Goal: Feedback & Contribution: Contribute content

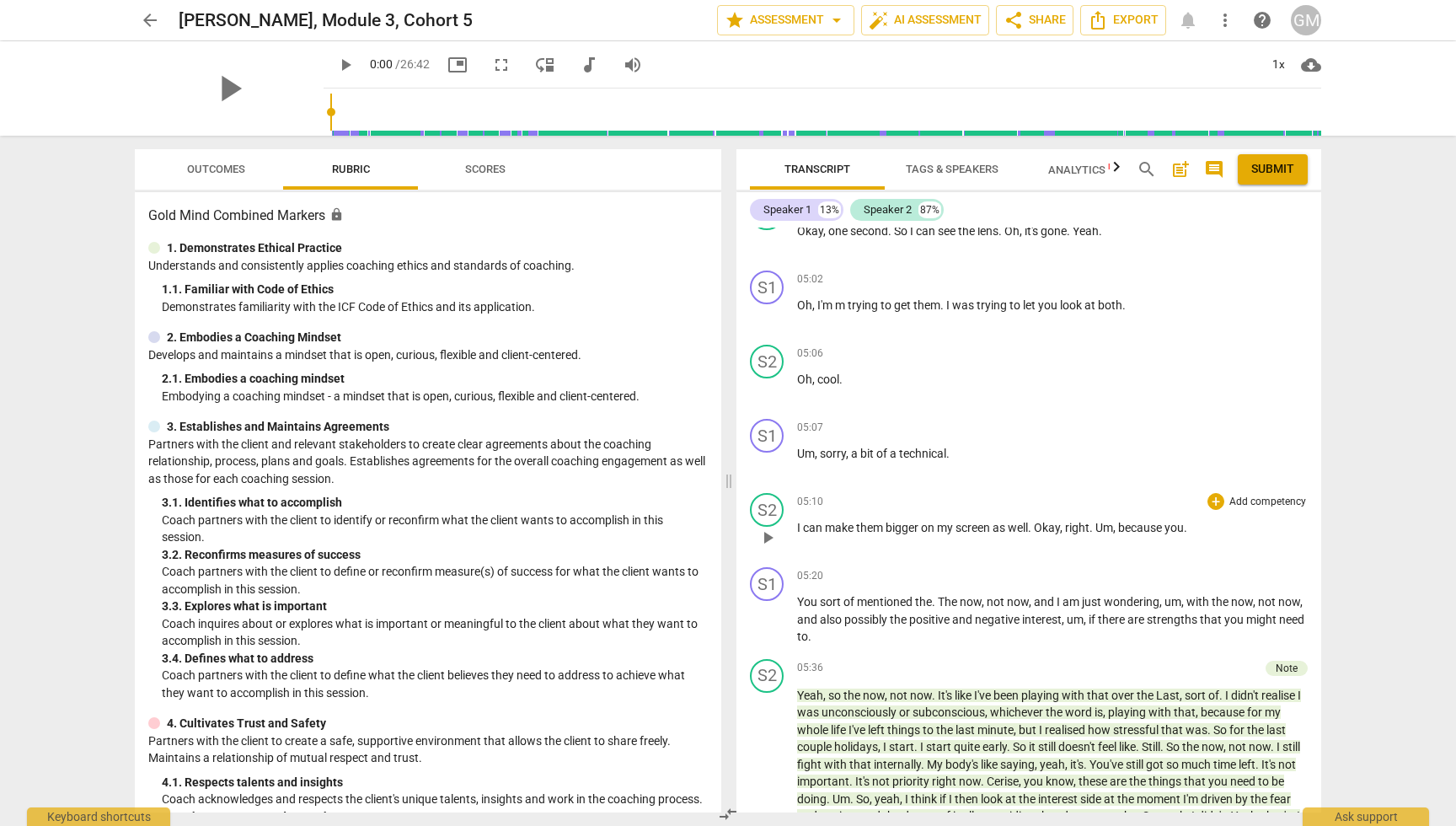
scroll to position [3942, 0]
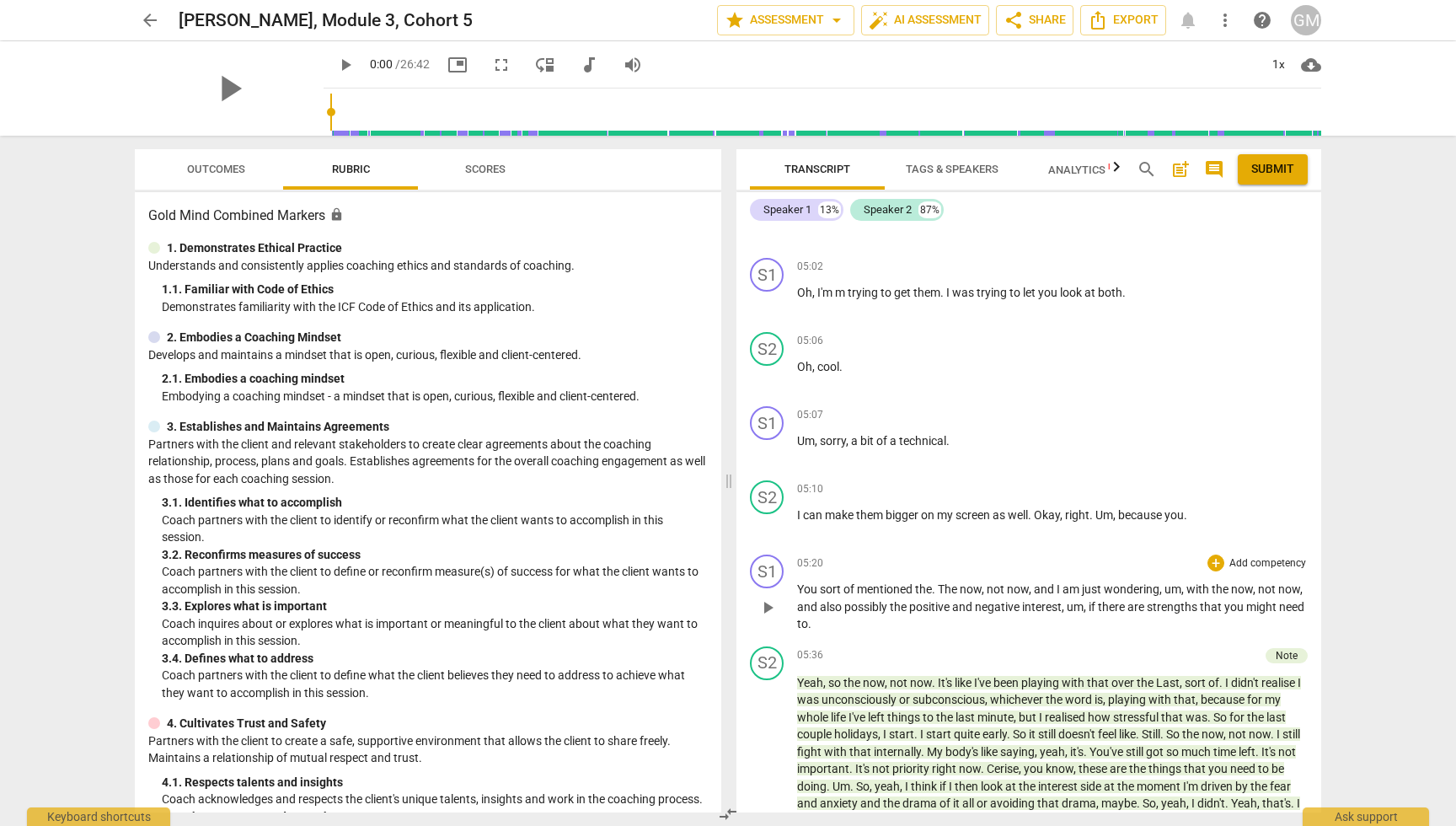
click at [1257, 556] on p "Add competency" at bounding box center [1268, 564] width 80 height 15
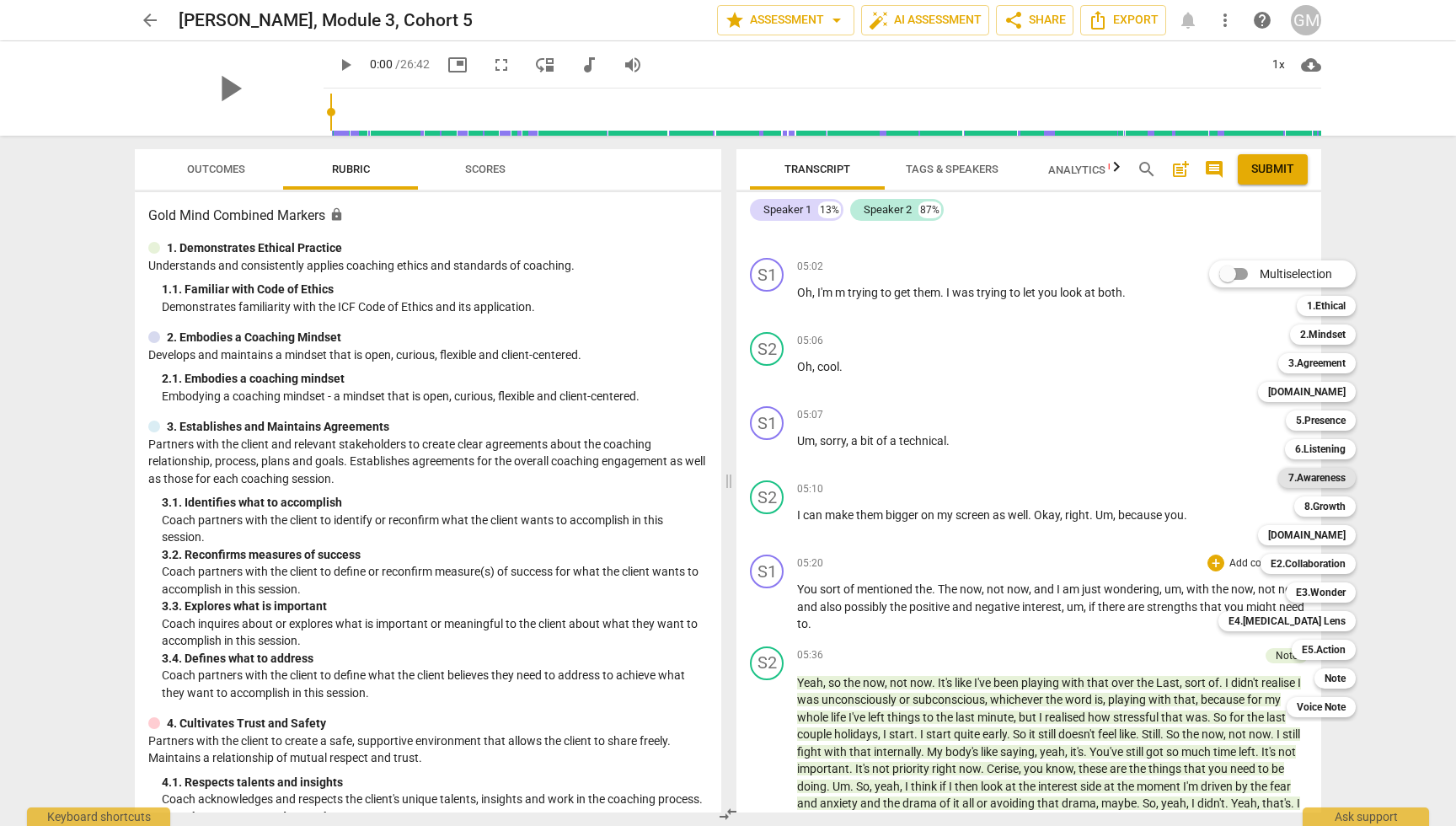
click at [1323, 477] on b "7.Awareness" at bounding box center [1317, 478] width 57 height 20
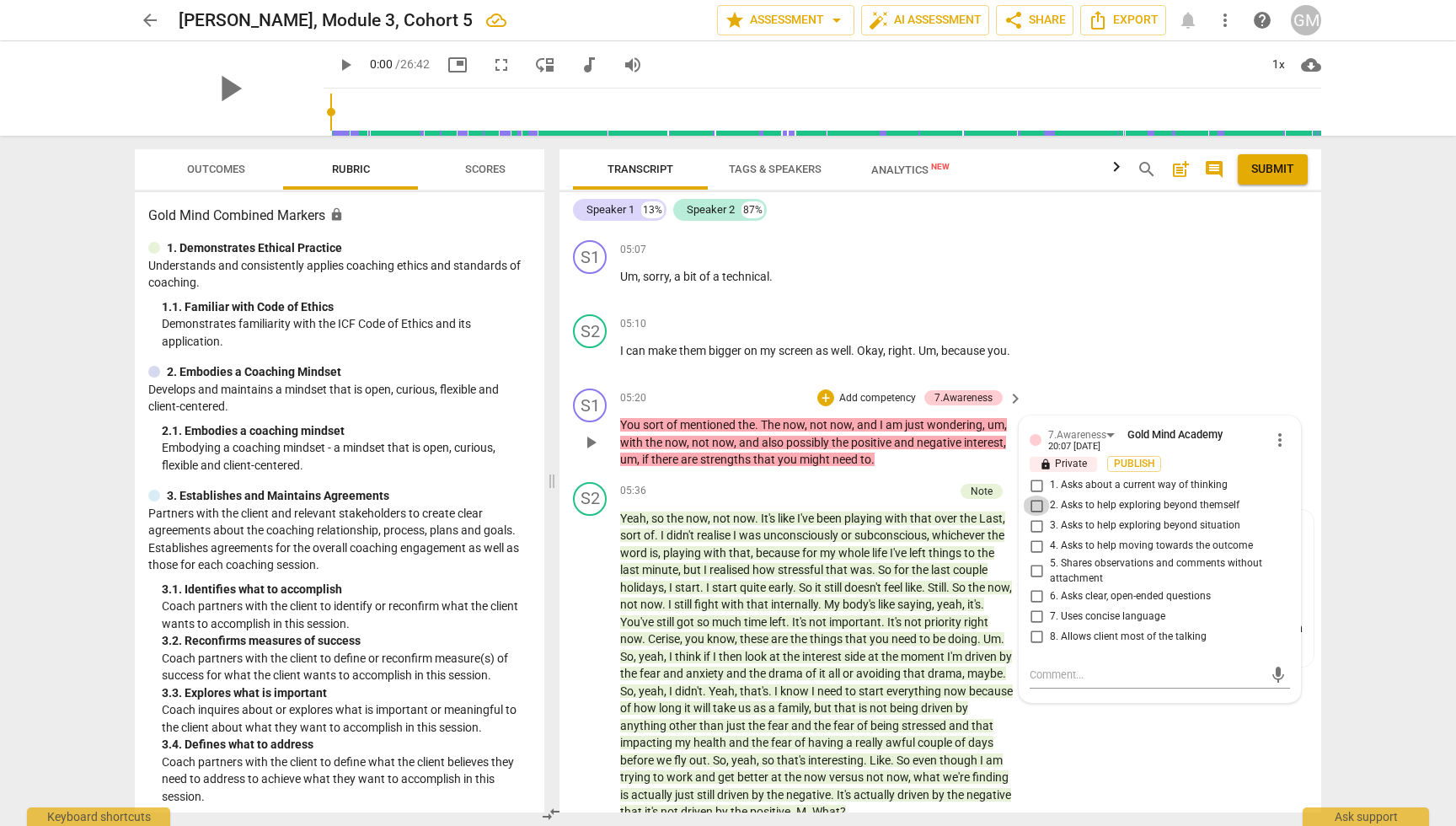
click at [1034, 496] on input "2. Asks to help exploring beyond themself" at bounding box center [1036, 506] width 27 height 20
checkbox input "true"
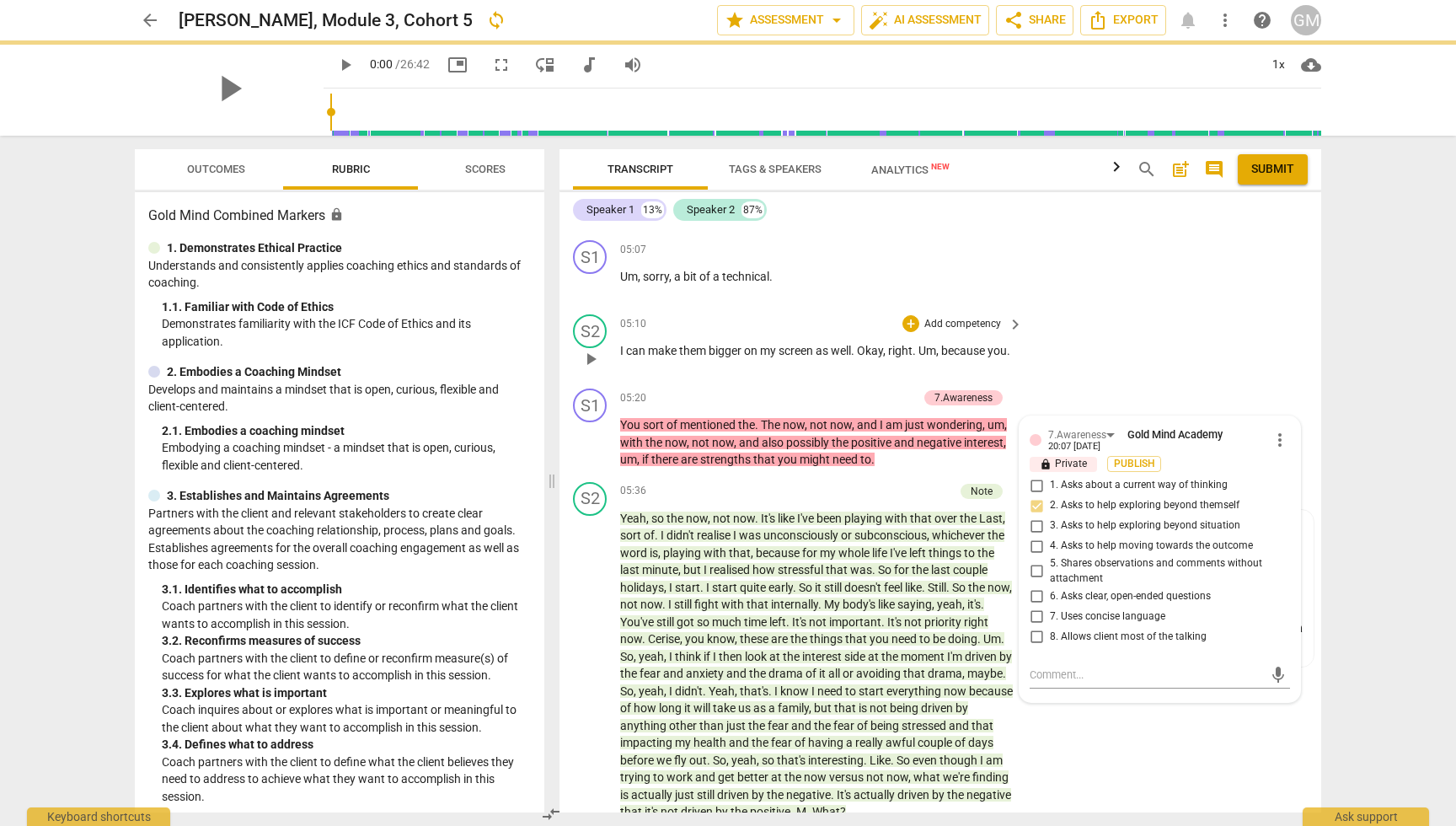
click at [1188, 314] on div "S2 play_arrow pause 05:10 + Add competency keyboard_arrow_right I can make them…" at bounding box center [941, 345] width 762 height 74
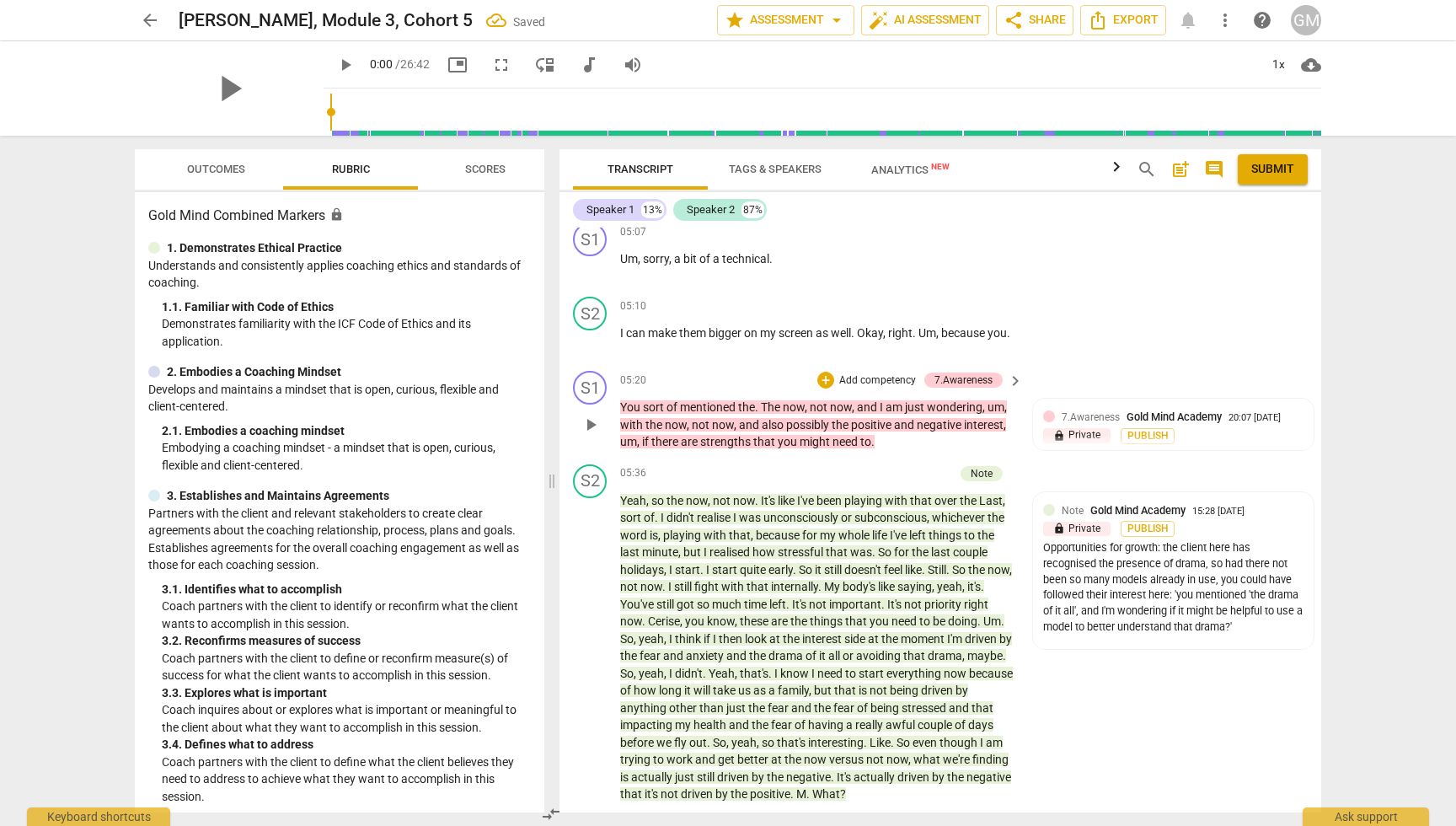
scroll to position [3958, 0]
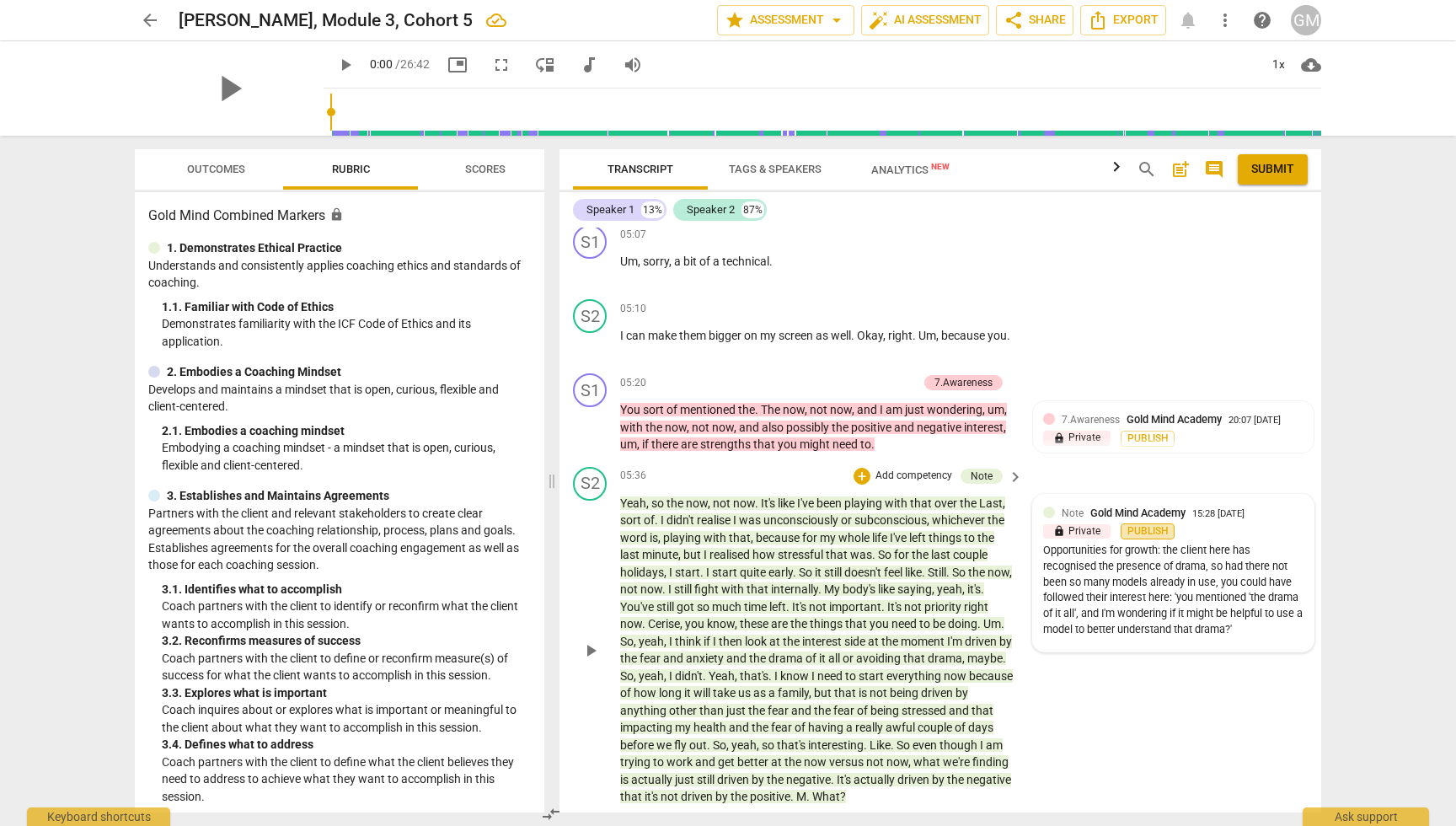
click at [1140, 524] on span "Publish" at bounding box center [1147, 530] width 25 height 14
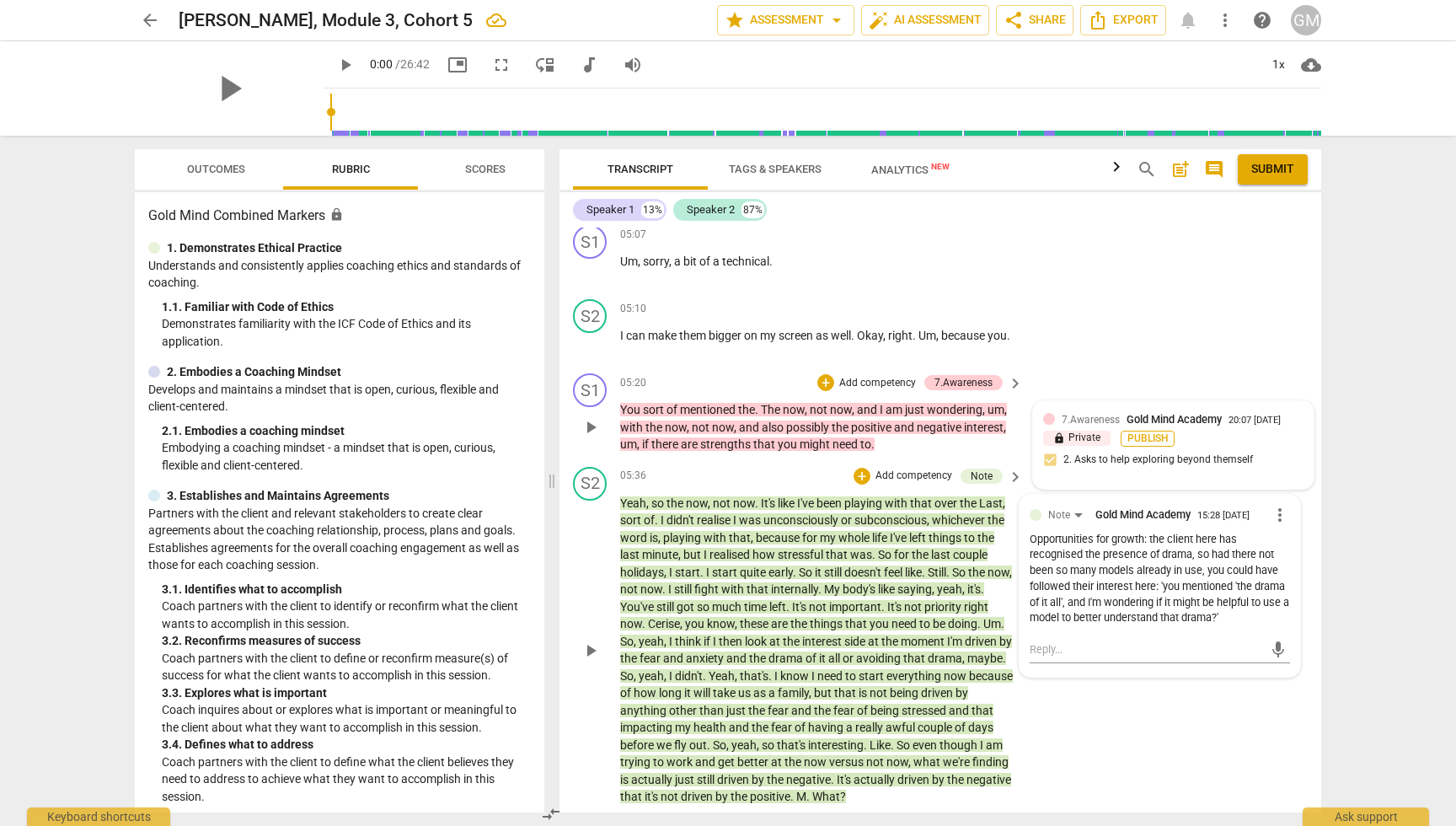
click at [1148, 431] on span "Publish" at bounding box center [1147, 438] width 25 height 14
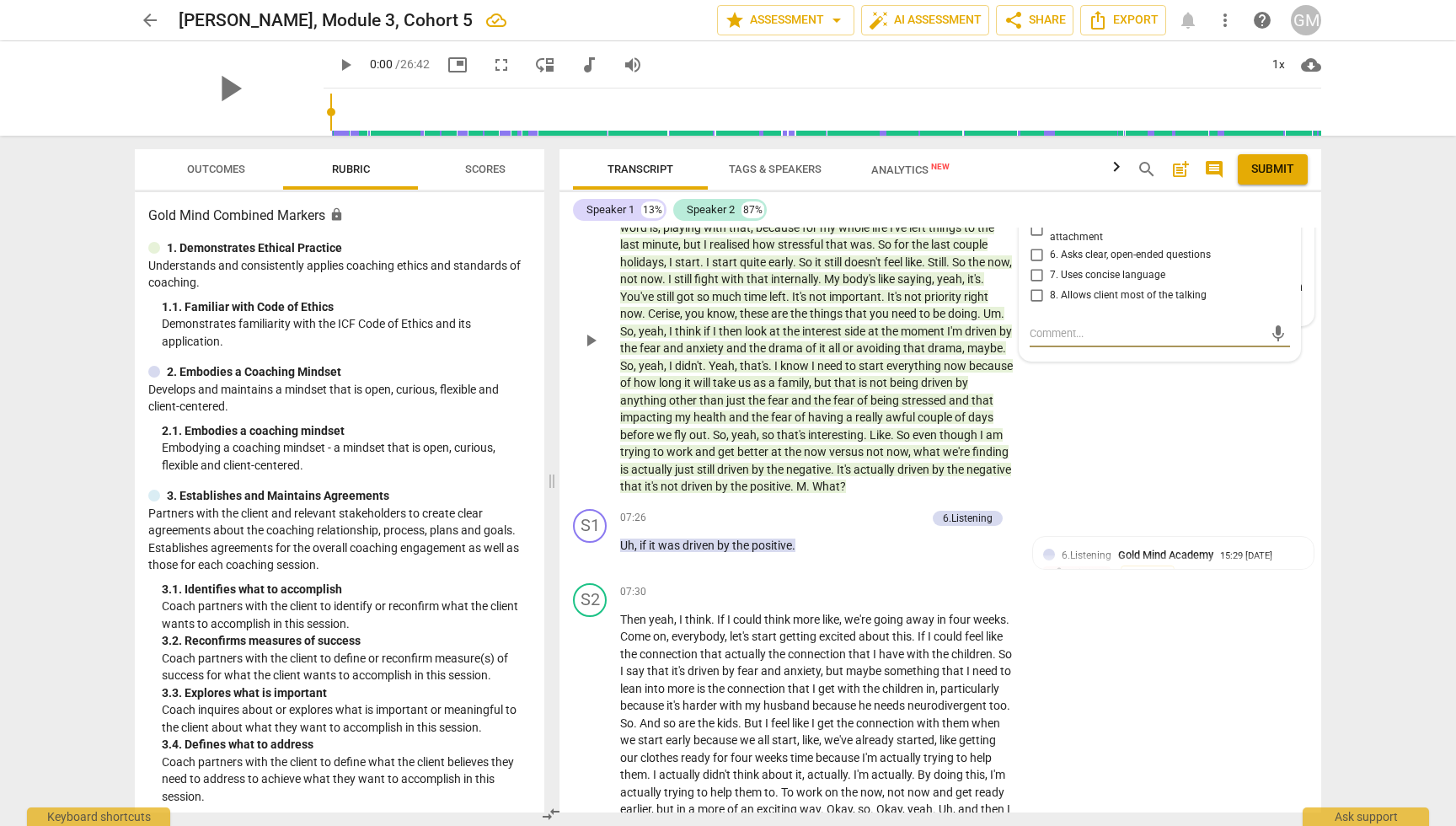
scroll to position [4279, 0]
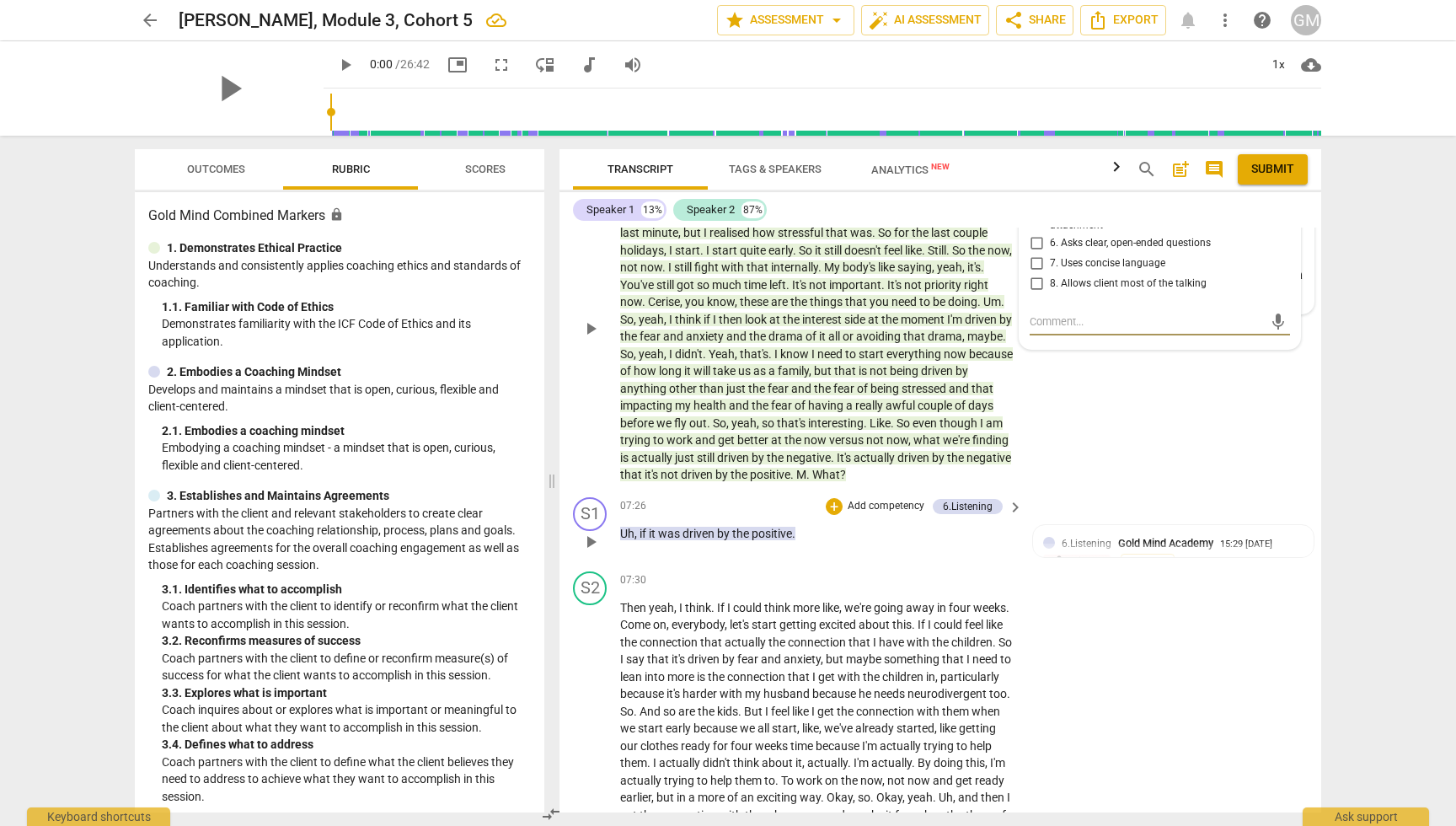
click at [884, 499] on p "Add competency" at bounding box center [886, 506] width 80 height 15
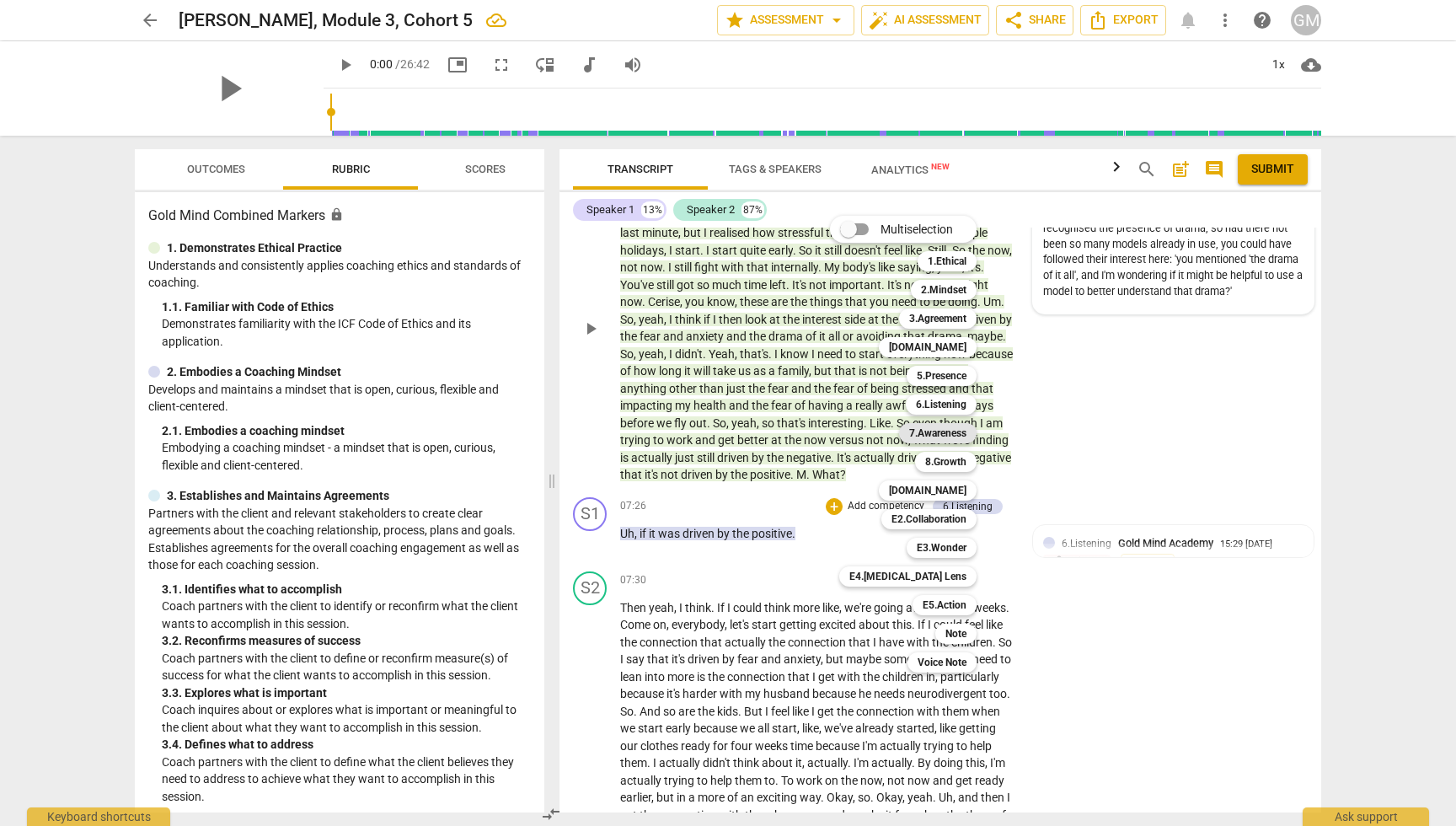
click at [946, 438] on b "7.Awareness" at bounding box center [938, 433] width 57 height 20
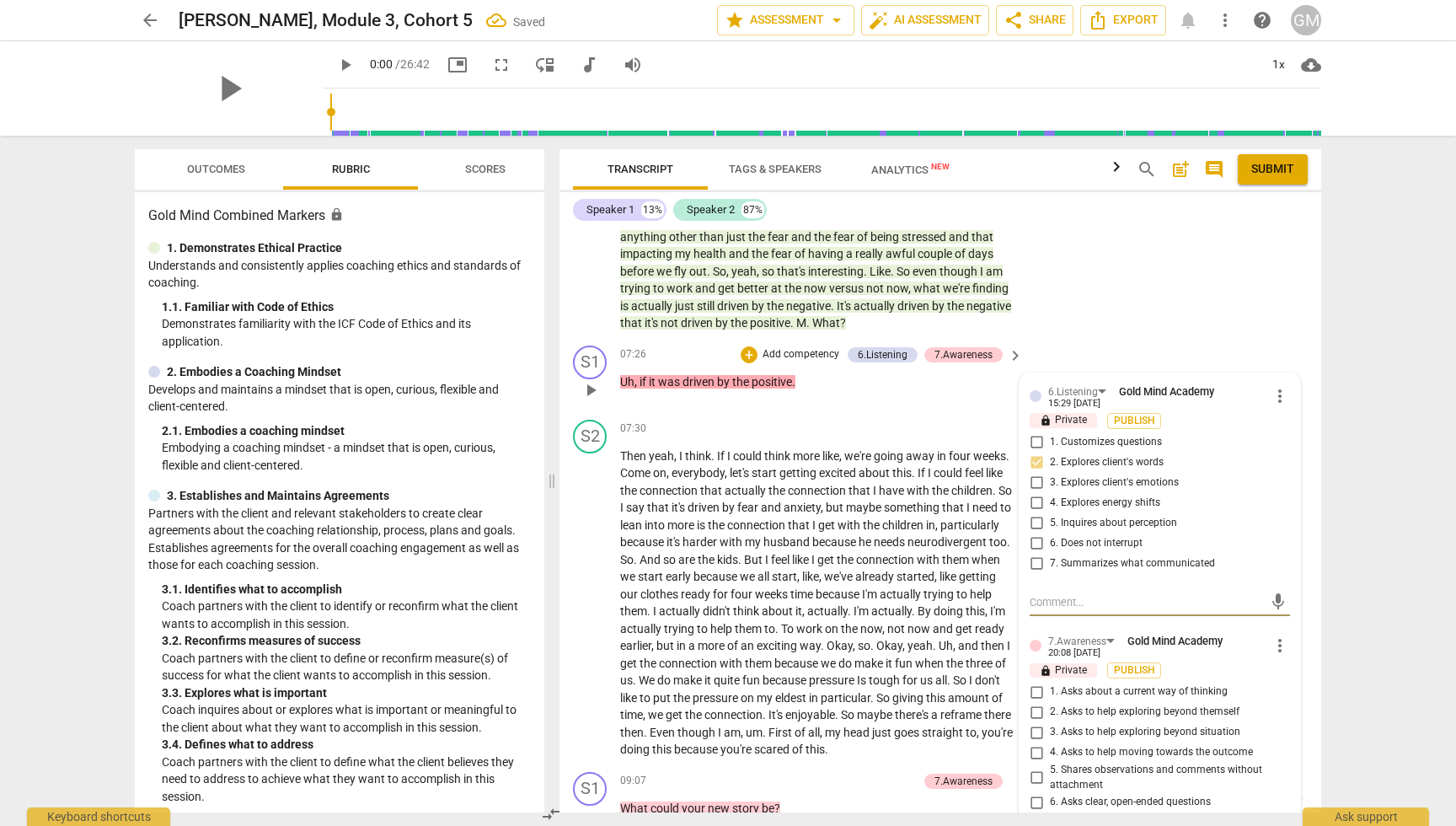
scroll to position [4553, 0]
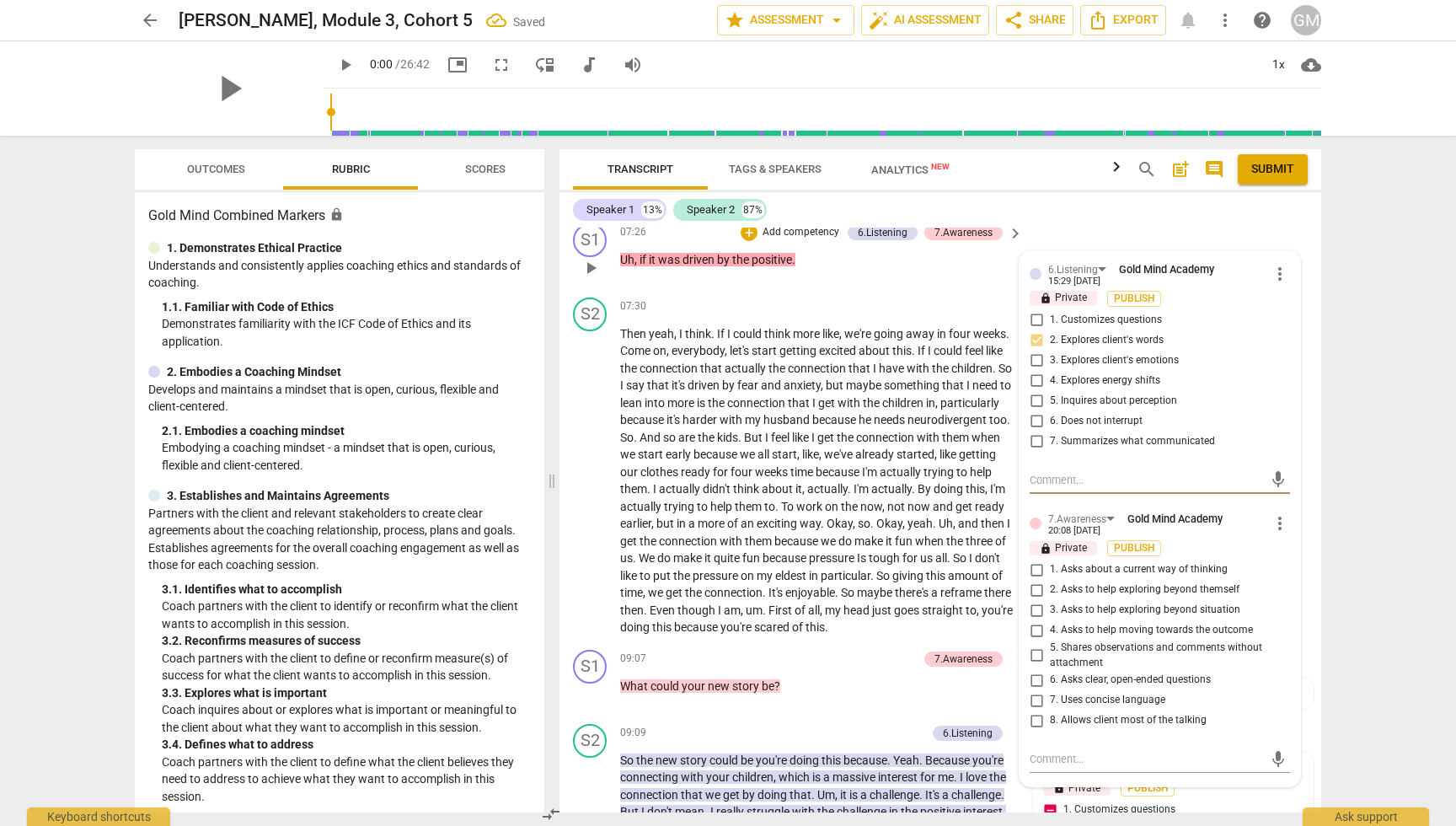
click at [1028, 600] on input "3. Asks to help exploring beyond situation" at bounding box center [1036, 610] width 27 height 20
checkbox input "true"
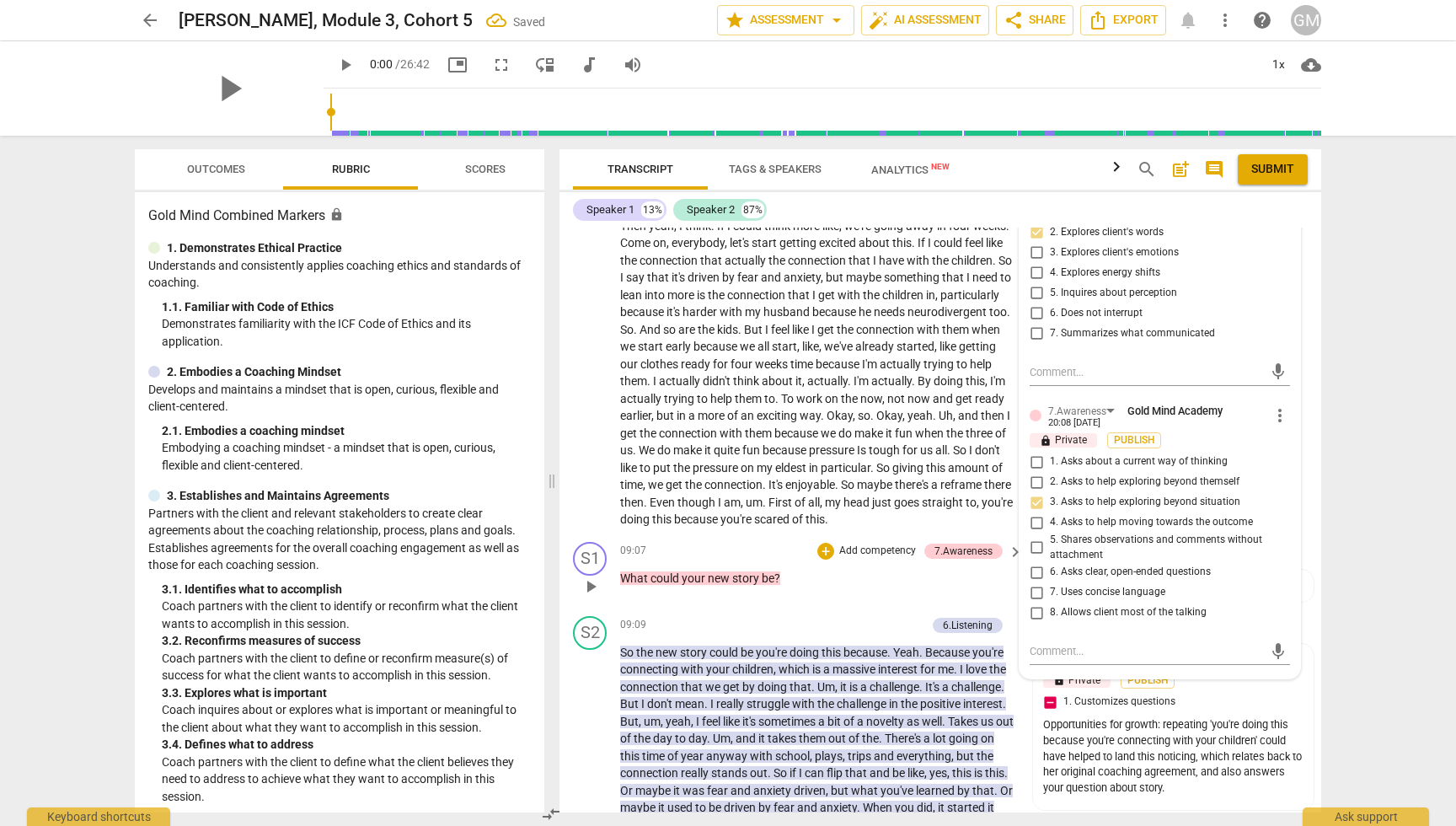
scroll to position [4677, 0]
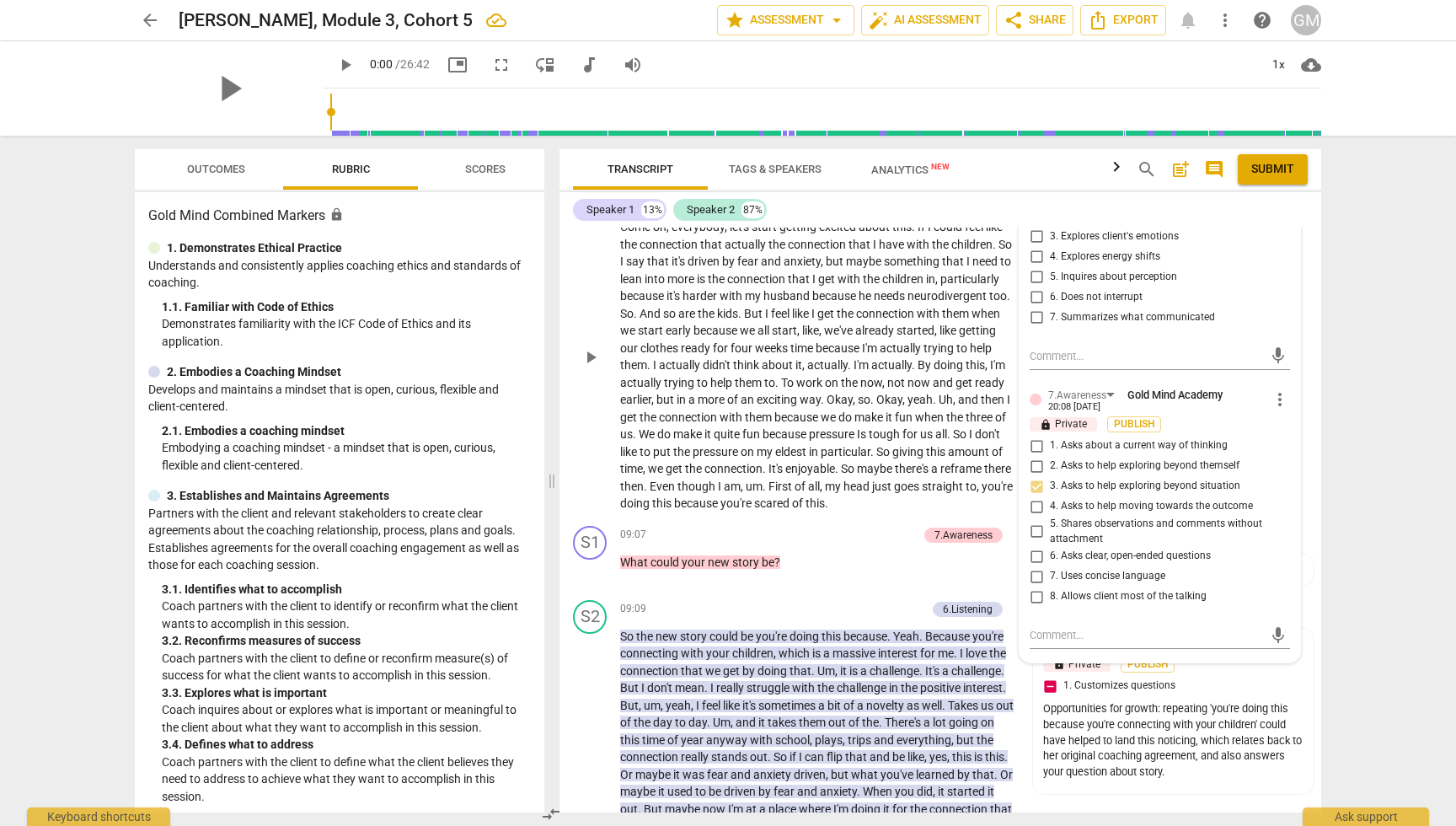
click at [573, 445] on div "S2 play_arrow pause" at bounding box center [596, 342] width 47 height 338
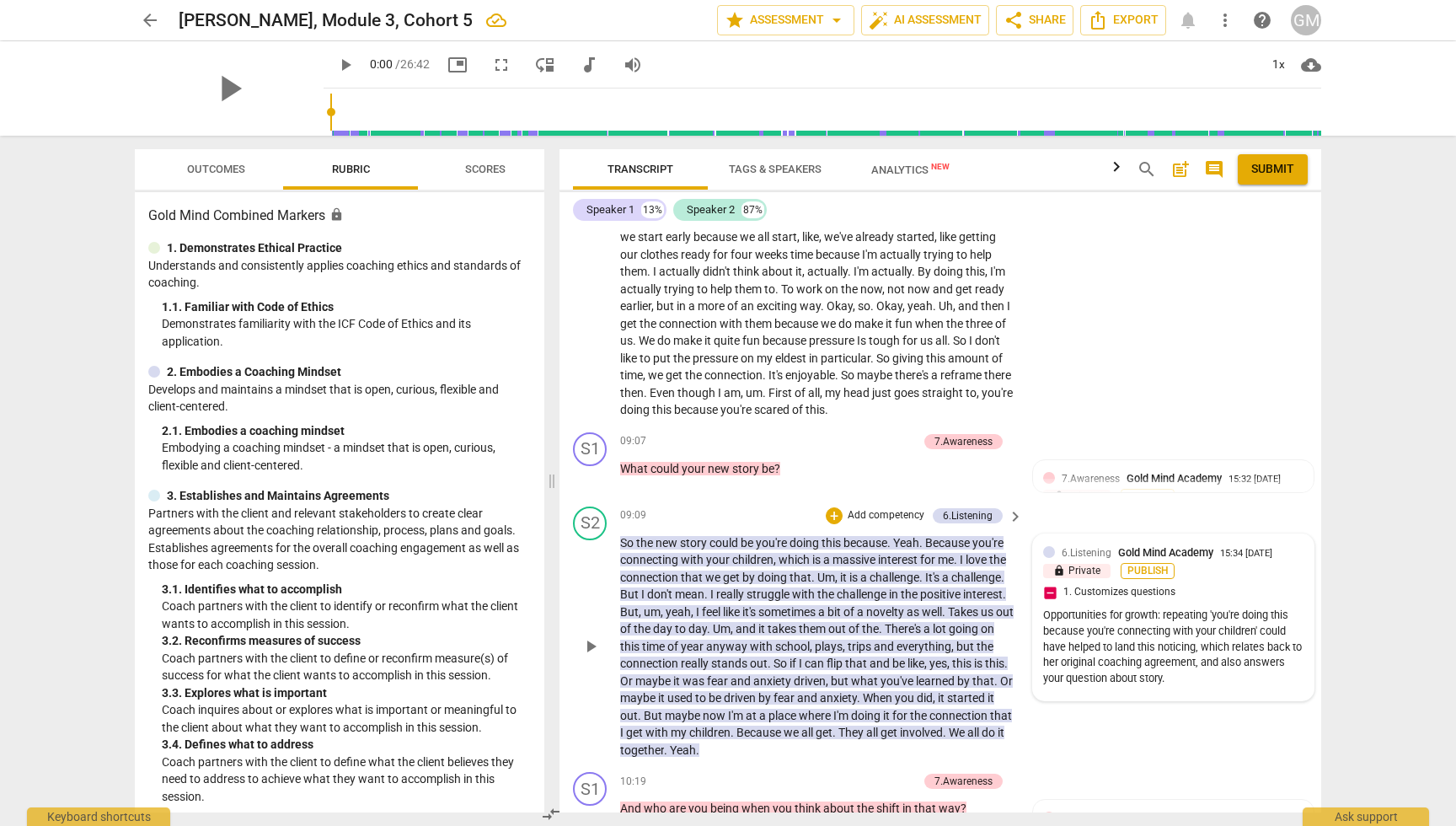
scroll to position [4794, 0]
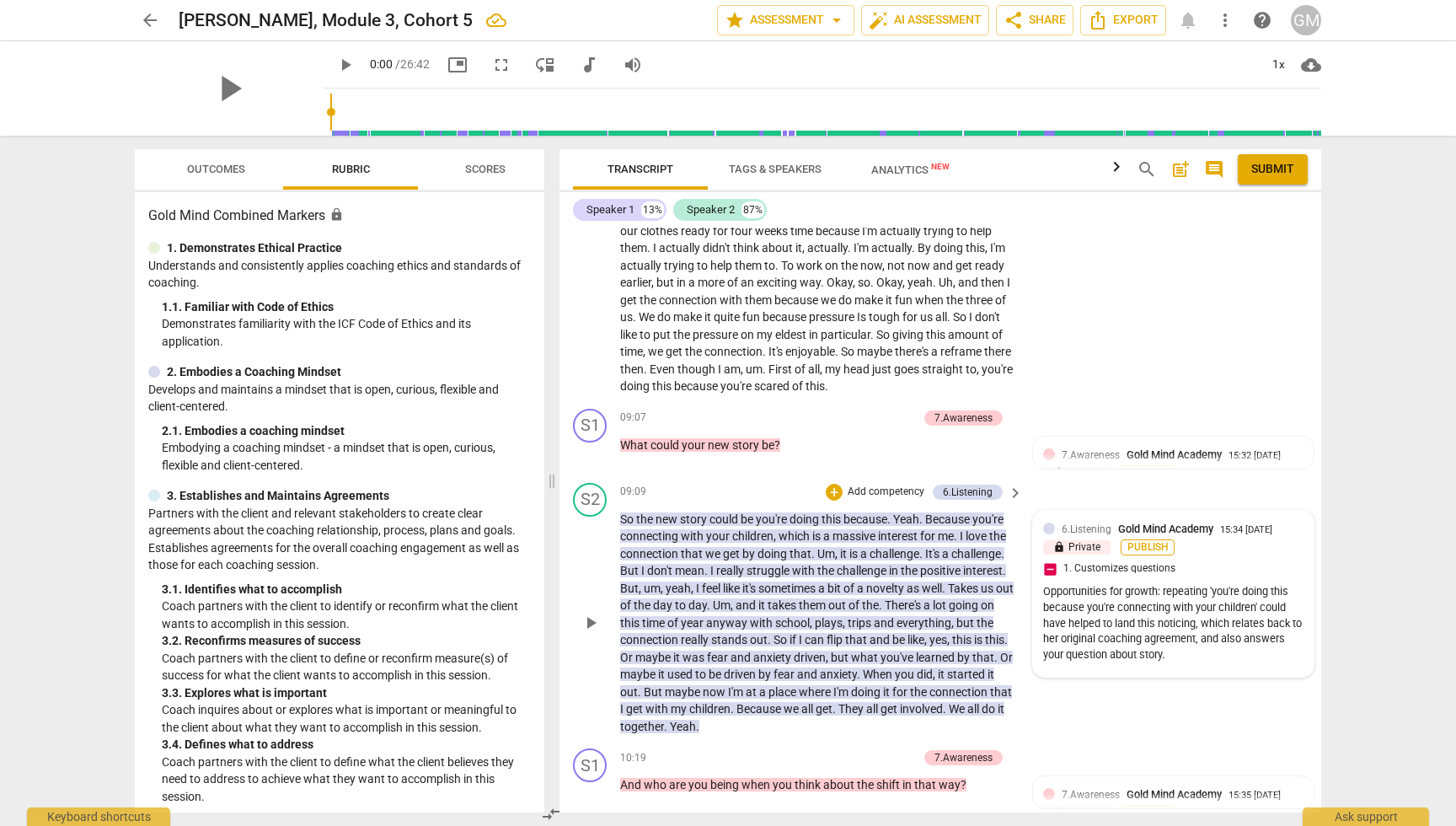
click at [1138, 540] on span "Publish" at bounding box center [1147, 547] width 25 height 14
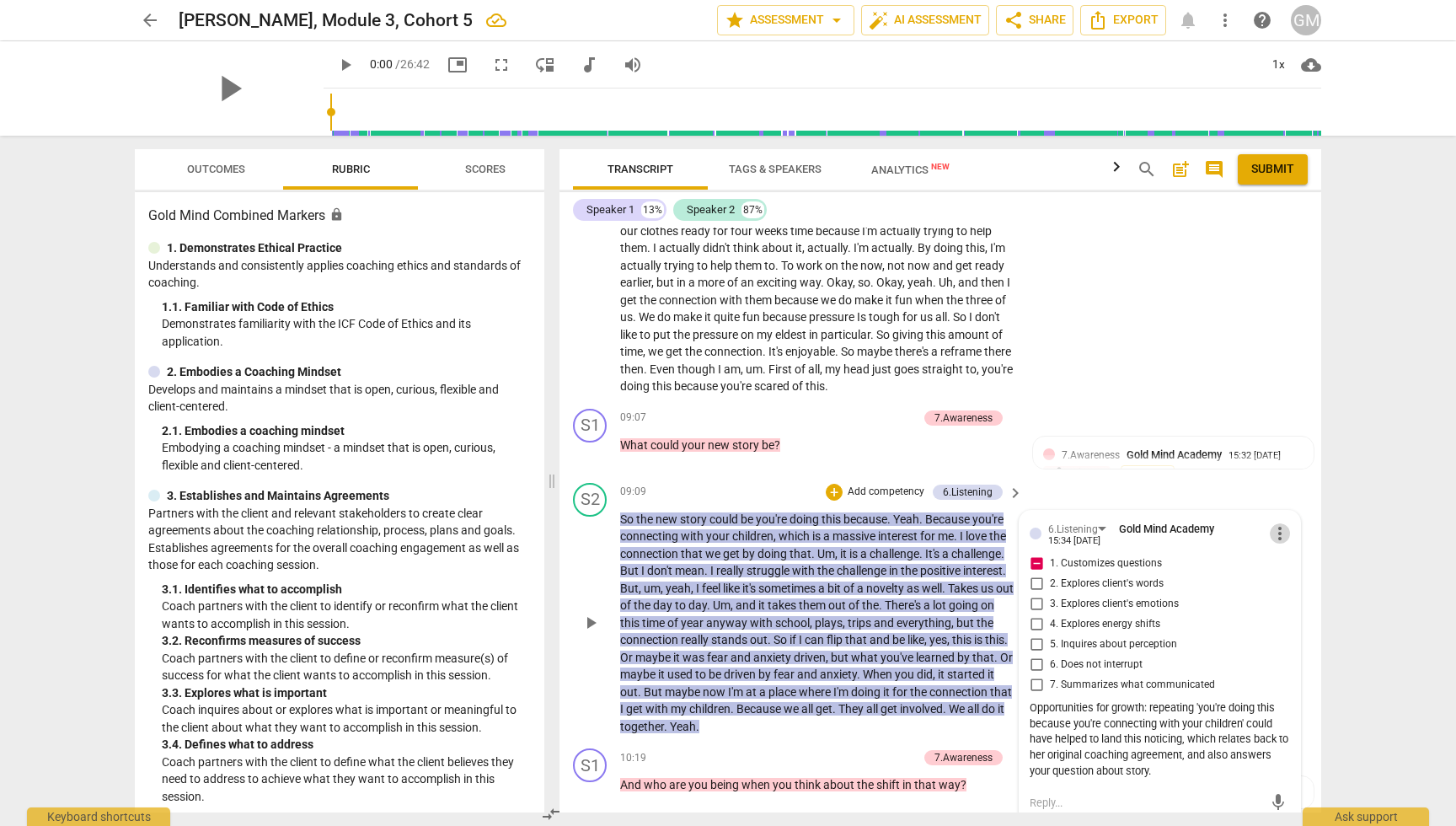
click at [1277, 524] on span "more_vert" at bounding box center [1280, 534] width 20 height 20
click at [1294, 515] on li "Delete" at bounding box center [1293, 512] width 58 height 32
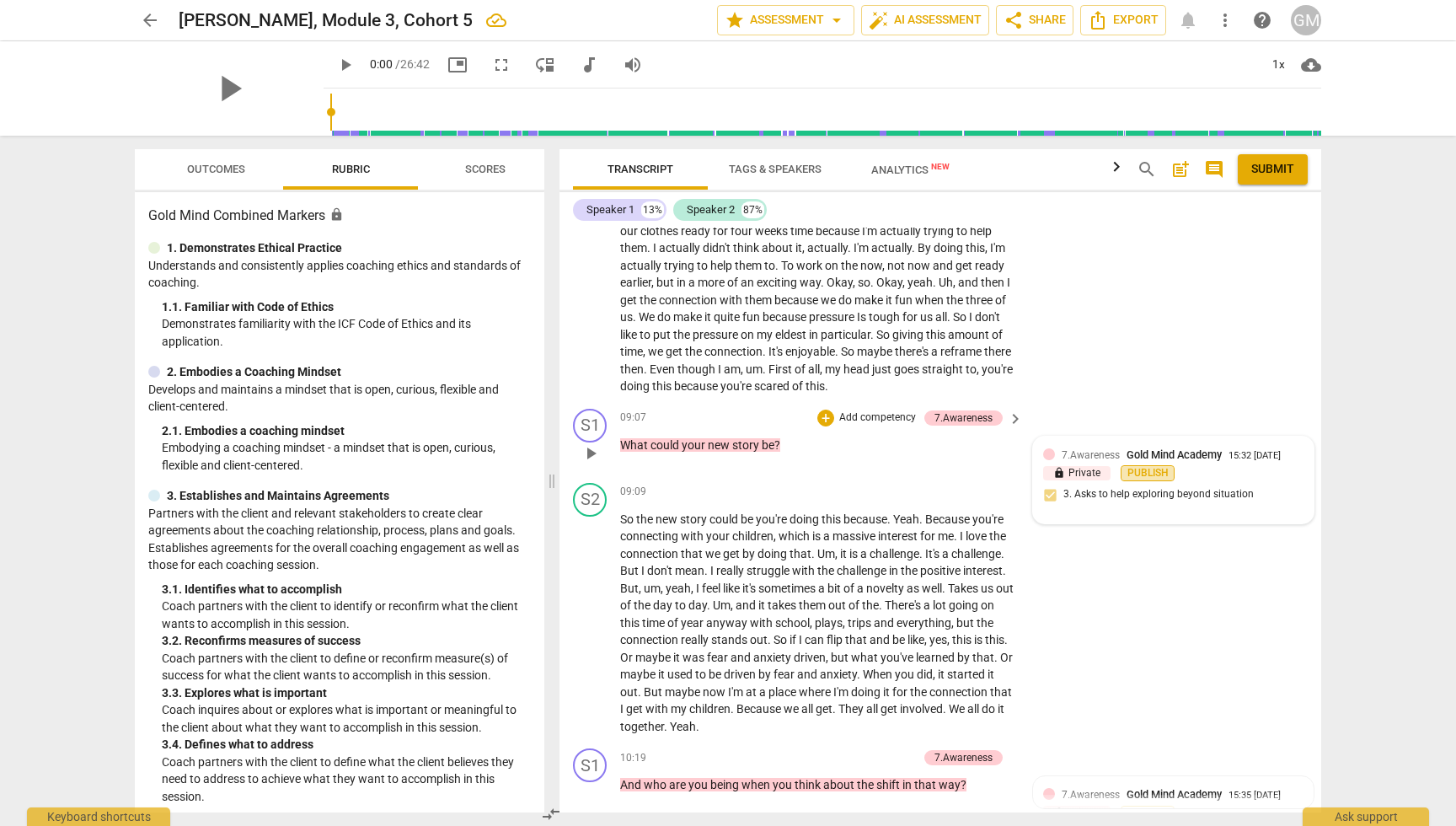
click at [1148, 466] on span "Publish" at bounding box center [1147, 473] width 25 height 14
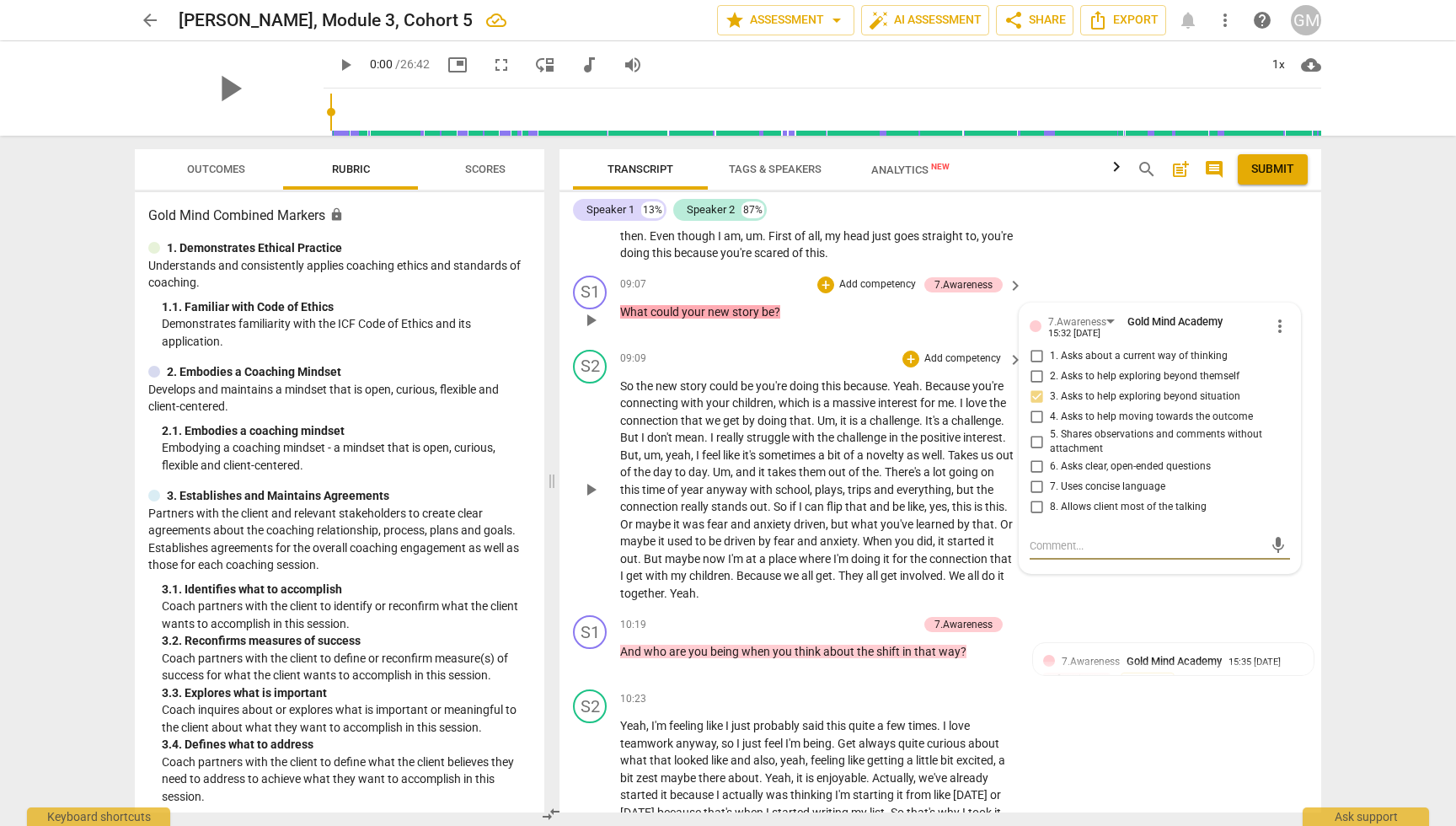
scroll to position [4953, 0]
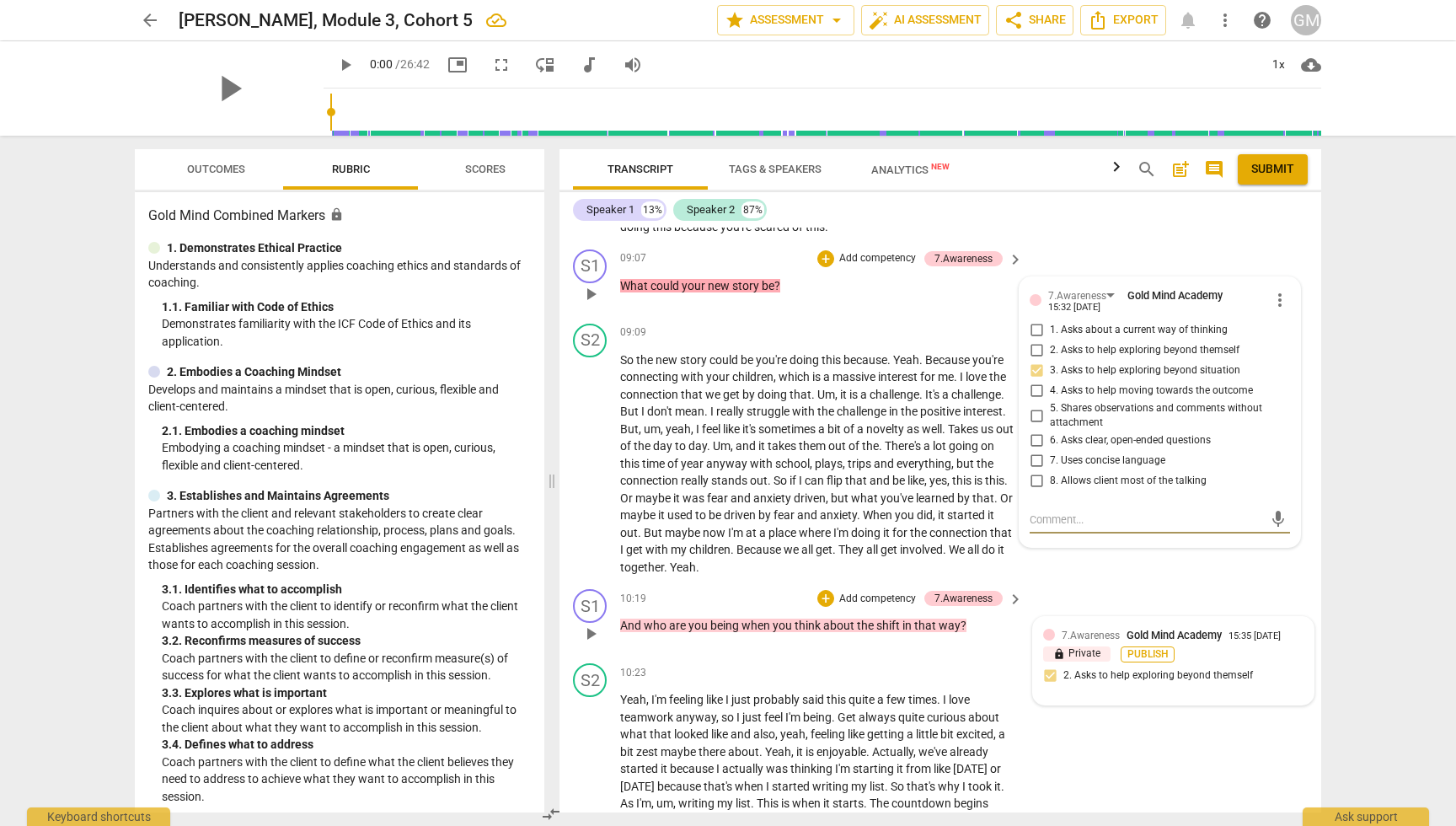
click at [1139, 647] on span "Publish" at bounding box center [1147, 654] width 25 height 14
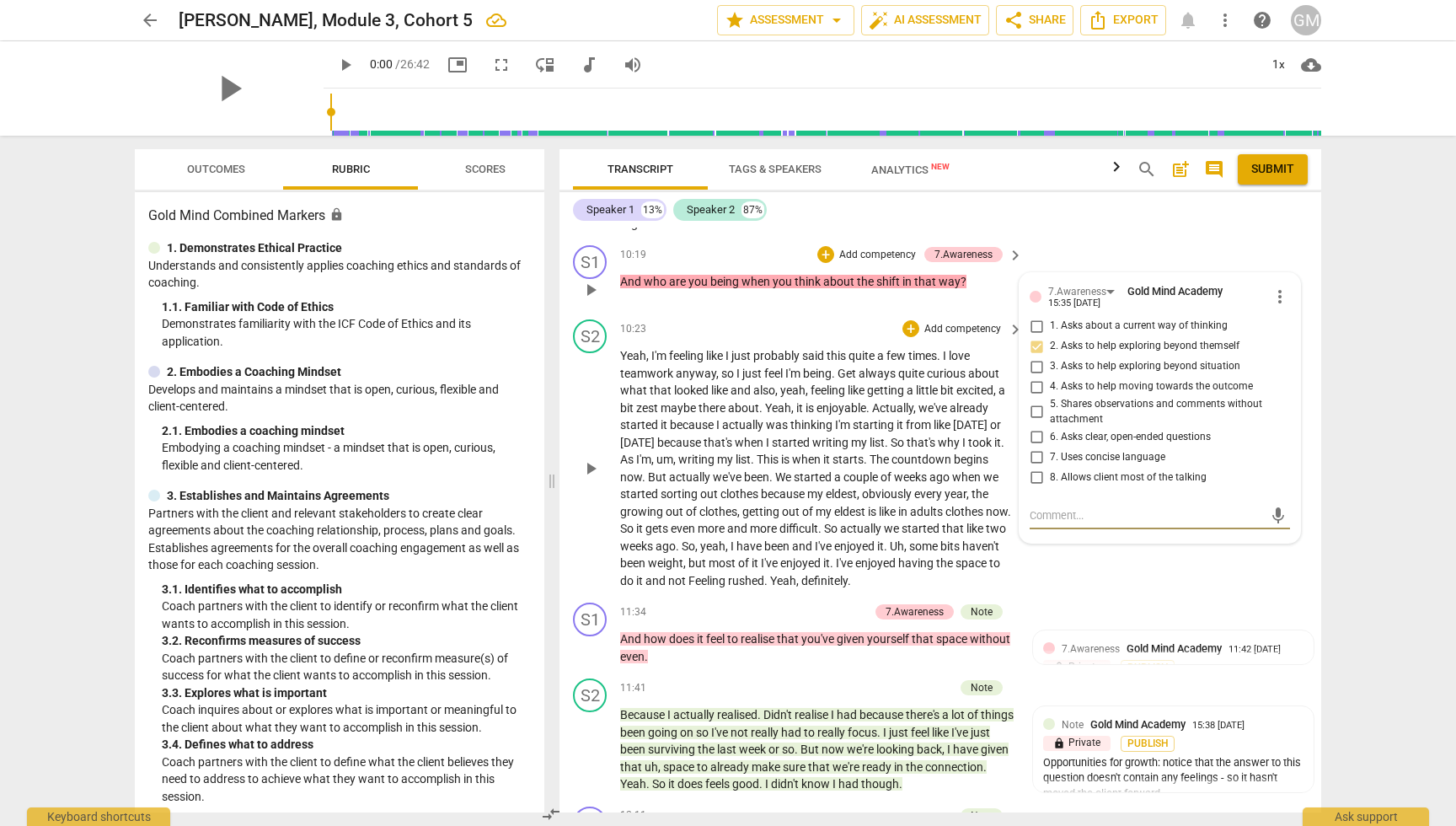
scroll to position [5306, 0]
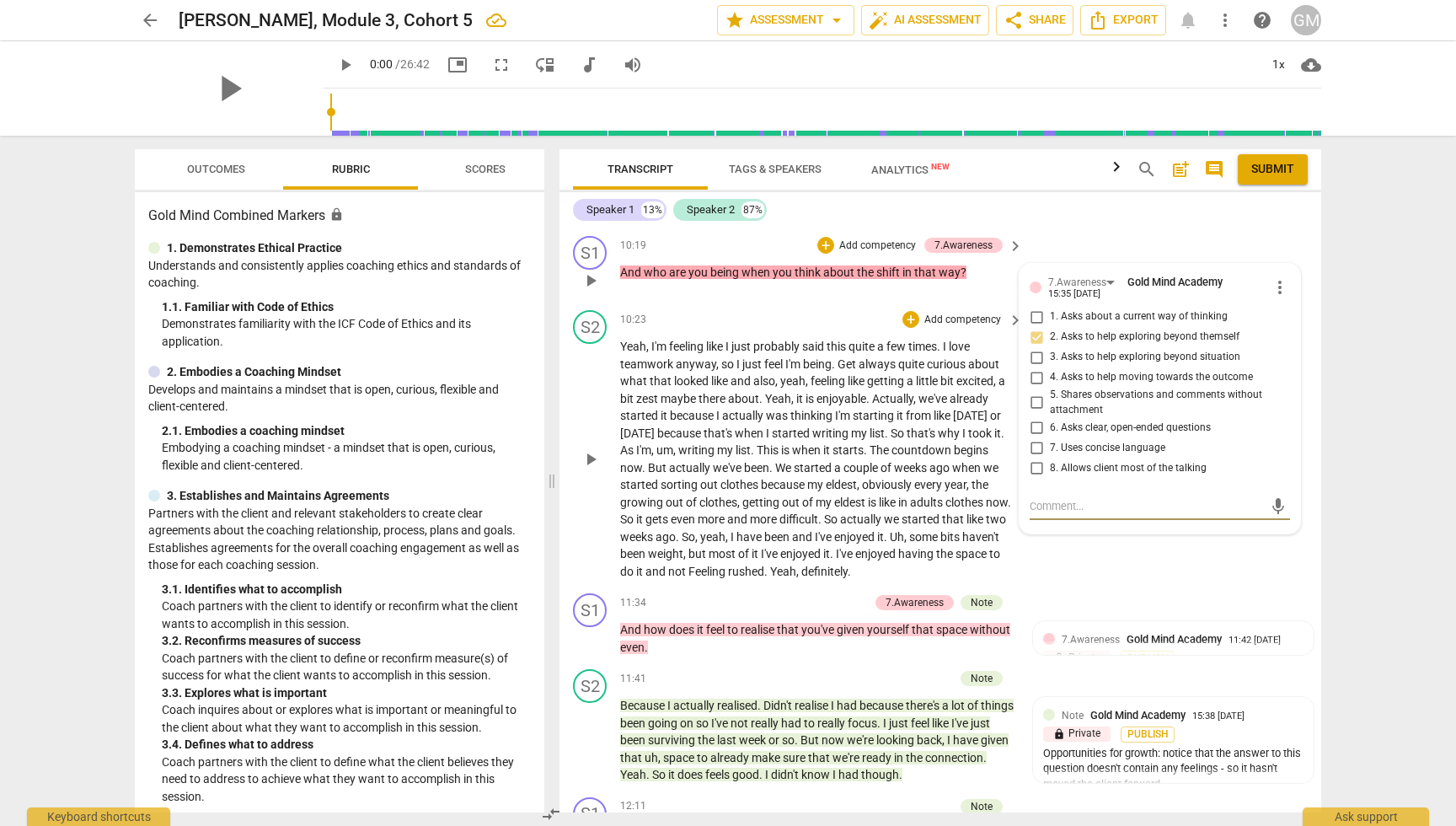
click at [910, 461] on span "weeks" at bounding box center [912, 467] width 35 height 14
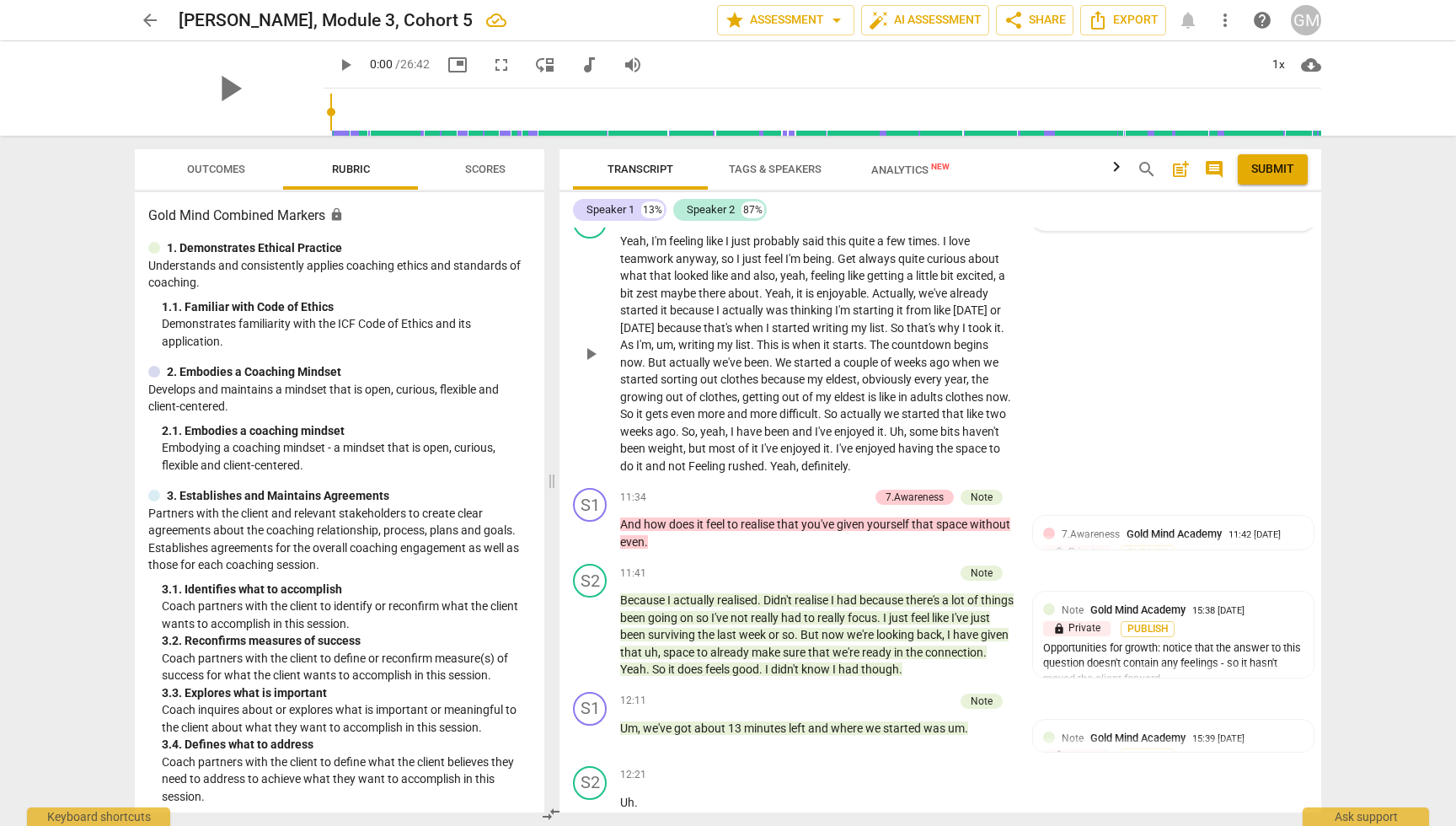
scroll to position [5416, 0]
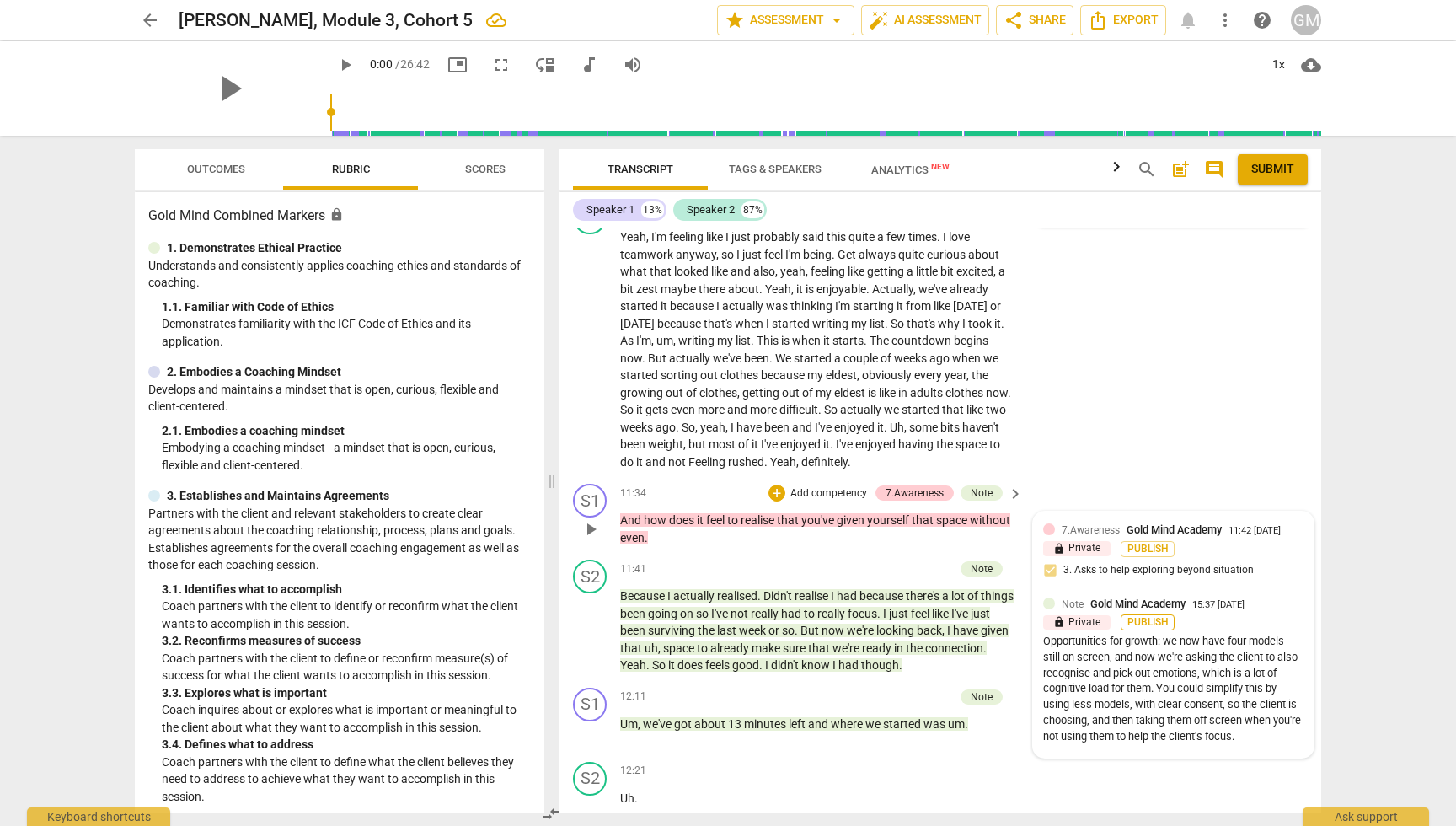
click at [1142, 616] on span "Publish" at bounding box center [1147, 622] width 25 height 14
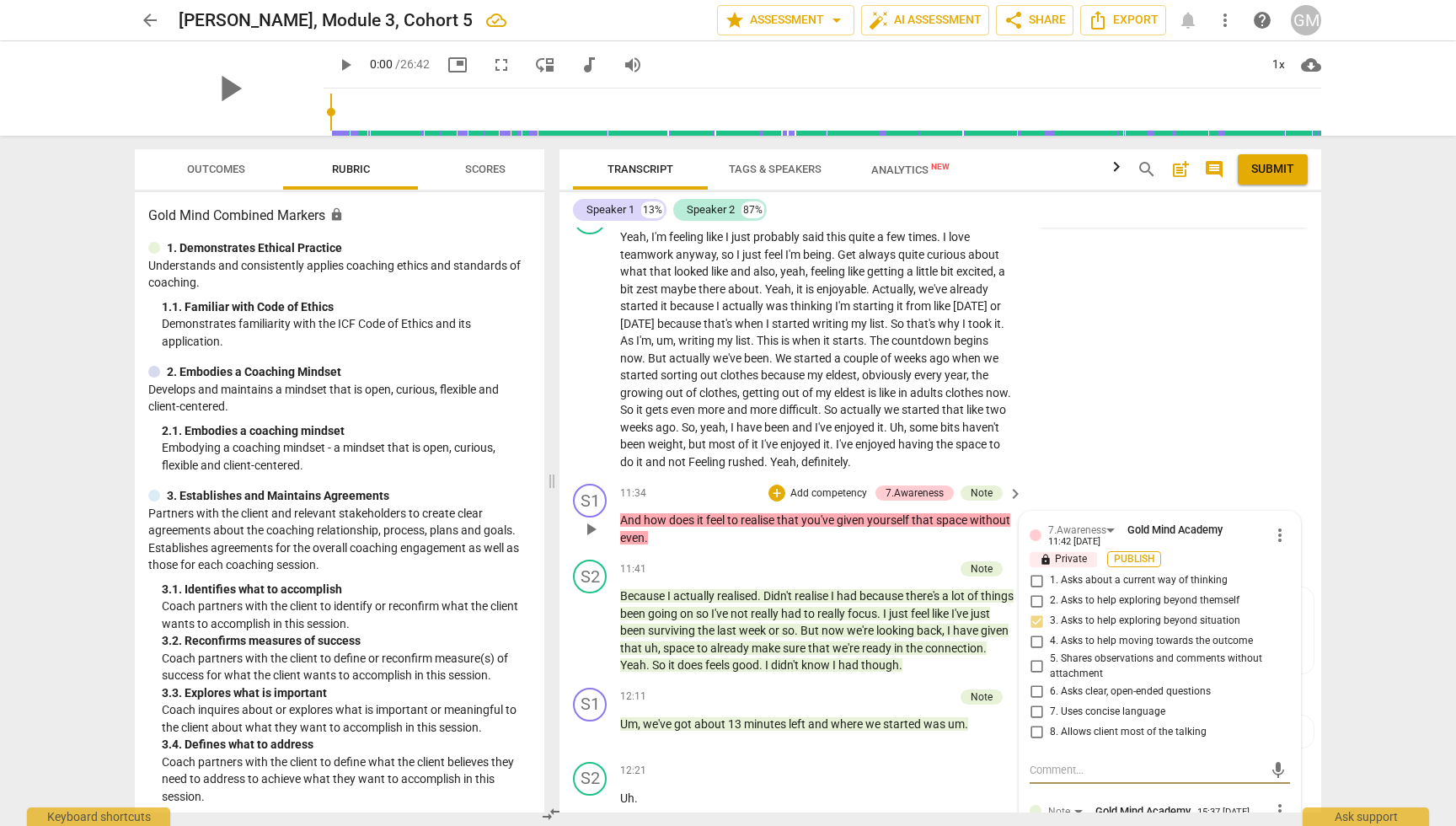
click at [1139, 553] on span "Publish" at bounding box center [1133, 559] width 25 height 14
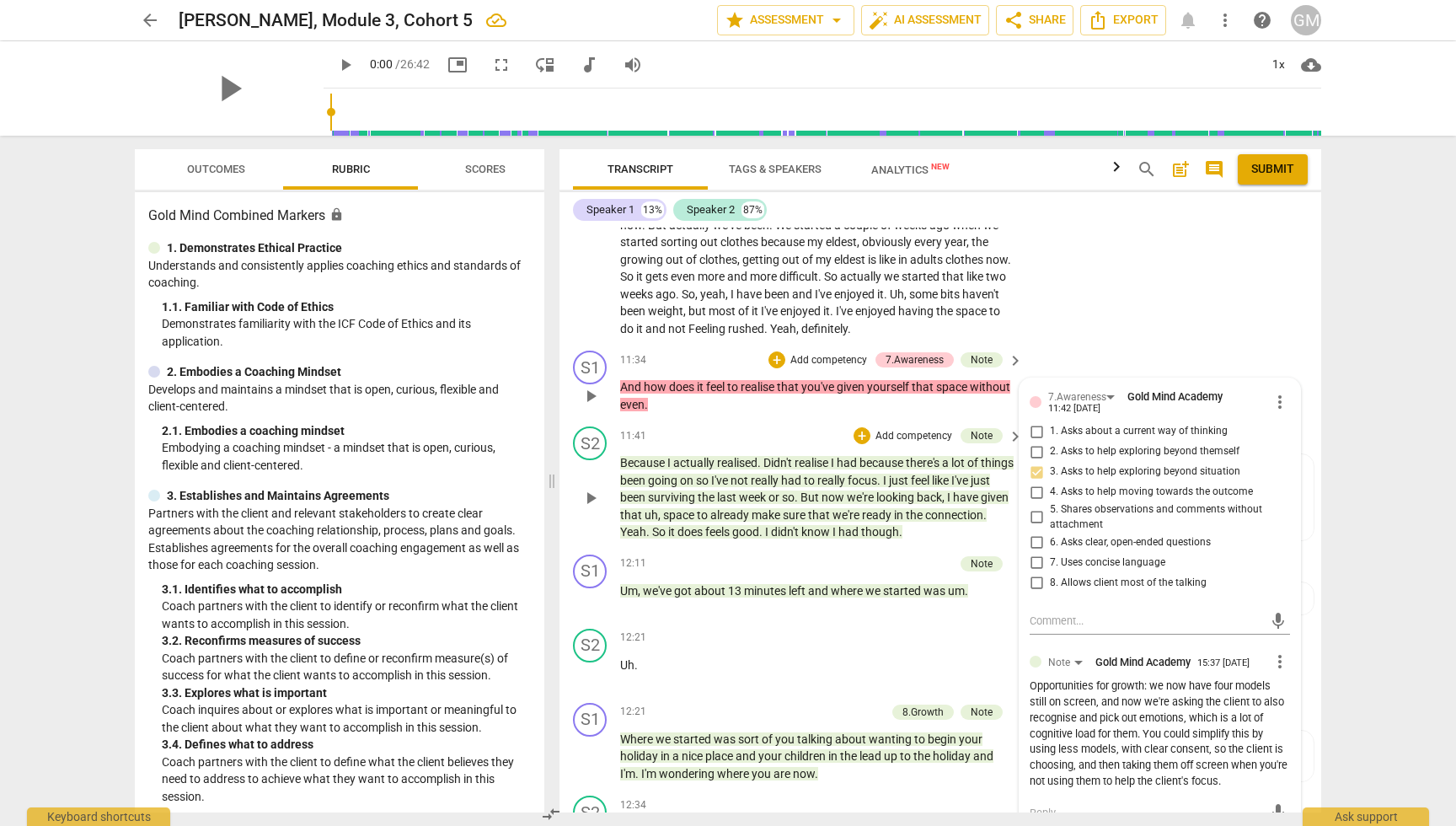
scroll to position [5553, 0]
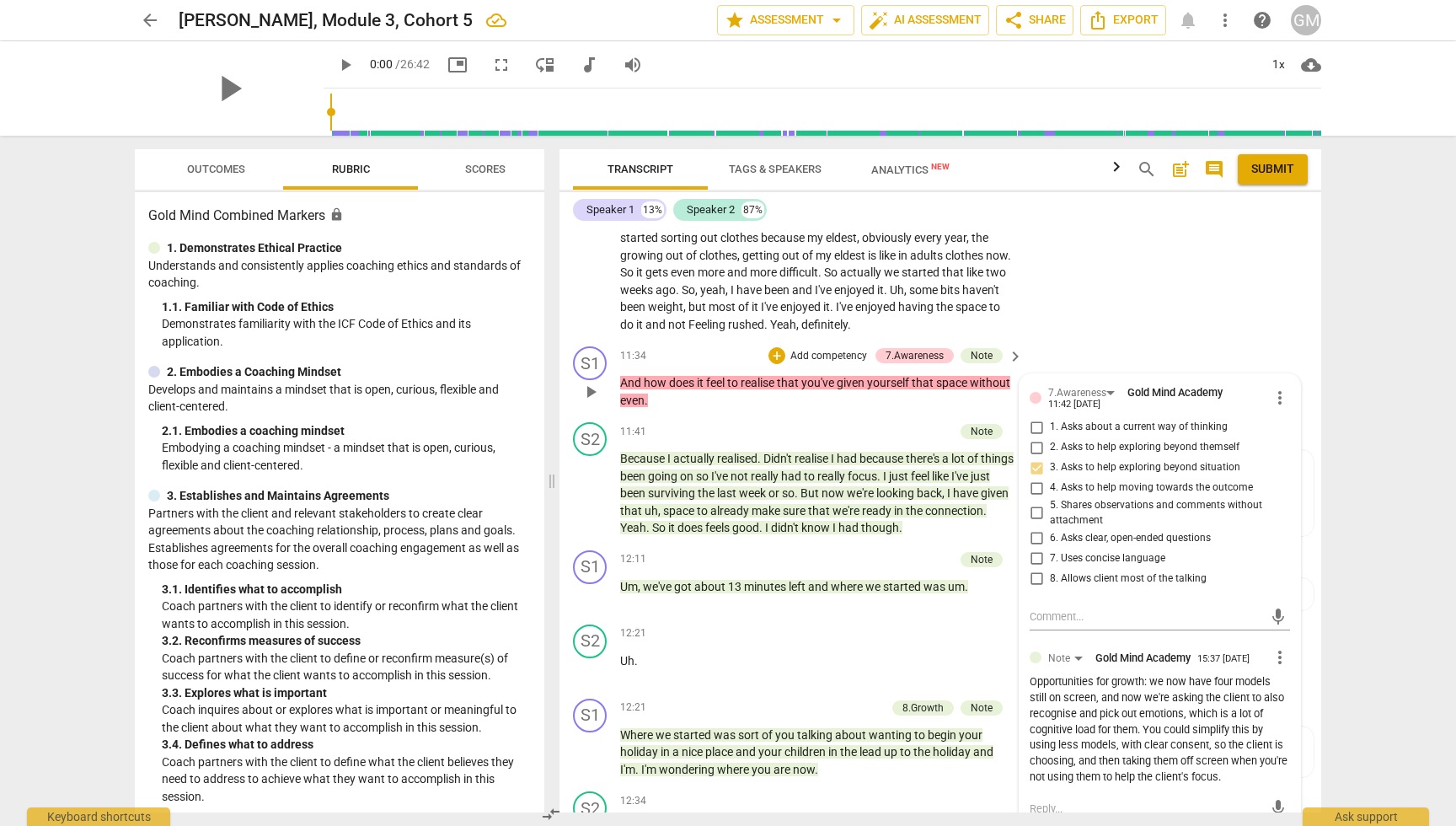
click at [1284, 647] on span "more_vert" at bounding box center [1280, 657] width 20 height 20
click at [1280, 632] on li "Delete" at bounding box center [1293, 626] width 58 height 32
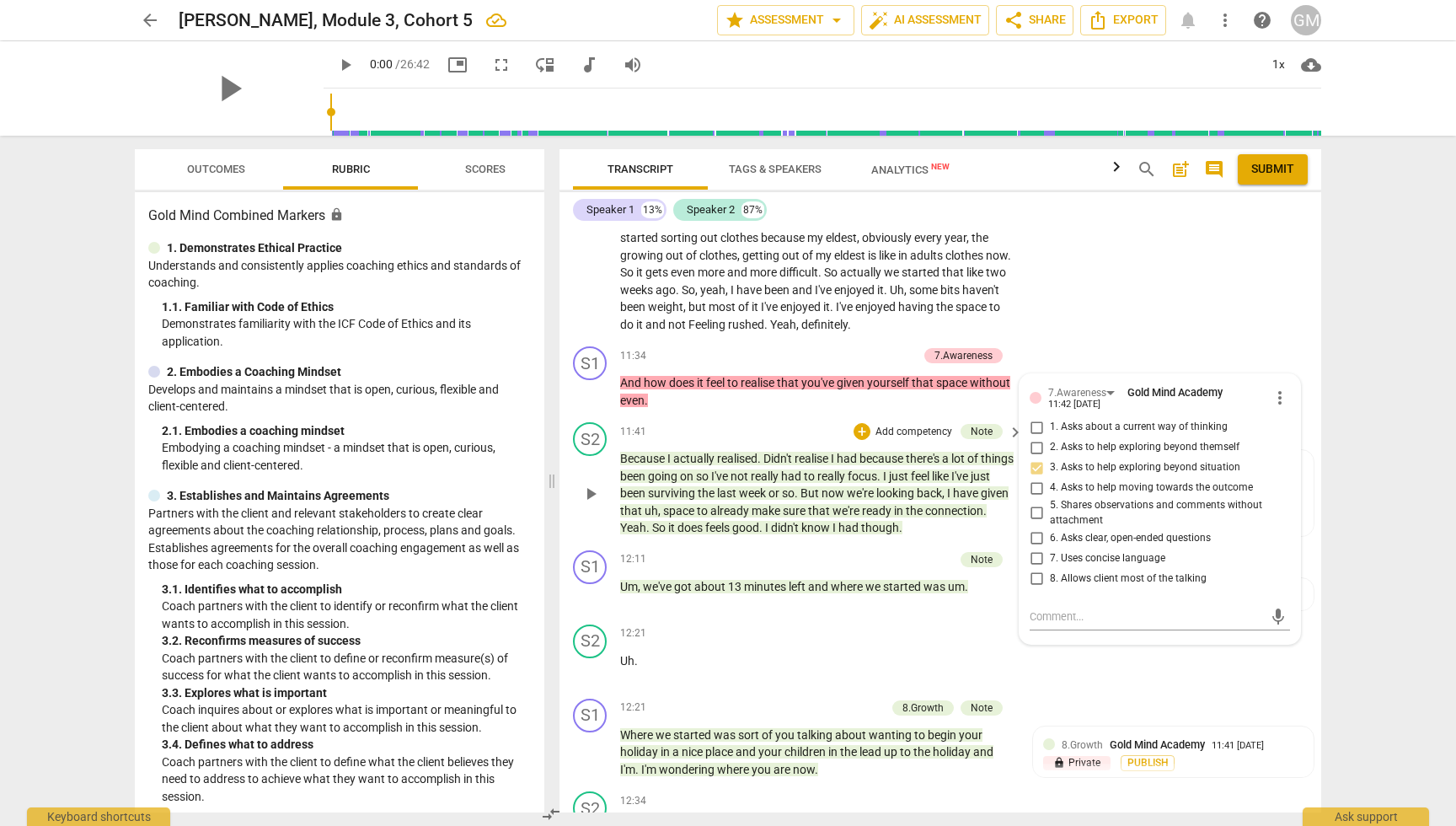
click at [794, 487] on span "so" at bounding box center [789, 493] width 13 height 14
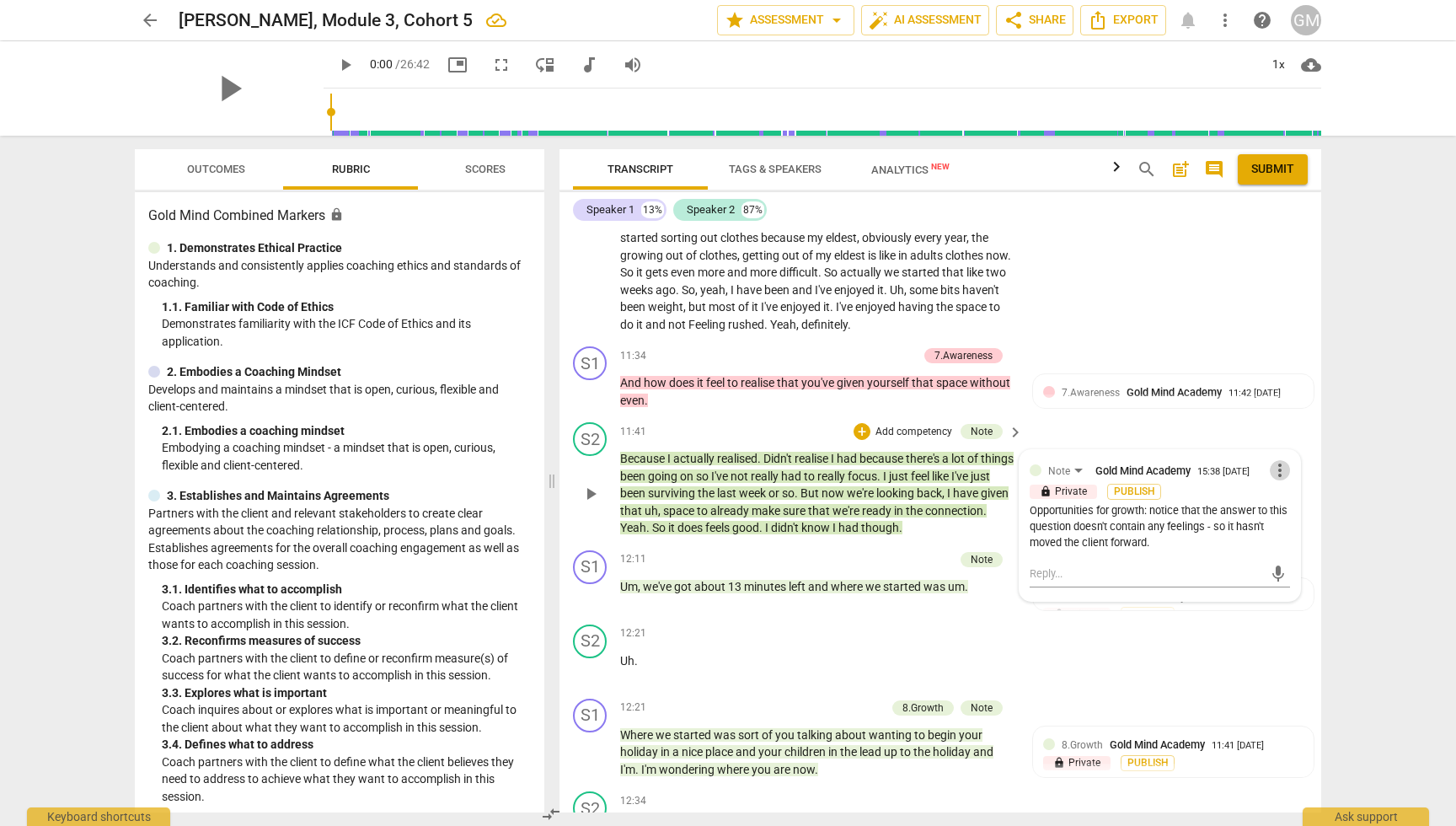
click at [1280, 460] on span "more_vert" at bounding box center [1280, 470] width 20 height 20
click at [1286, 441] on li "Delete" at bounding box center [1293, 439] width 58 height 32
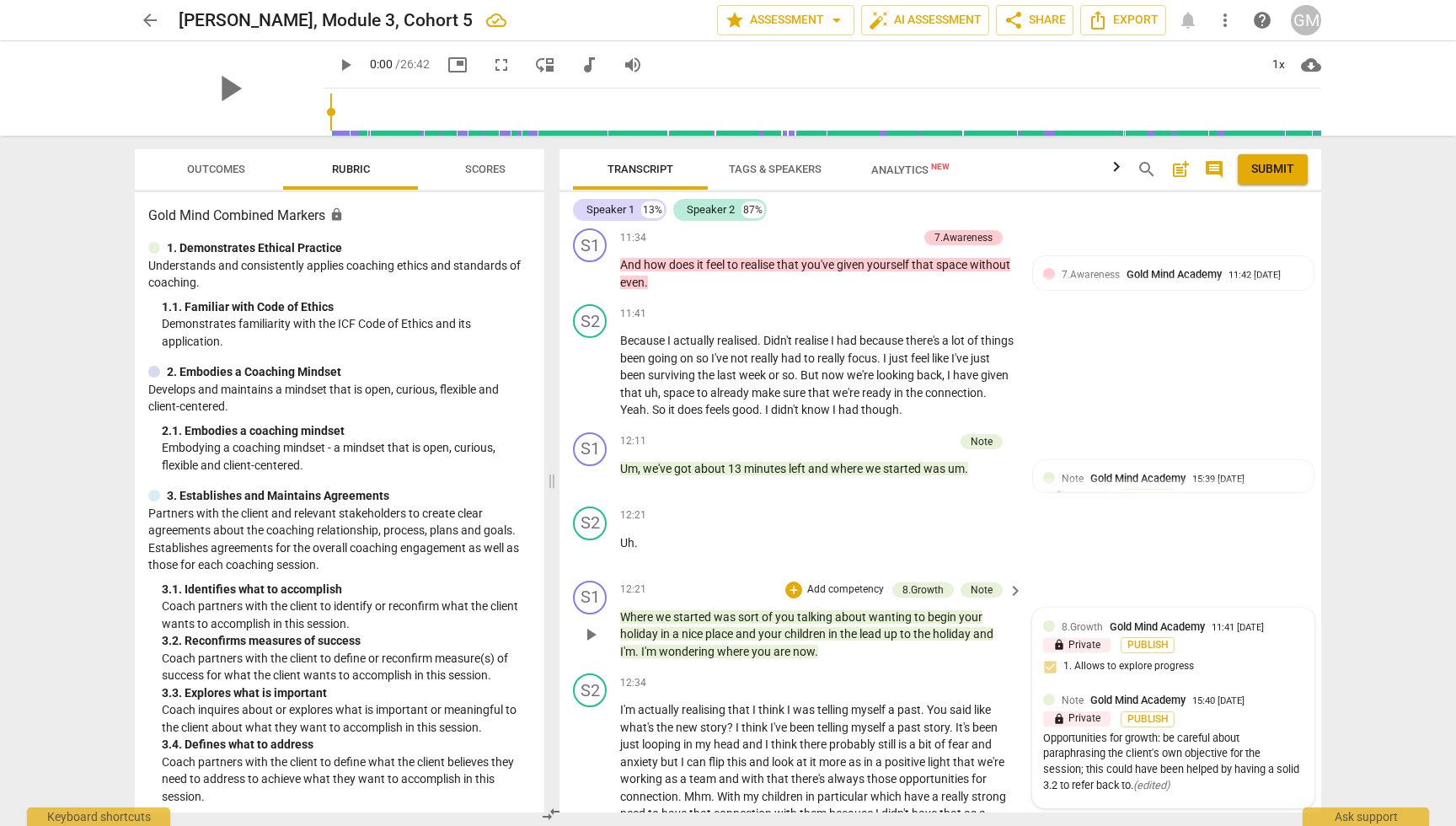
scroll to position [5688, 0]
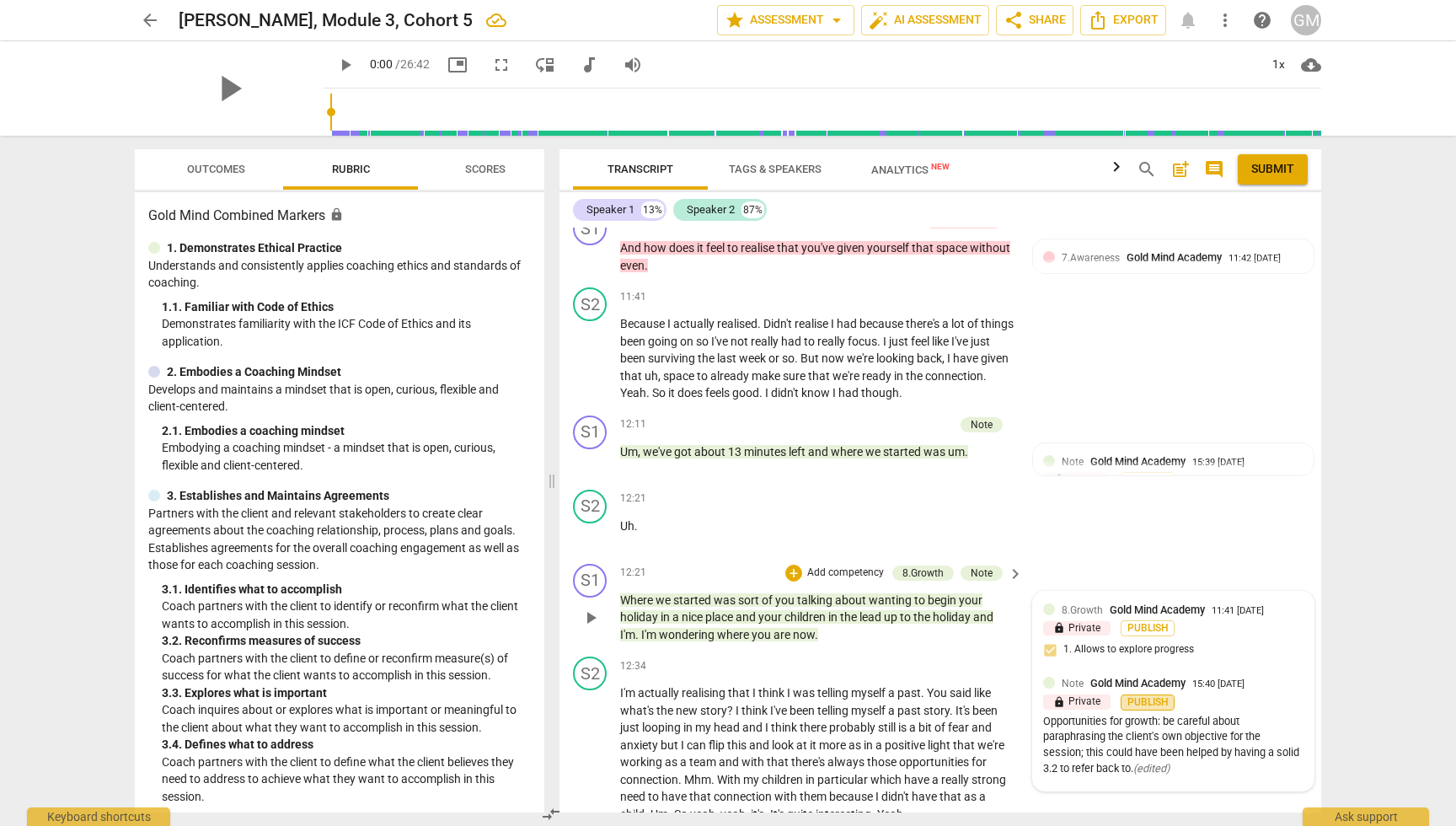
click at [1148, 695] on span "Publish" at bounding box center [1147, 702] width 25 height 14
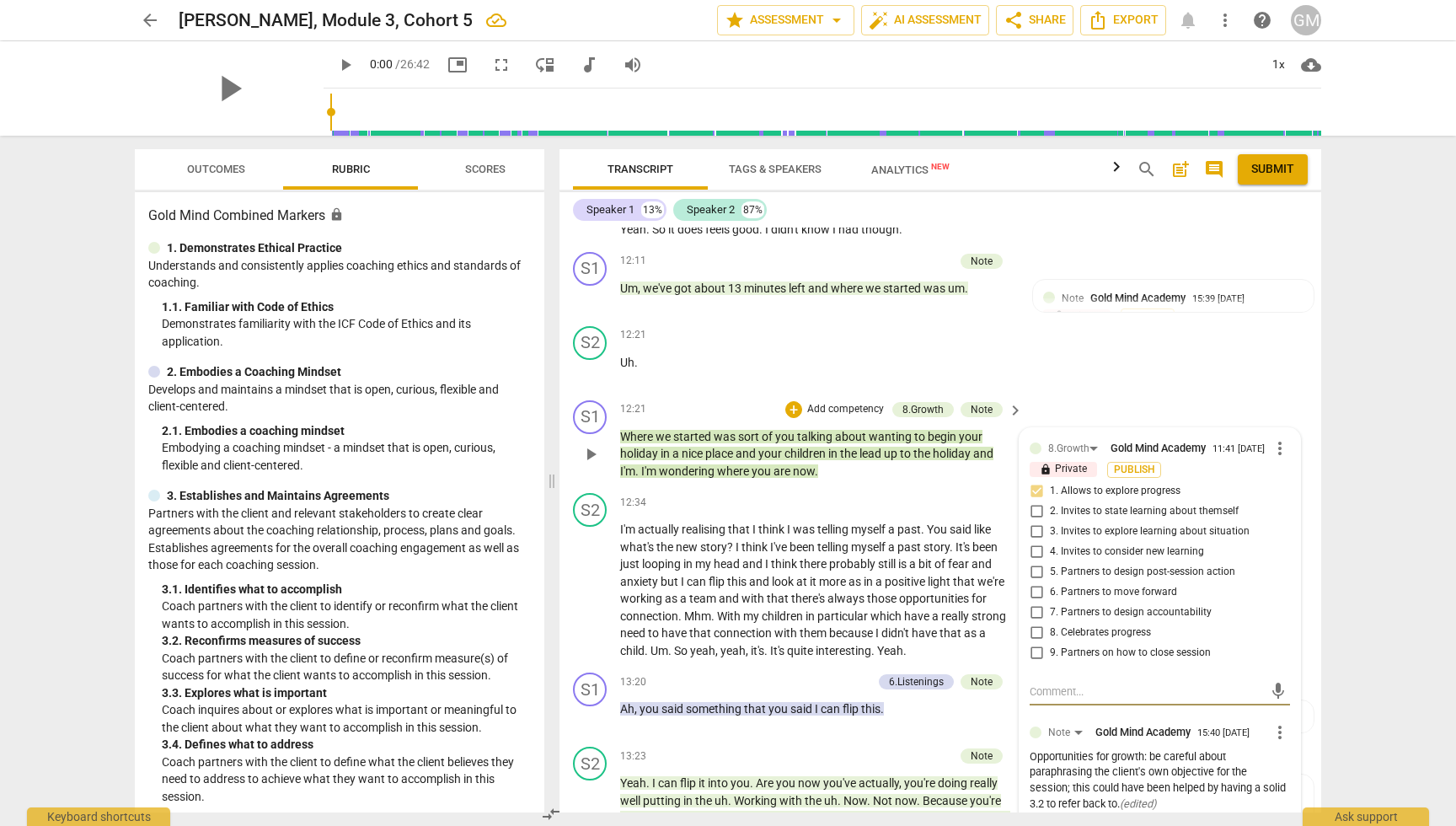
scroll to position [5920, 0]
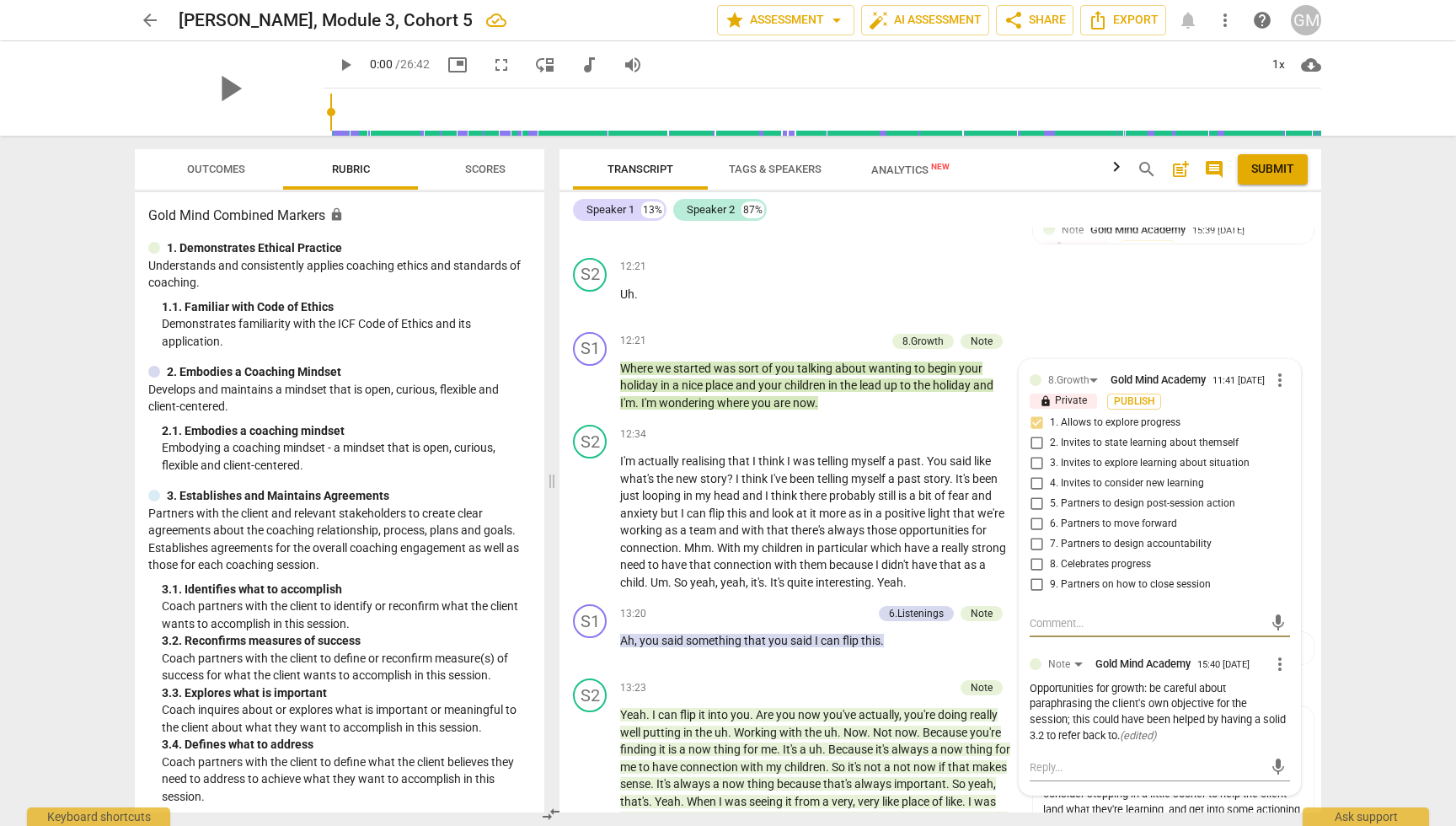
click at [1270, 654] on span "more_vert" at bounding box center [1280, 665] width 20 height 20
click at [1298, 642] on li "Delete" at bounding box center [1293, 636] width 58 height 32
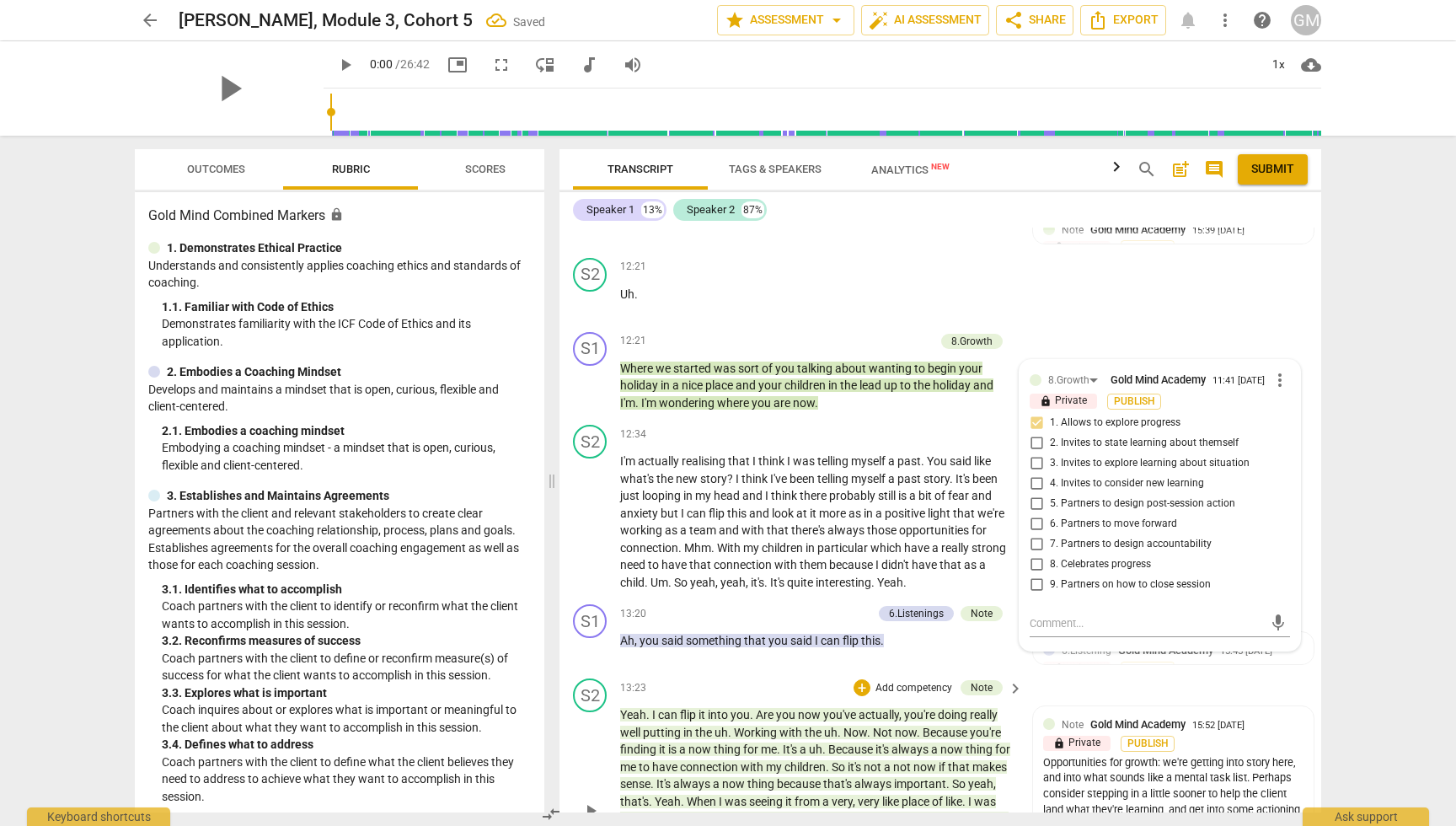
click at [1306, 672] on div "S2 play_arrow pause 13:23 + Add competency Note keyboard_arrow_right Yeah . I c…" at bounding box center [941, 796] width 762 height 248
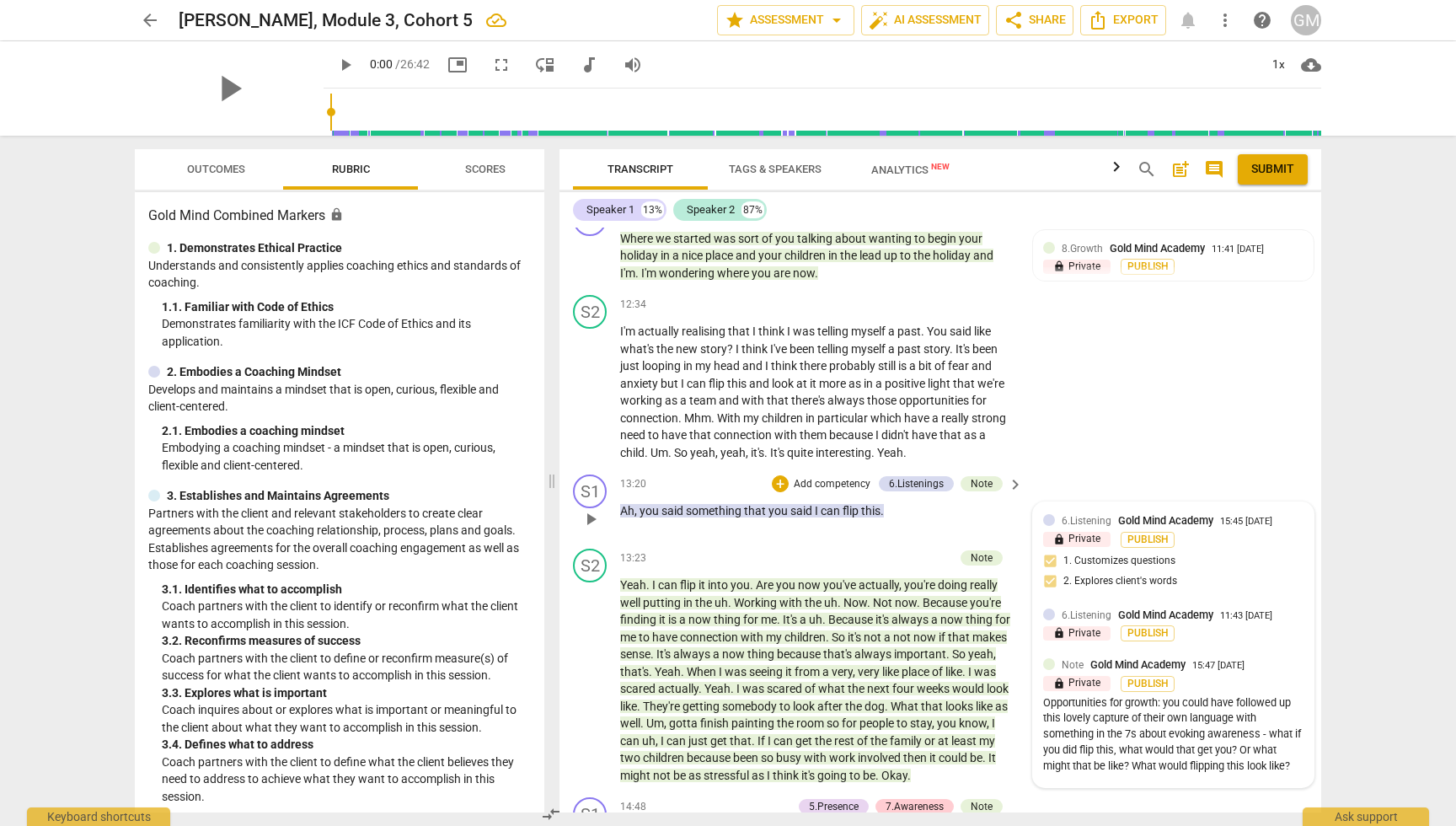
scroll to position [6069, 0]
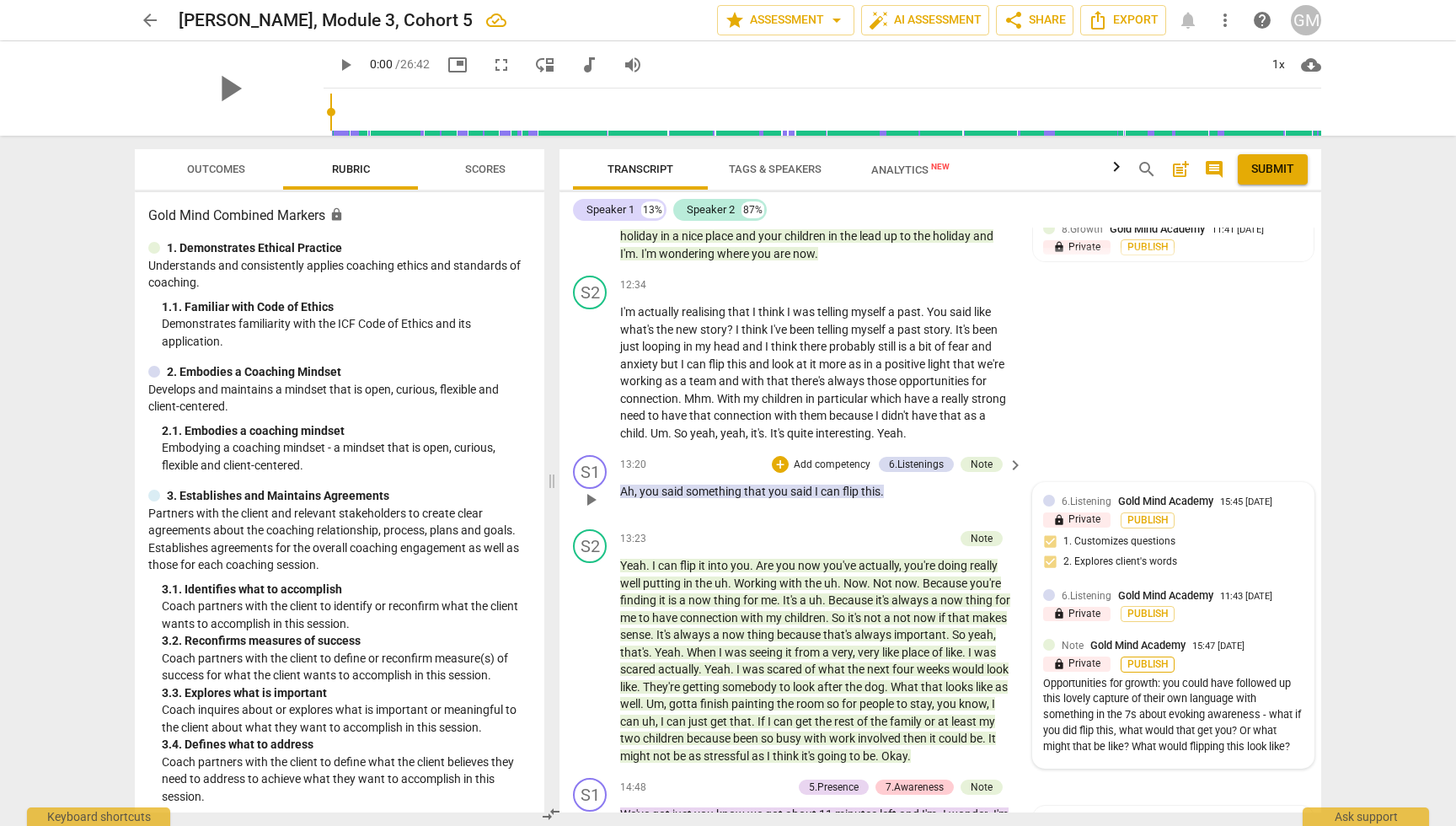
click at [1140, 657] on span "Publish" at bounding box center [1147, 664] width 25 height 14
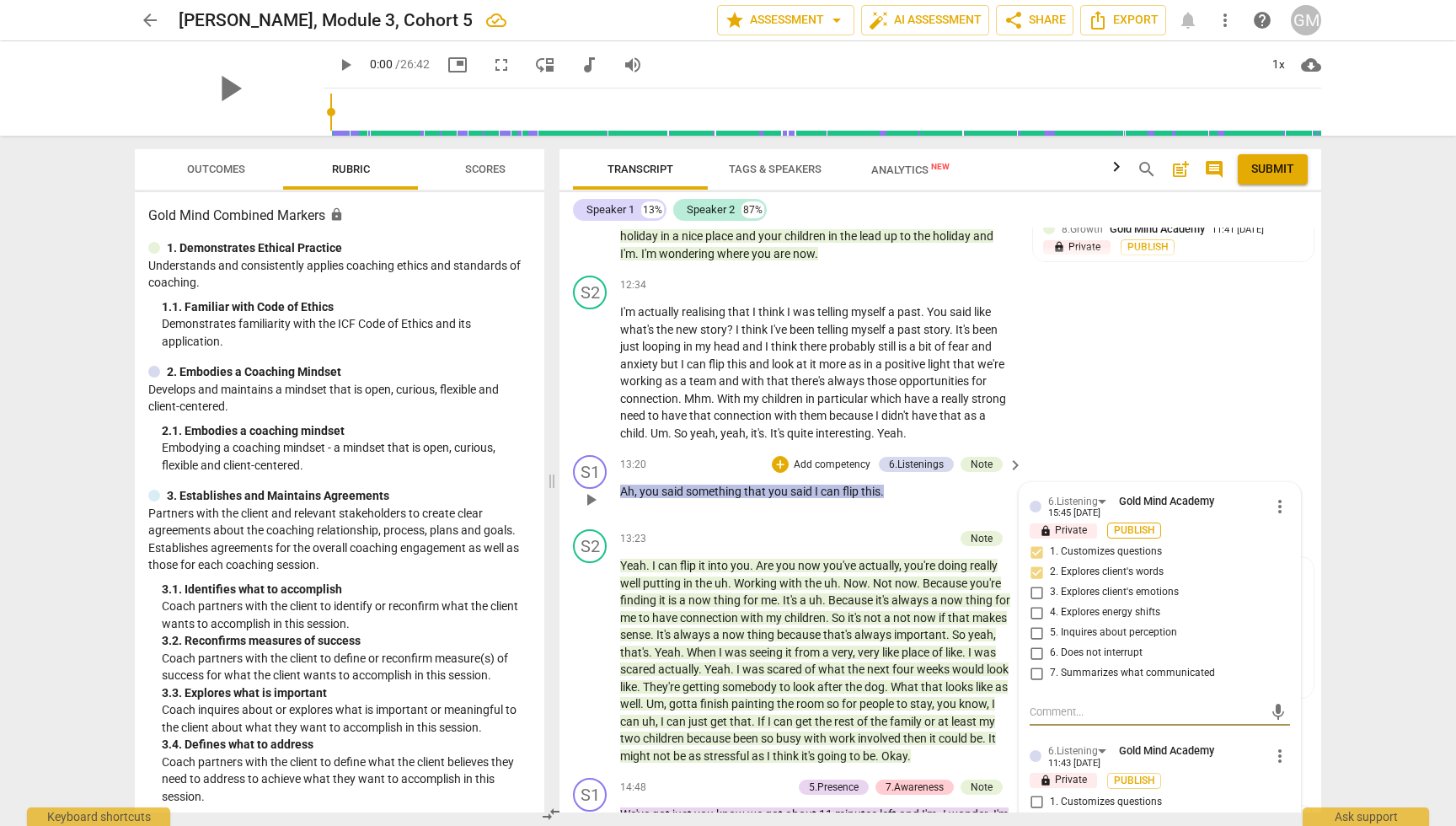
click at [1131, 524] on span "Publish" at bounding box center [1133, 530] width 25 height 14
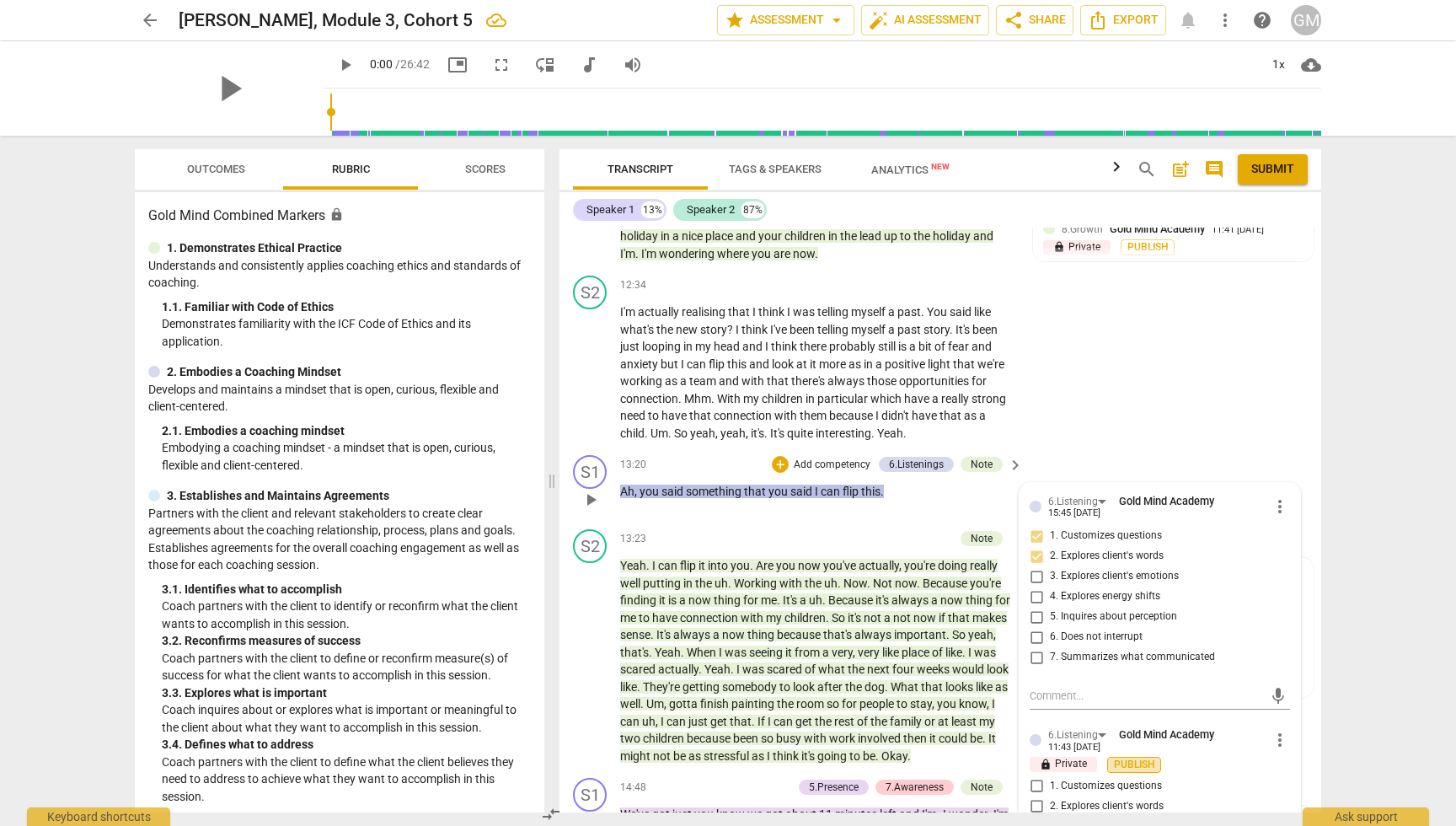
click at [1139, 757] on span "Publish" at bounding box center [1133, 764] width 25 height 14
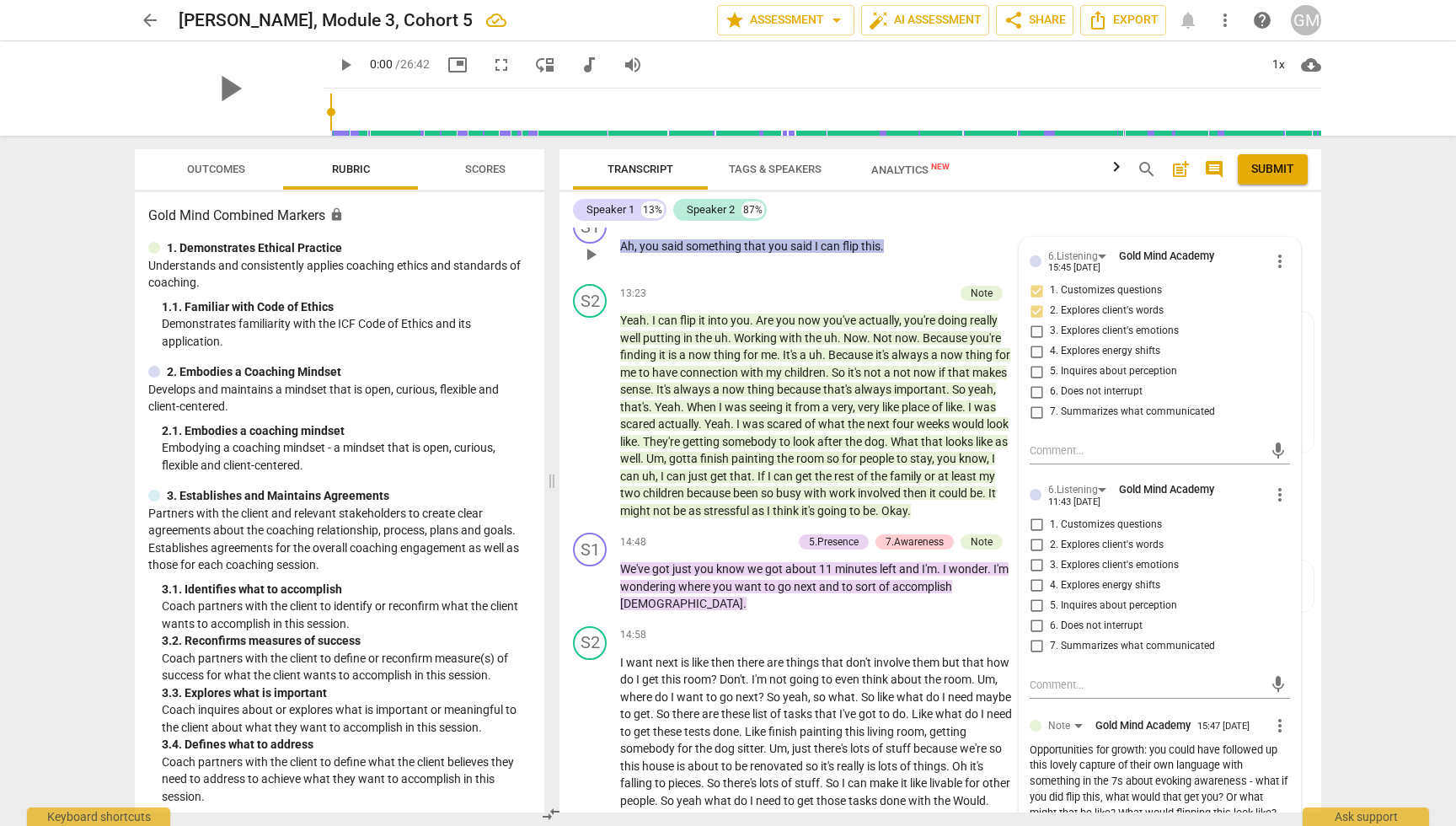
scroll to position [6335, 0]
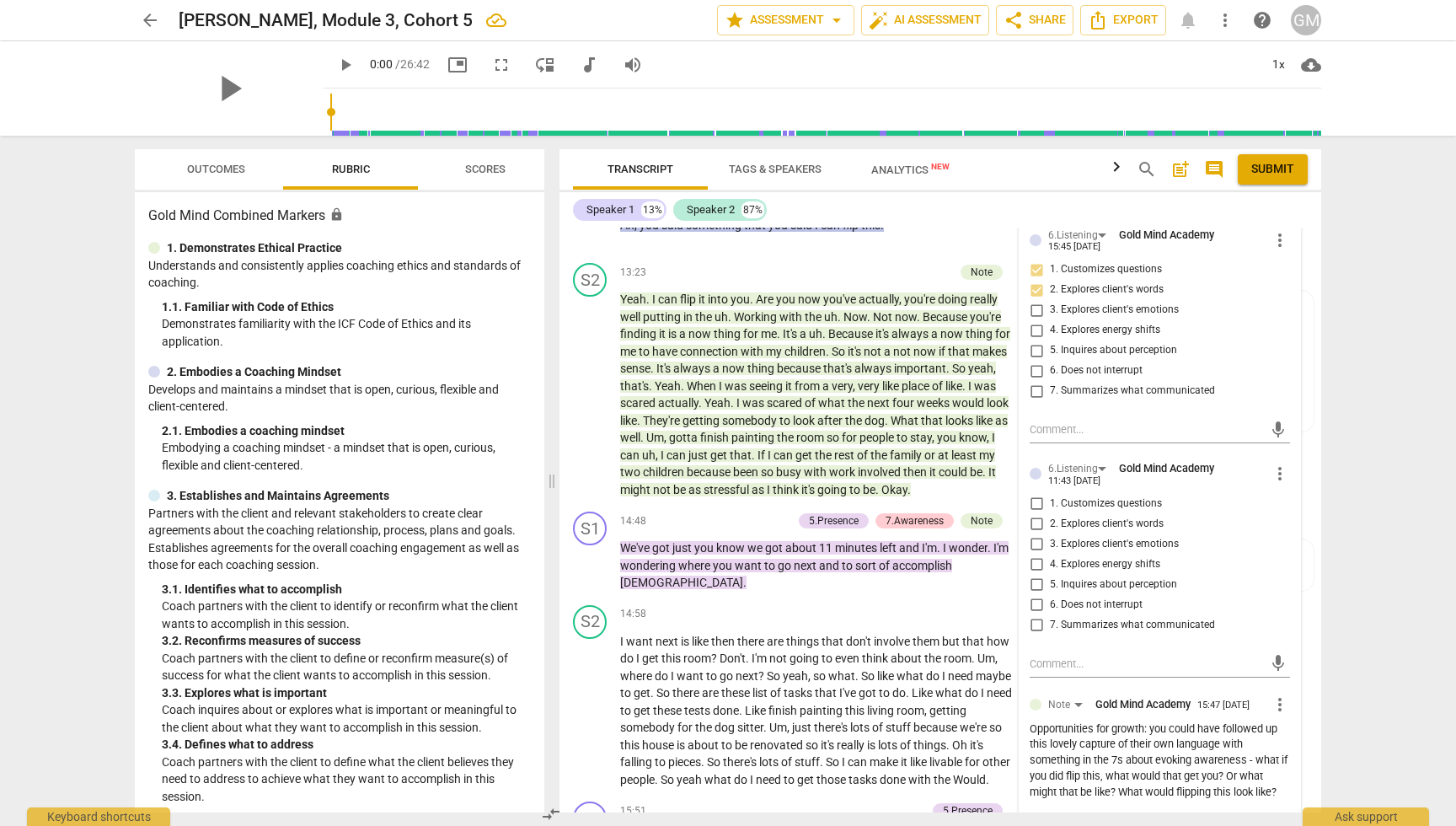
click at [1374, 430] on div "arrow_back Leece, Meredith, Module 3, Cohort 5 edit star Assessment arrow_drop_…" at bounding box center [728, 413] width 1456 height 826
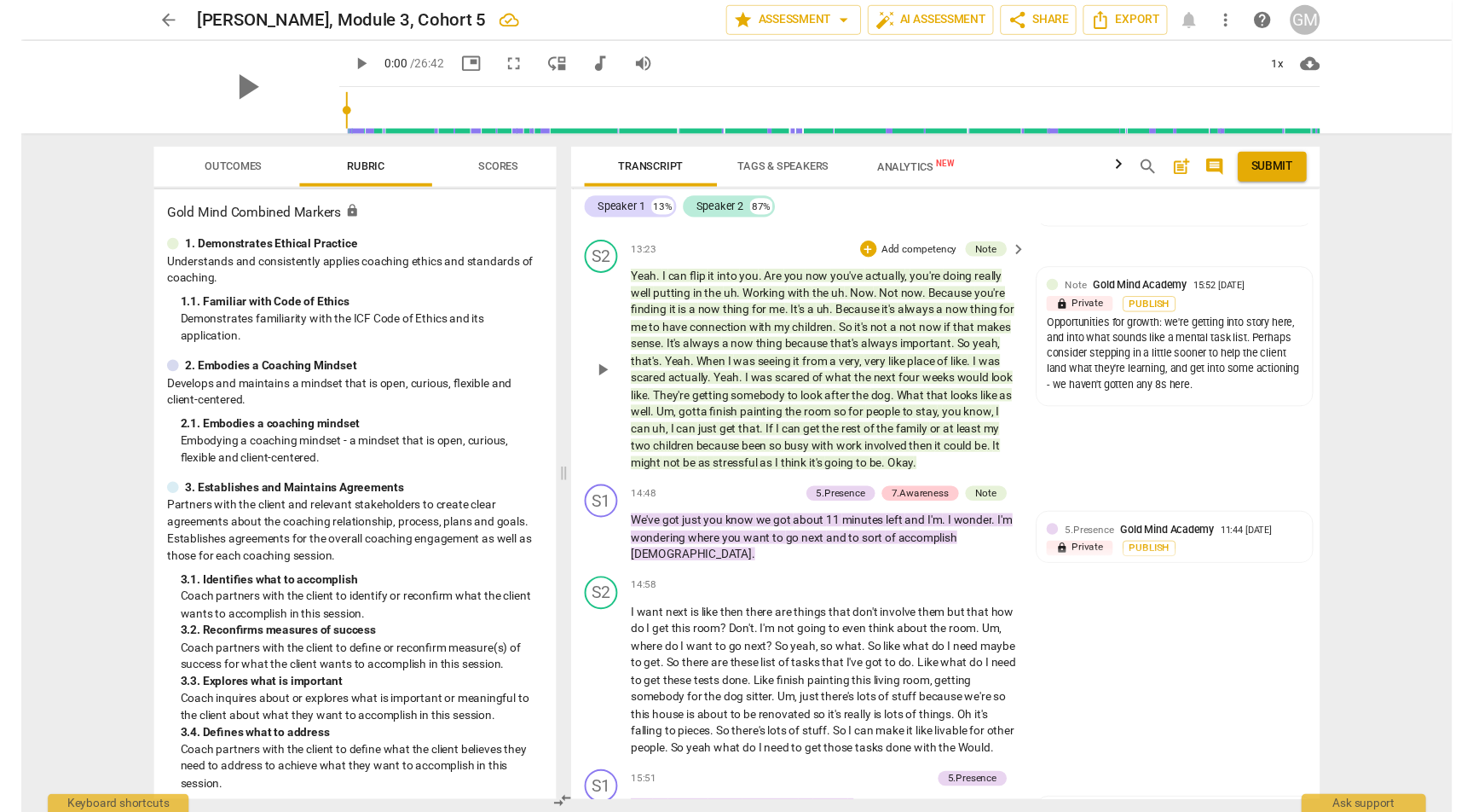
scroll to position [6433, 0]
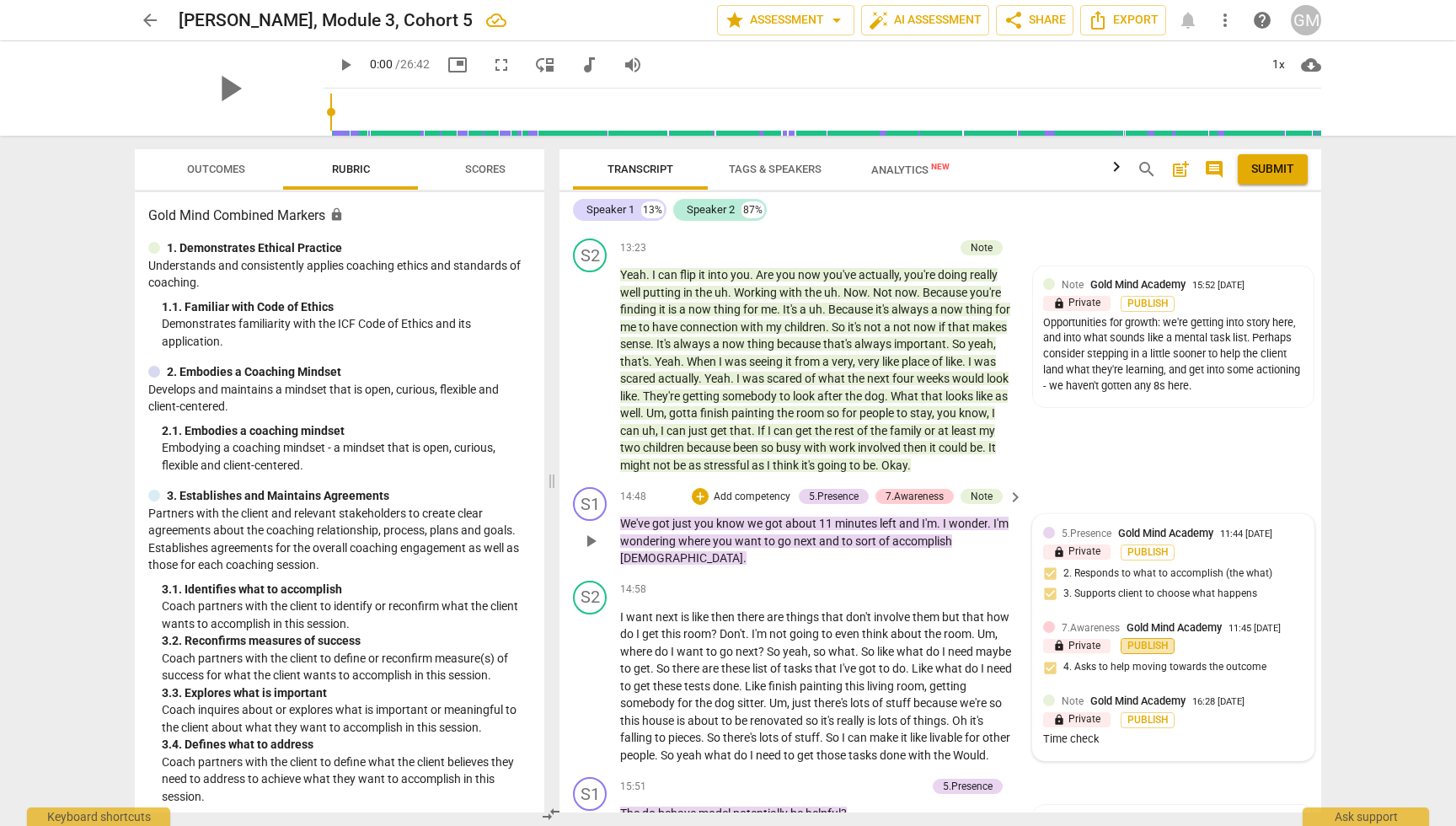
click at [1146, 639] on span "Publish" at bounding box center [1147, 645] width 25 height 14
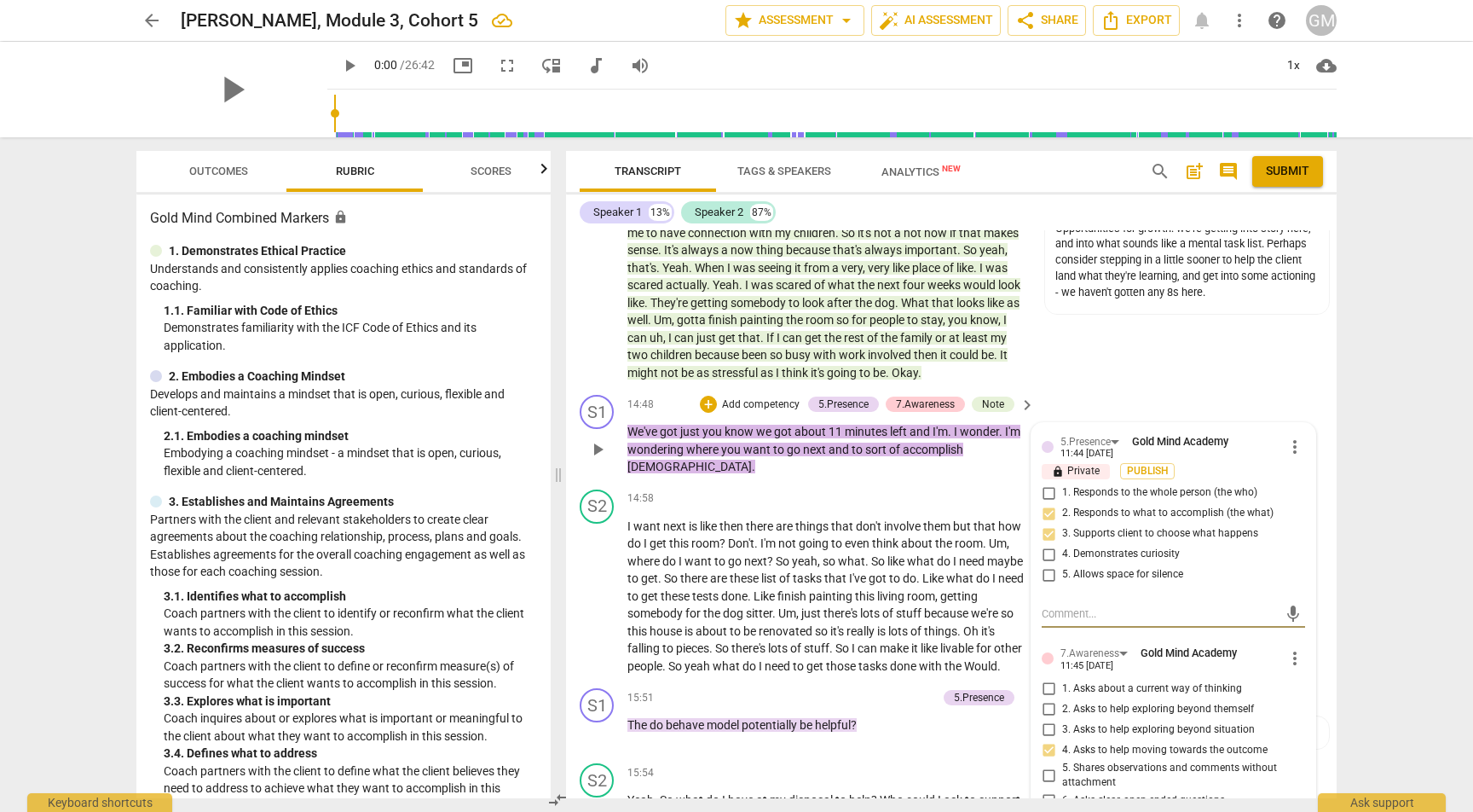
scroll to position [6538, 0]
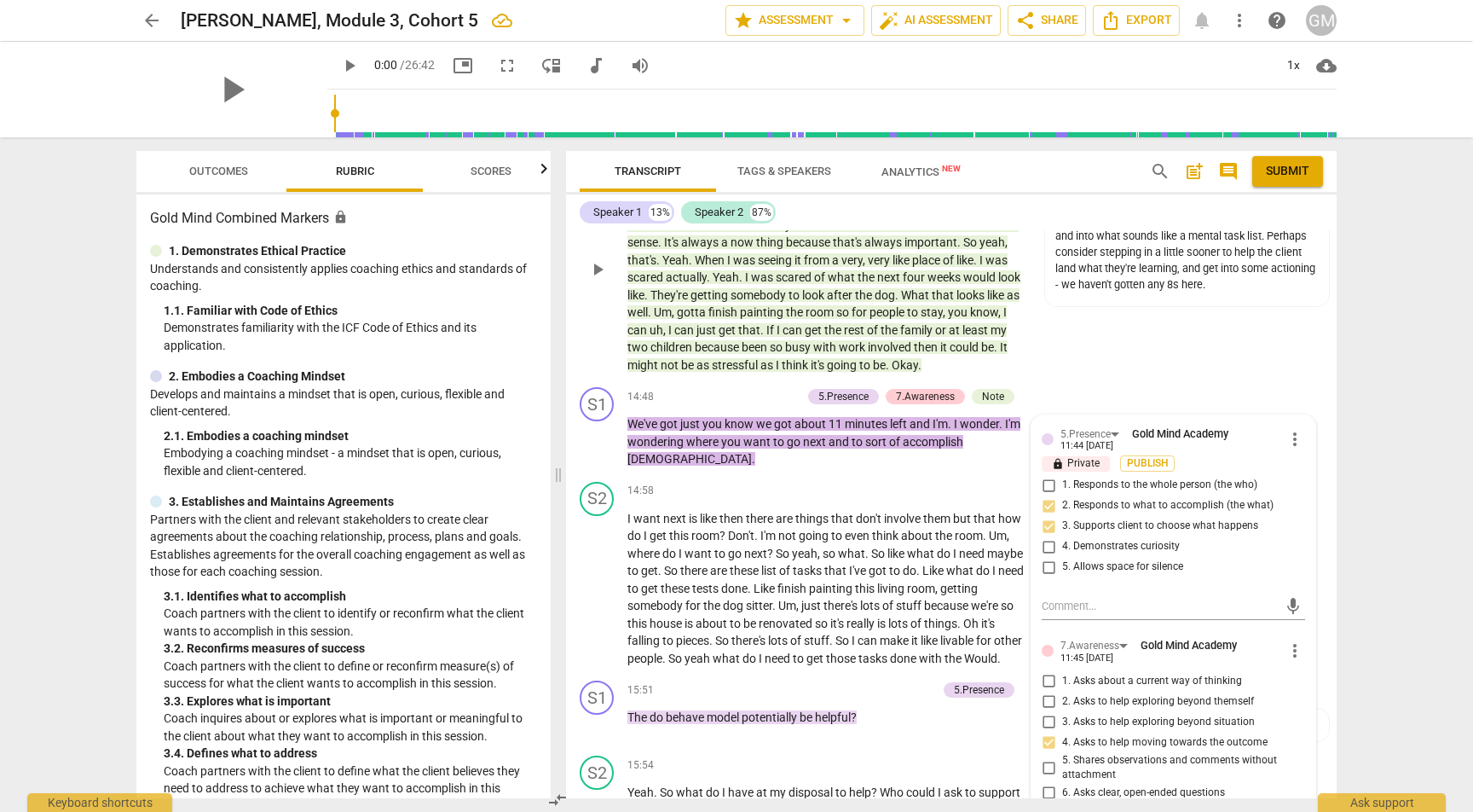
click at [1234, 269] on div "S2 play_arrow pause 13:23 + Add competency Note keyboard_arrow_right Yeah . I c…" at bounding box center [952, 254] width 771 height 251
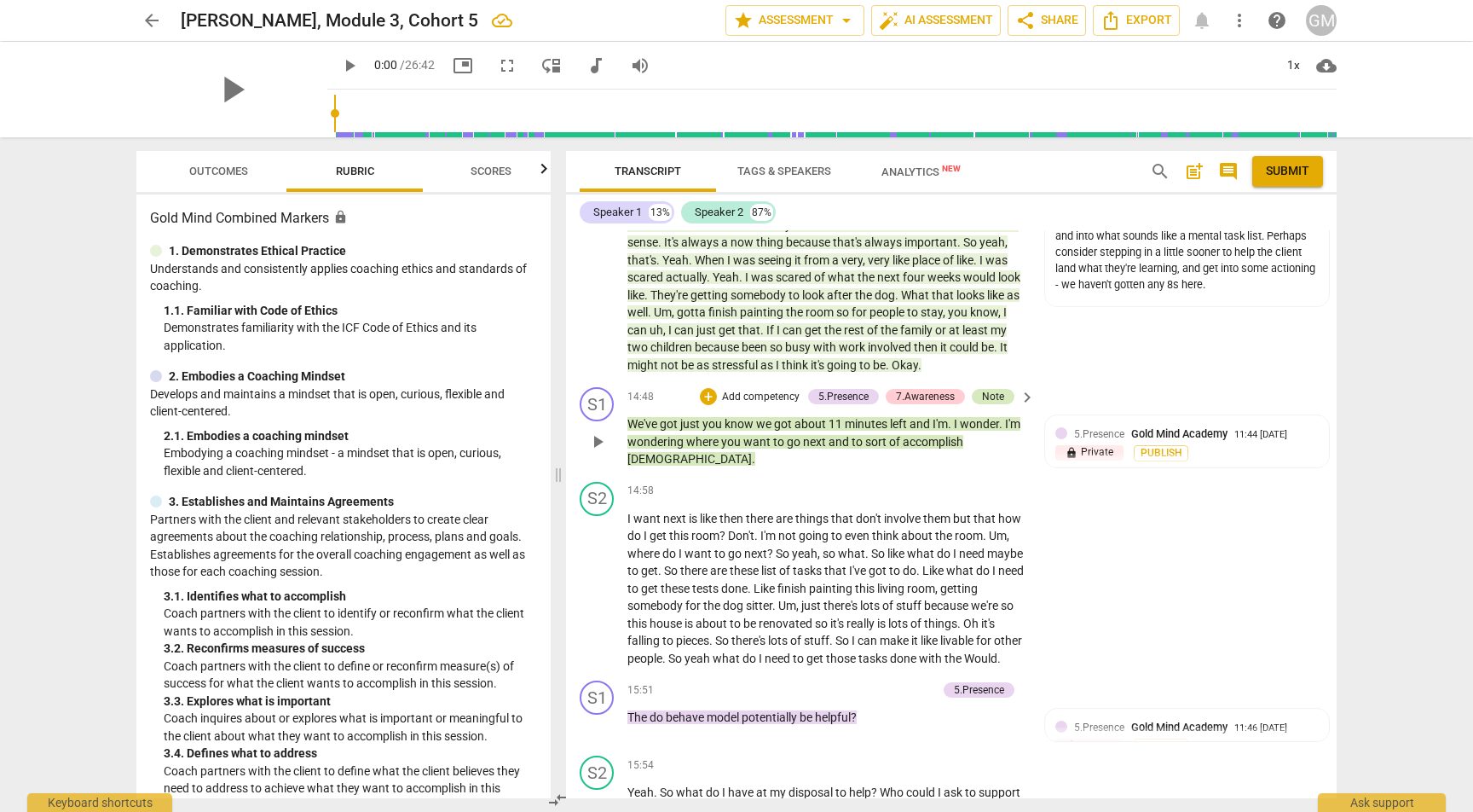
click at [982, 389] on div "Note" at bounding box center [993, 397] width 23 height 15
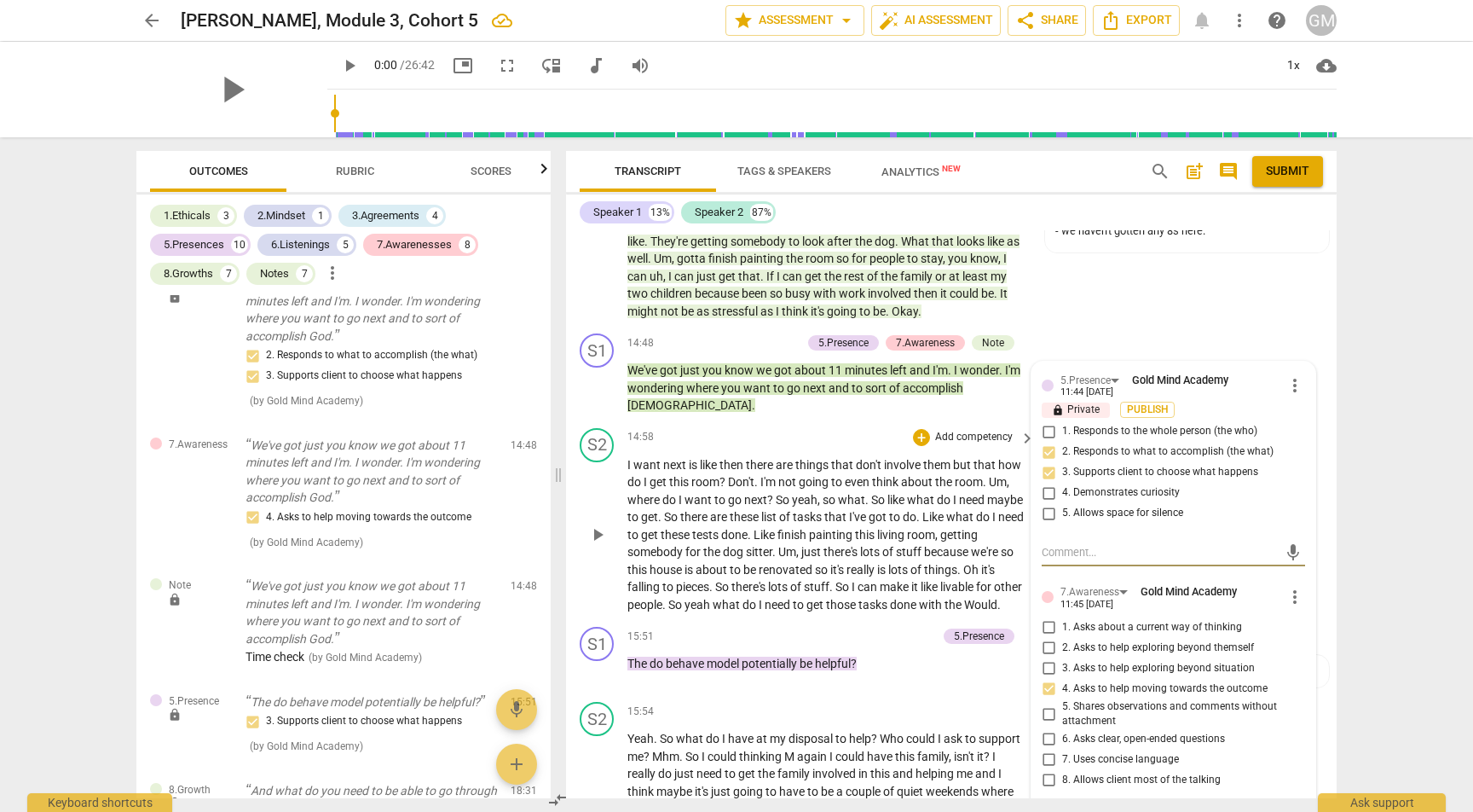
scroll to position [6606, 0]
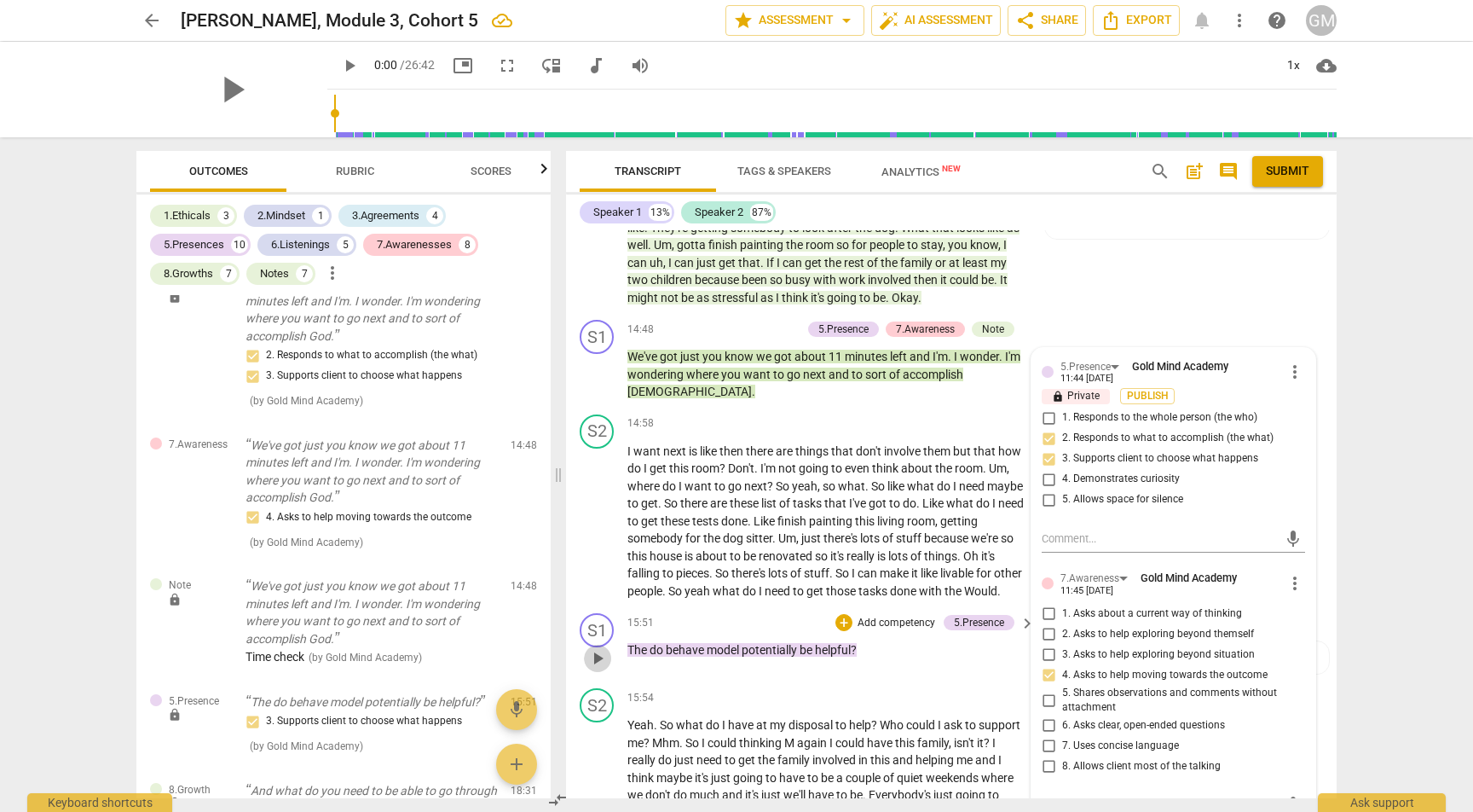
click at [595, 648] on span "play_arrow" at bounding box center [597, 658] width 21 height 21
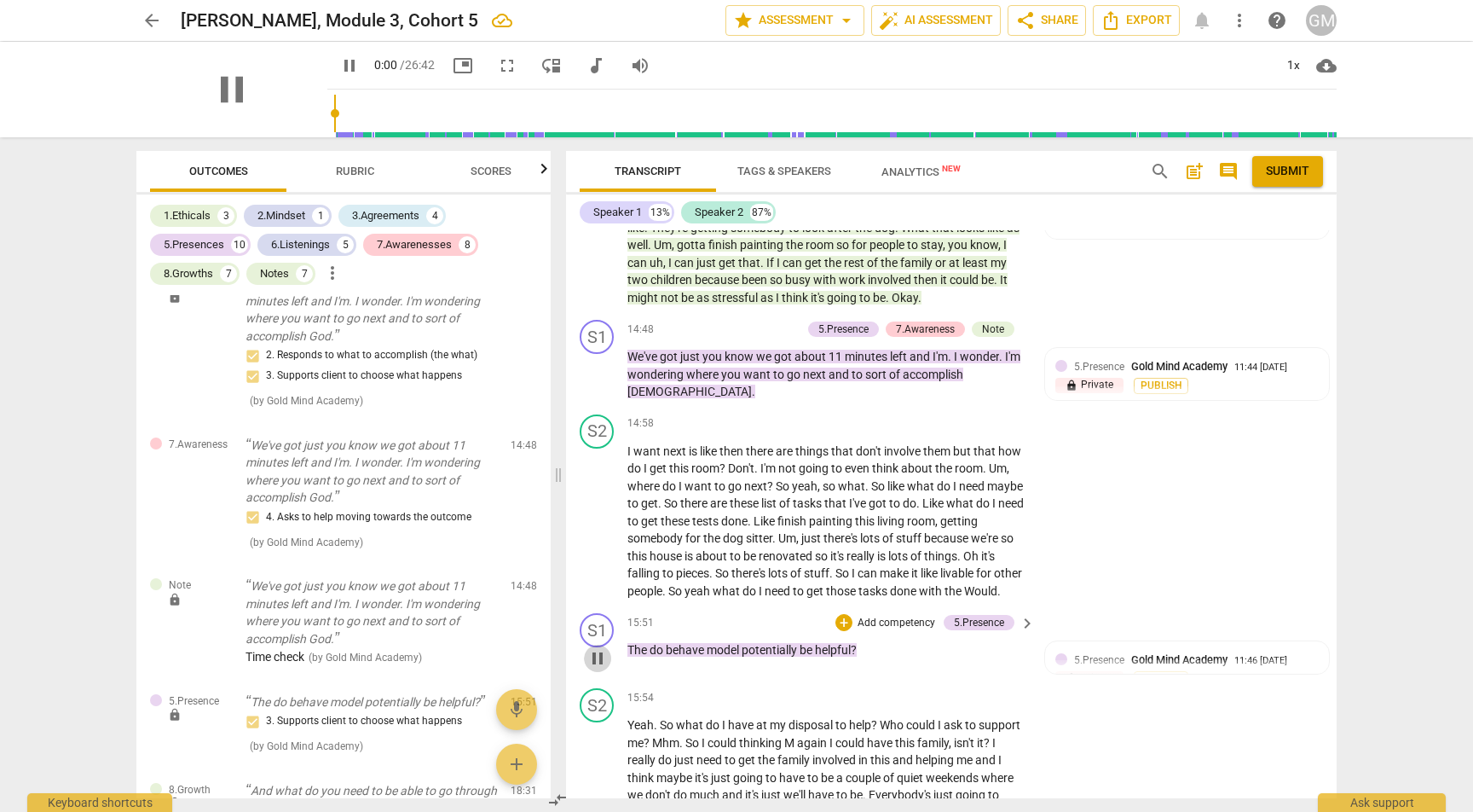
click at [596, 648] on span "pause" at bounding box center [597, 658] width 21 height 21
type input "951"
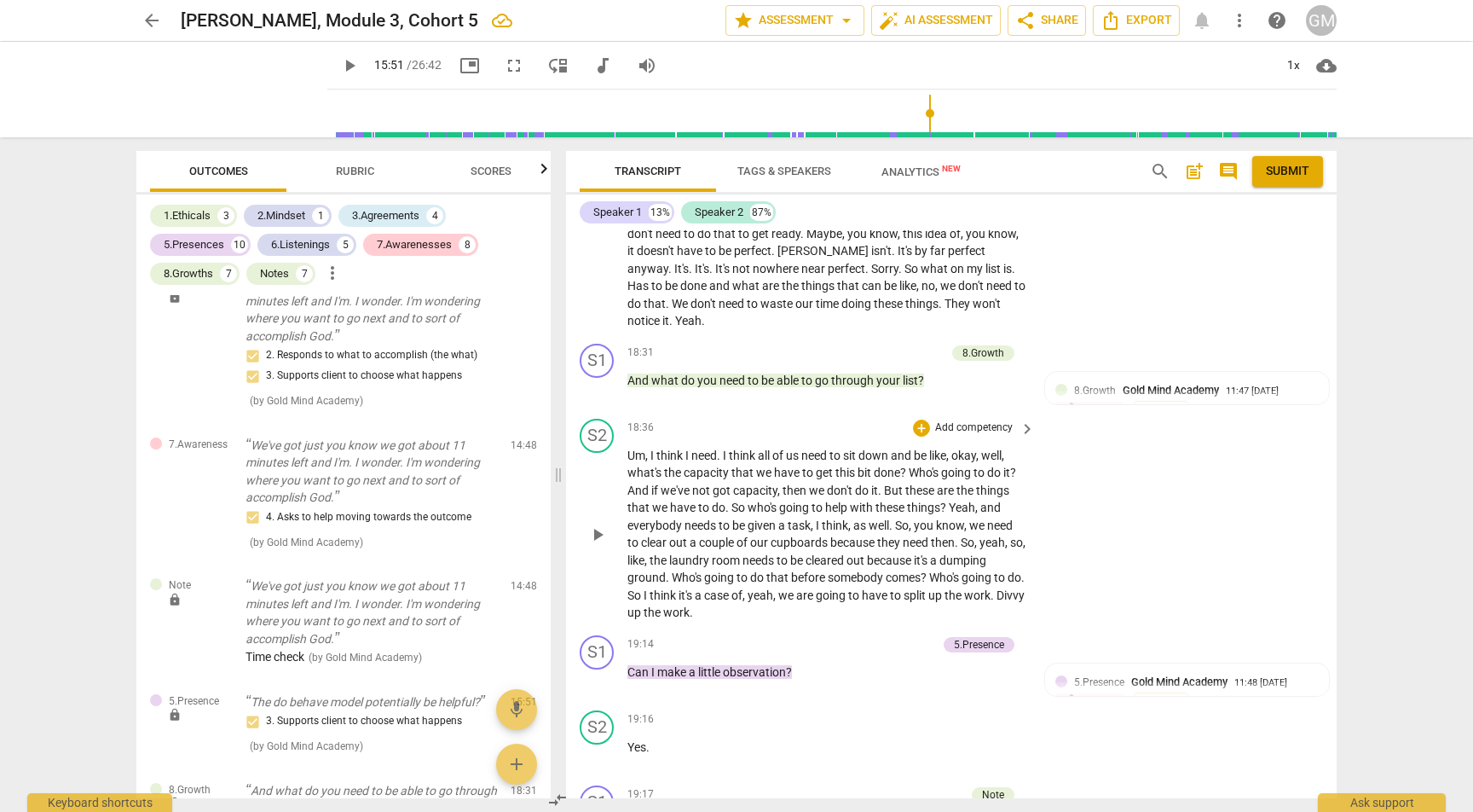
scroll to position [7674, 0]
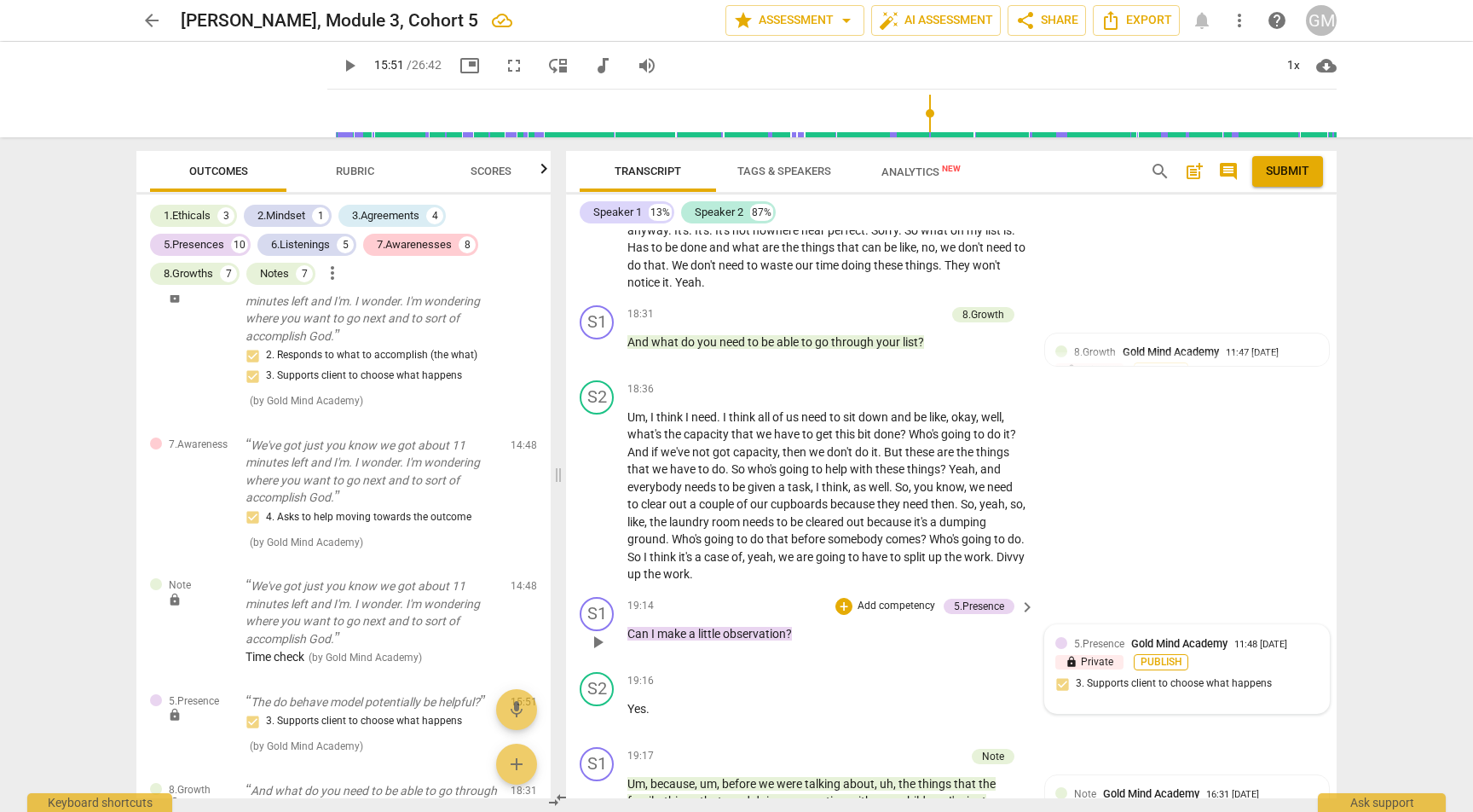
click at [1156, 654] on span "Publish" at bounding box center [1161, 661] width 25 height 14
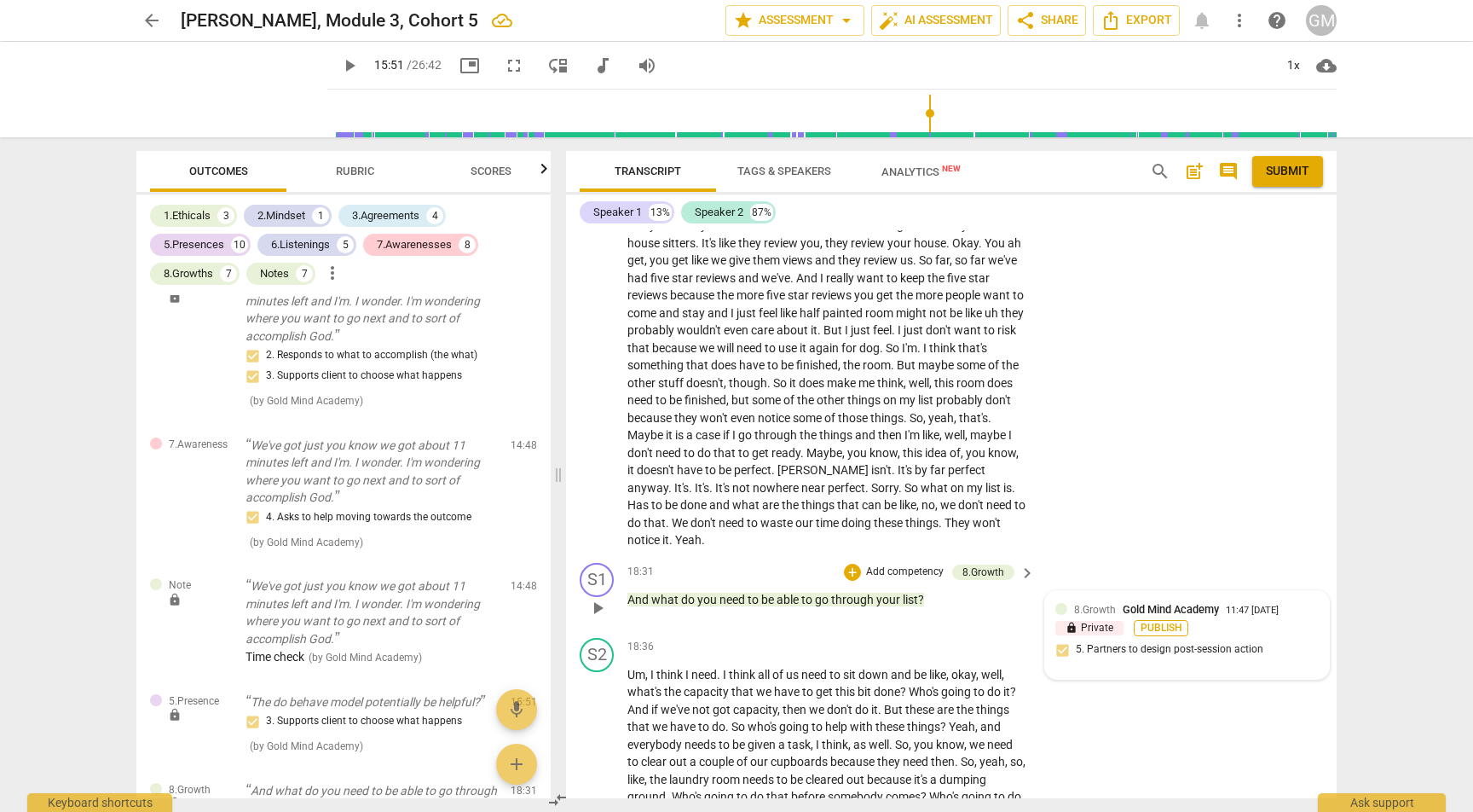
scroll to position [7412, 0]
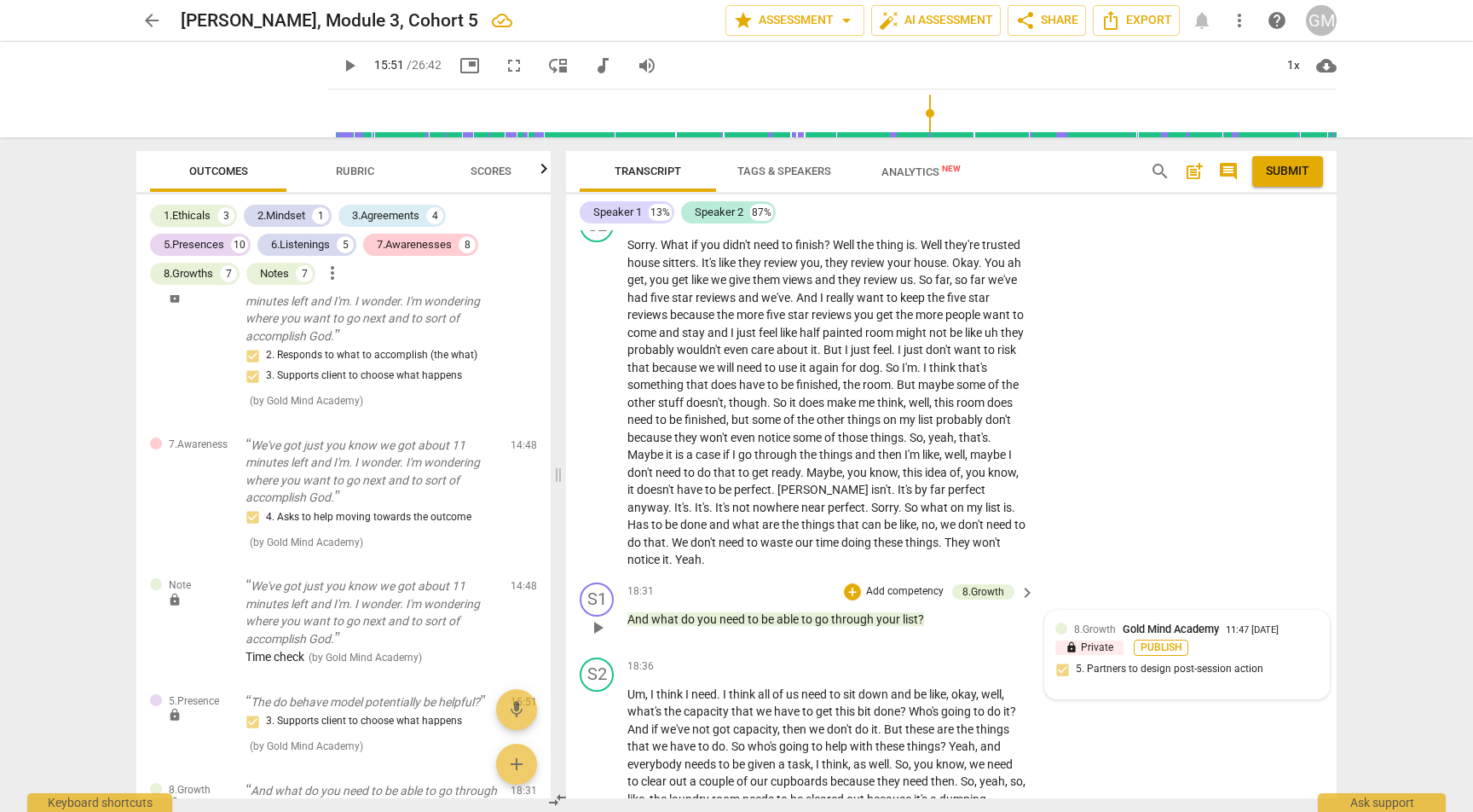
click at [1165, 640] on span "Publish" at bounding box center [1161, 647] width 25 height 14
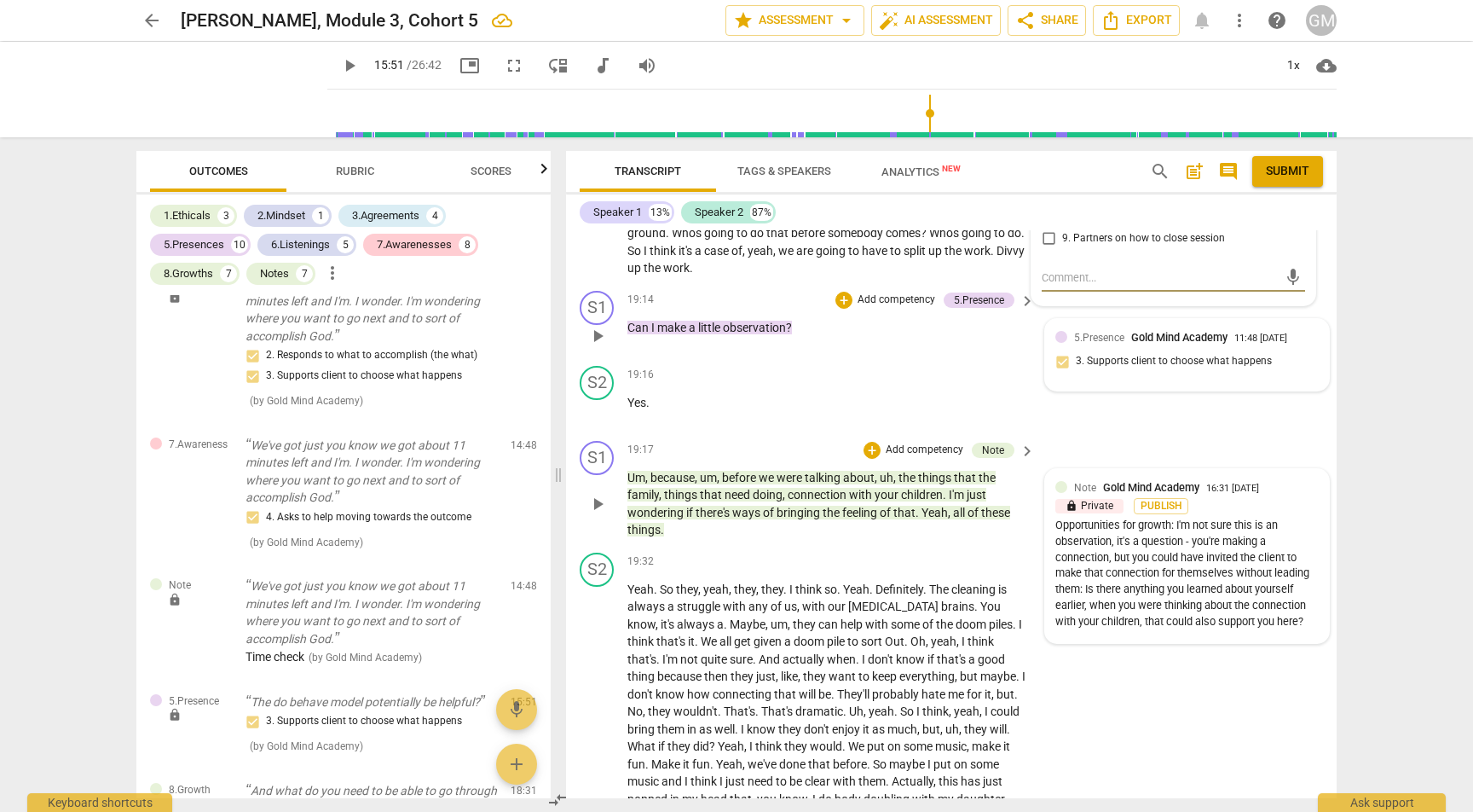
scroll to position [7994, 0]
click at [1161, 500] on span "Publish" at bounding box center [1161, 506] width 25 height 14
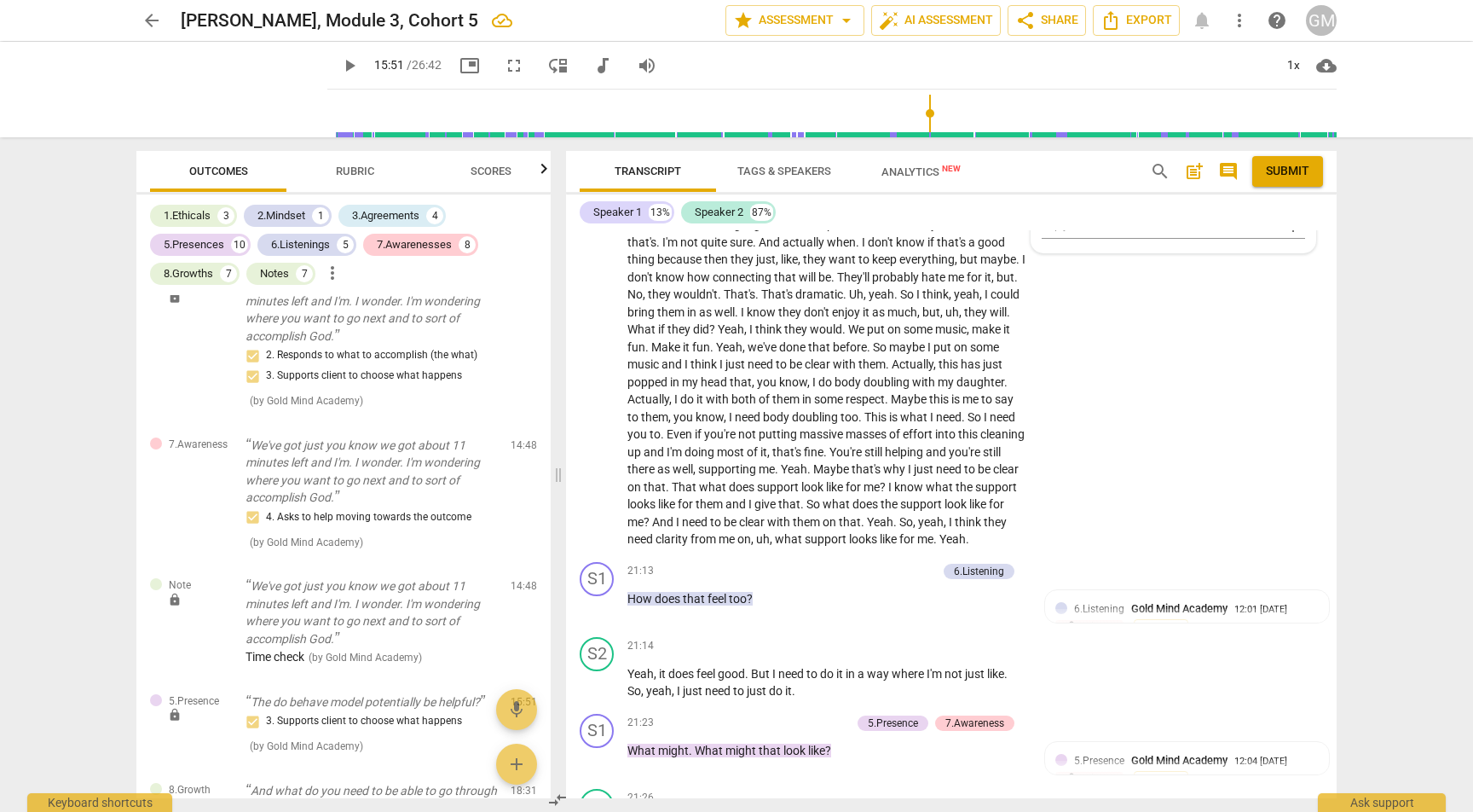
scroll to position [8420, 0]
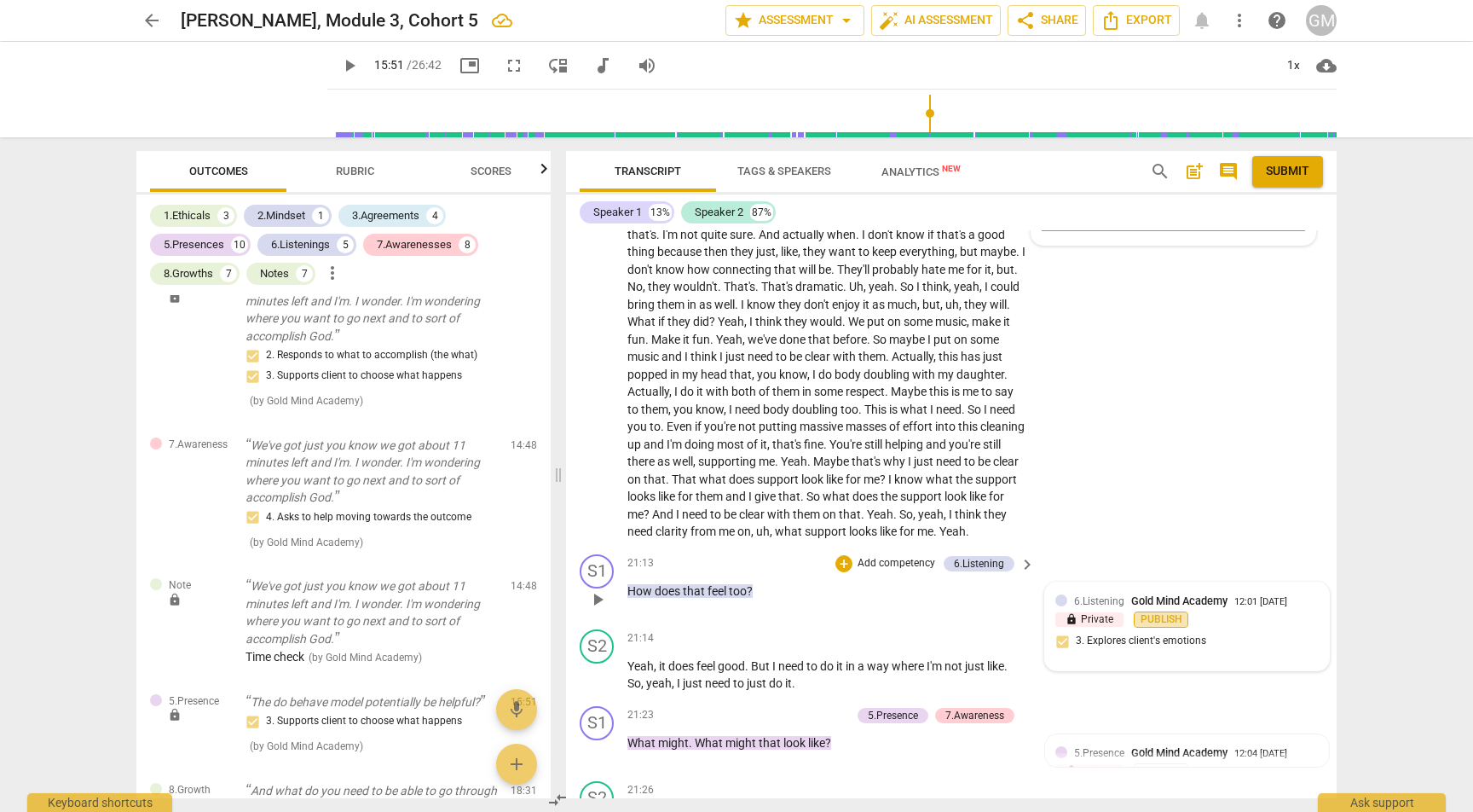
click at [1152, 612] on span "Publish" at bounding box center [1161, 619] width 25 height 14
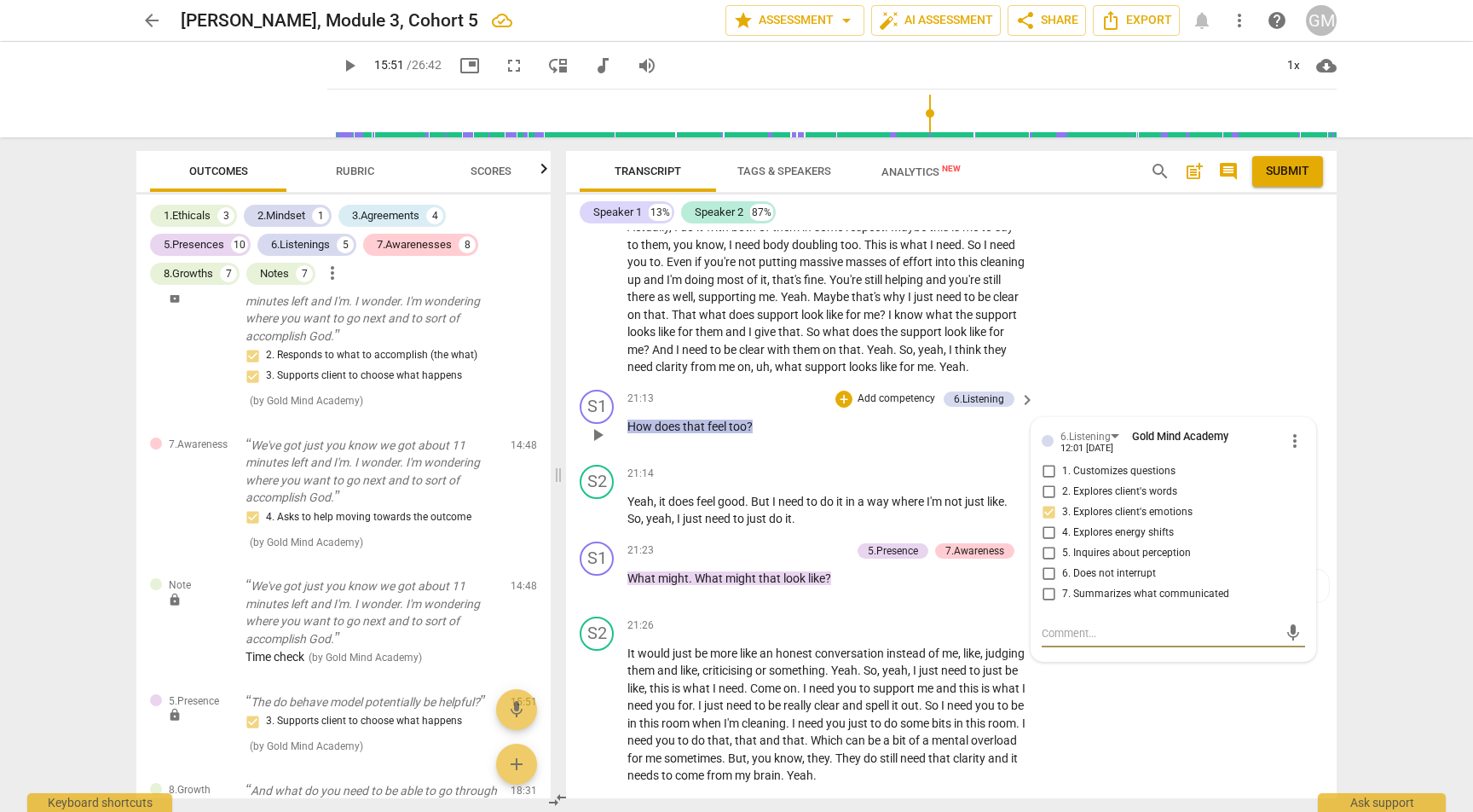
scroll to position [8639, 0]
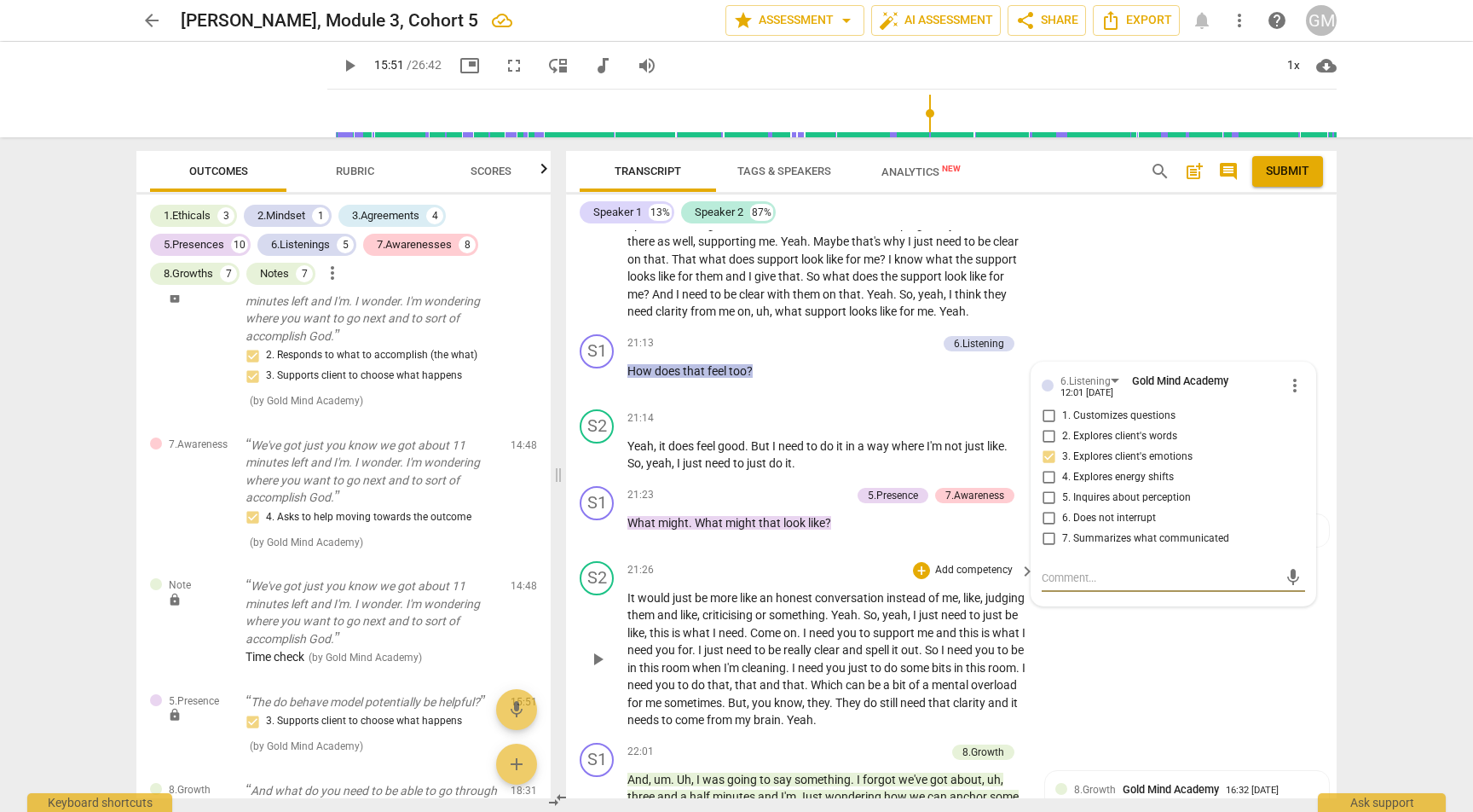
click at [1130, 605] on div "S2 play_arrow pause 21:26 + Add competency keyboard_arrow_right It would just b…" at bounding box center [952, 645] width 771 height 182
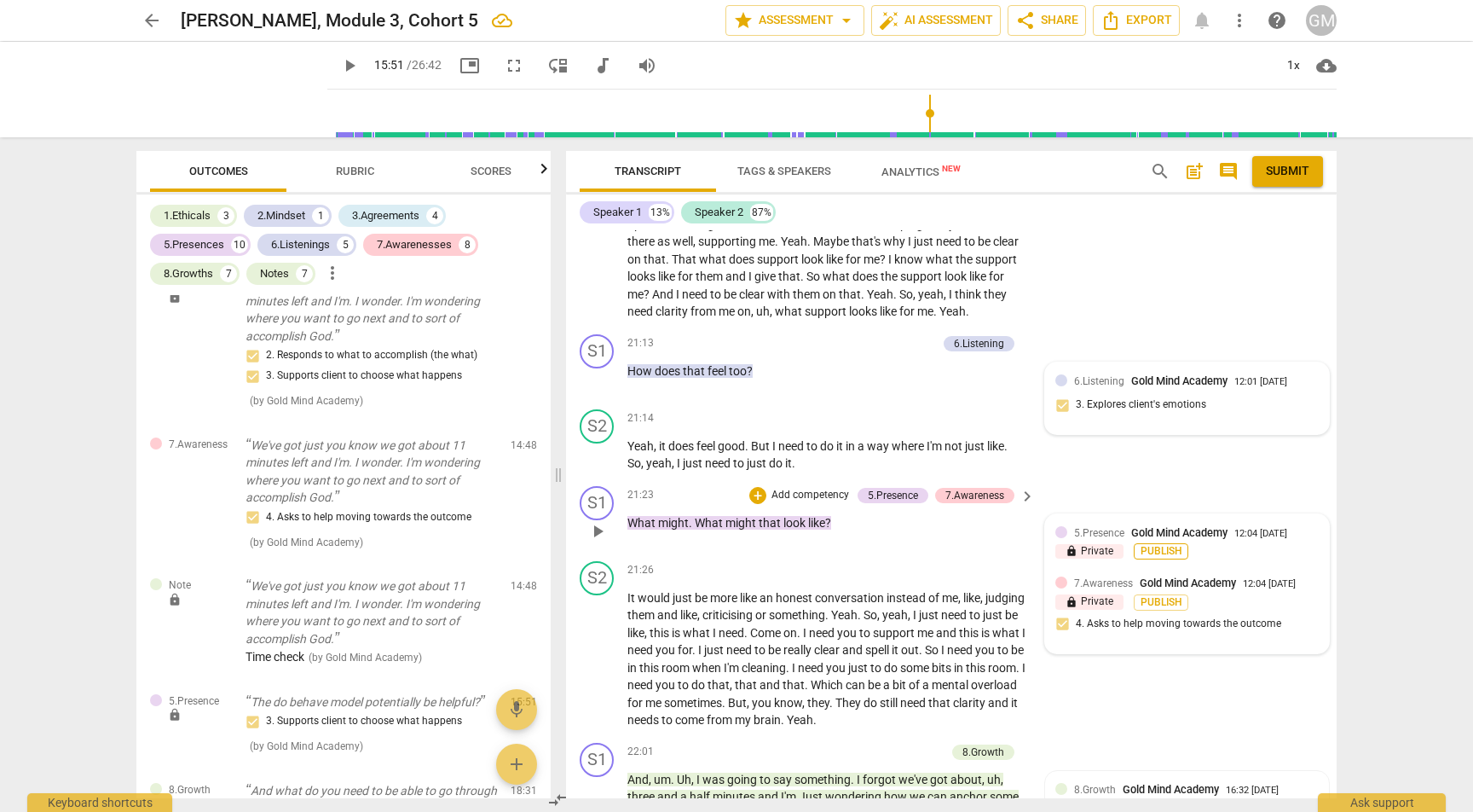
click at [1165, 544] on span "Publish" at bounding box center [1161, 550] width 25 height 14
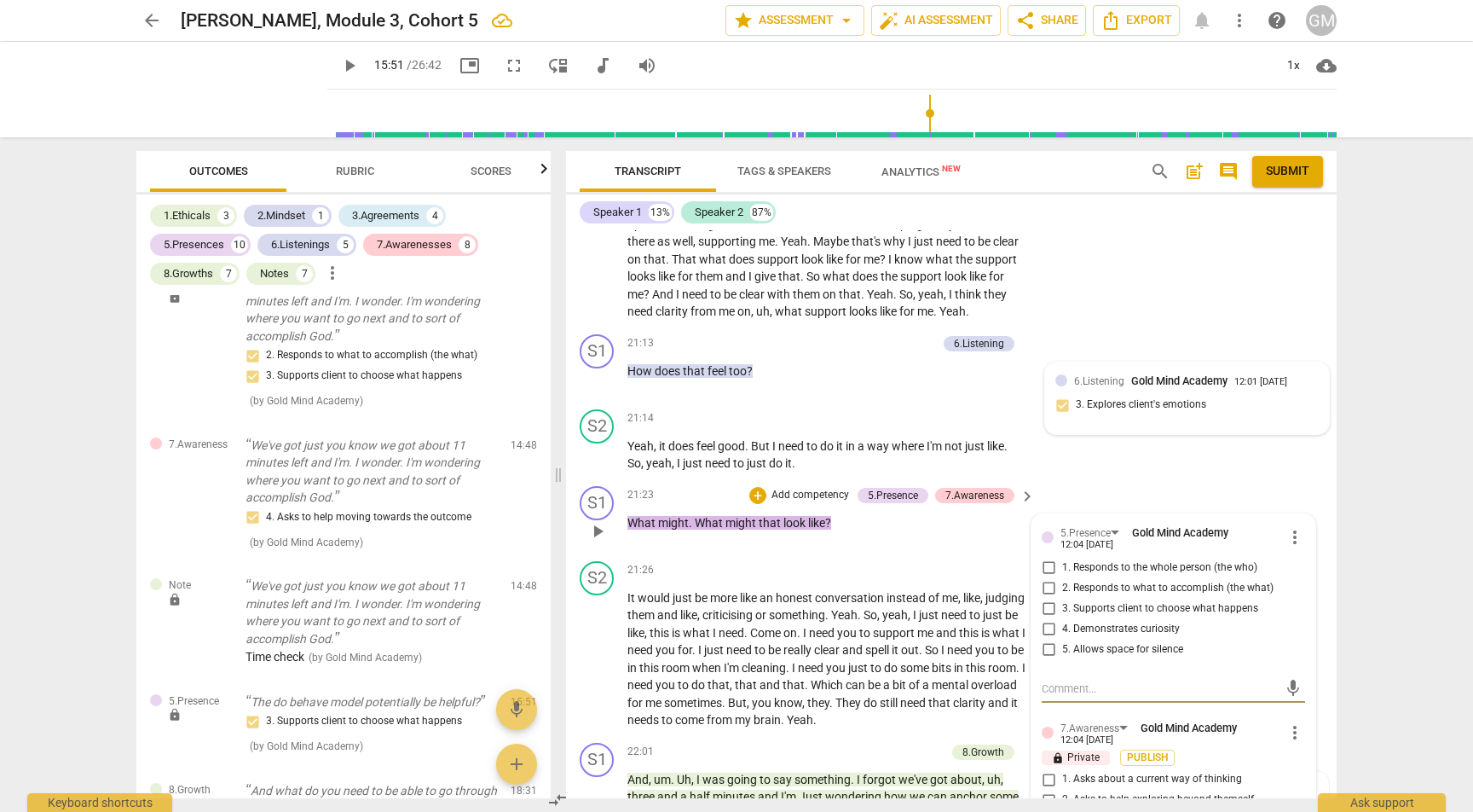
click at [1049, 619] on input "4. Demonstrates curiosity" at bounding box center [1048, 629] width 27 height 21
checkbox input "true"
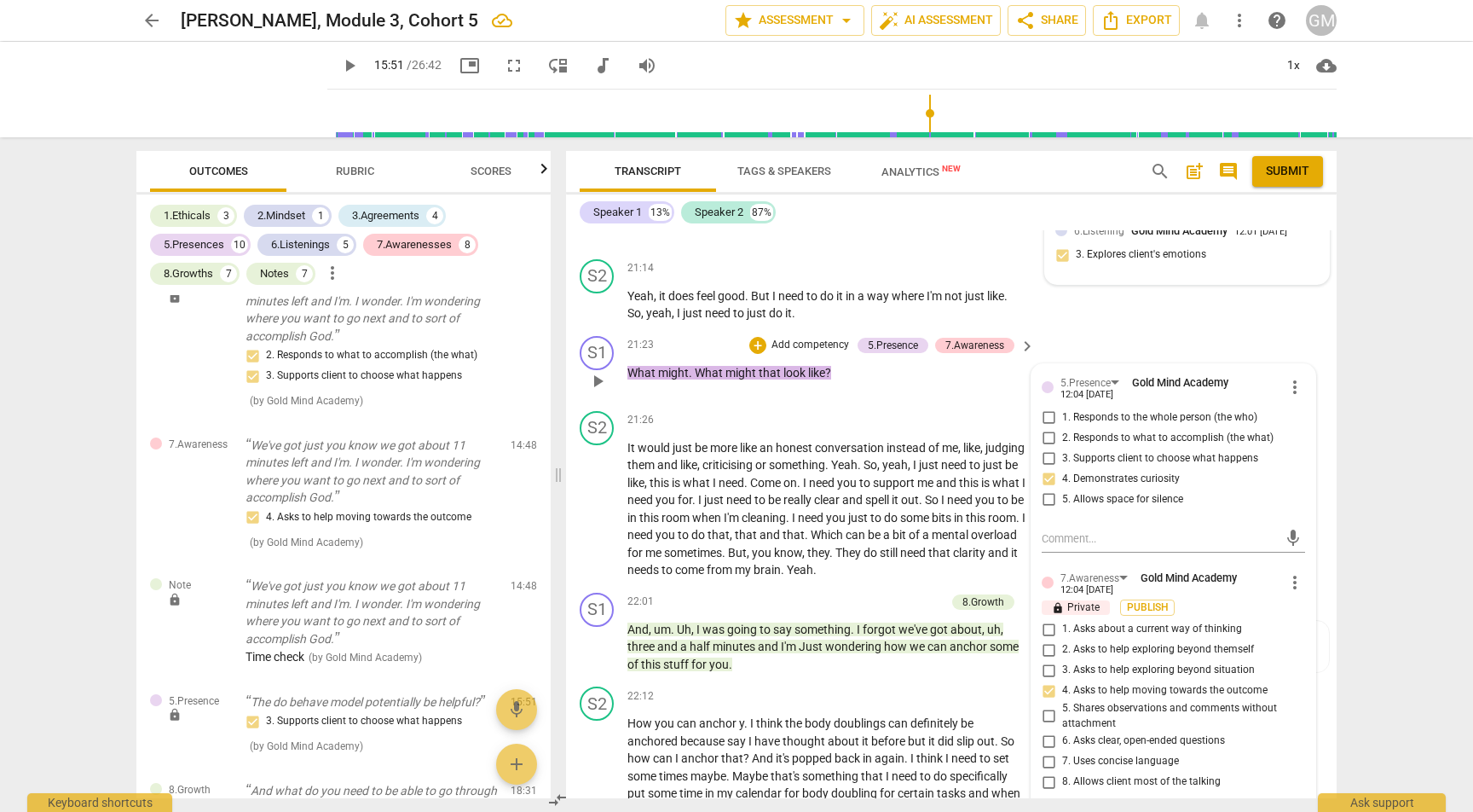
scroll to position [8876, 0]
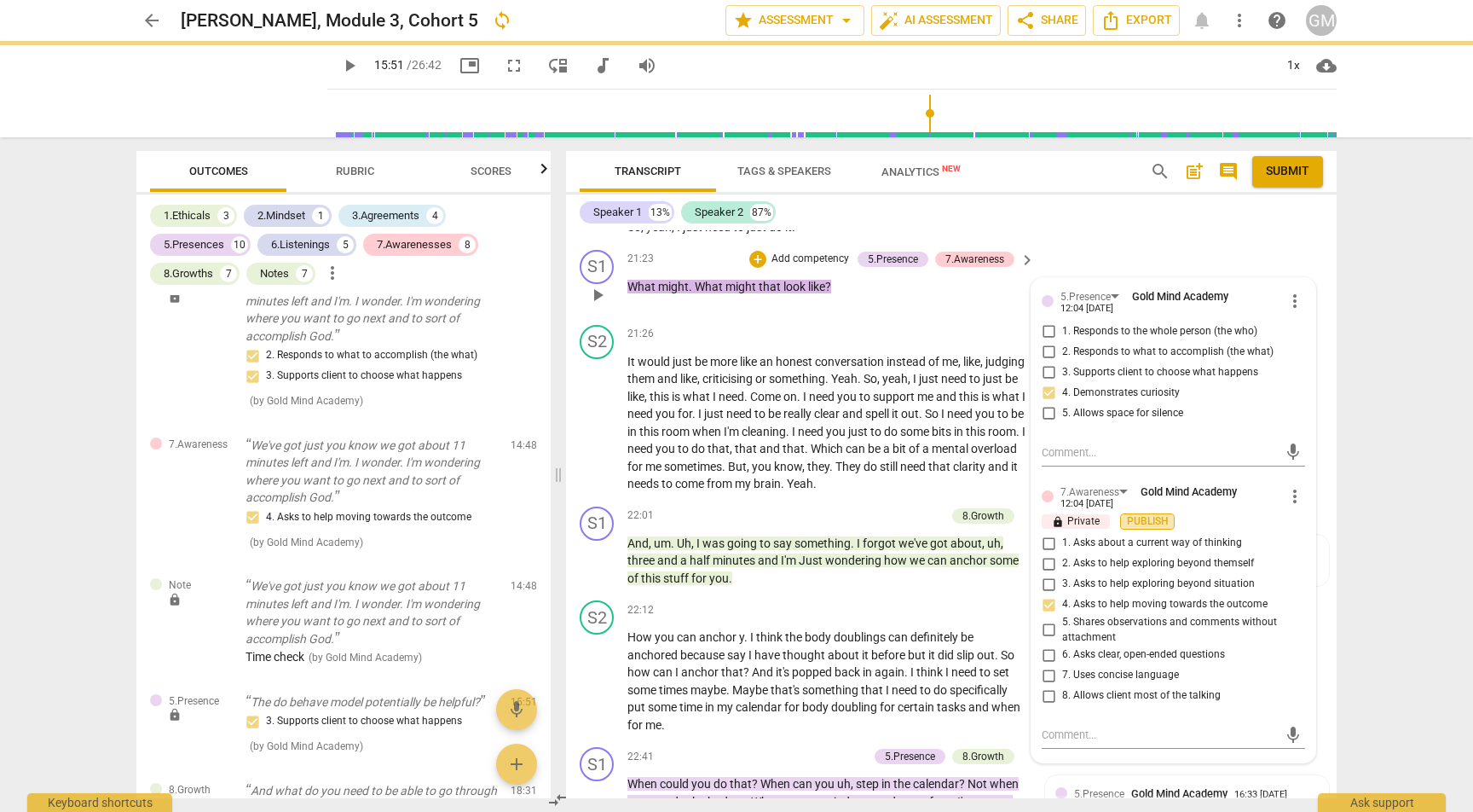
click at [1139, 514] on span "Publish" at bounding box center [1147, 520] width 25 height 14
type input "951"
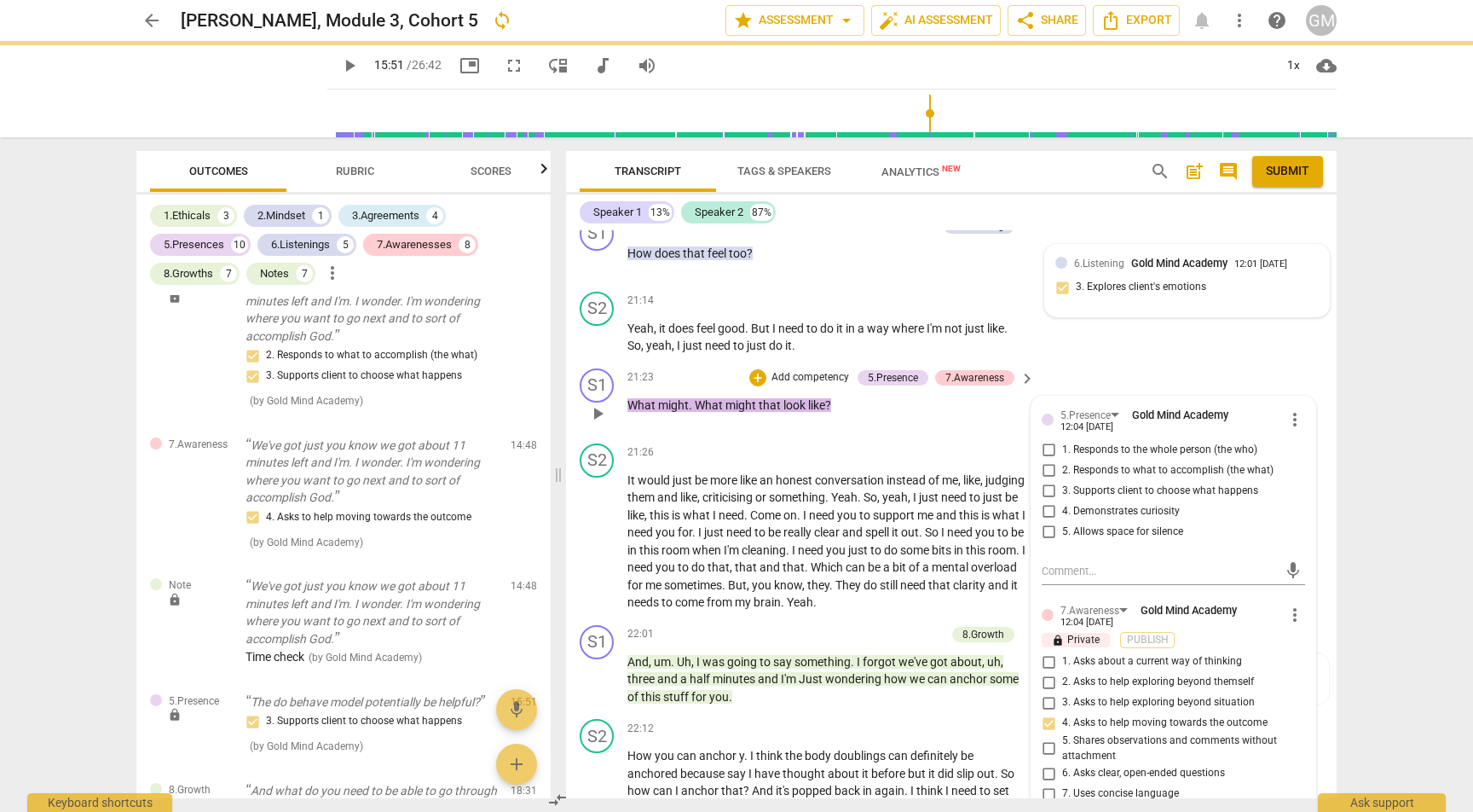
checkbox input "true"
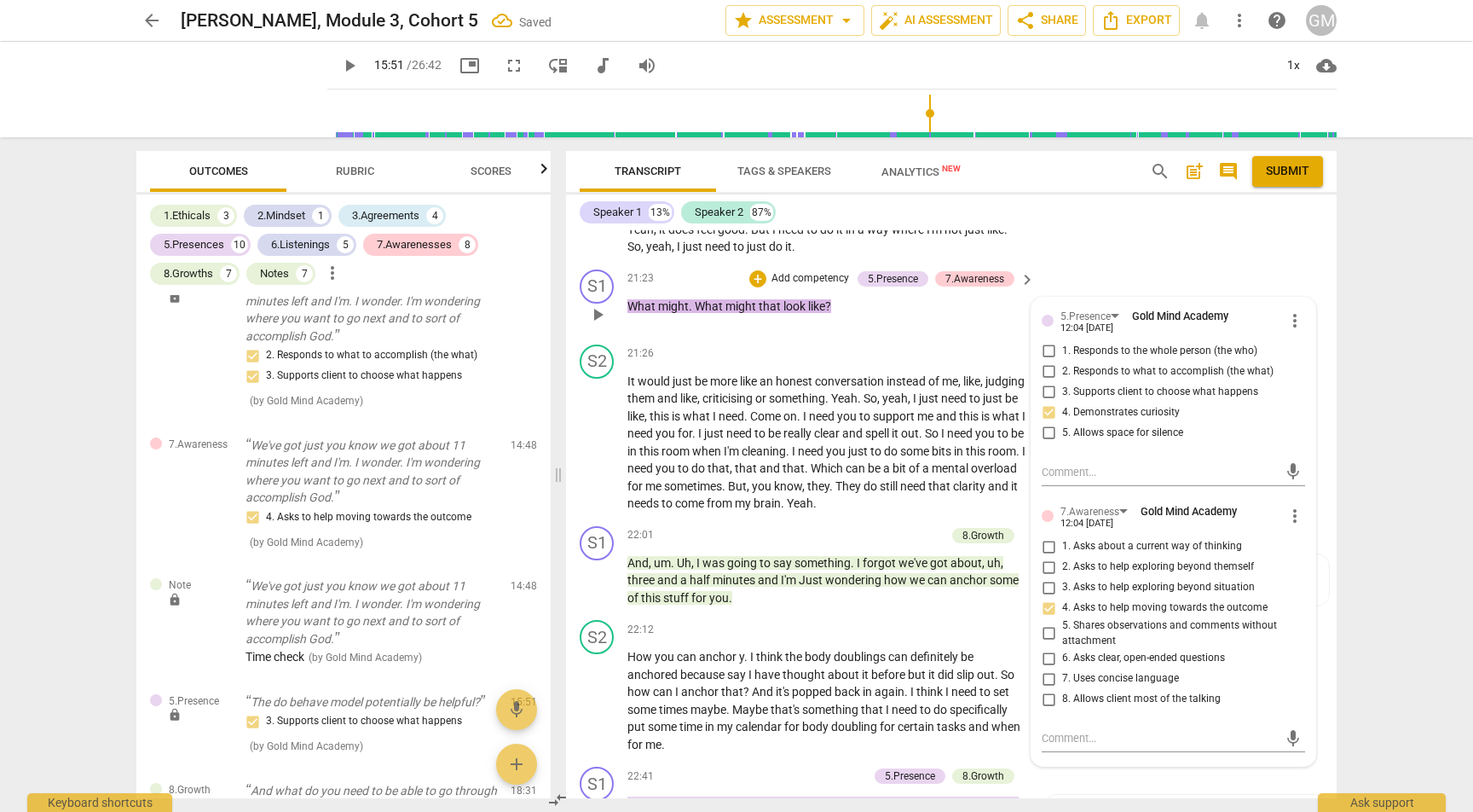
scroll to position [9070, 0]
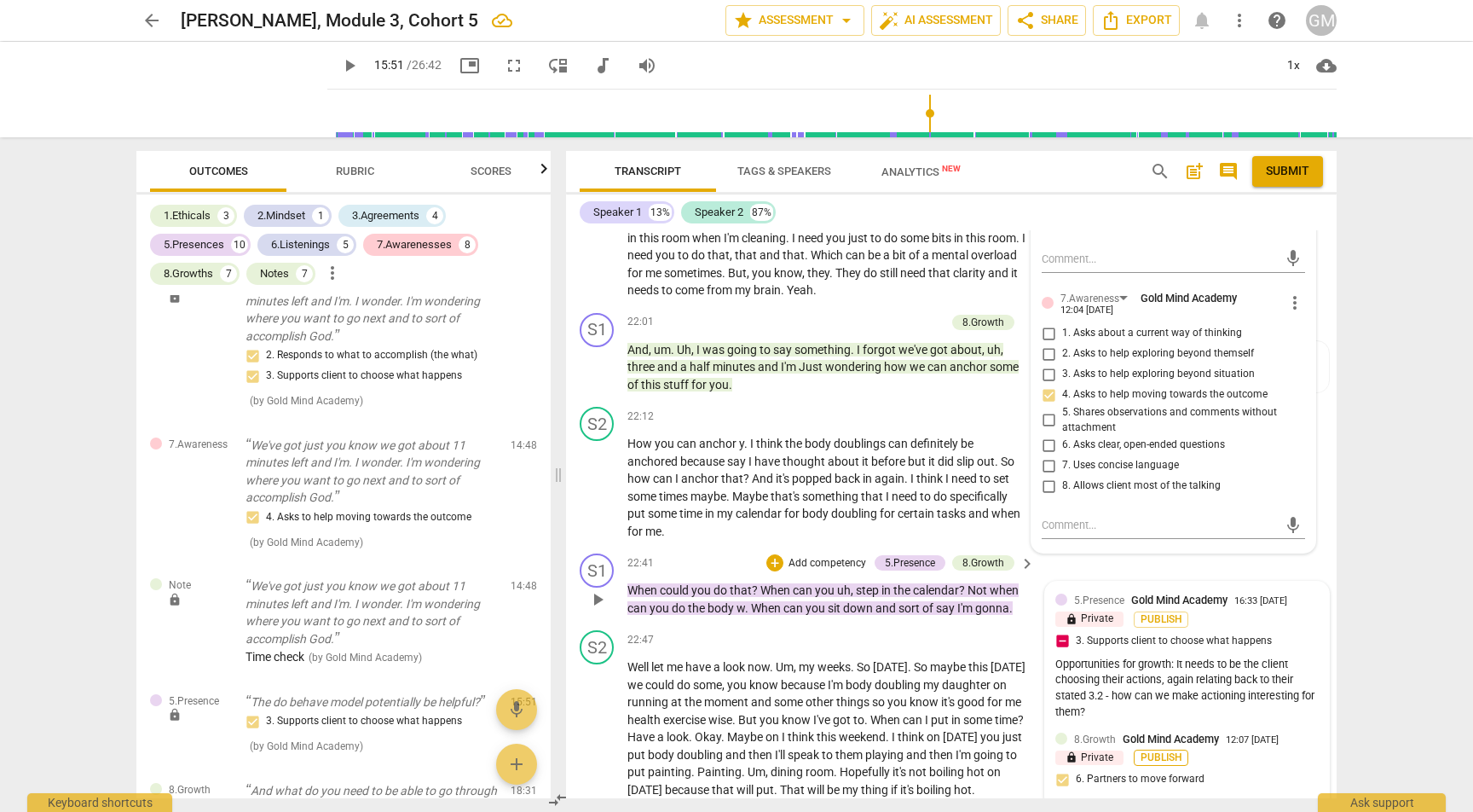
click at [1162, 750] on span "Publish" at bounding box center [1161, 757] width 25 height 14
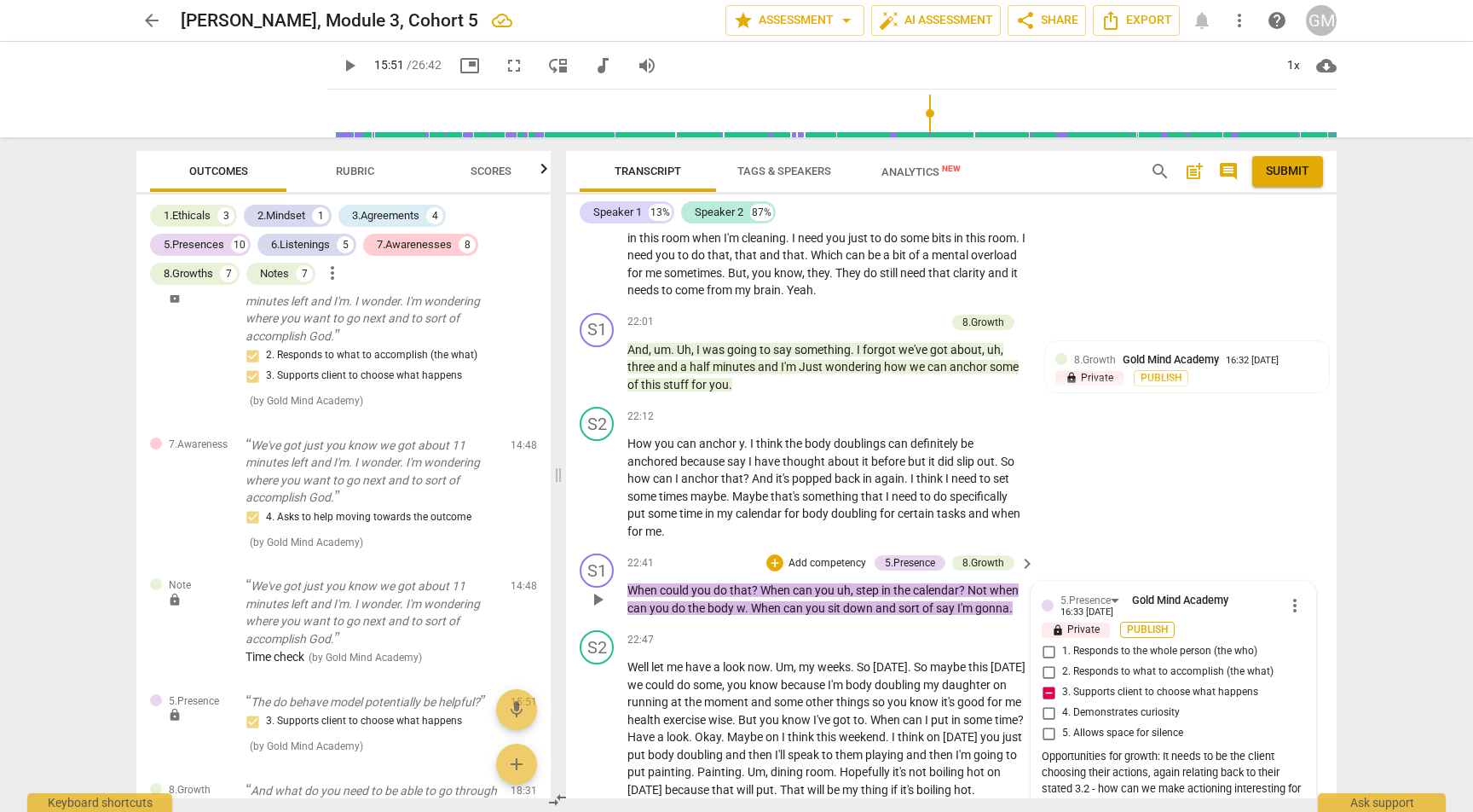
click at [1143, 623] on span "Publish" at bounding box center [1147, 629] width 25 height 14
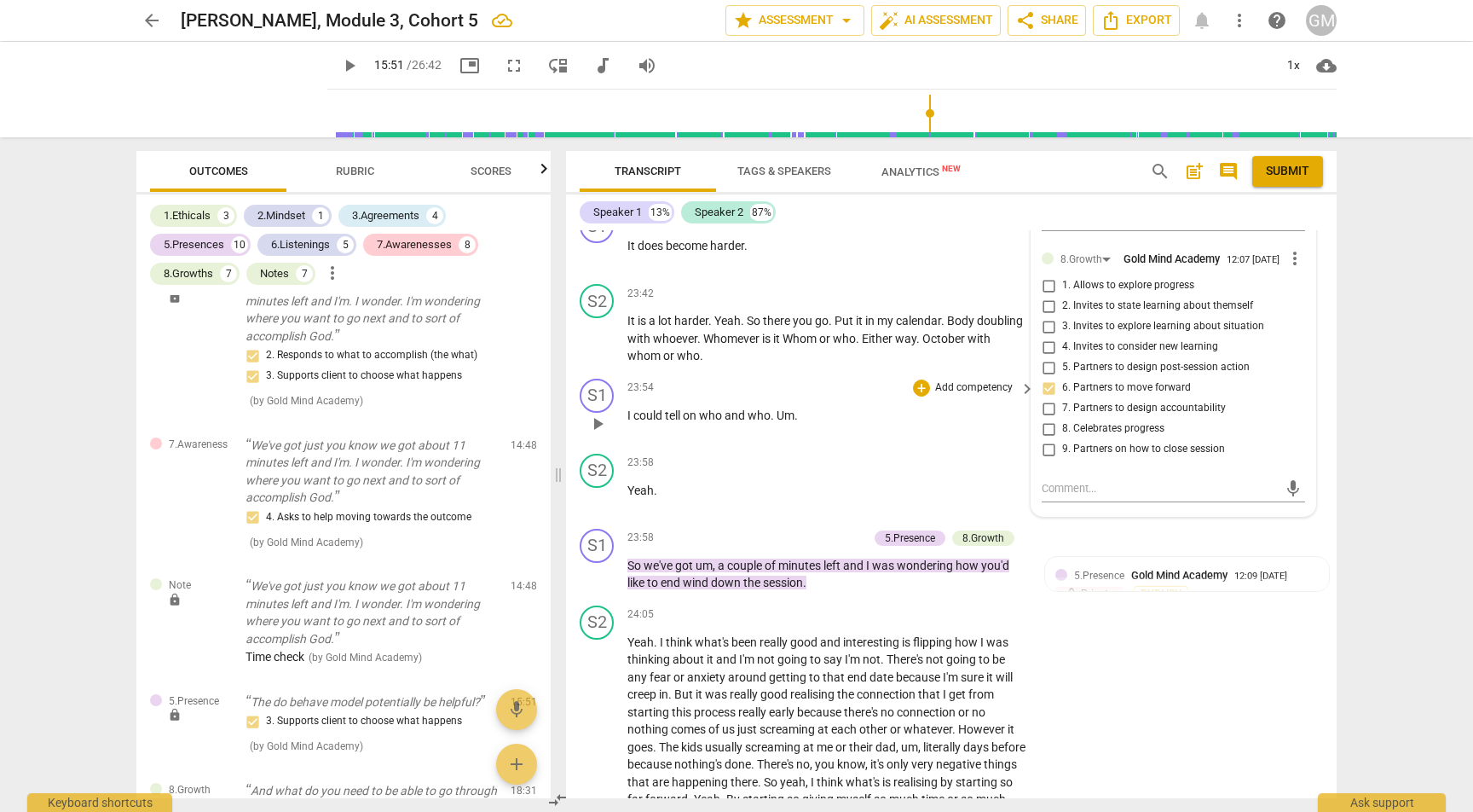
scroll to position [9676, 0]
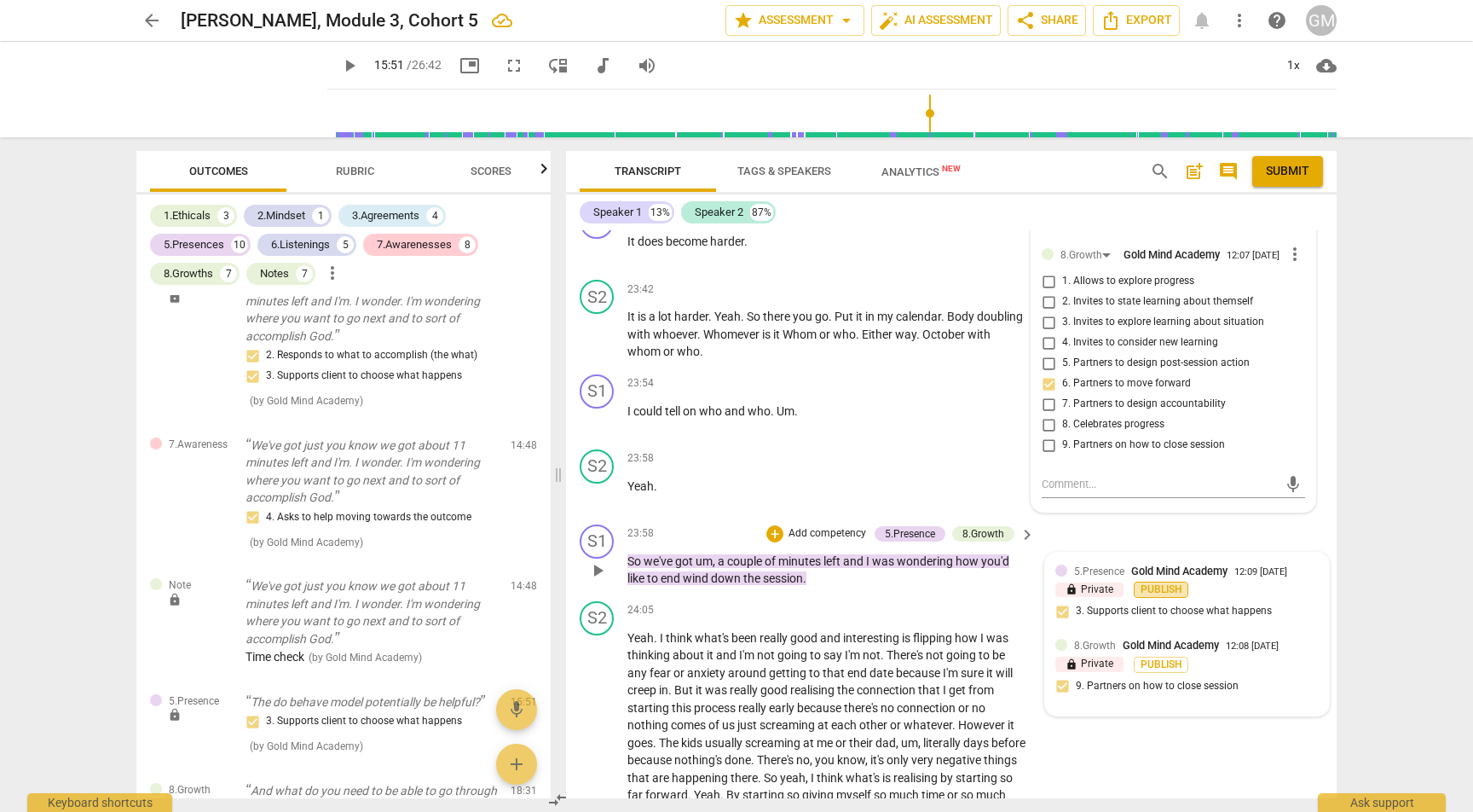
click at [1169, 582] on span "Publish" at bounding box center [1161, 589] width 25 height 14
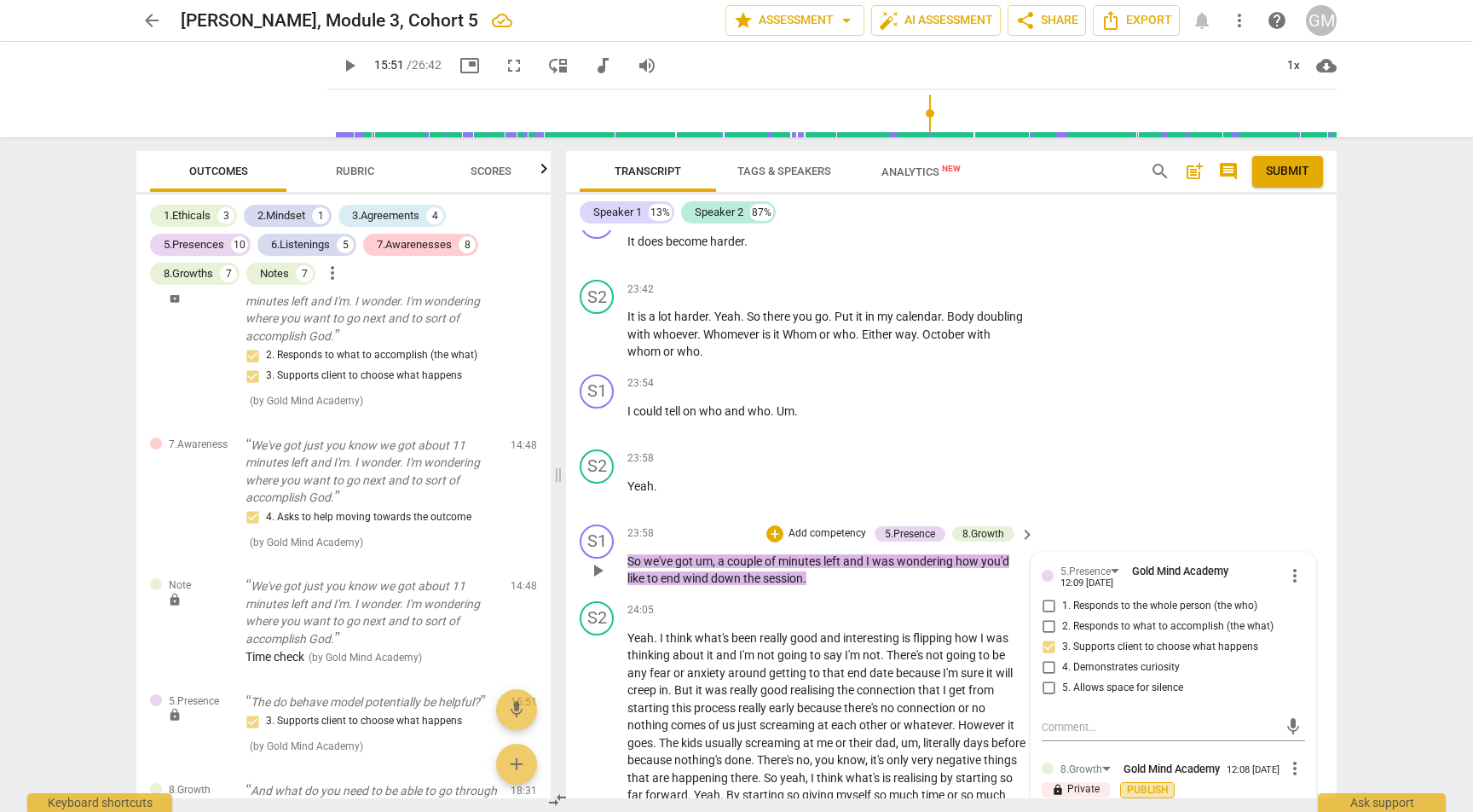
click at [1140, 783] on span "Publish" at bounding box center [1147, 789] width 25 height 14
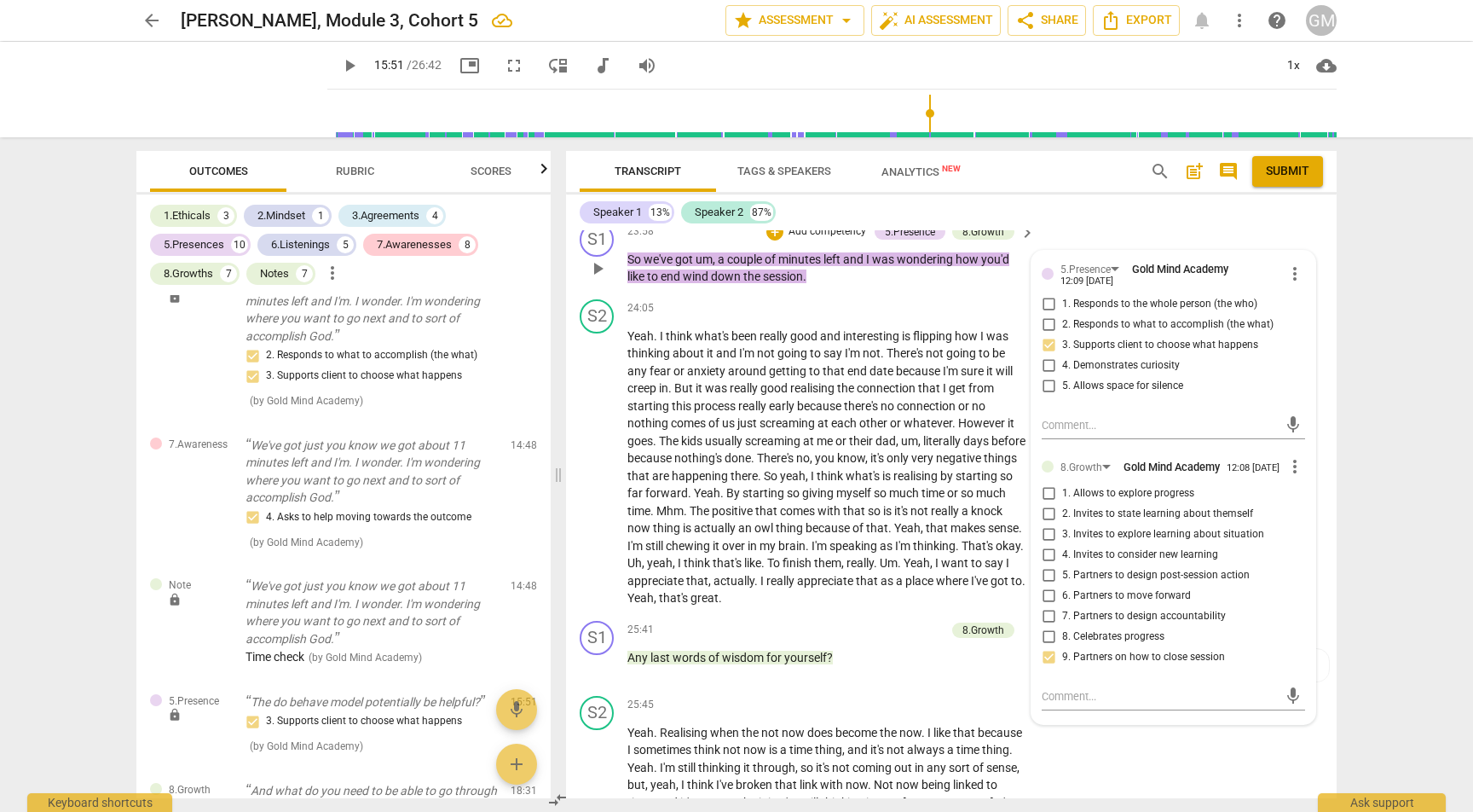
scroll to position [9992, 0]
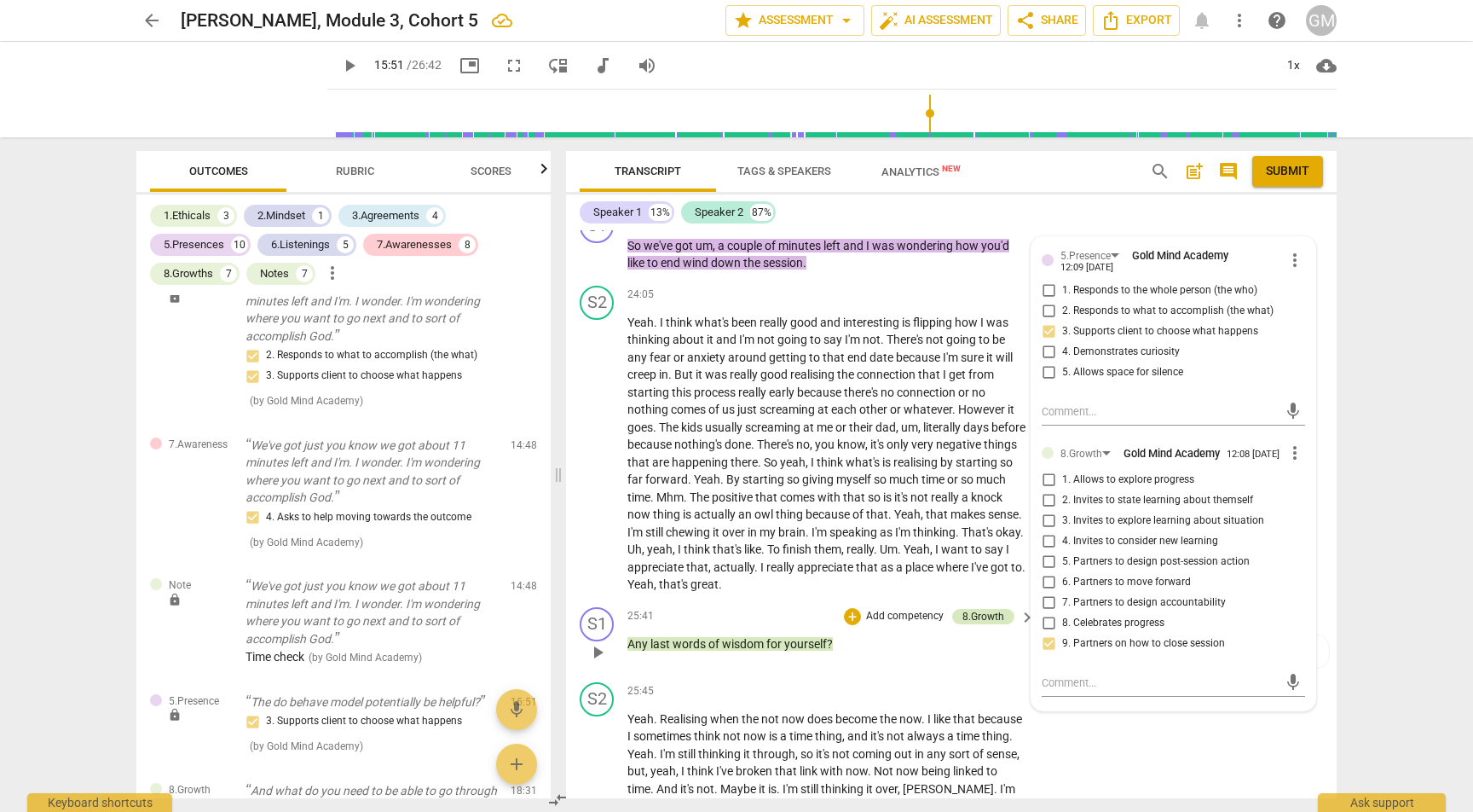
click at [974, 609] on div "8.Growth" at bounding box center [983, 616] width 42 height 15
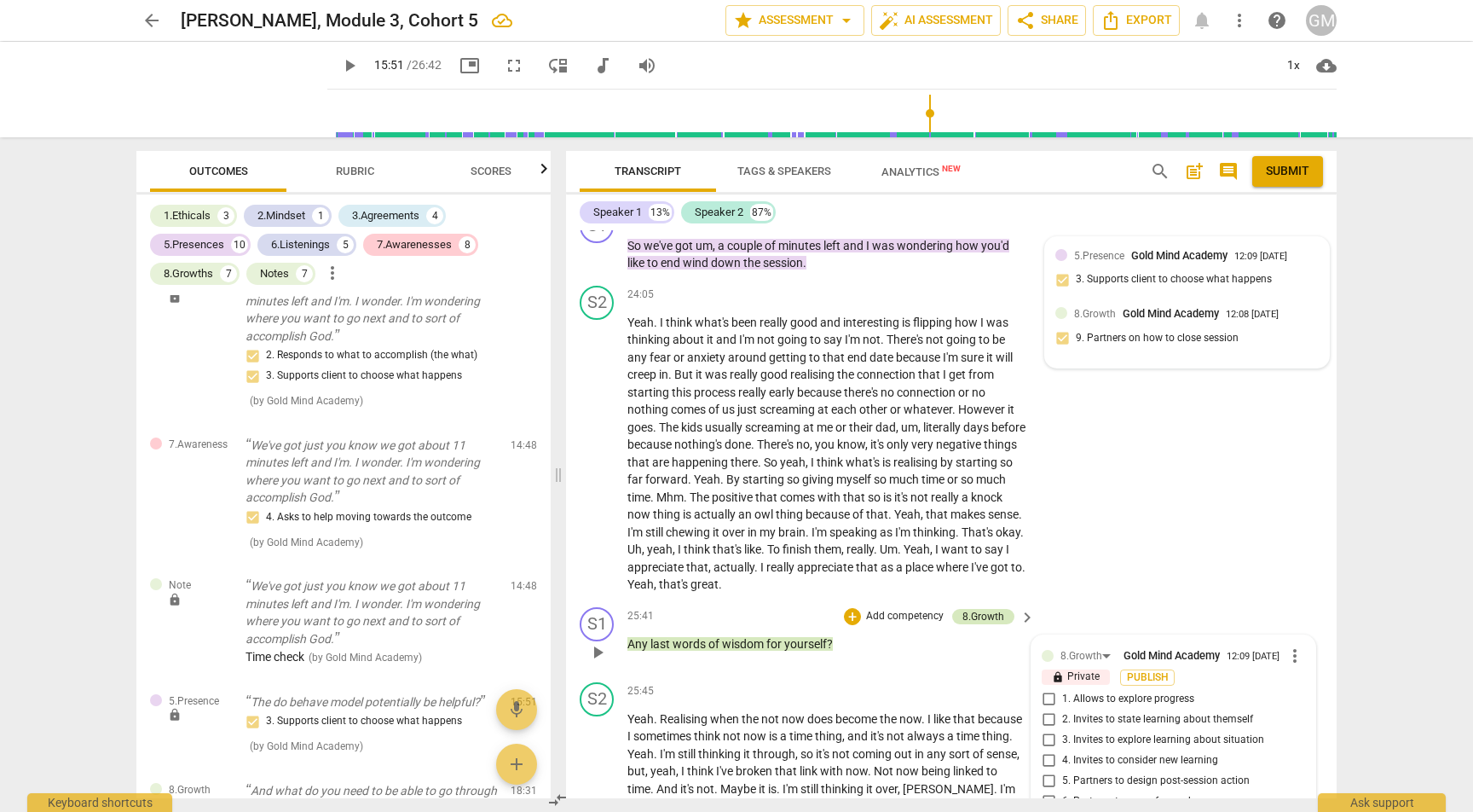
scroll to position [6561, 0]
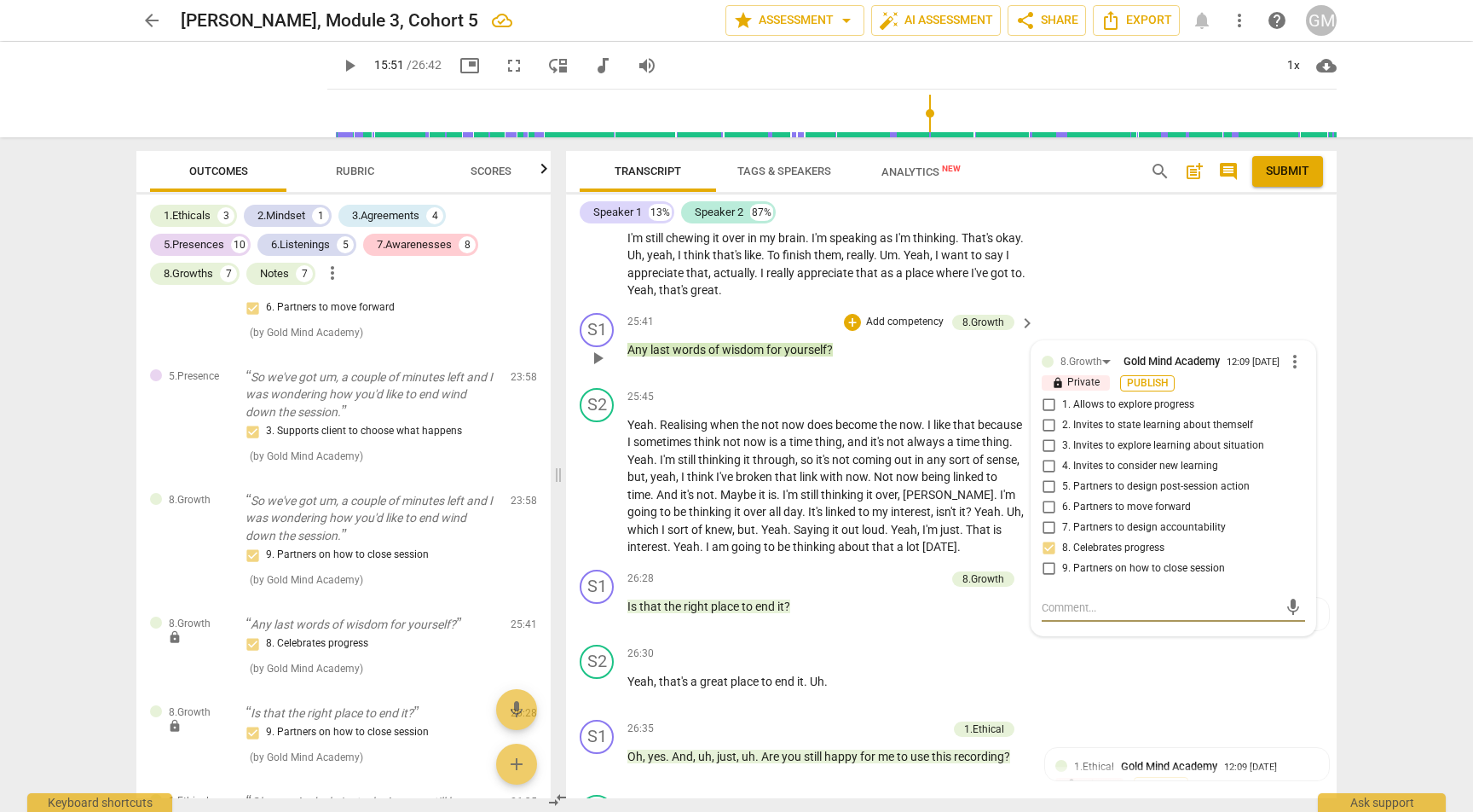
click at [1156, 376] on span "Publish" at bounding box center [1147, 383] width 25 height 14
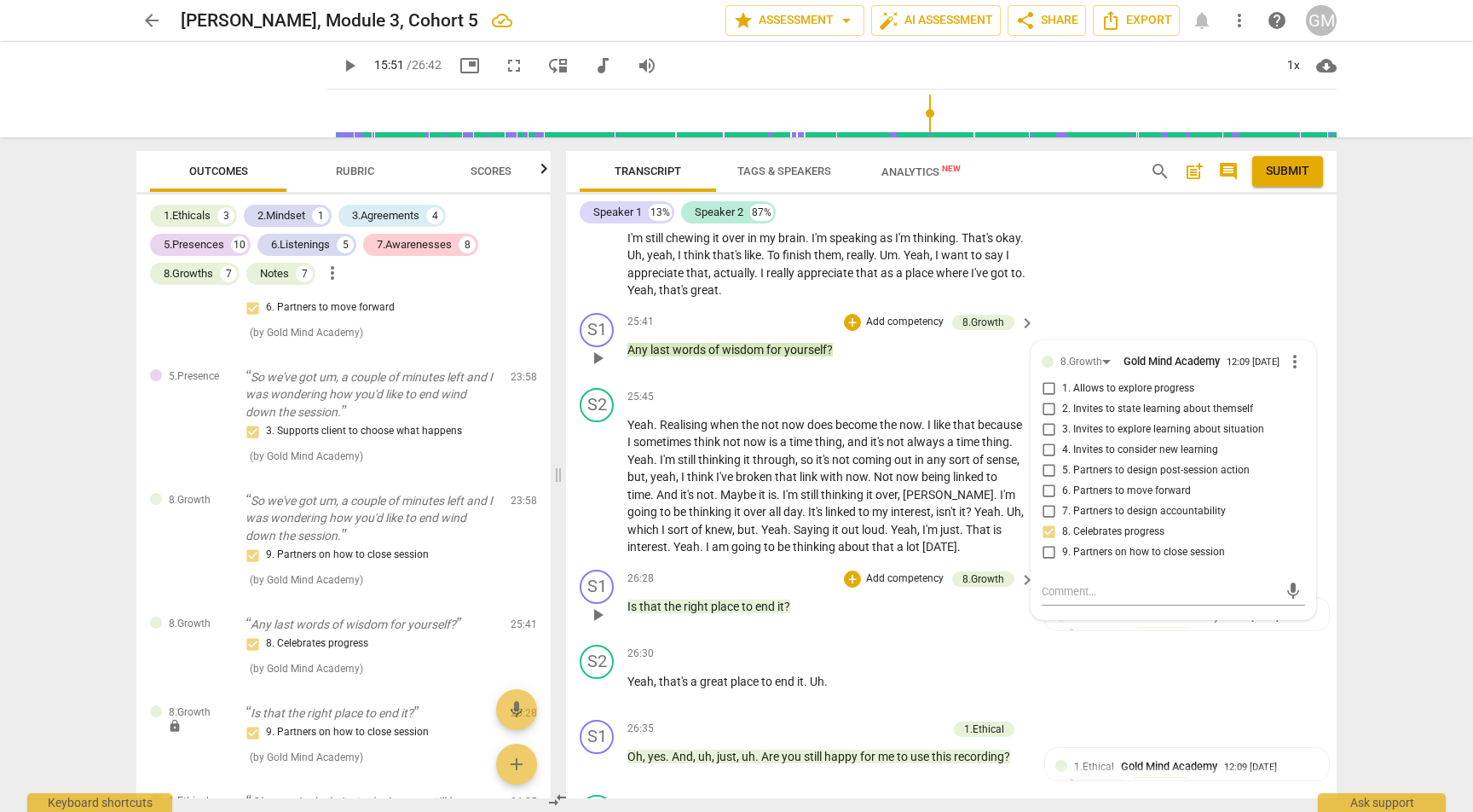
click at [933, 597] on p "Is that the right place to end it ?" at bounding box center [826, 606] width 398 height 18
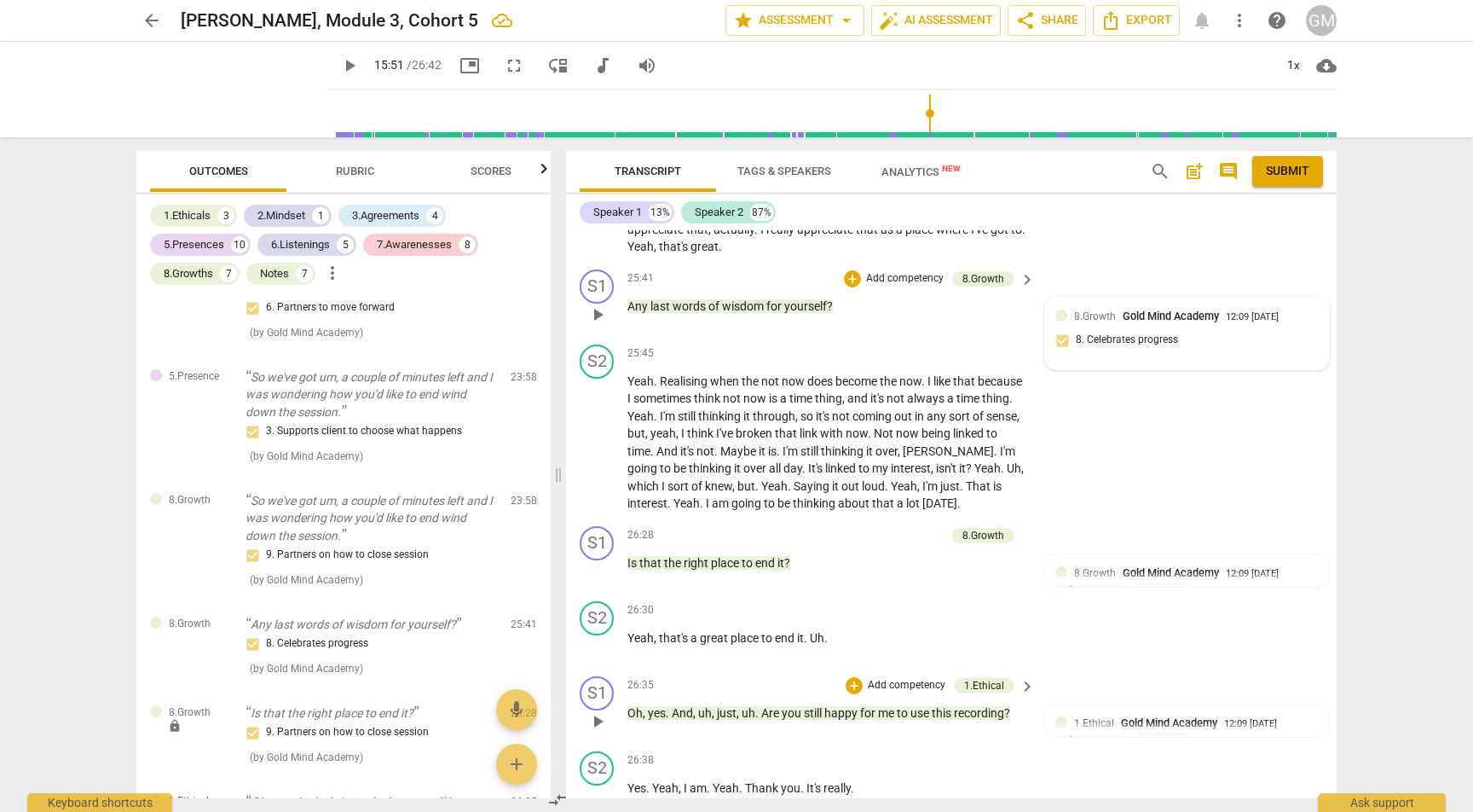
scroll to position [10328, 0]
click at [1154, 735] on span "Publish" at bounding box center [1161, 742] width 25 height 14
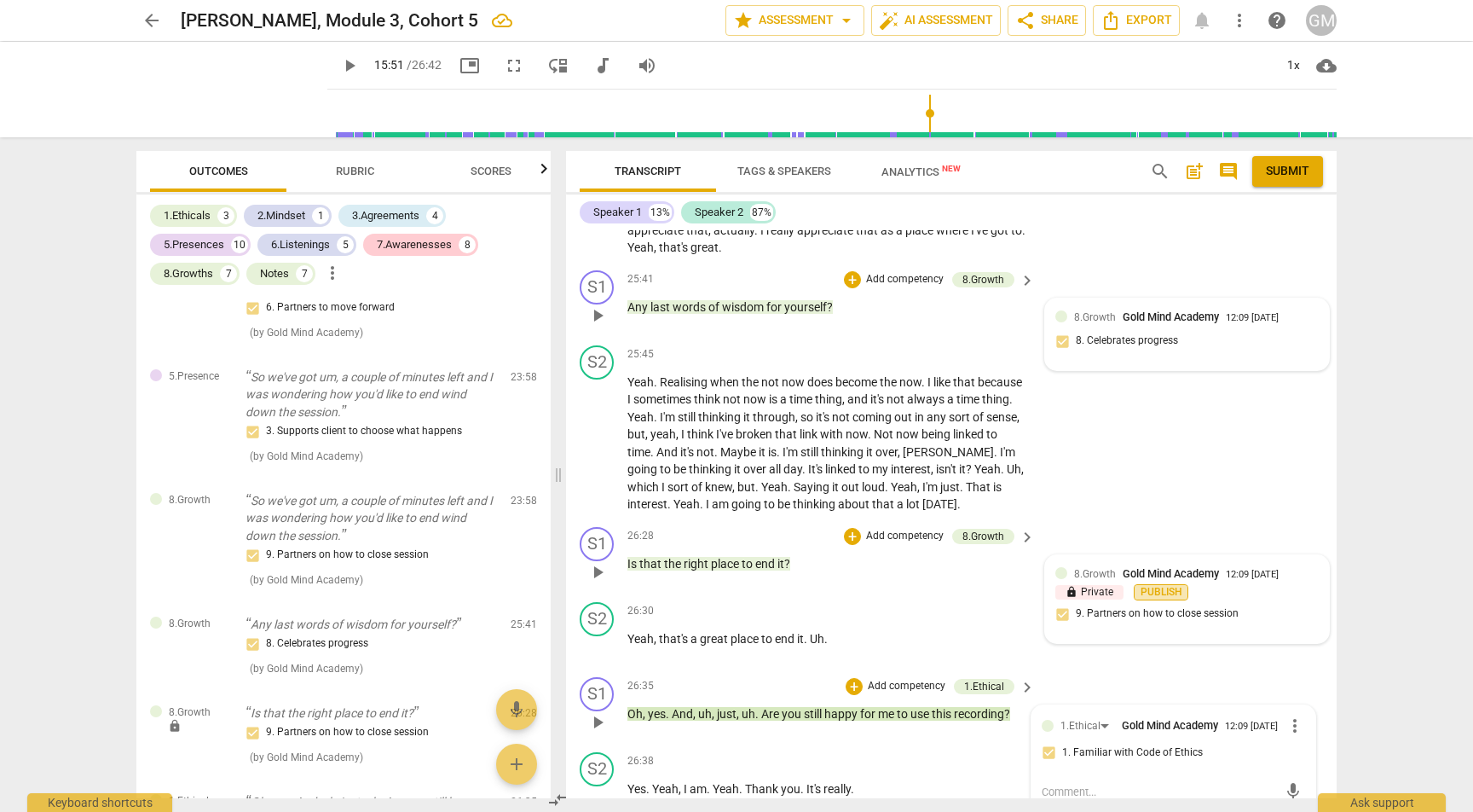
click at [1152, 585] on span "Publish" at bounding box center [1161, 592] width 25 height 14
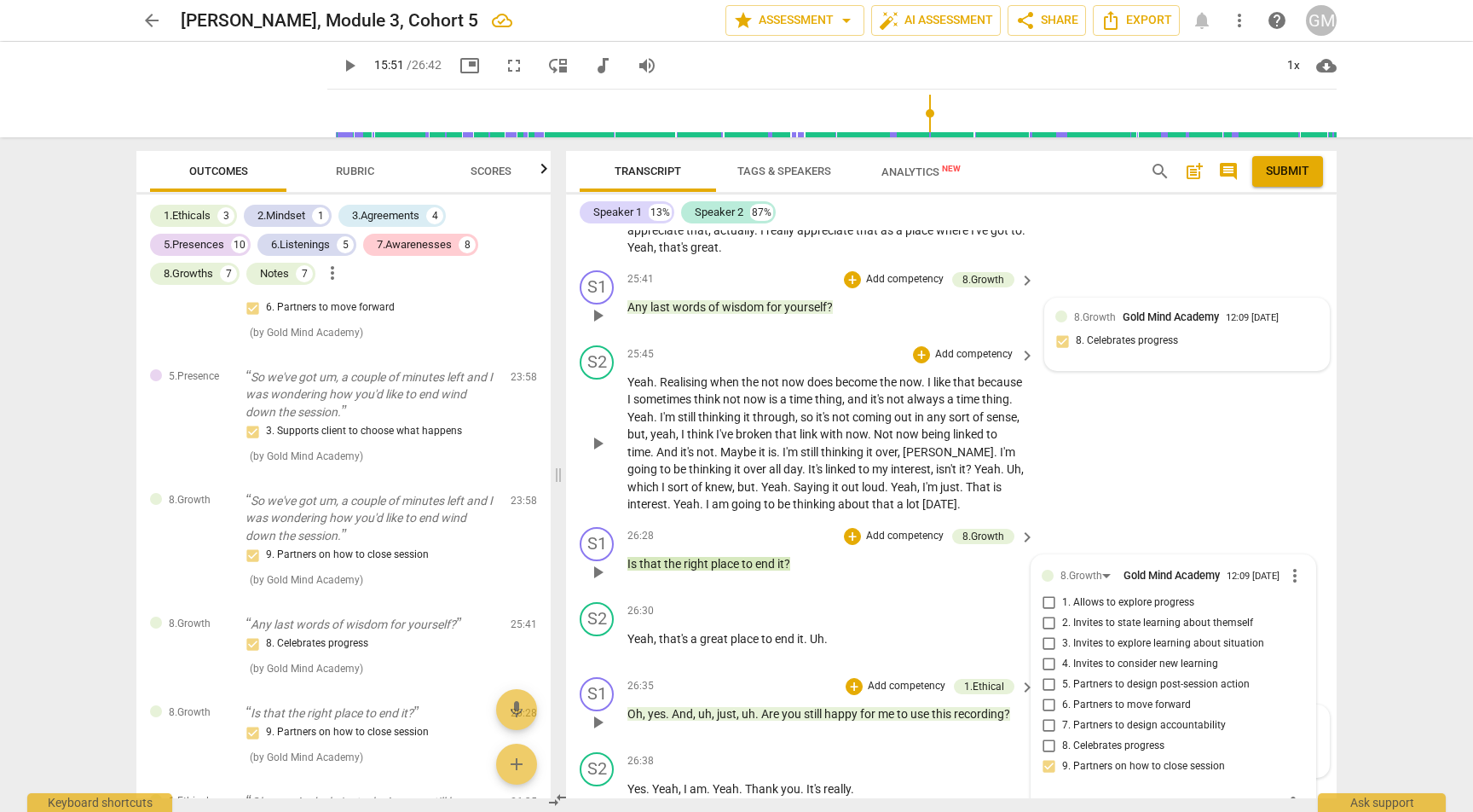
click at [1139, 431] on div "S2 play_arrow pause 25:45 + Add competency keyboard_arrow_right Yeah . Realisin…" at bounding box center [952, 429] width 771 height 182
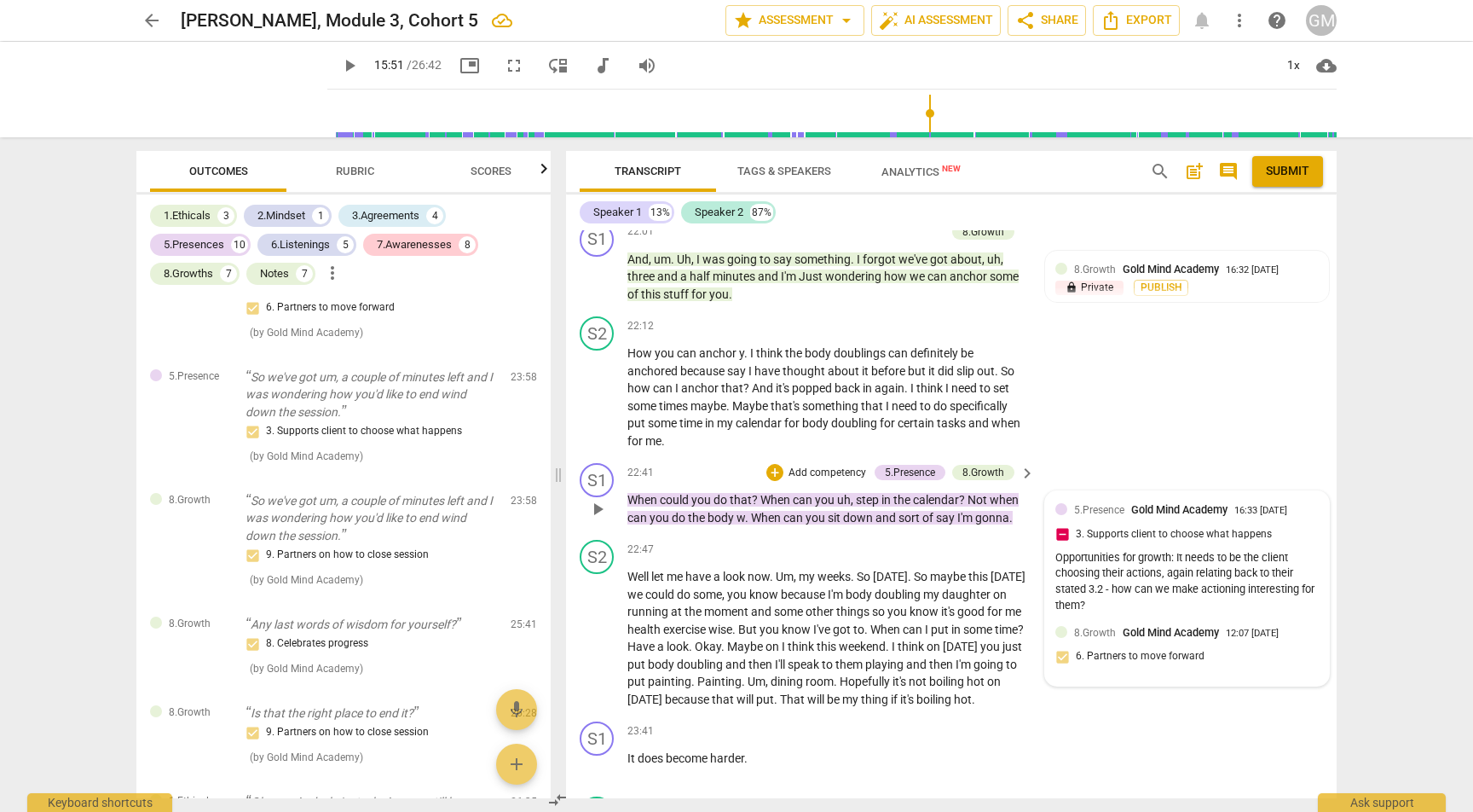
scroll to position [9147, 0]
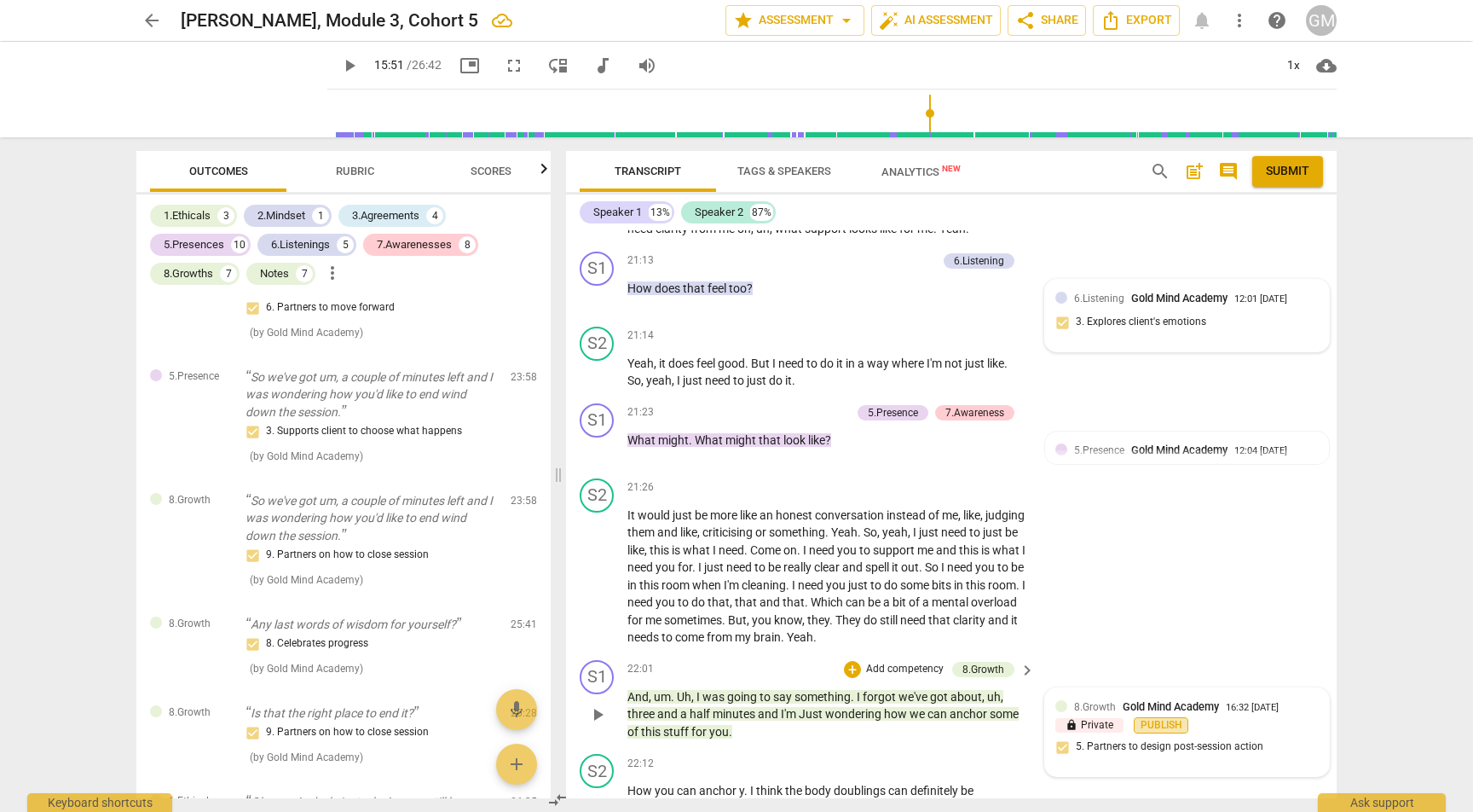
click at [1150, 718] on span "Publish" at bounding box center [1161, 725] width 25 height 14
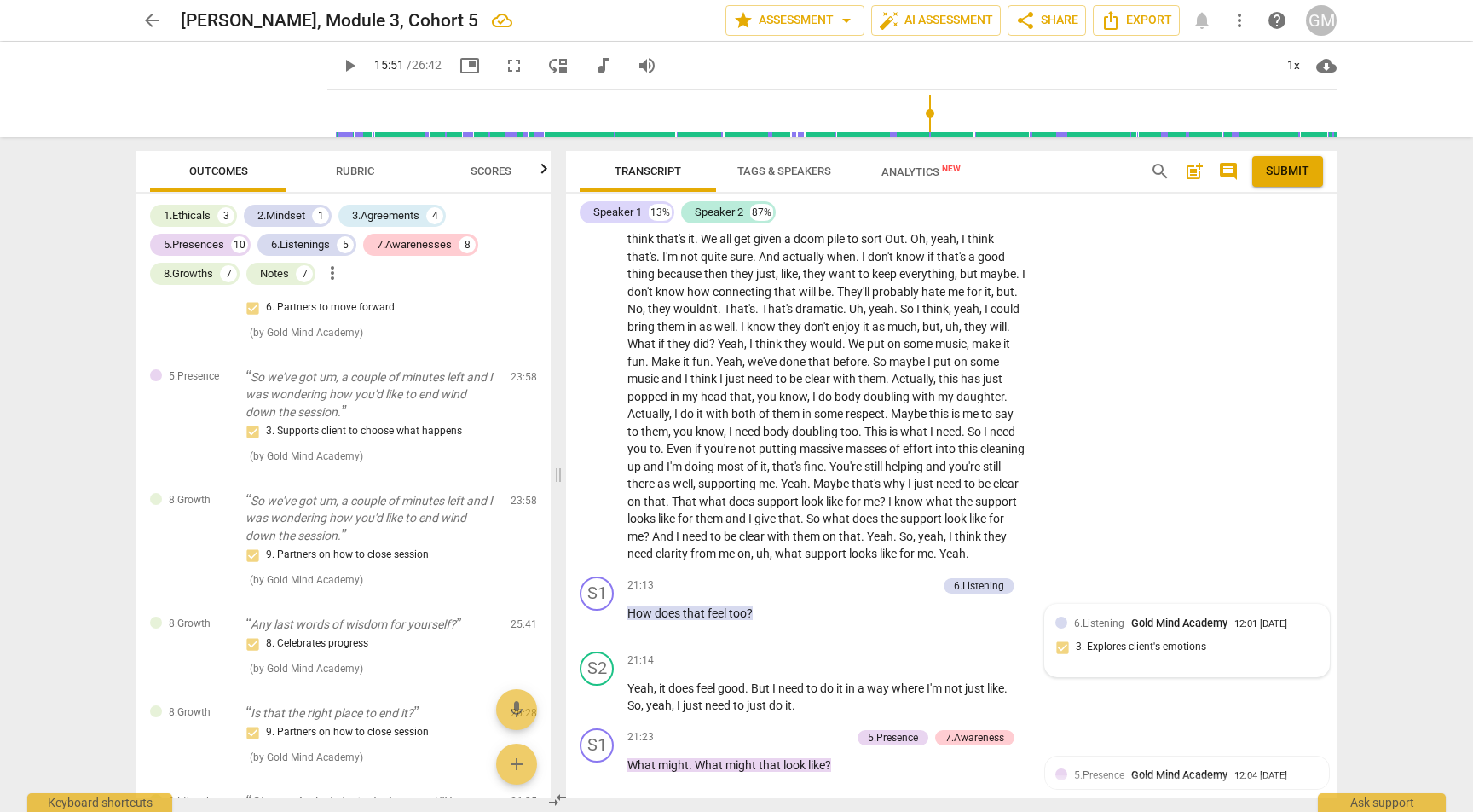
scroll to position [8353, 0]
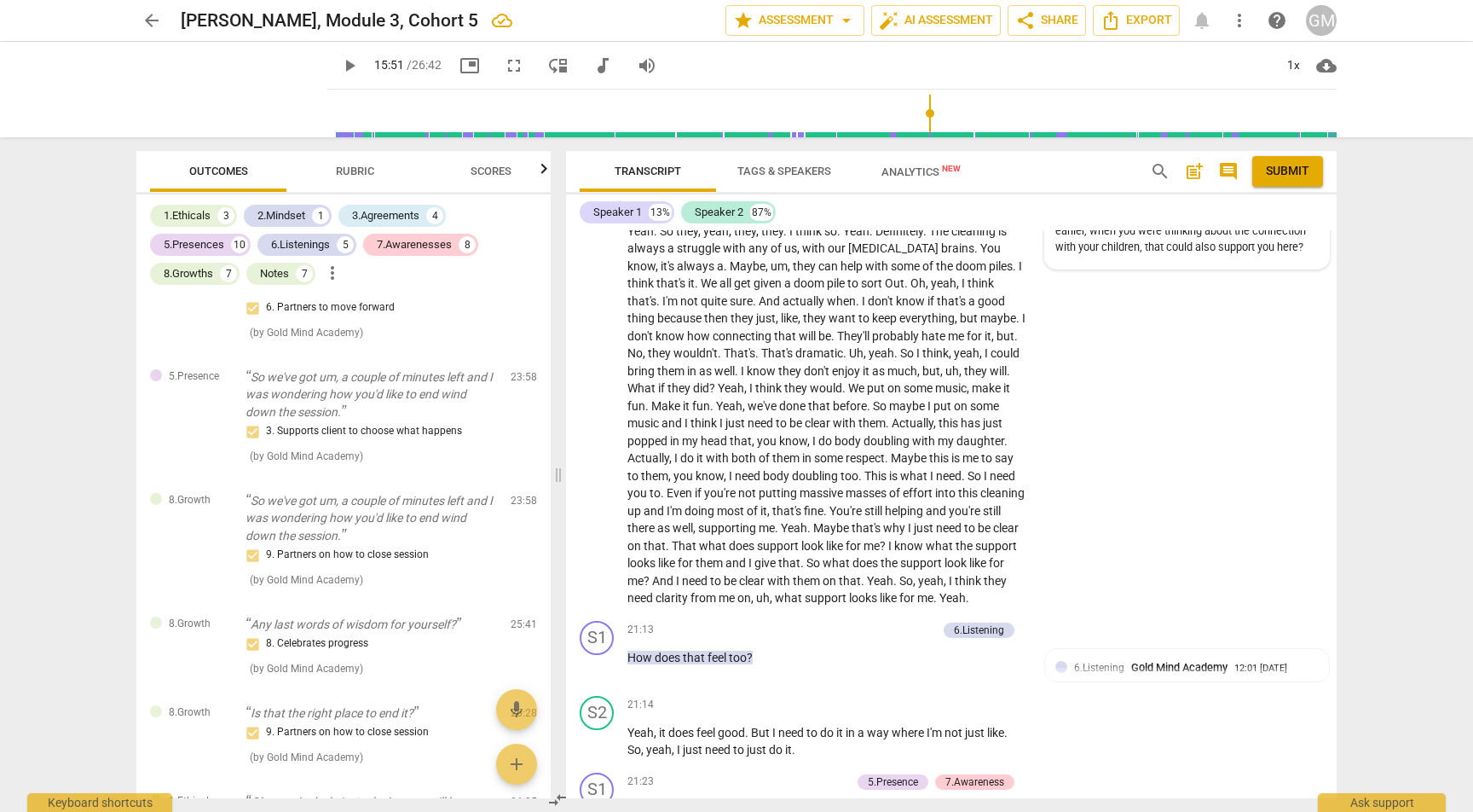
click at [480, 167] on span "Scores" at bounding box center [491, 171] width 41 height 13
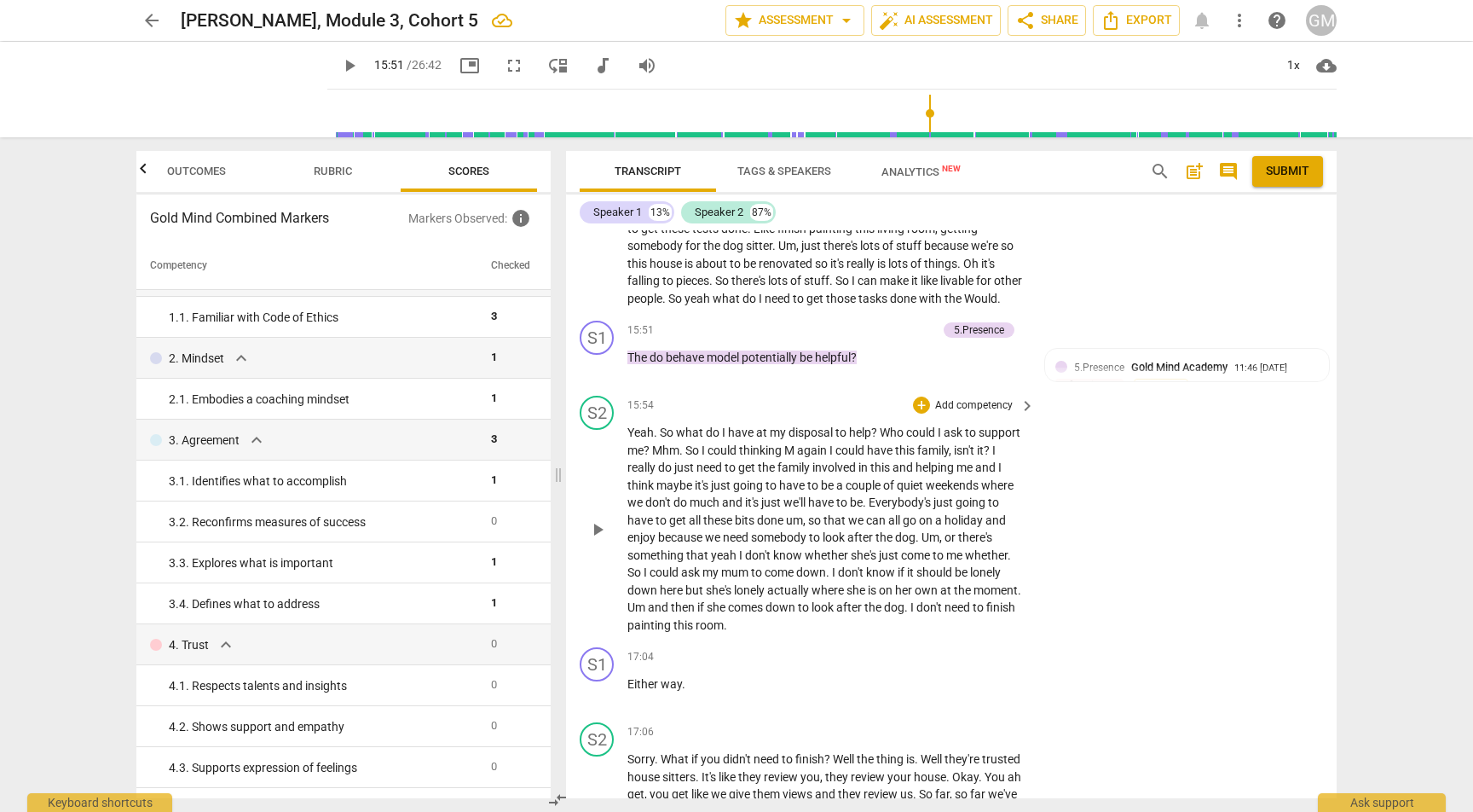
scroll to position [6759, 0]
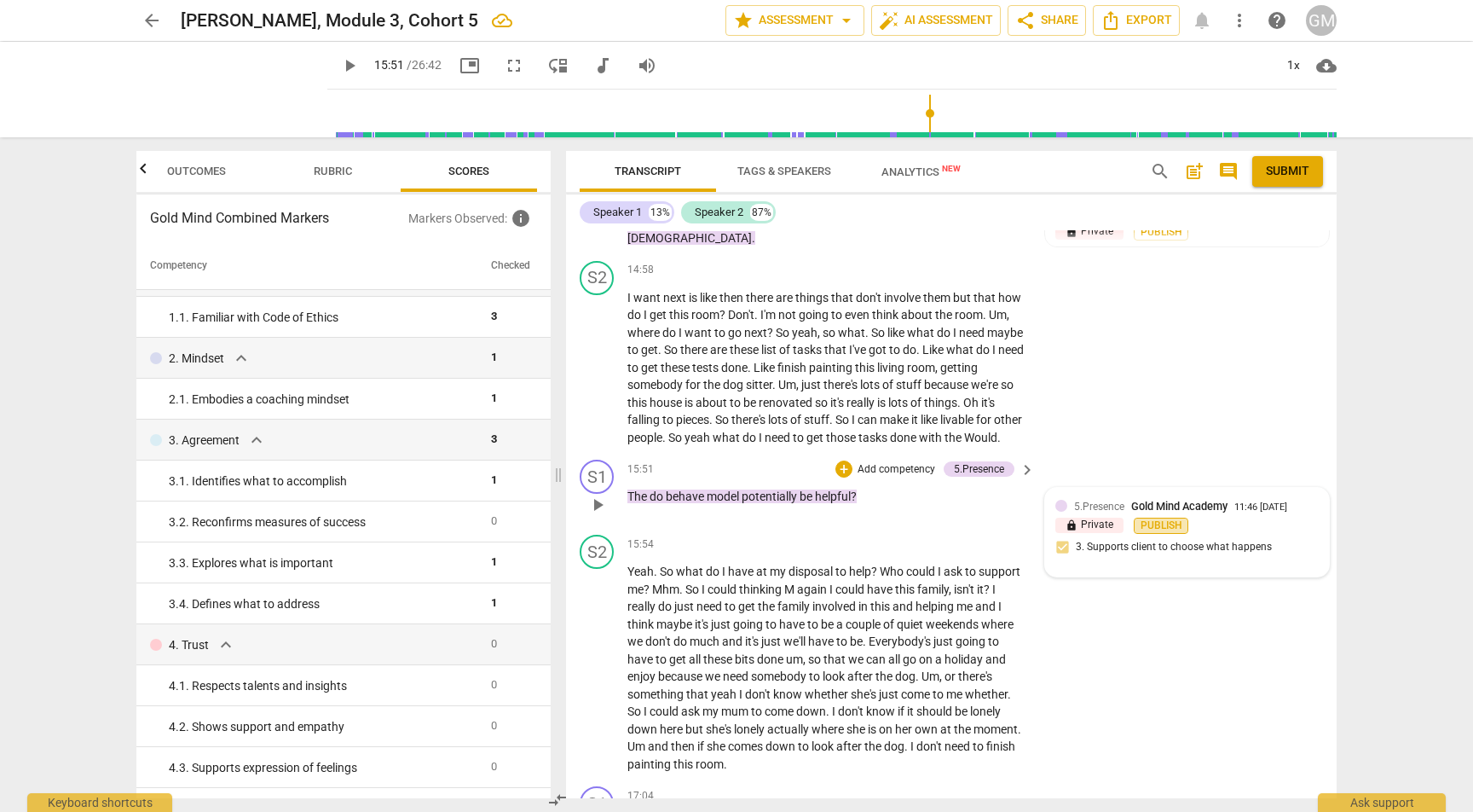
click at [1150, 519] on span "Publish" at bounding box center [1161, 525] width 25 height 14
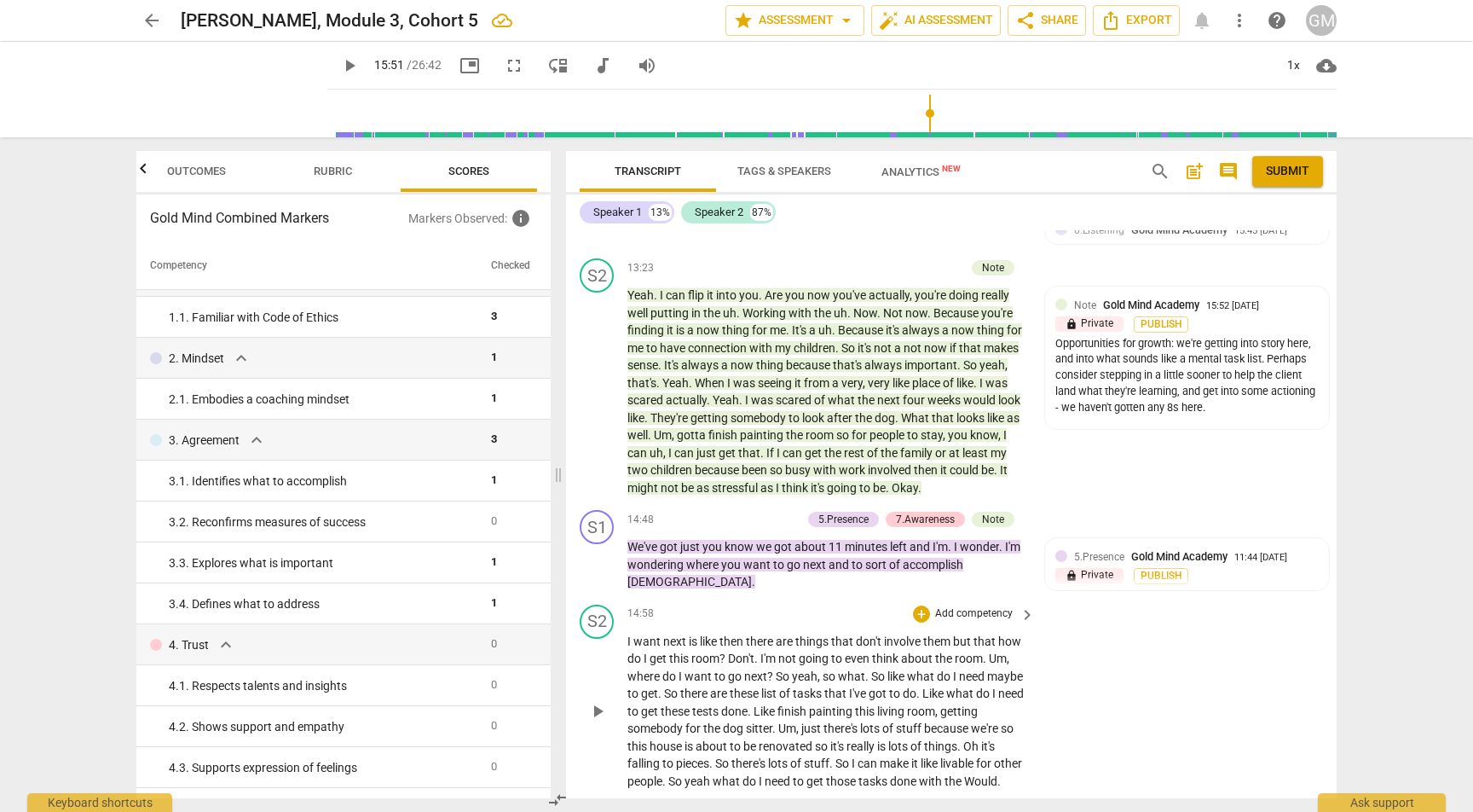
scroll to position [6265, 0]
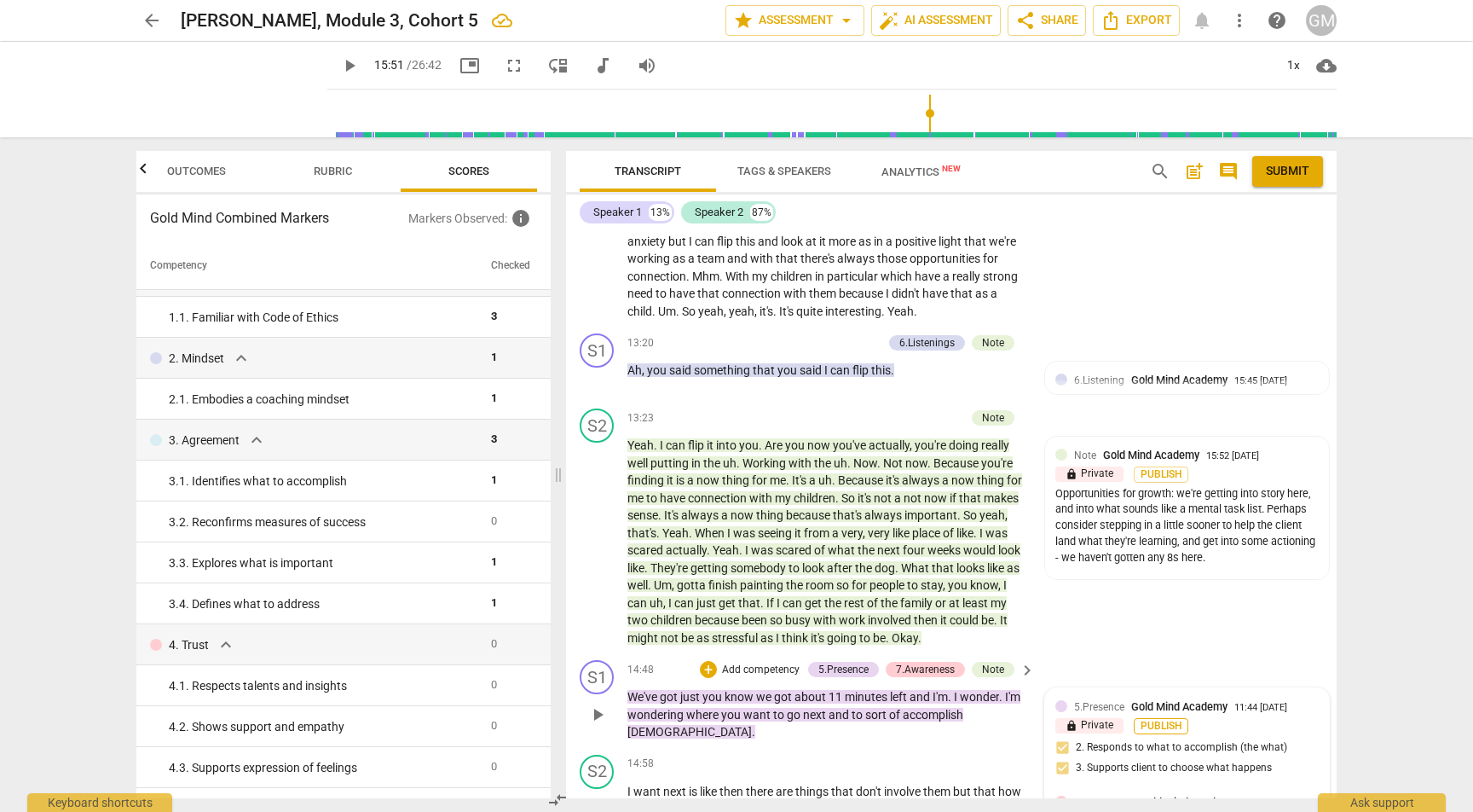
click at [1150, 718] on span "Publish" at bounding box center [1161, 725] width 25 height 14
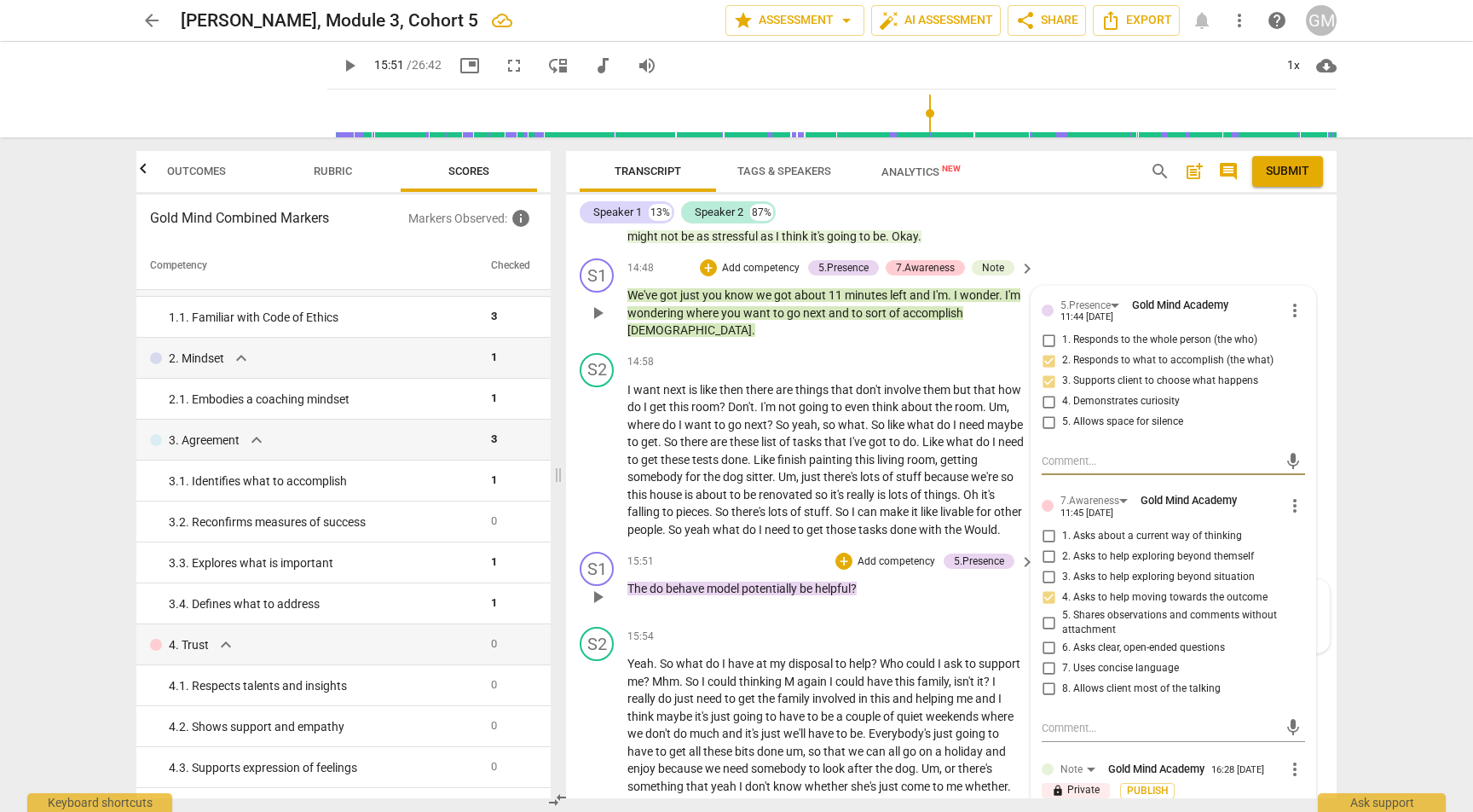
scroll to position [6715, 0]
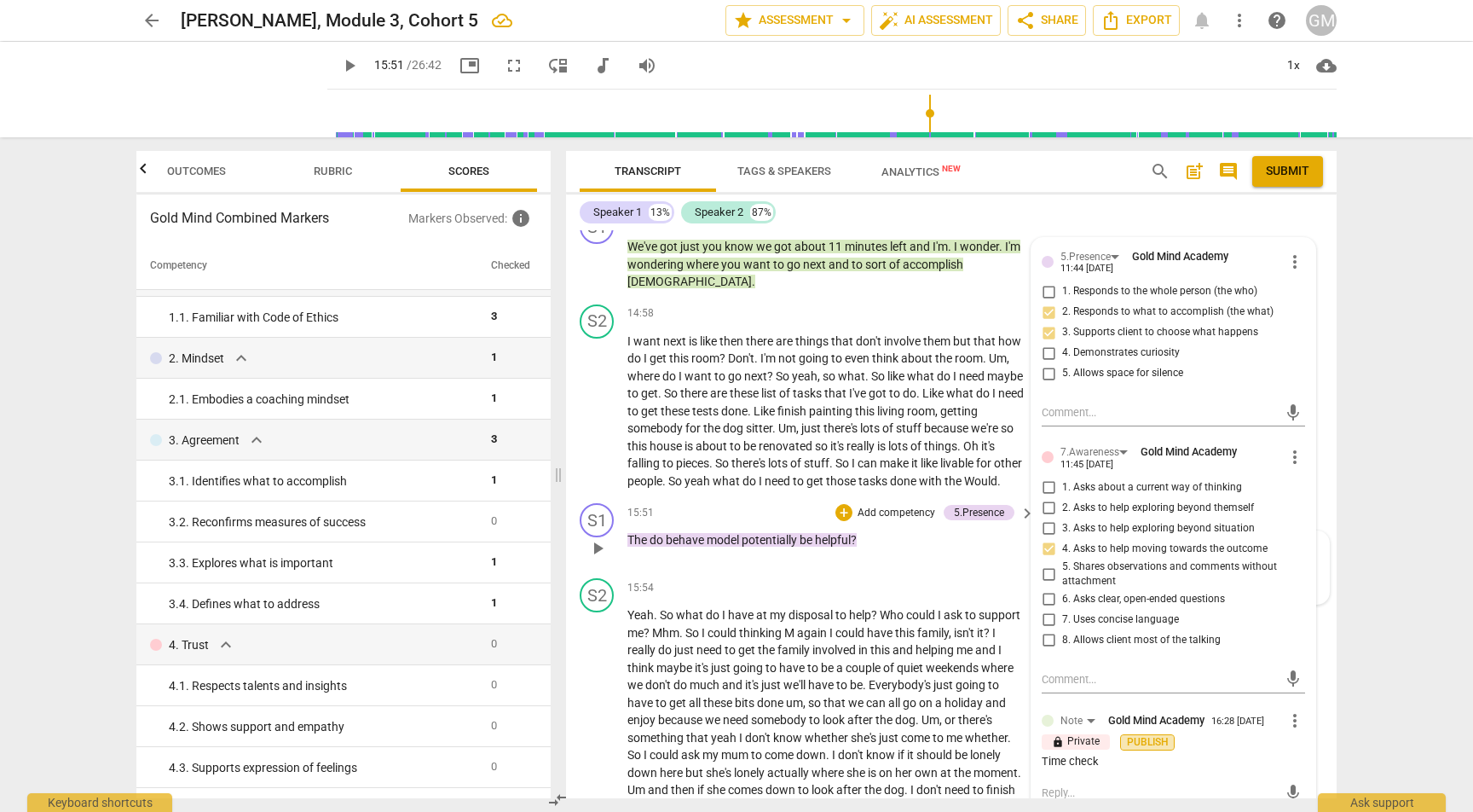
click at [1143, 735] on span "Publish" at bounding box center [1147, 742] width 25 height 14
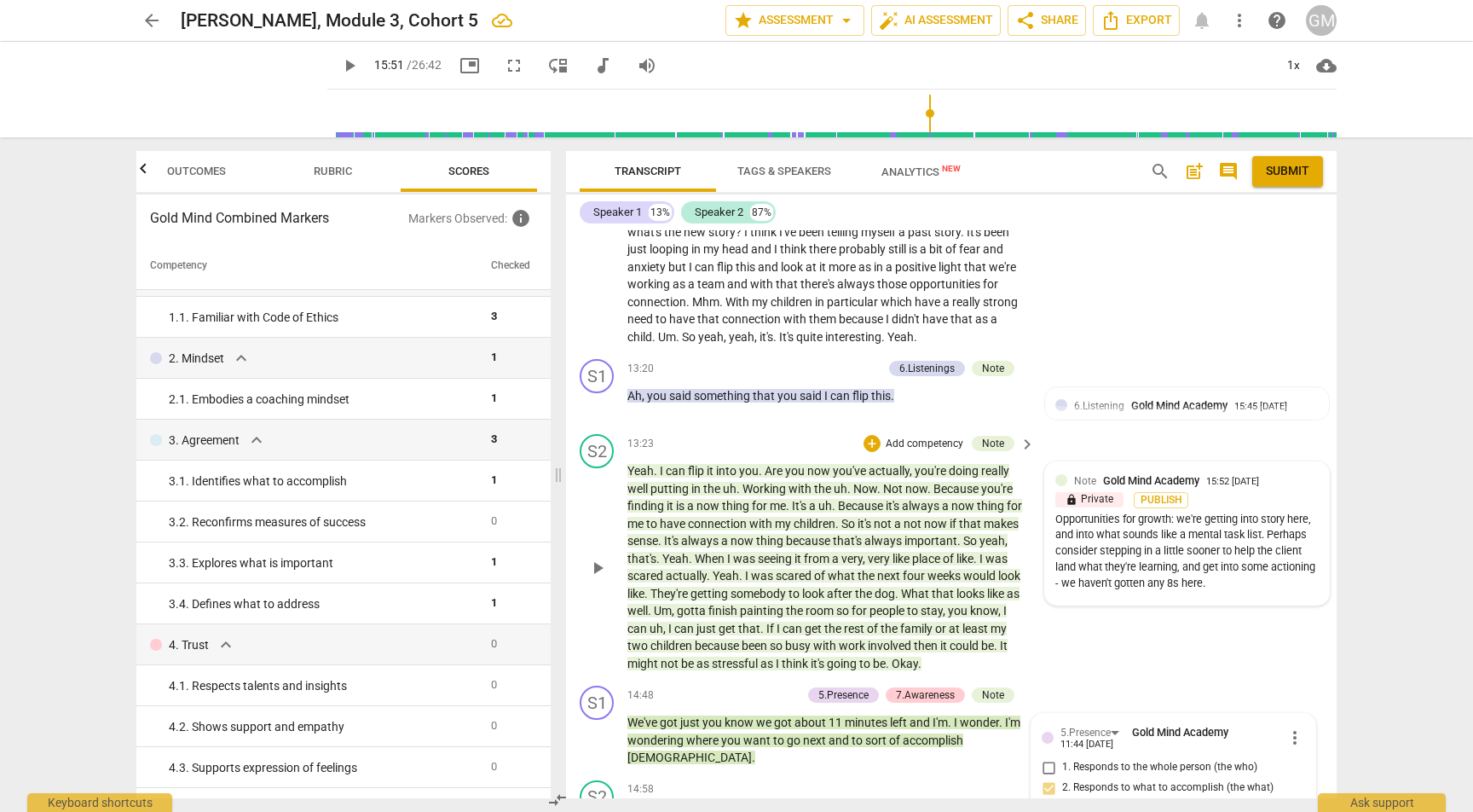
scroll to position [6231, 0]
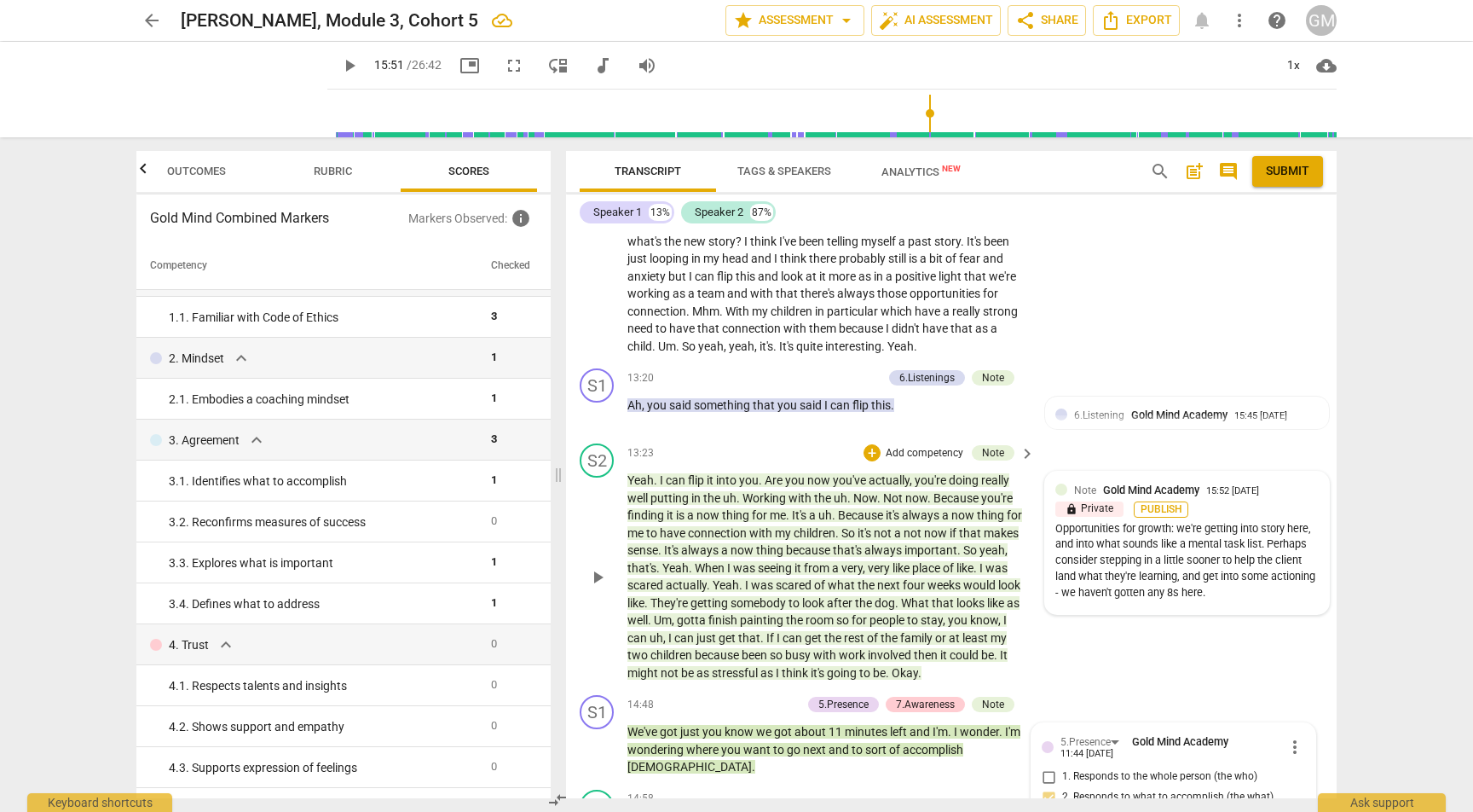
click at [1160, 502] on span "Publish" at bounding box center [1161, 508] width 25 height 14
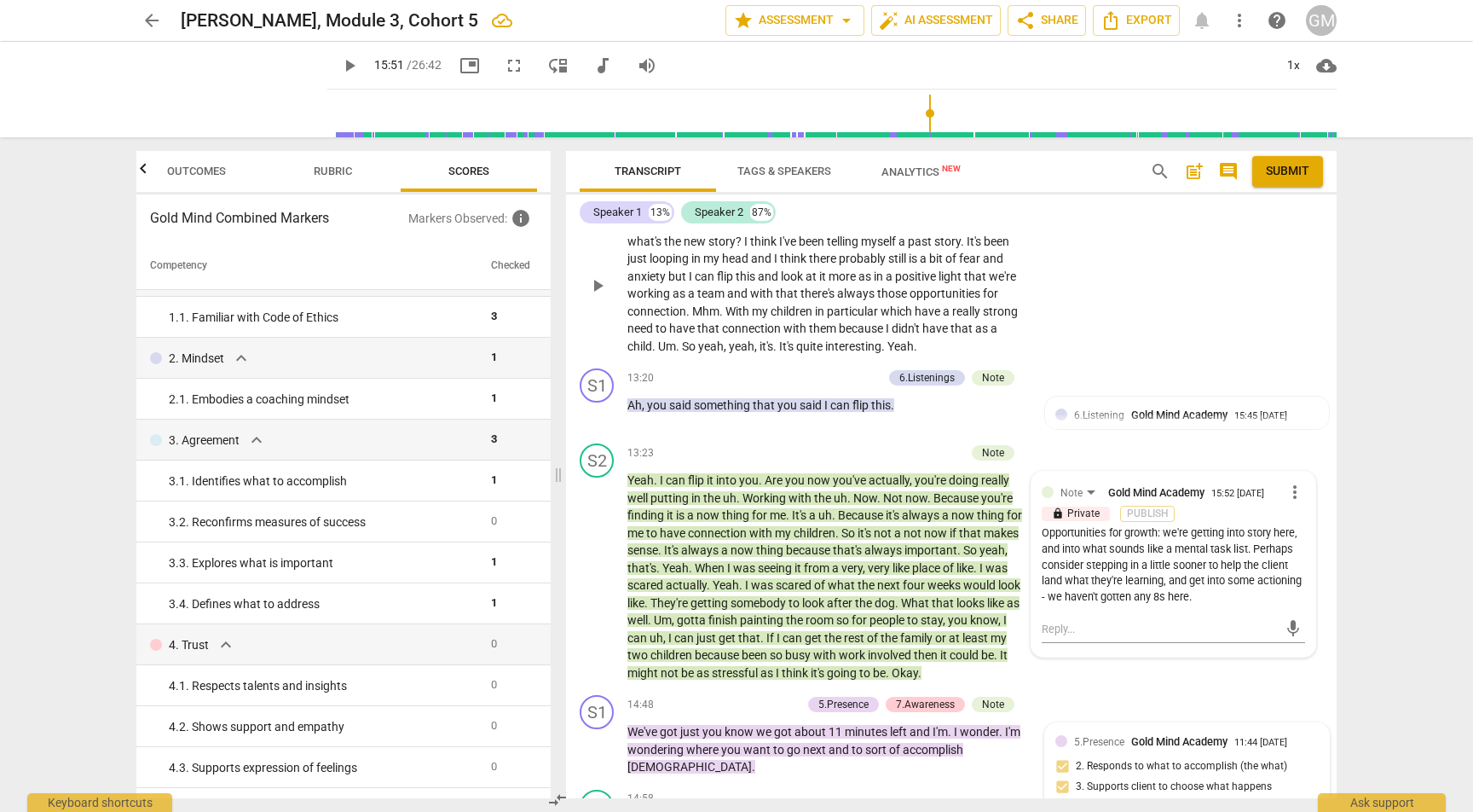
click at [1154, 277] on div "S2 play_arrow pause 12:34 + Add competency keyboard_arrow_right I'm actually re…" at bounding box center [952, 271] width 771 height 182
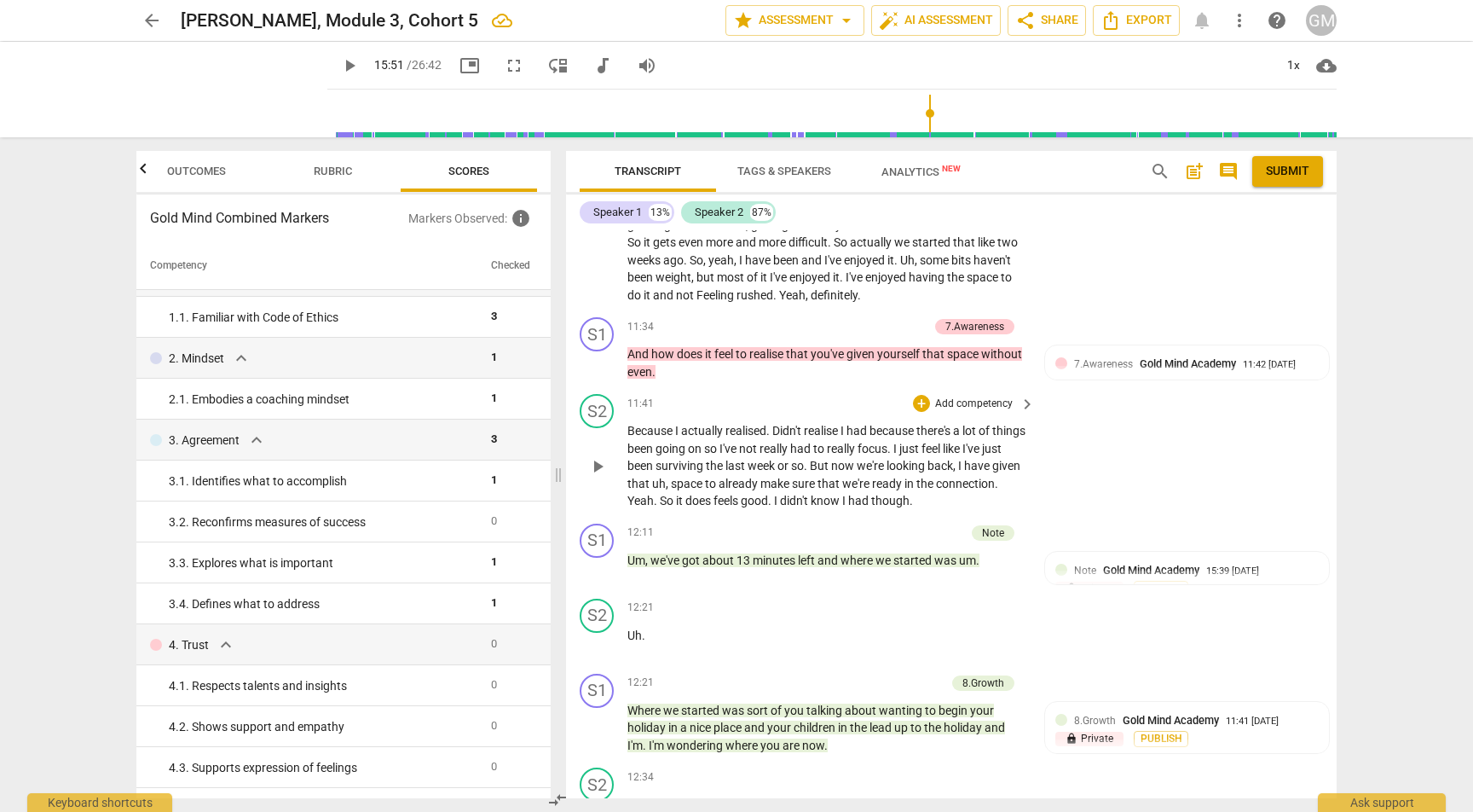
scroll to position [5635, 0]
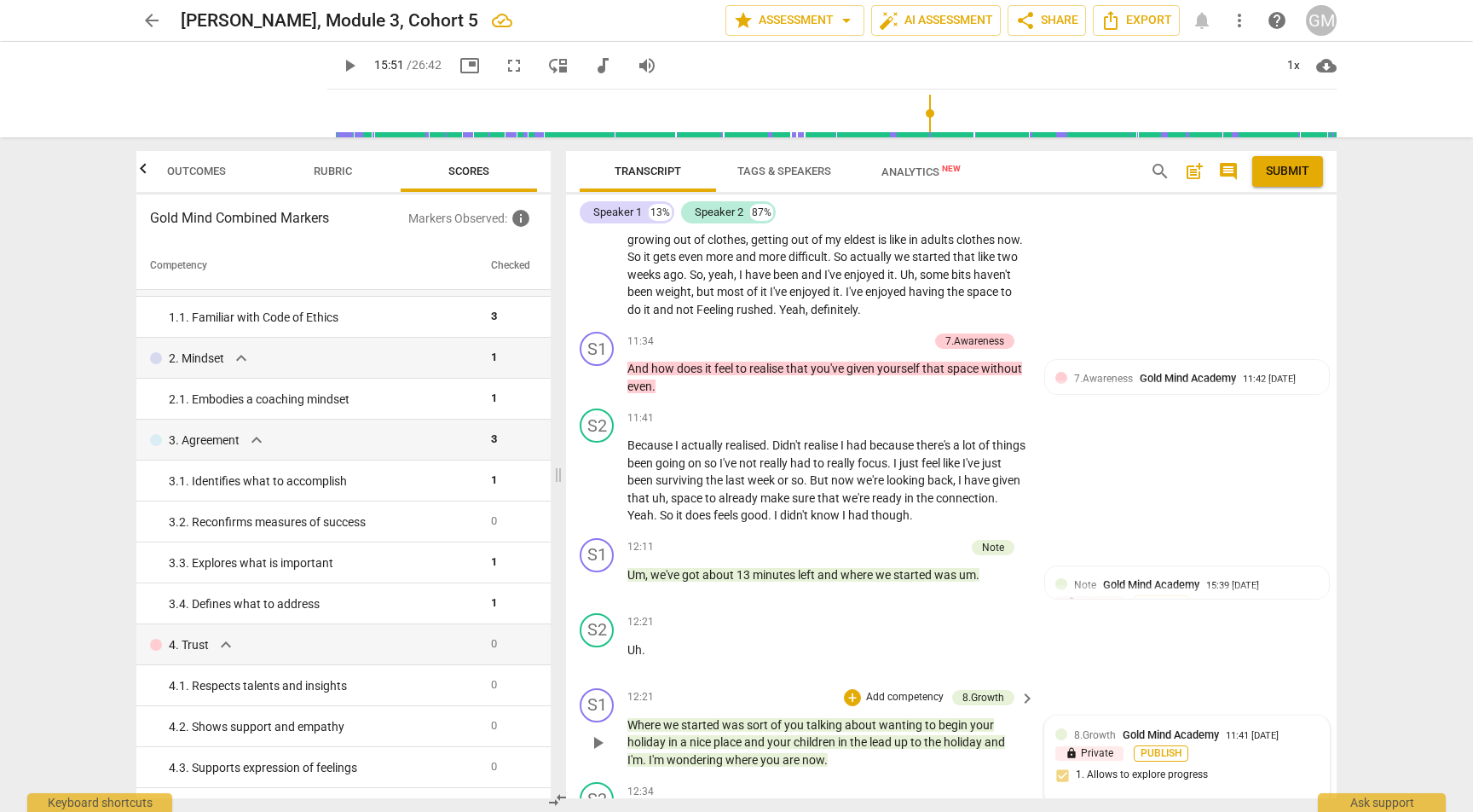
click at [1160, 746] on span "Publish" at bounding box center [1161, 753] width 25 height 14
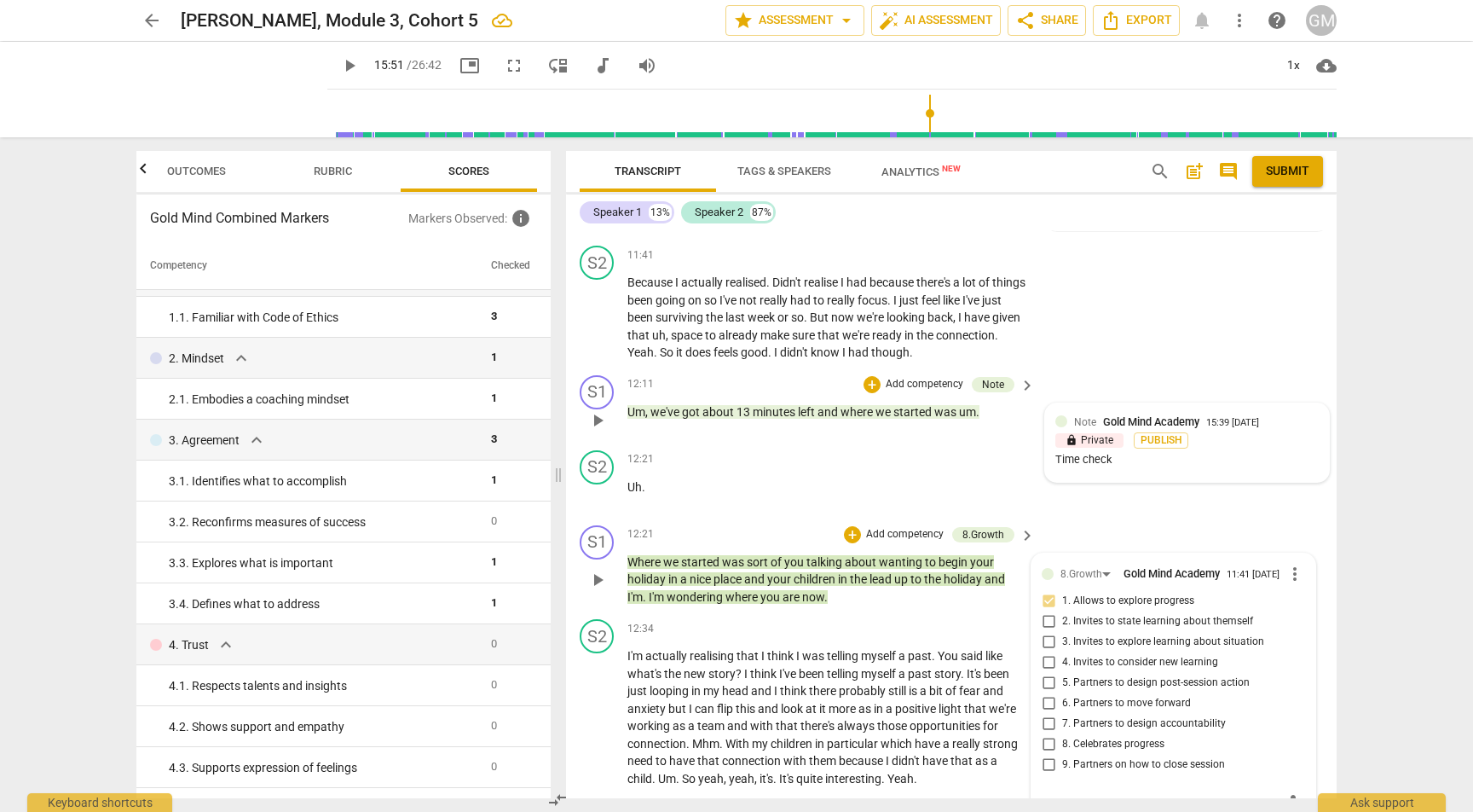
scroll to position [5781, 0]
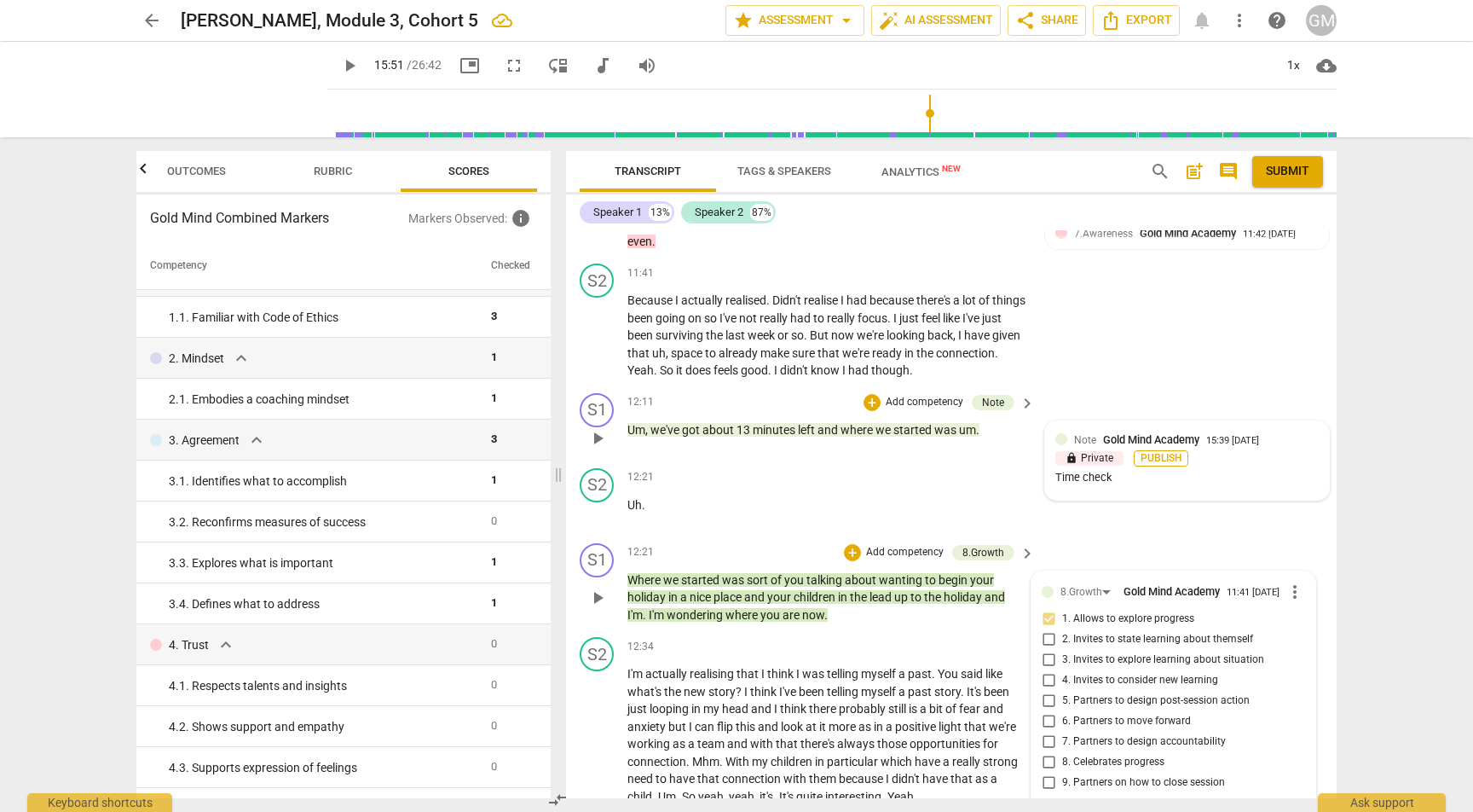
click at [1150, 451] on span "Publish" at bounding box center [1161, 458] width 25 height 14
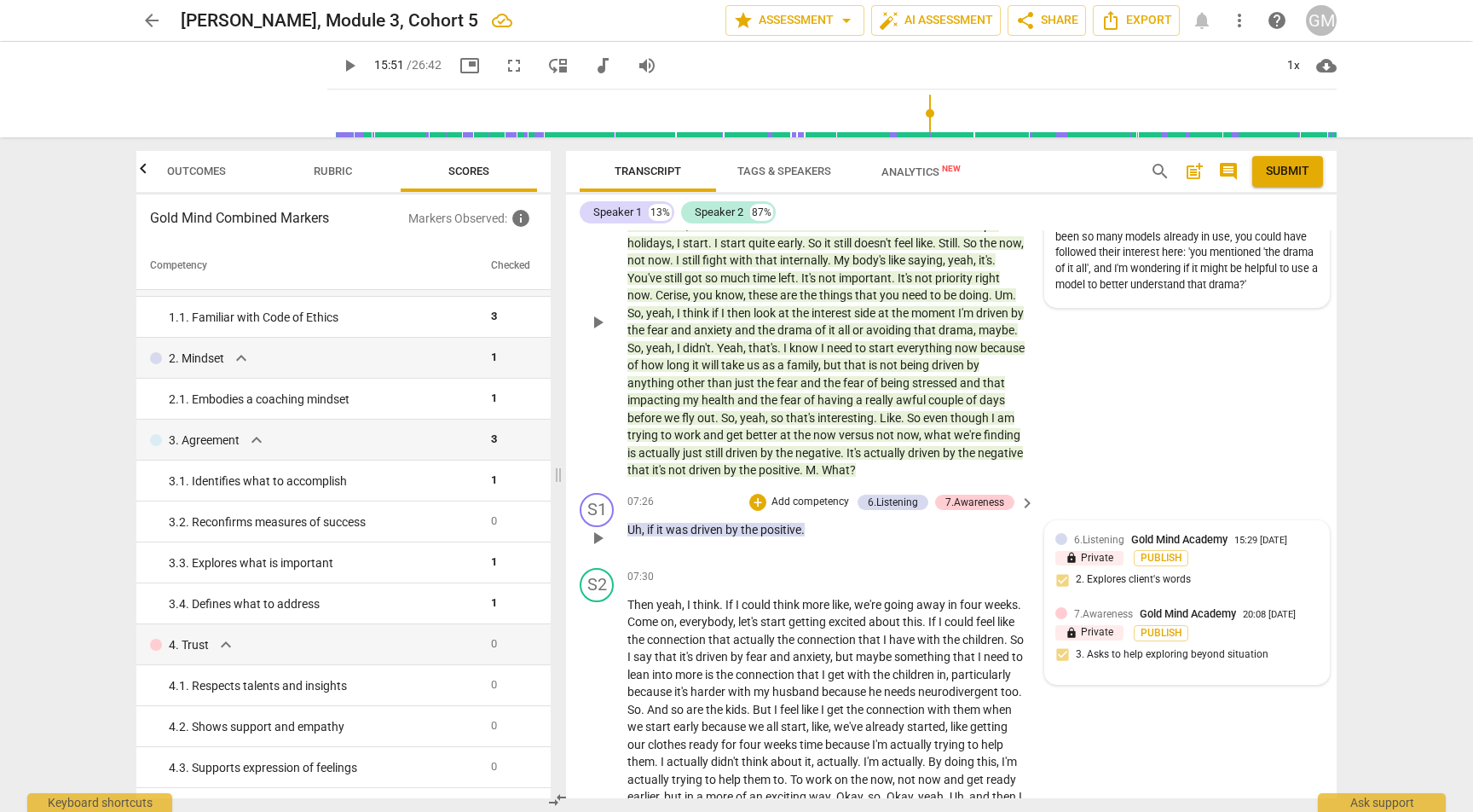
scroll to position [4339, 0]
click at [1149, 549] on span "Publish" at bounding box center [1161, 556] width 25 height 14
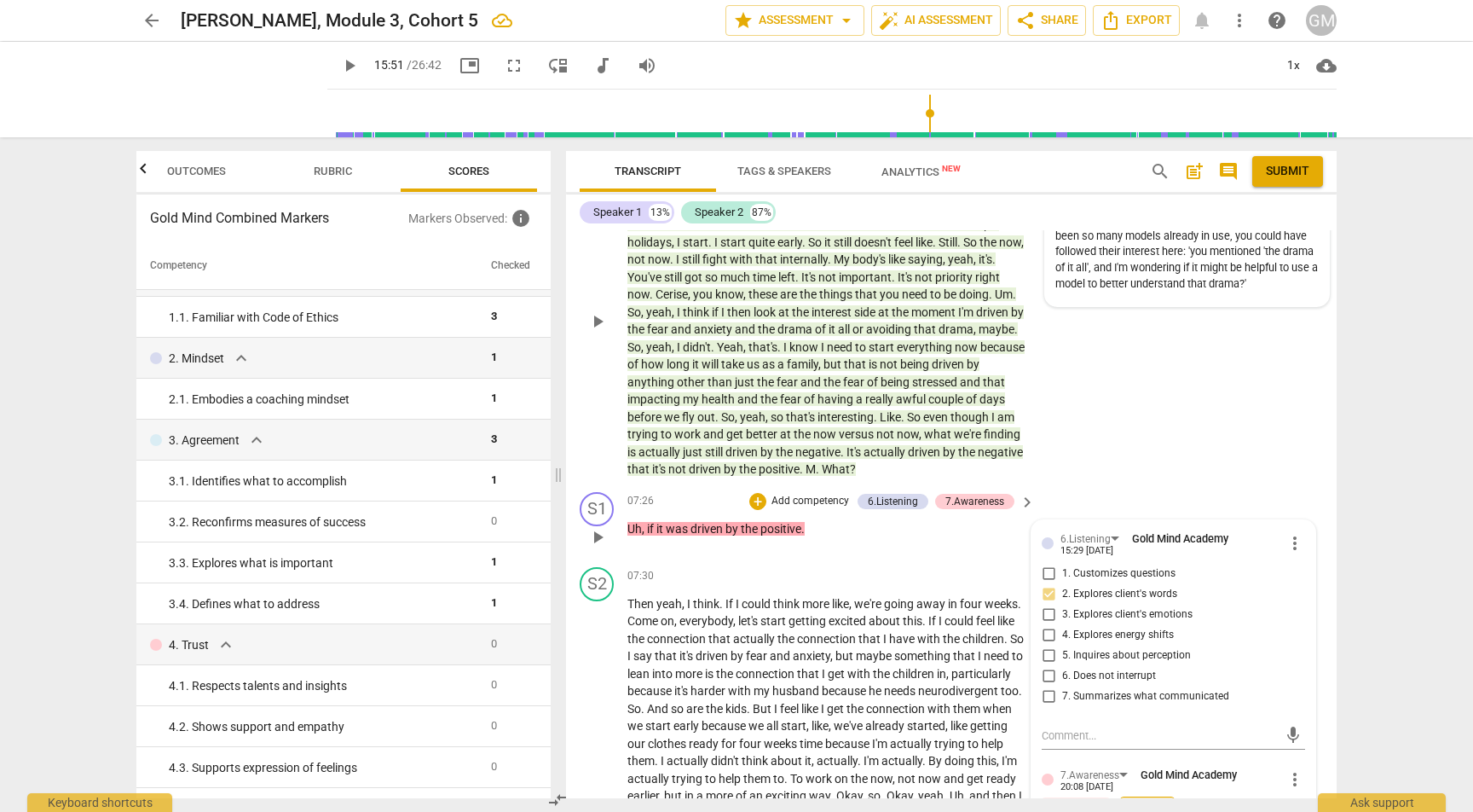
click at [1160, 797] on span "Publish" at bounding box center [1147, 804] width 25 height 14
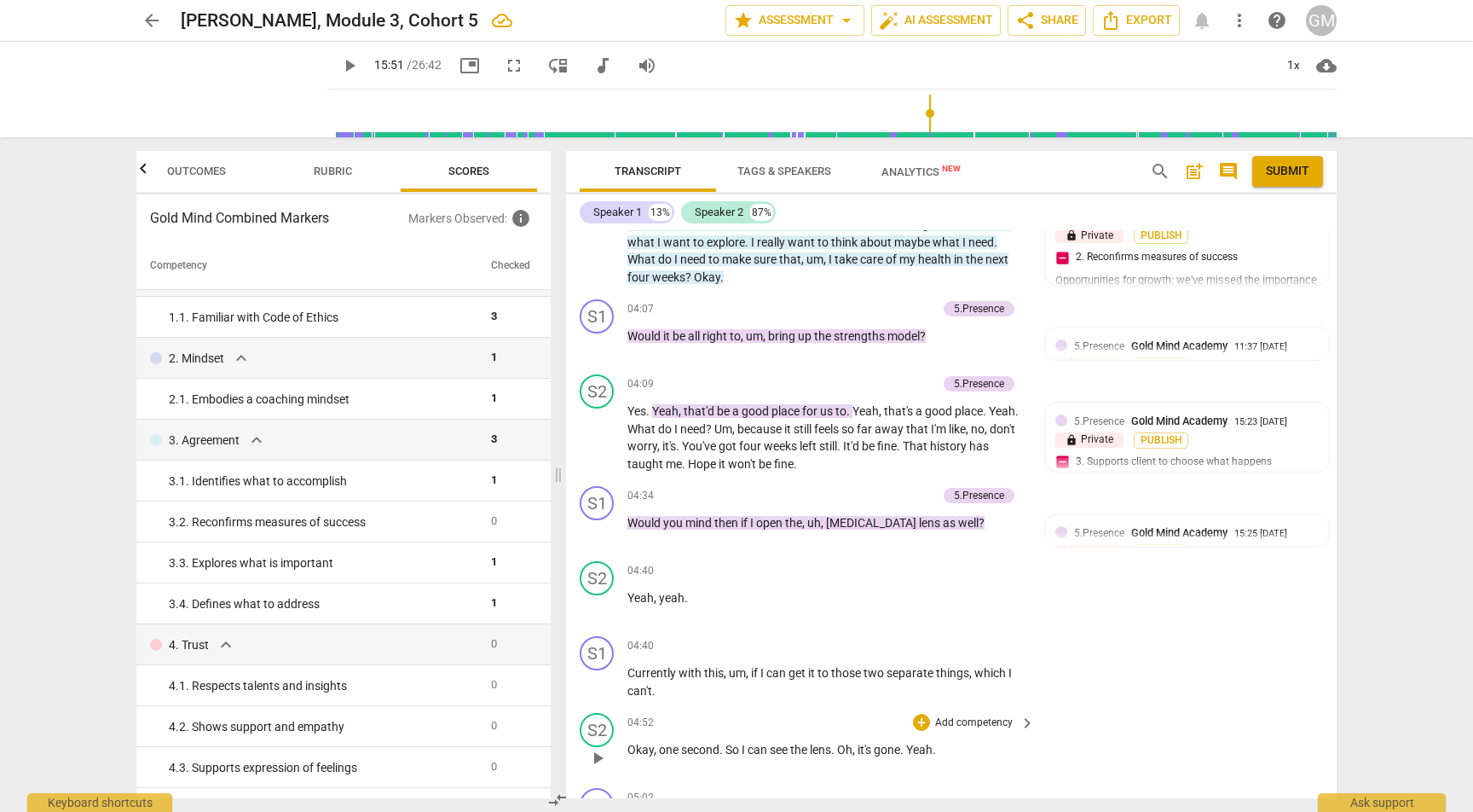
scroll to position [3217, 0]
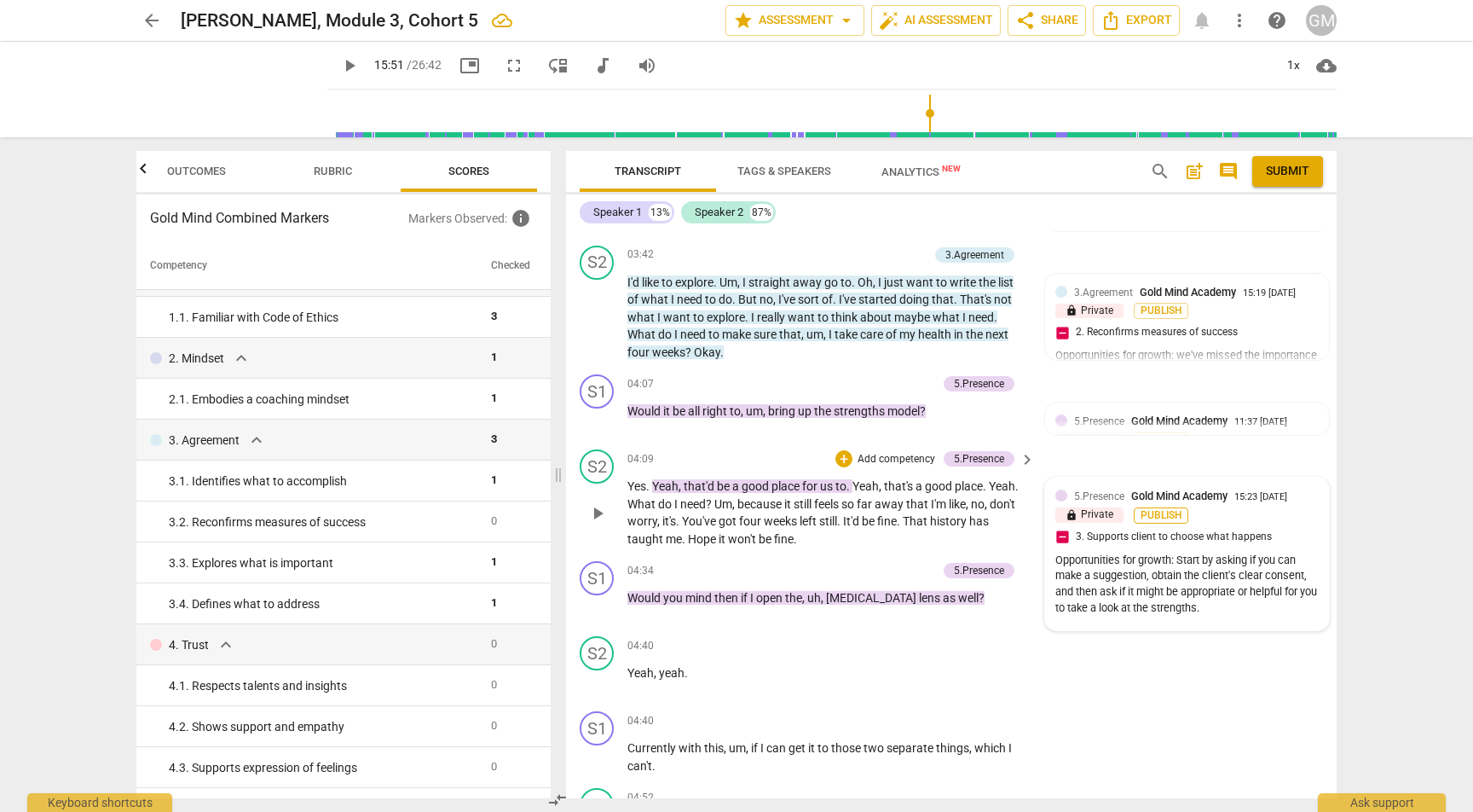
click at [1157, 508] on span "Publish" at bounding box center [1161, 515] width 25 height 14
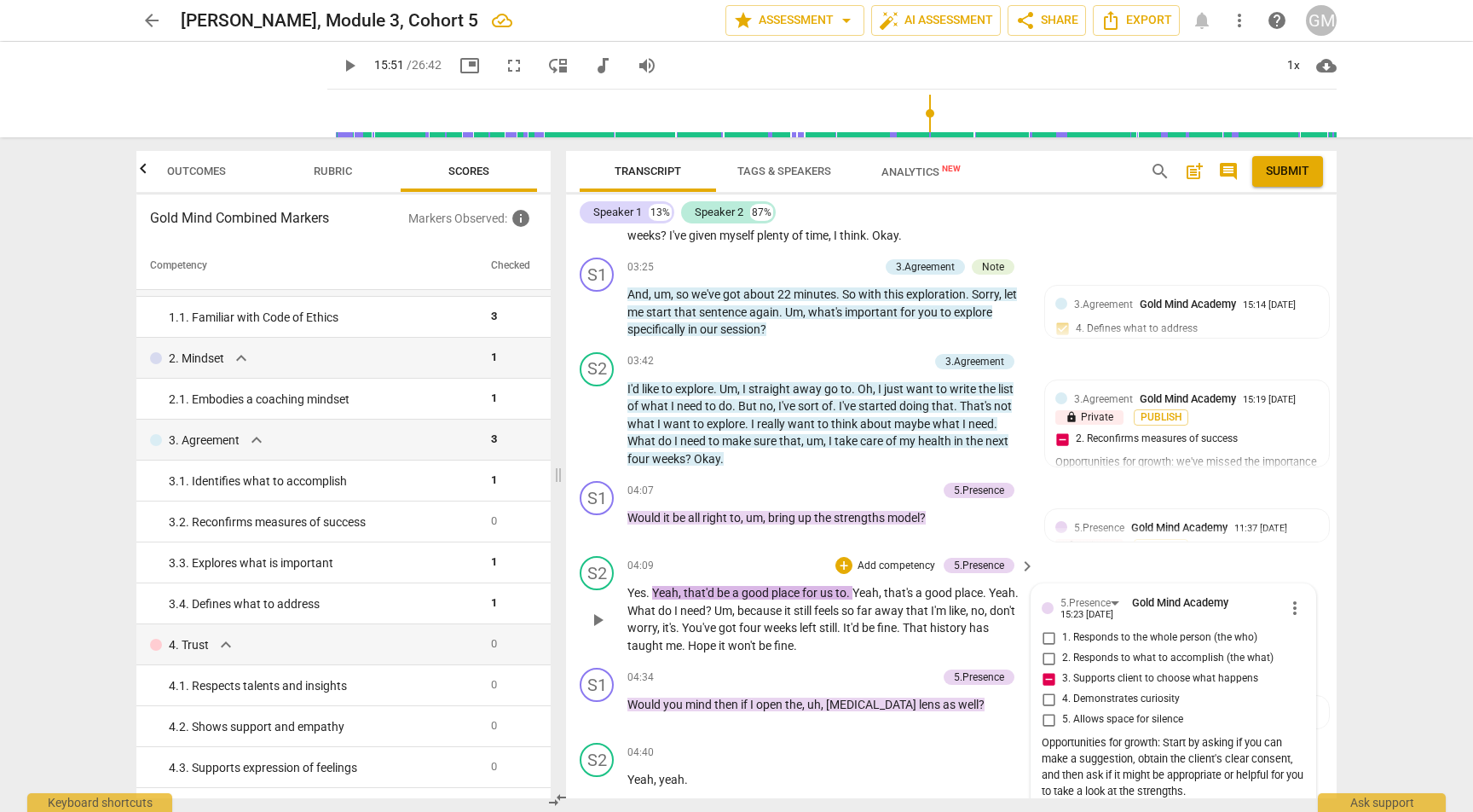
scroll to position [3061, 0]
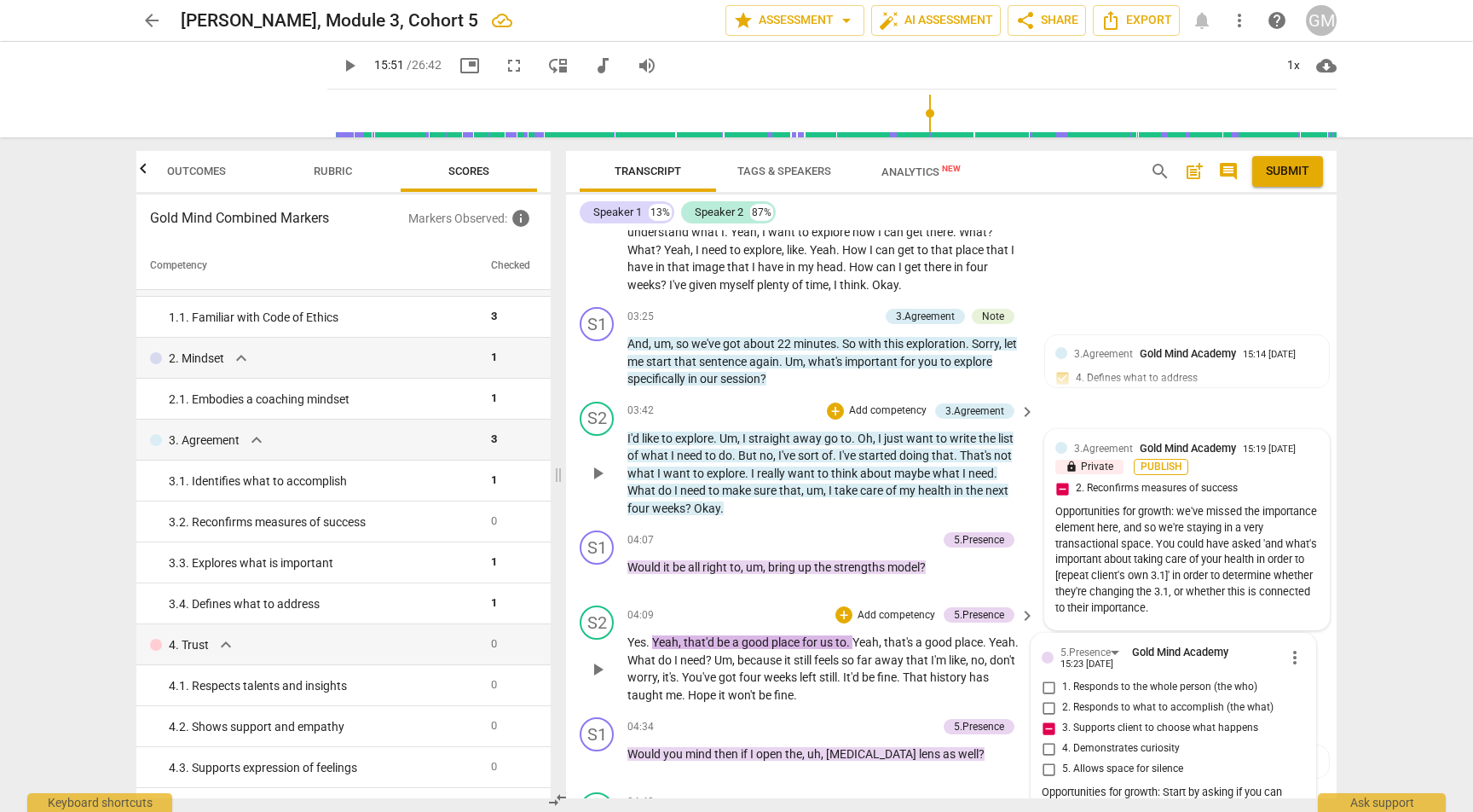
click at [1158, 459] on button "Publish" at bounding box center [1161, 466] width 54 height 16
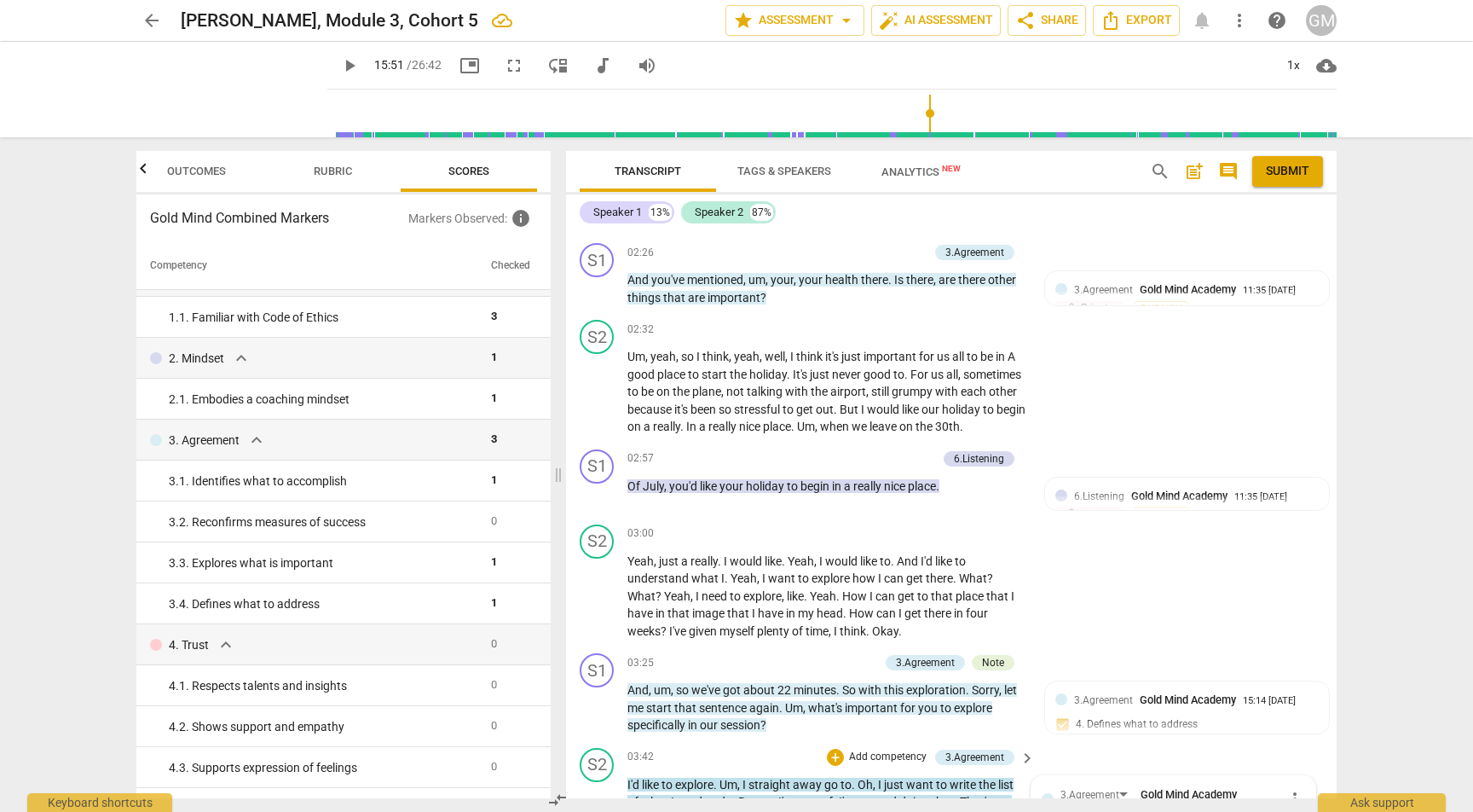
scroll to position [2704, 0]
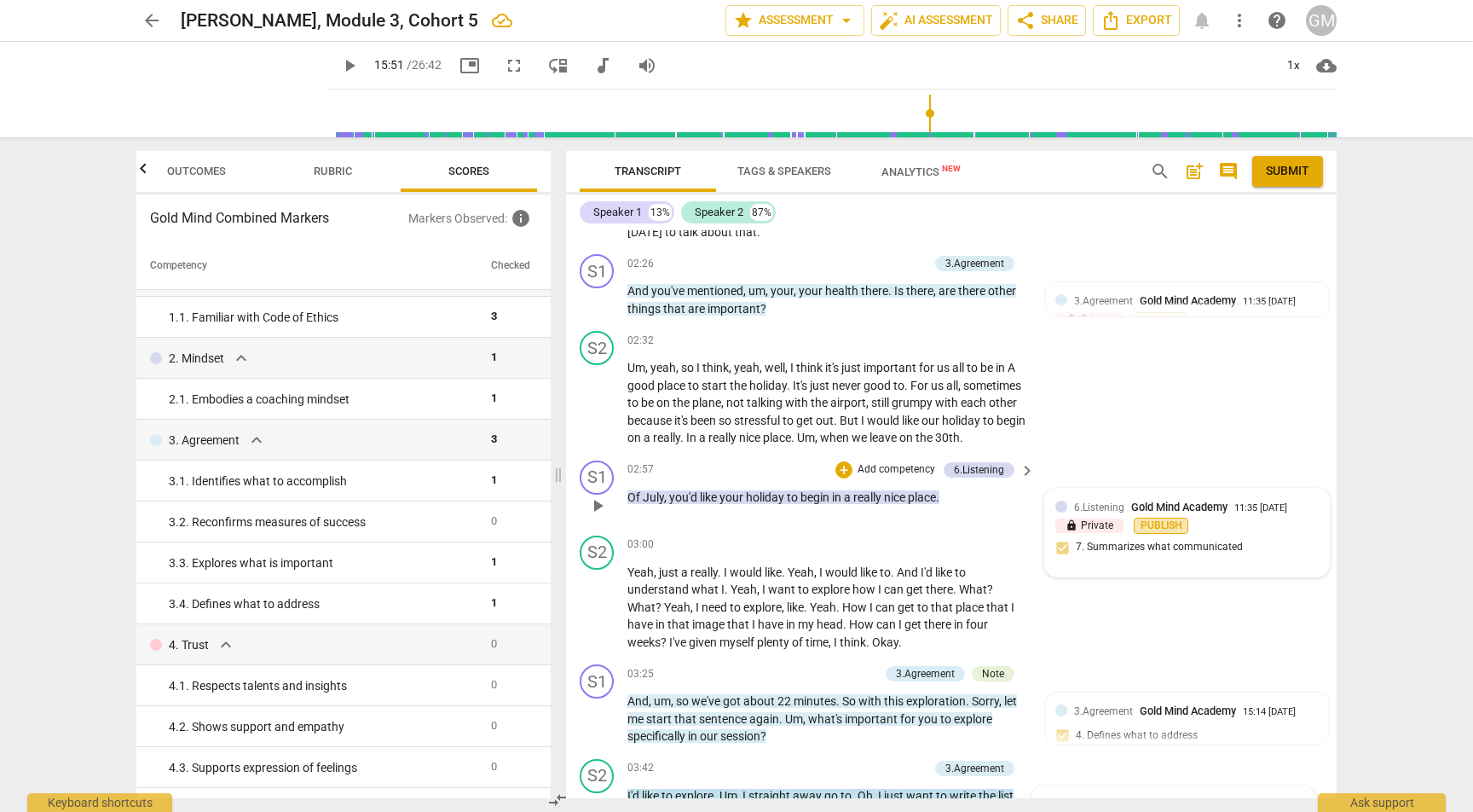
click at [1159, 519] on span "Publish" at bounding box center [1161, 525] width 25 height 14
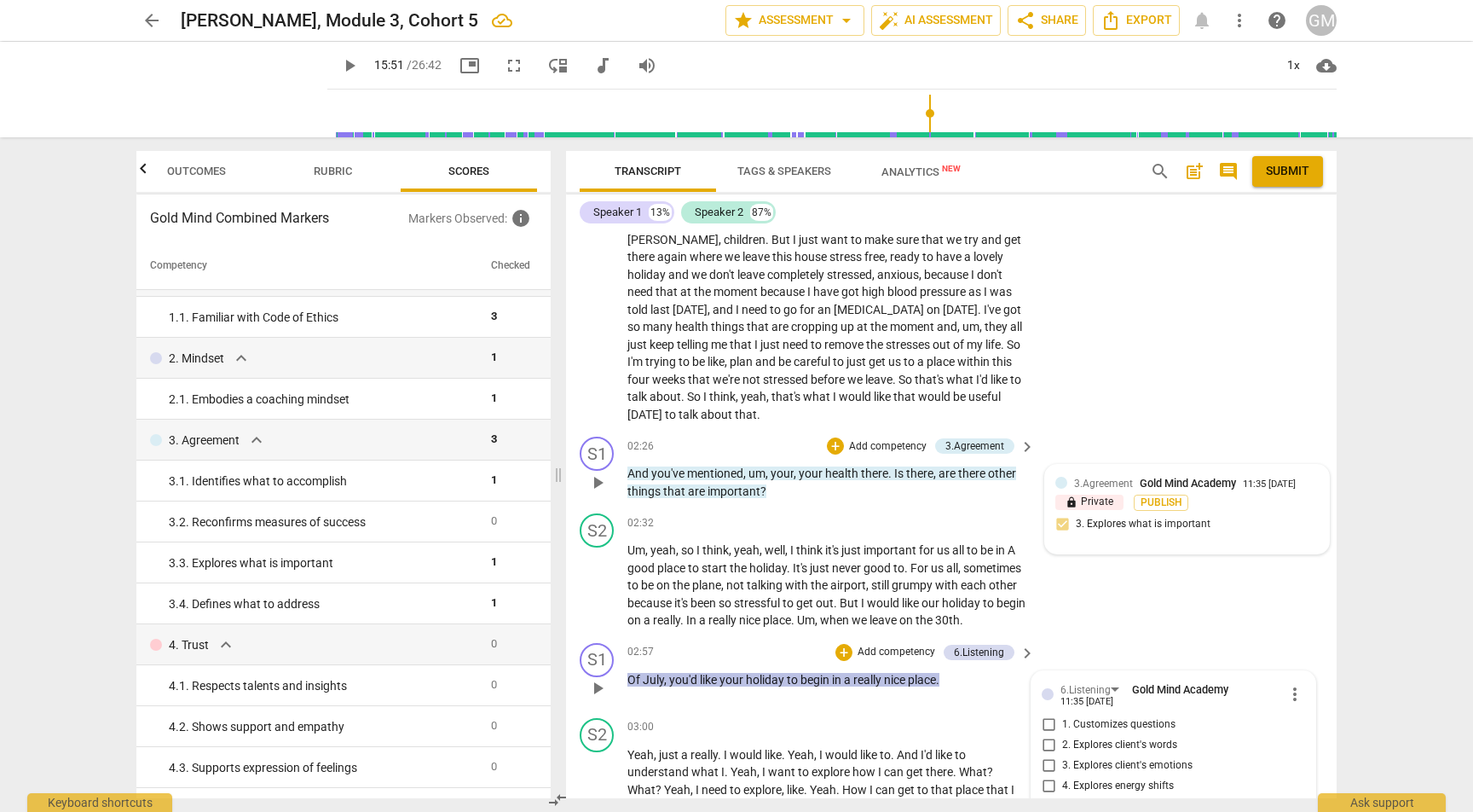
scroll to position [2504, 0]
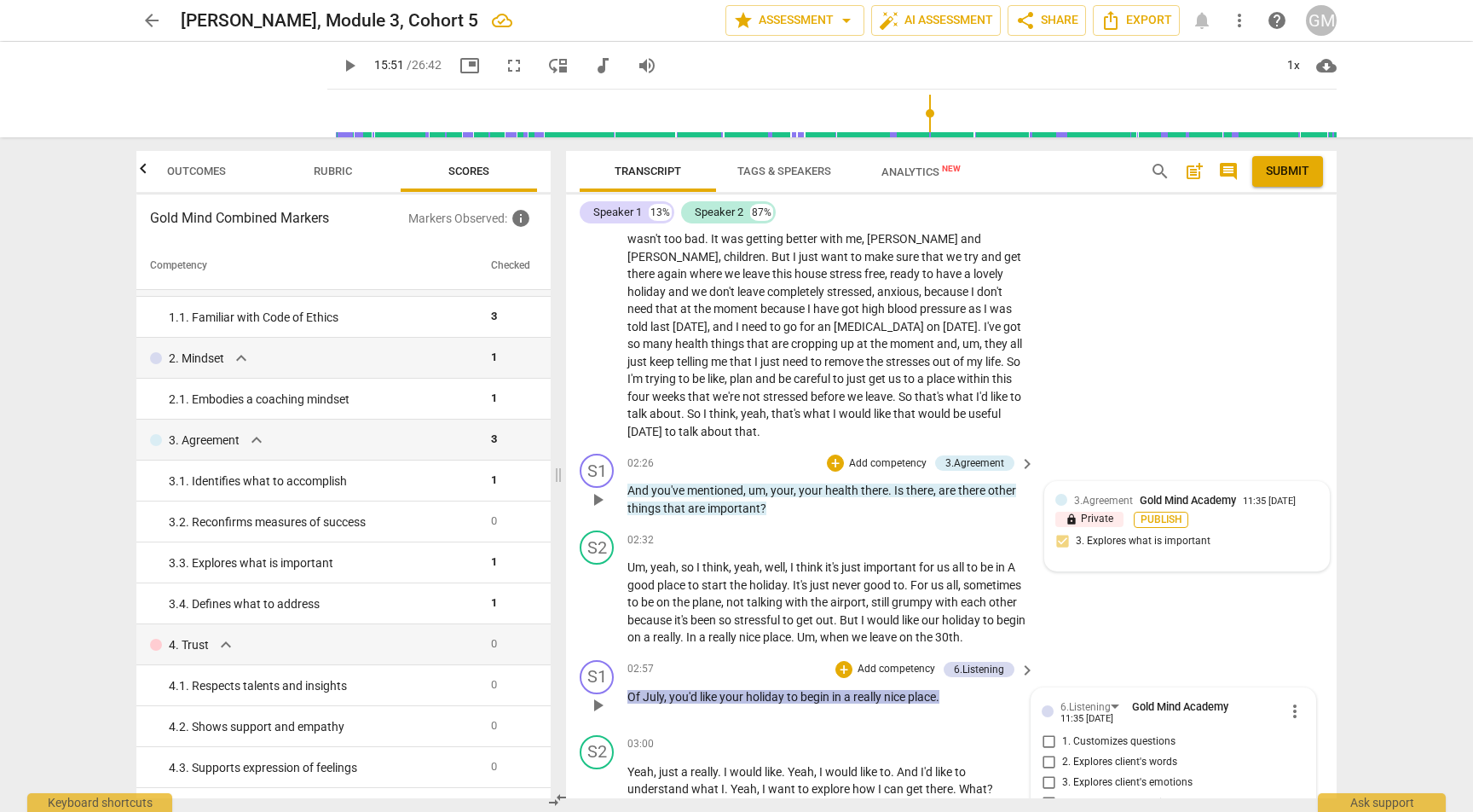
click at [1157, 512] on span "Publish" at bounding box center [1161, 519] width 25 height 14
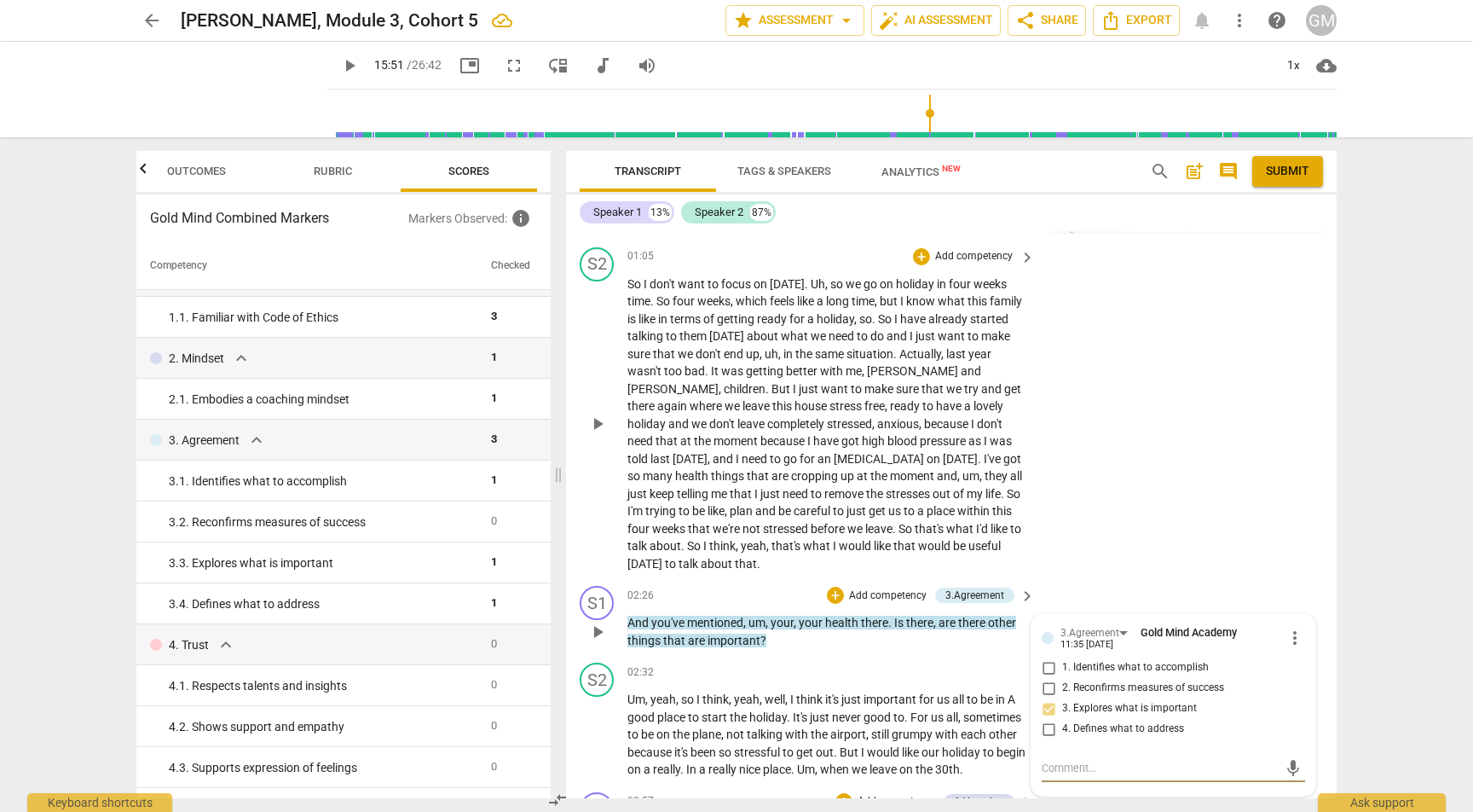
scroll to position [2248, 0]
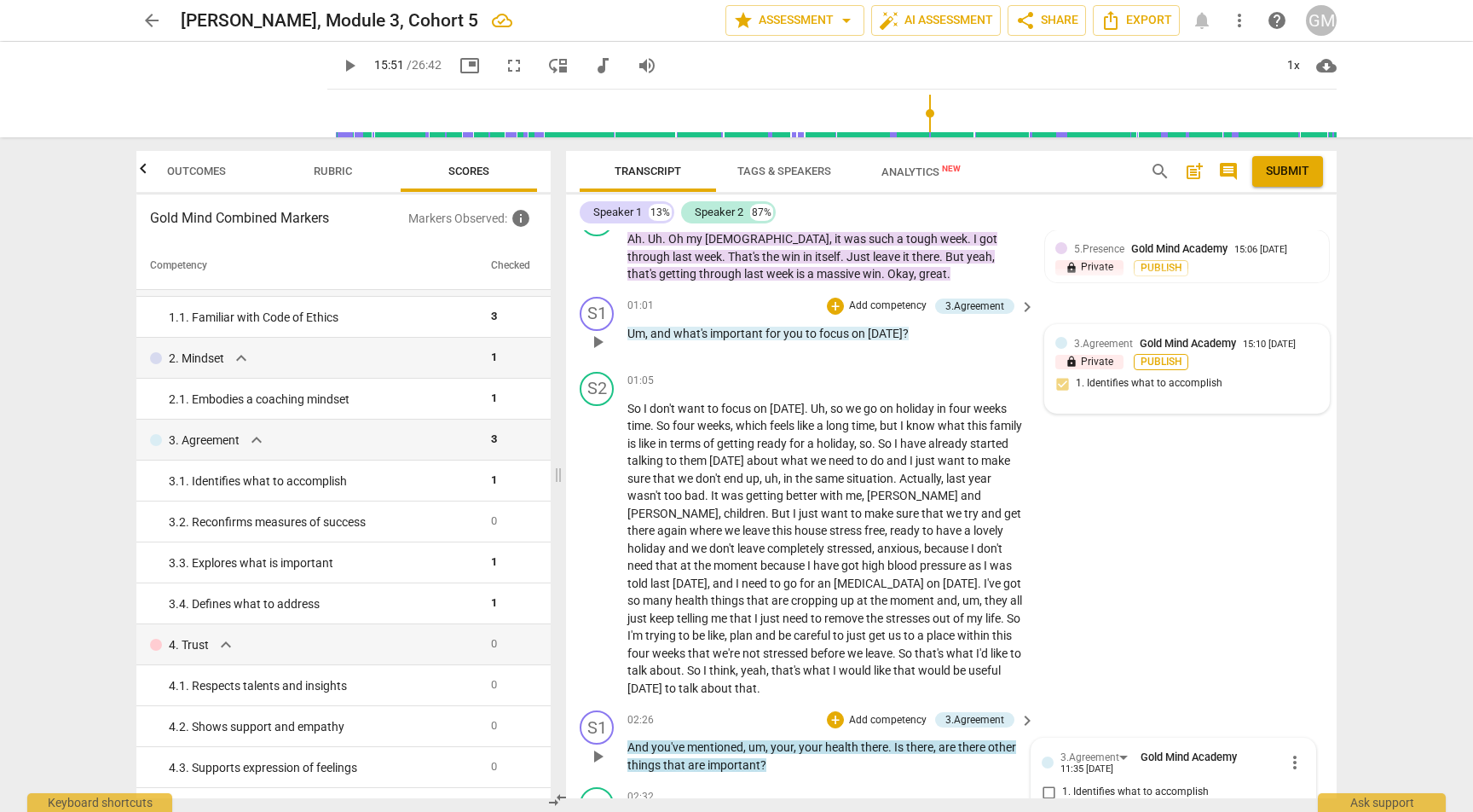
click at [1159, 354] on span "Publish" at bounding box center [1161, 361] width 25 height 14
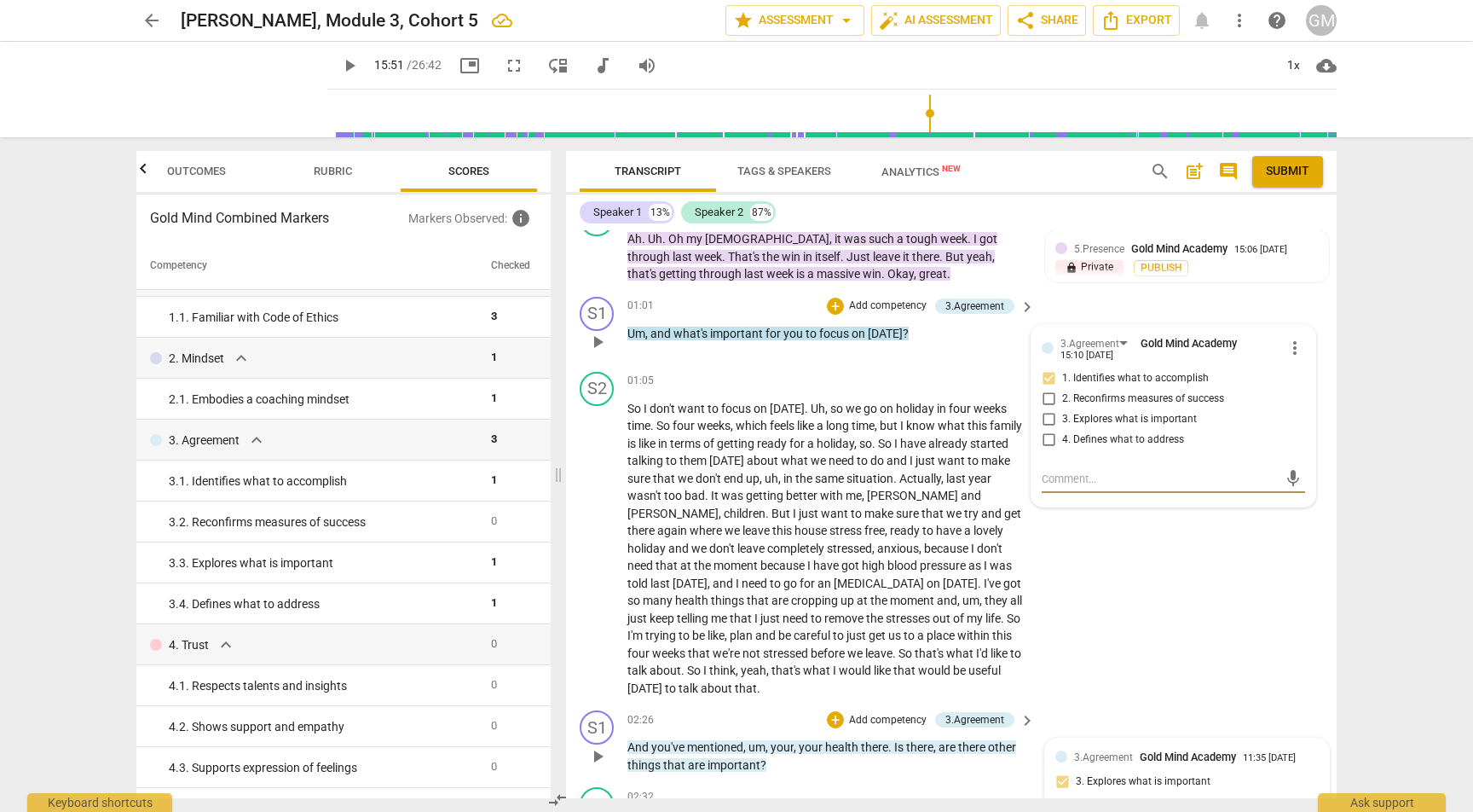
scroll to position [2076, 0]
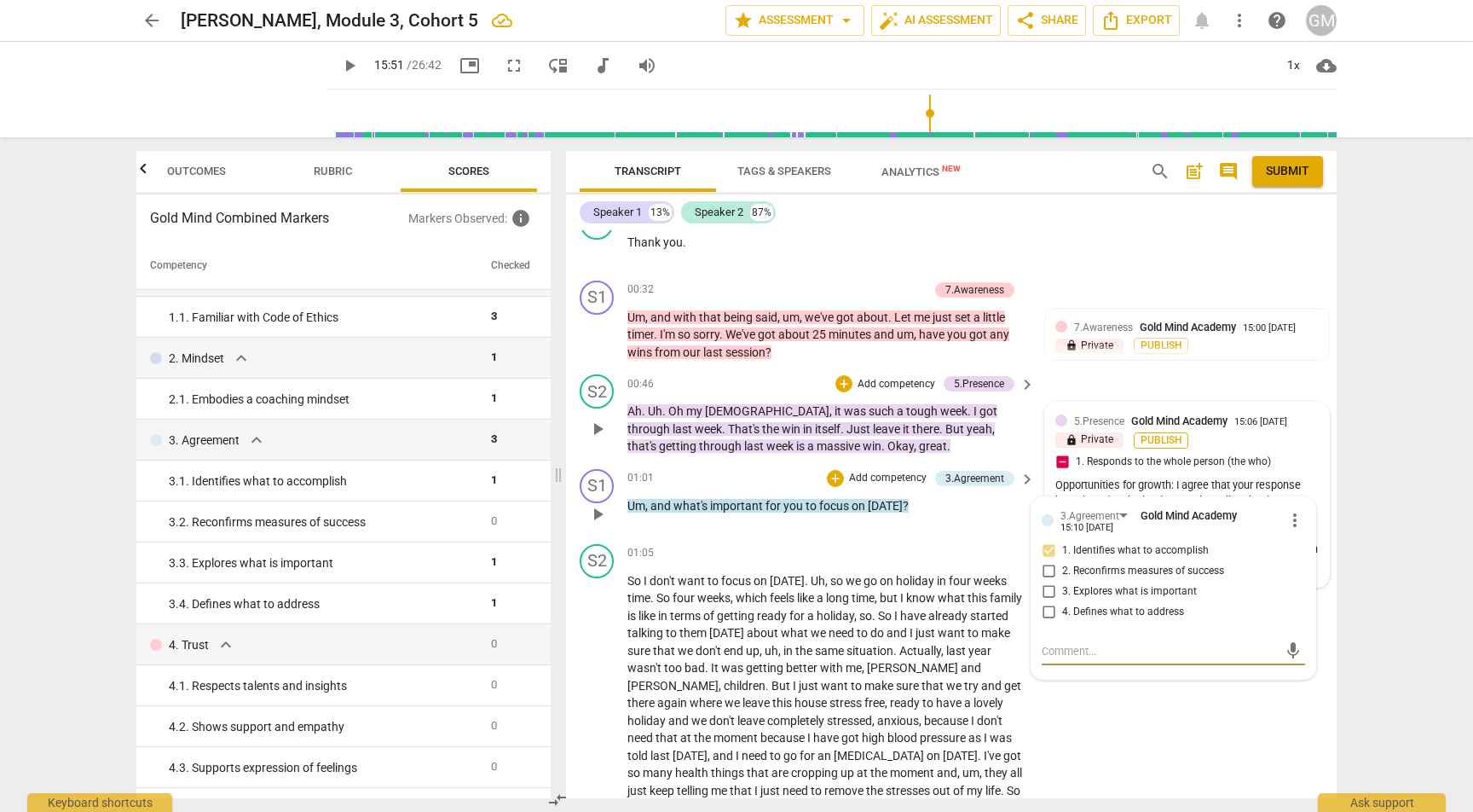
click at [1160, 433] on span "Publish" at bounding box center [1161, 440] width 25 height 14
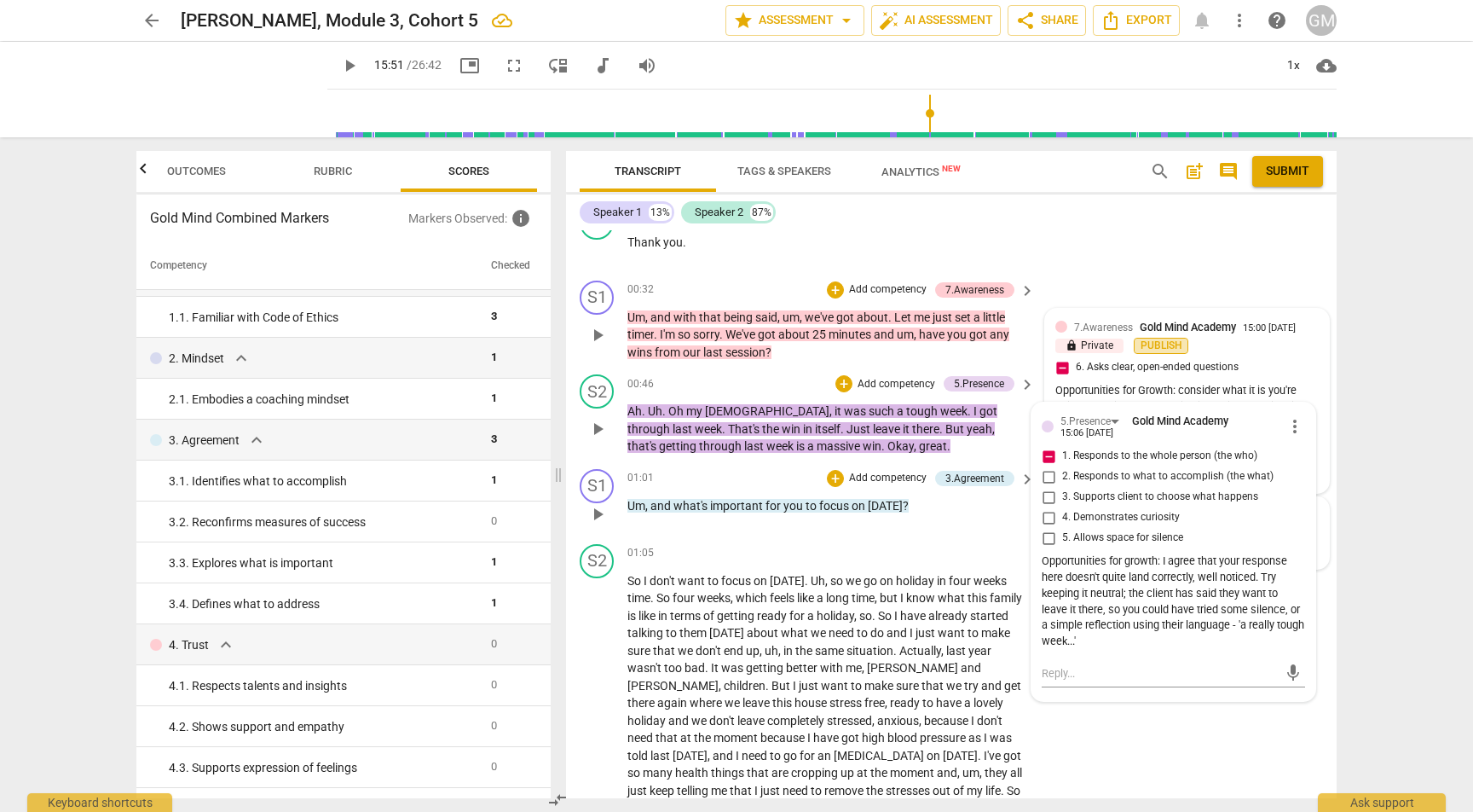
click at [1159, 338] on span "Publish" at bounding box center [1161, 345] width 25 height 14
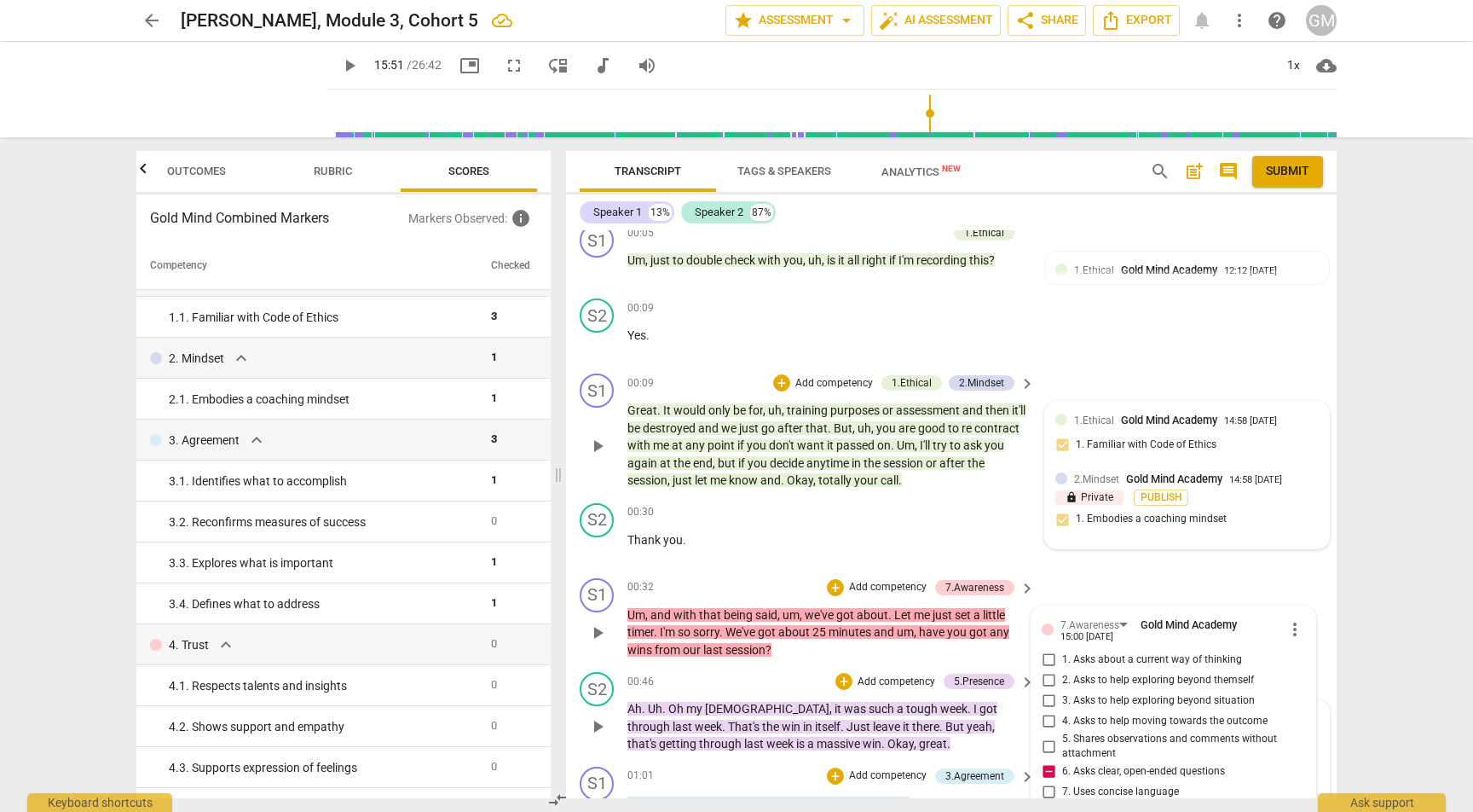
scroll to position [1776, 0]
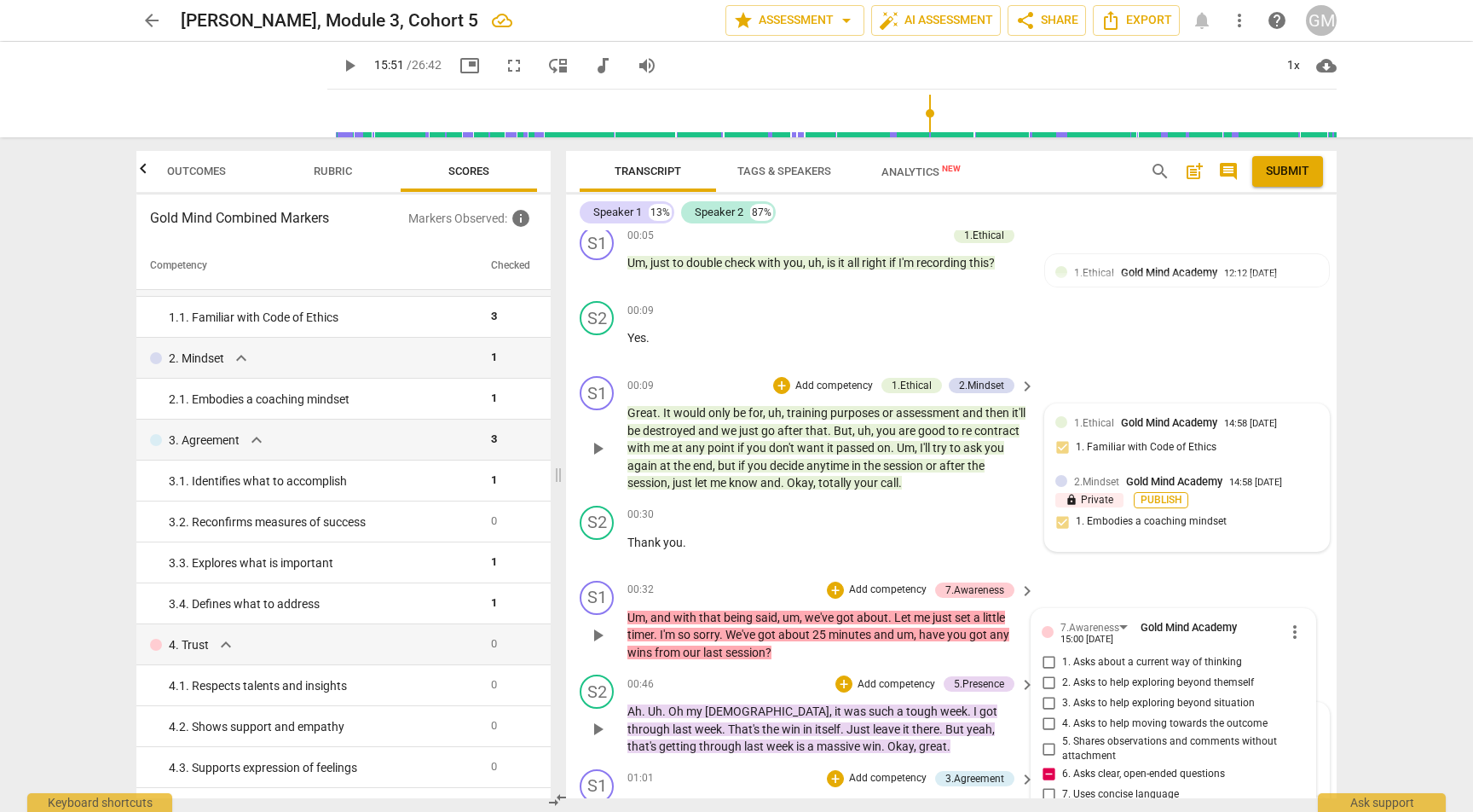
click at [1161, 492] on span "Publish" at bounding box center [1161, 499] width 25 height 14
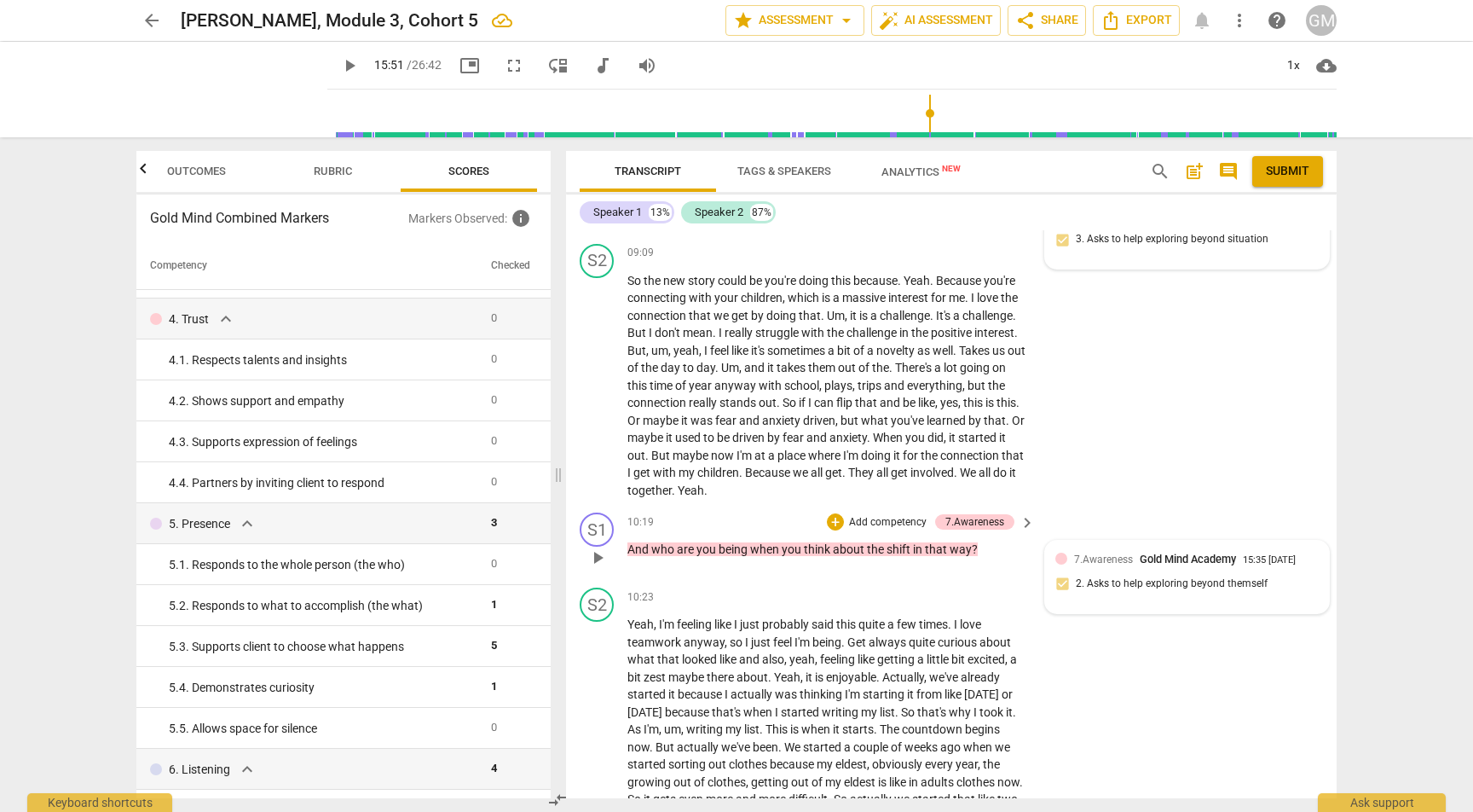
scroll to position [5120, 0]
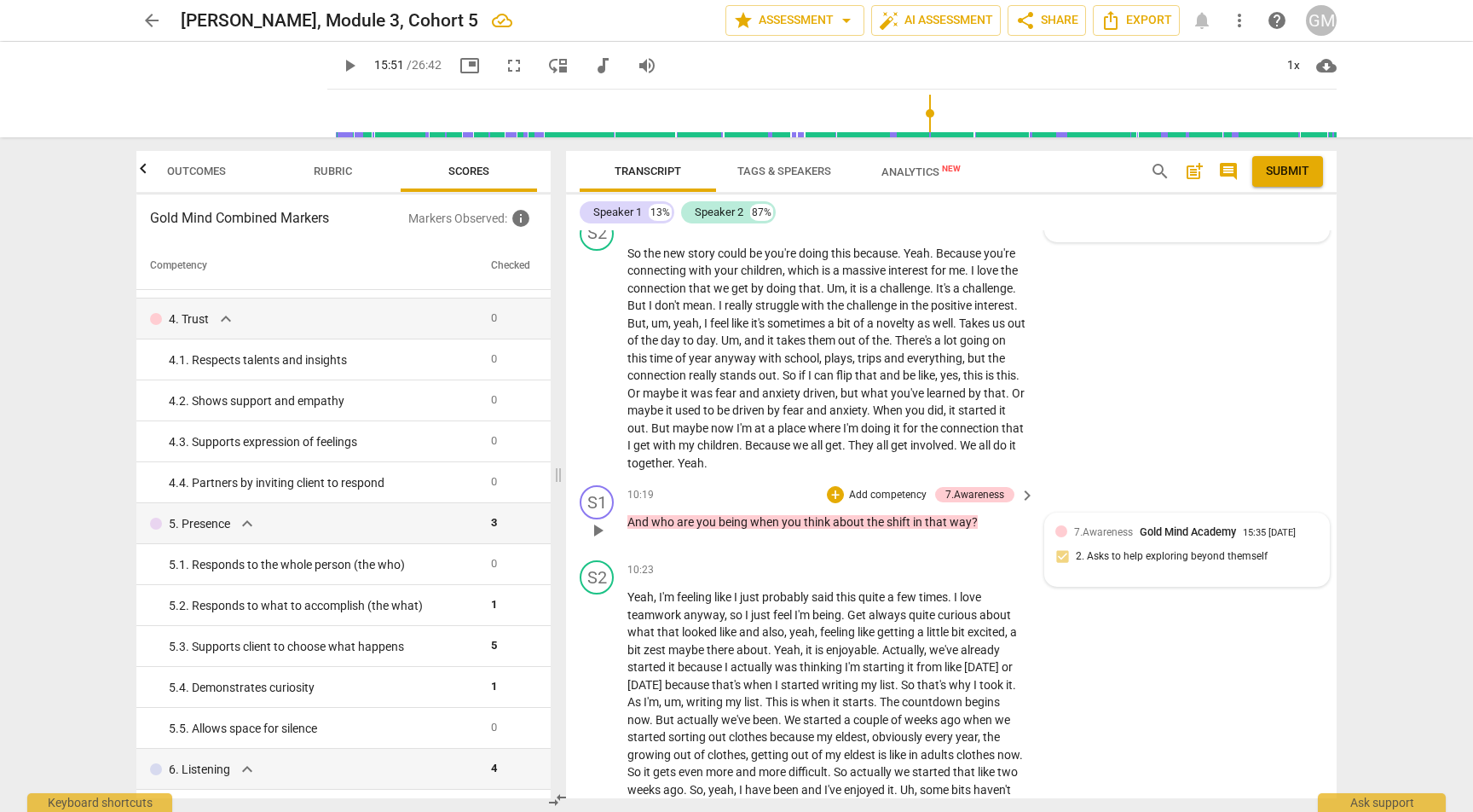
click at [885, 488] on p "Add competency" at bounding box center [888, 495] width 81 height 15
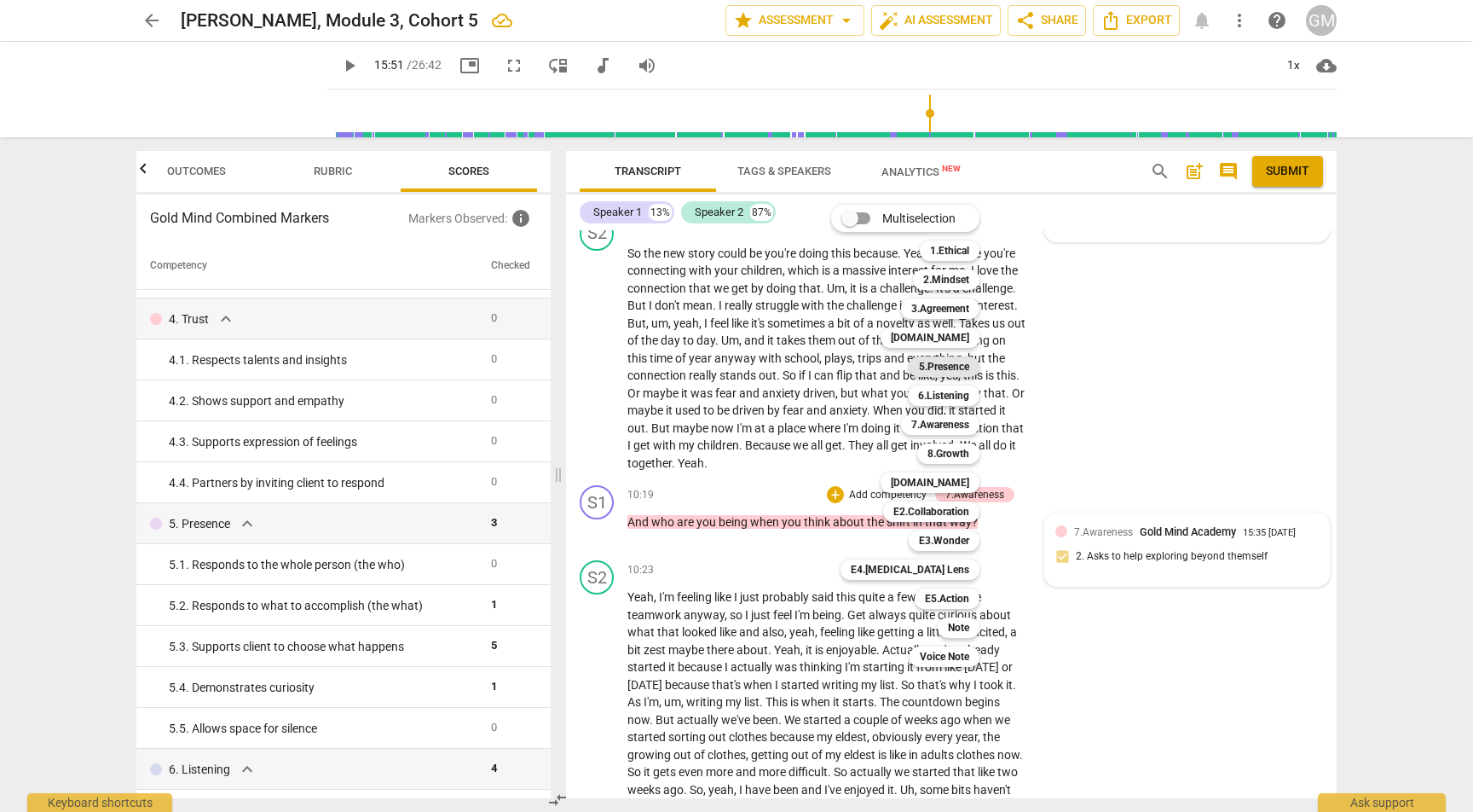
click at [949, 368] on b "5.Presence" at bounding box center [944, 367] width 51 height 21
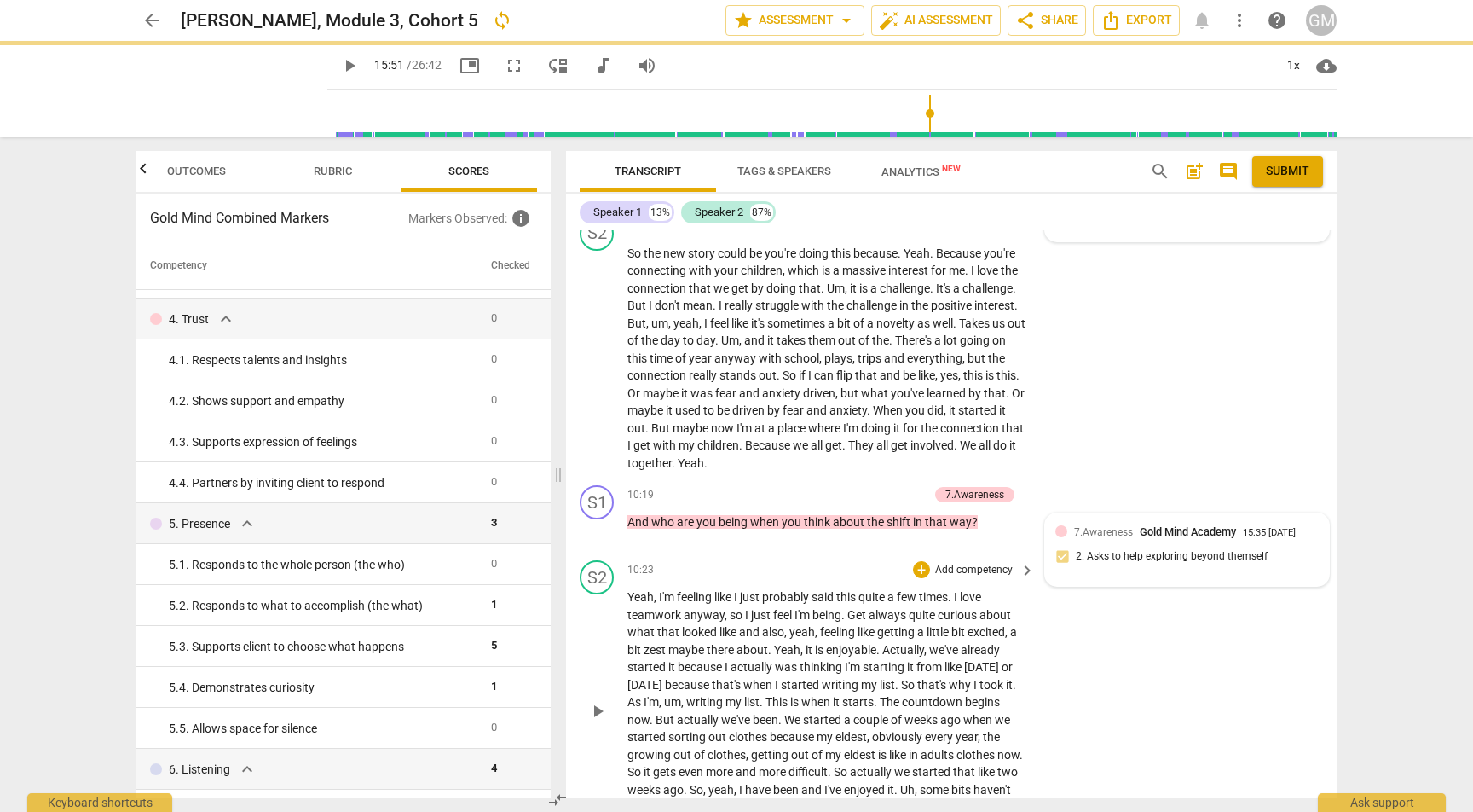
type input "951"
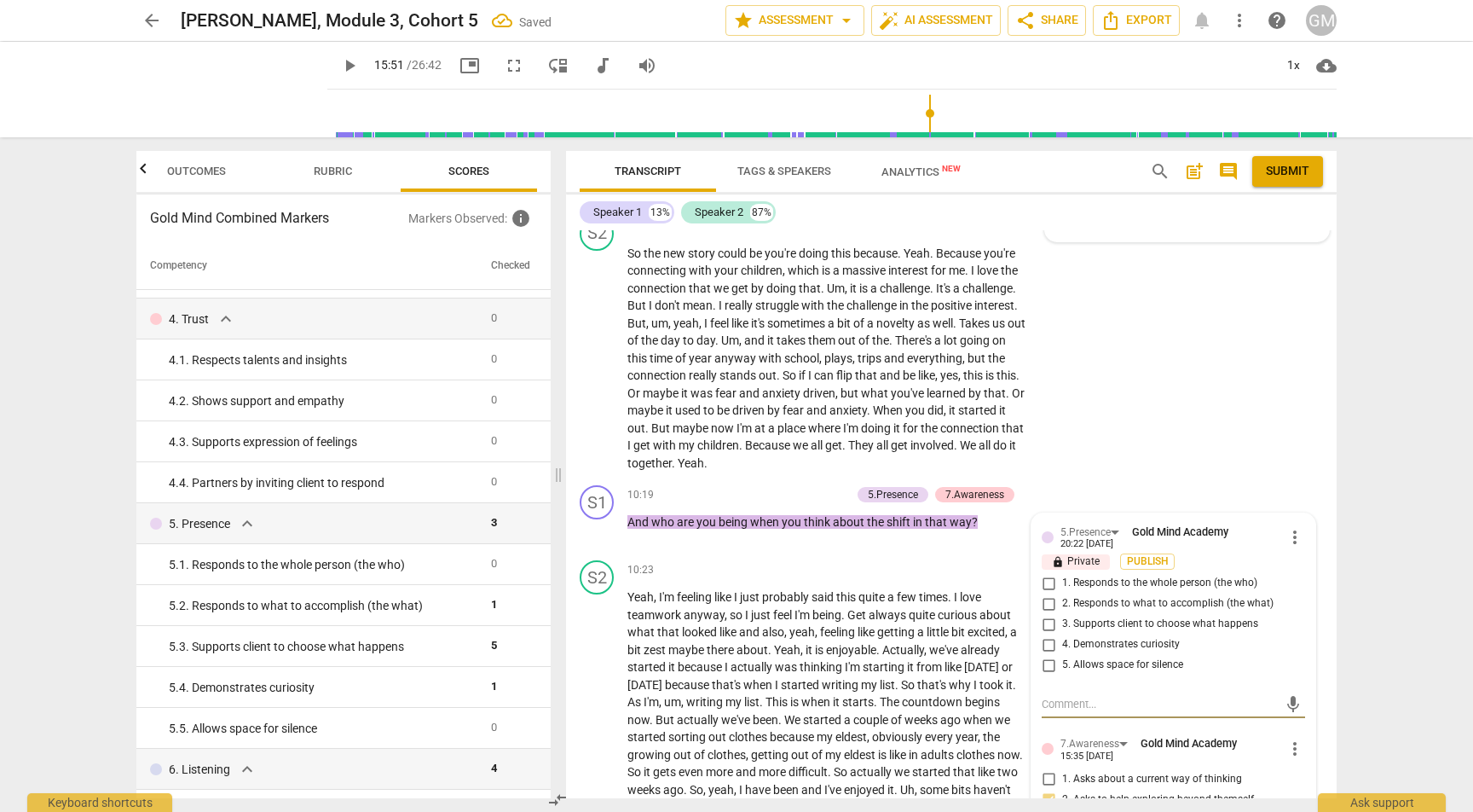
click at [1046, 573] on input "1. Responds to the whole person (the who)" at bounding box center [1048, 583] width 27 height 21
checkbox input "true"
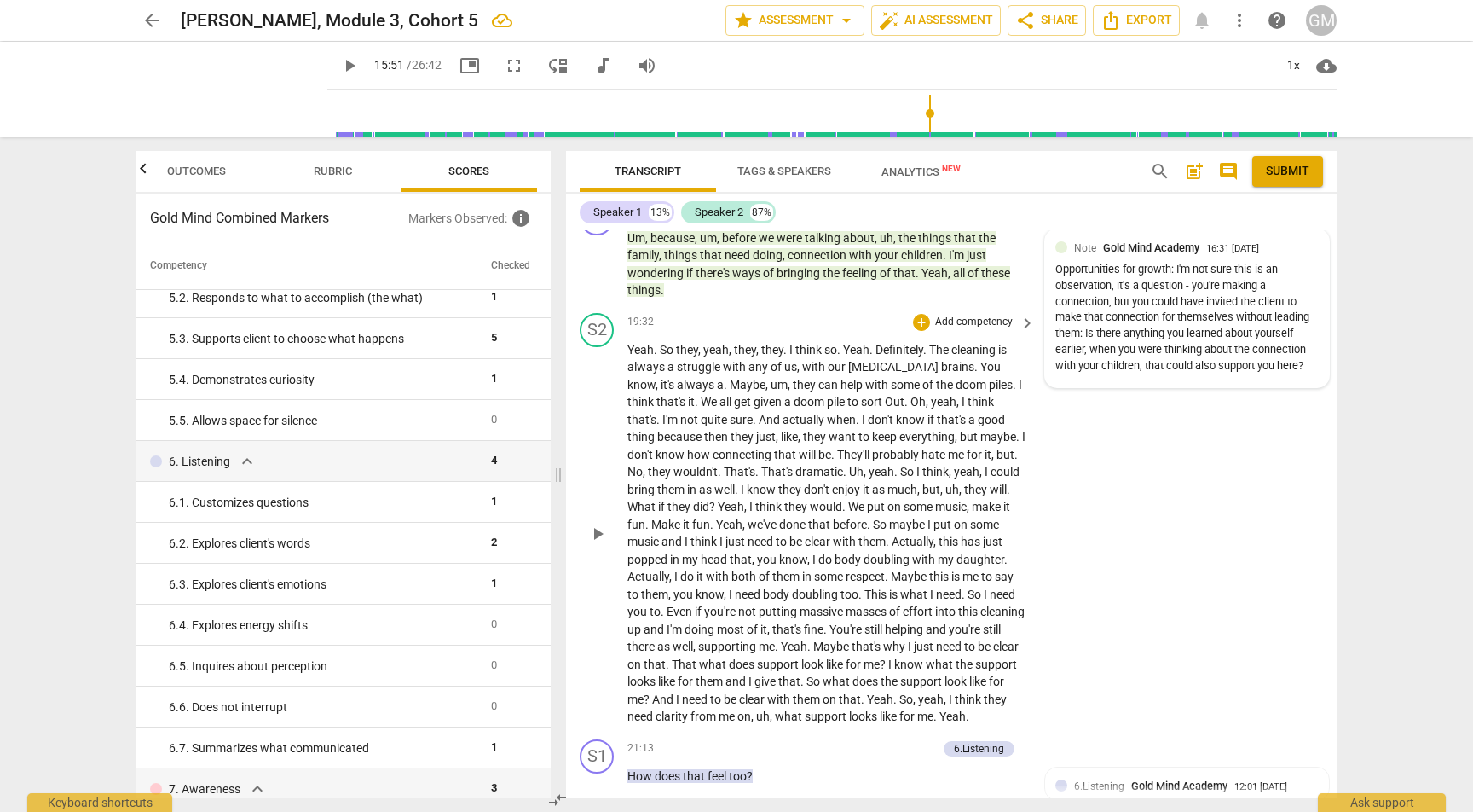
scroll to position [8211, 0]
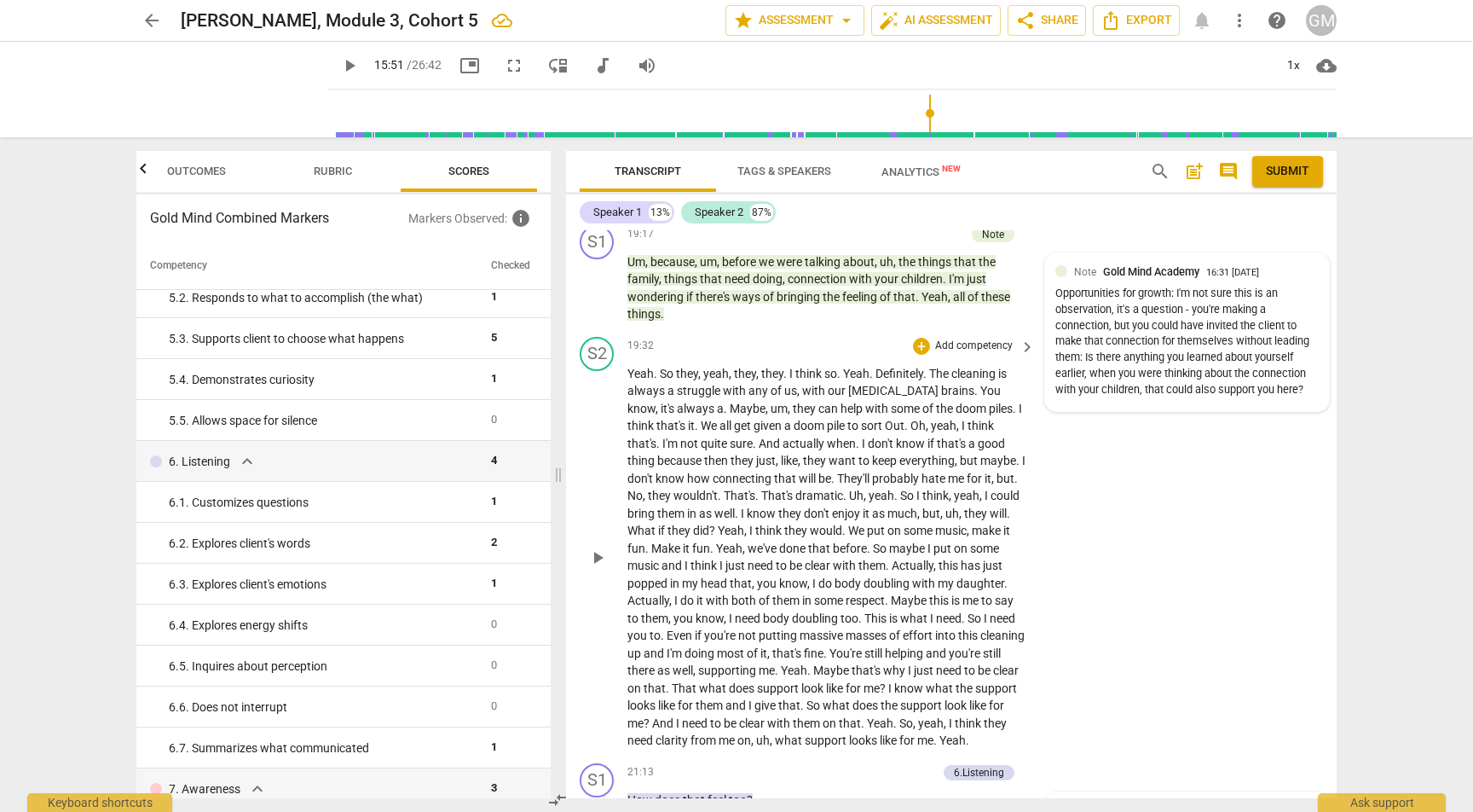
click at [962, 338] on p "Add competency" at bounding box center [974, 346] width 81 height 15
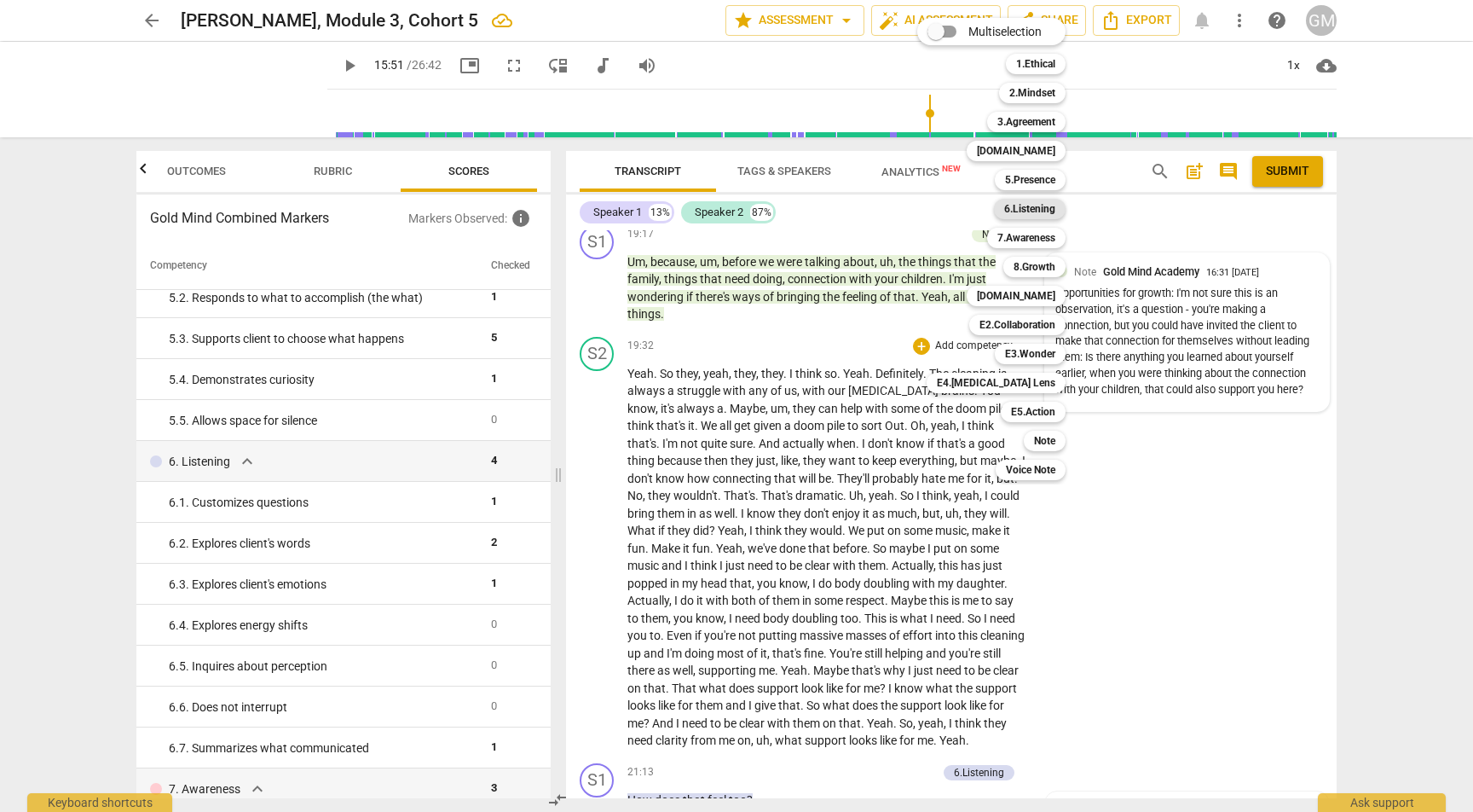
click at [1019, 212] on b "6.Listening" at bounding box center [1030, 209] width 52 height 21
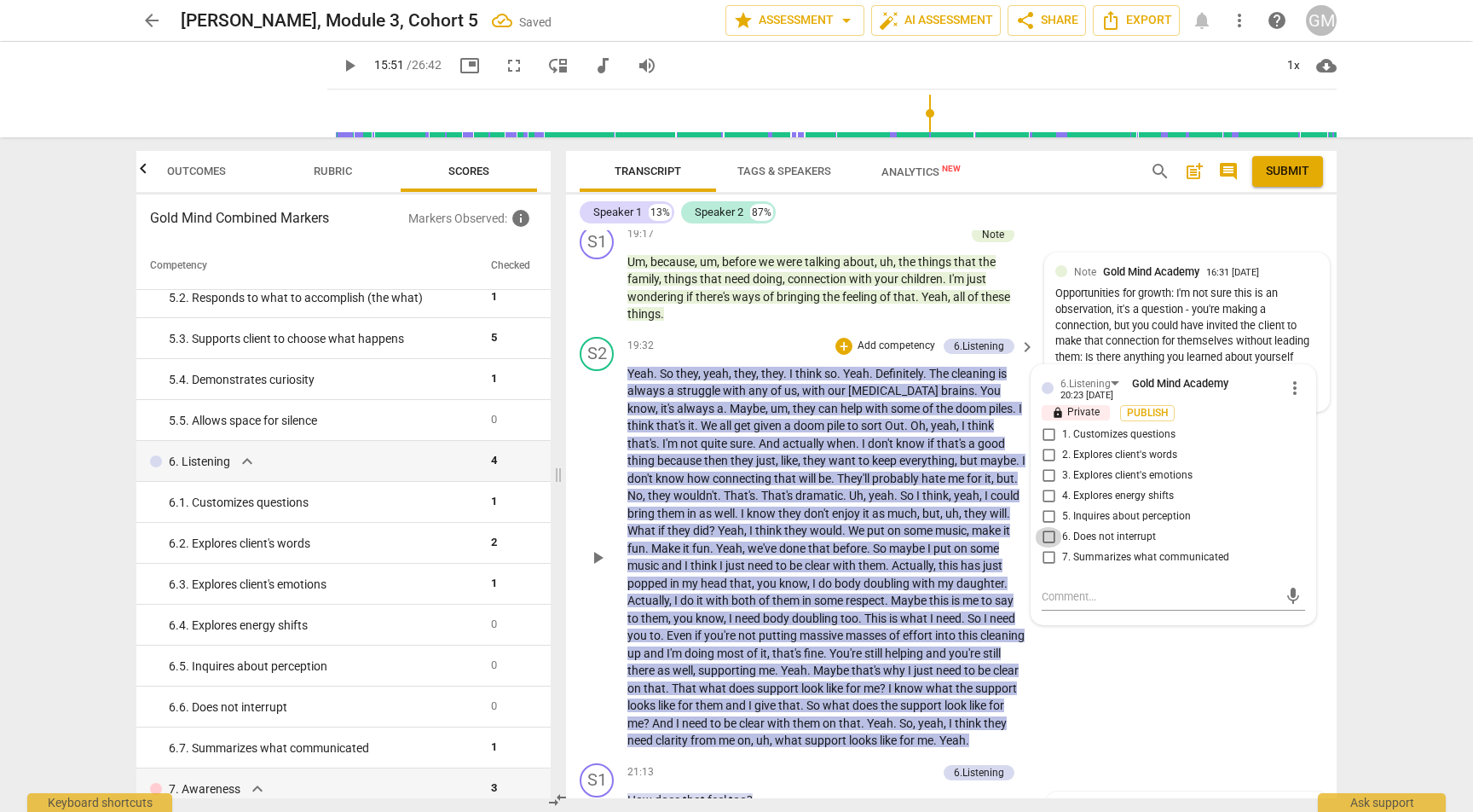
click at [1045, 527] on input "6. Does not interrupt" at bounding box center [1048, 537] width 27 height 21
checkbox input "true"
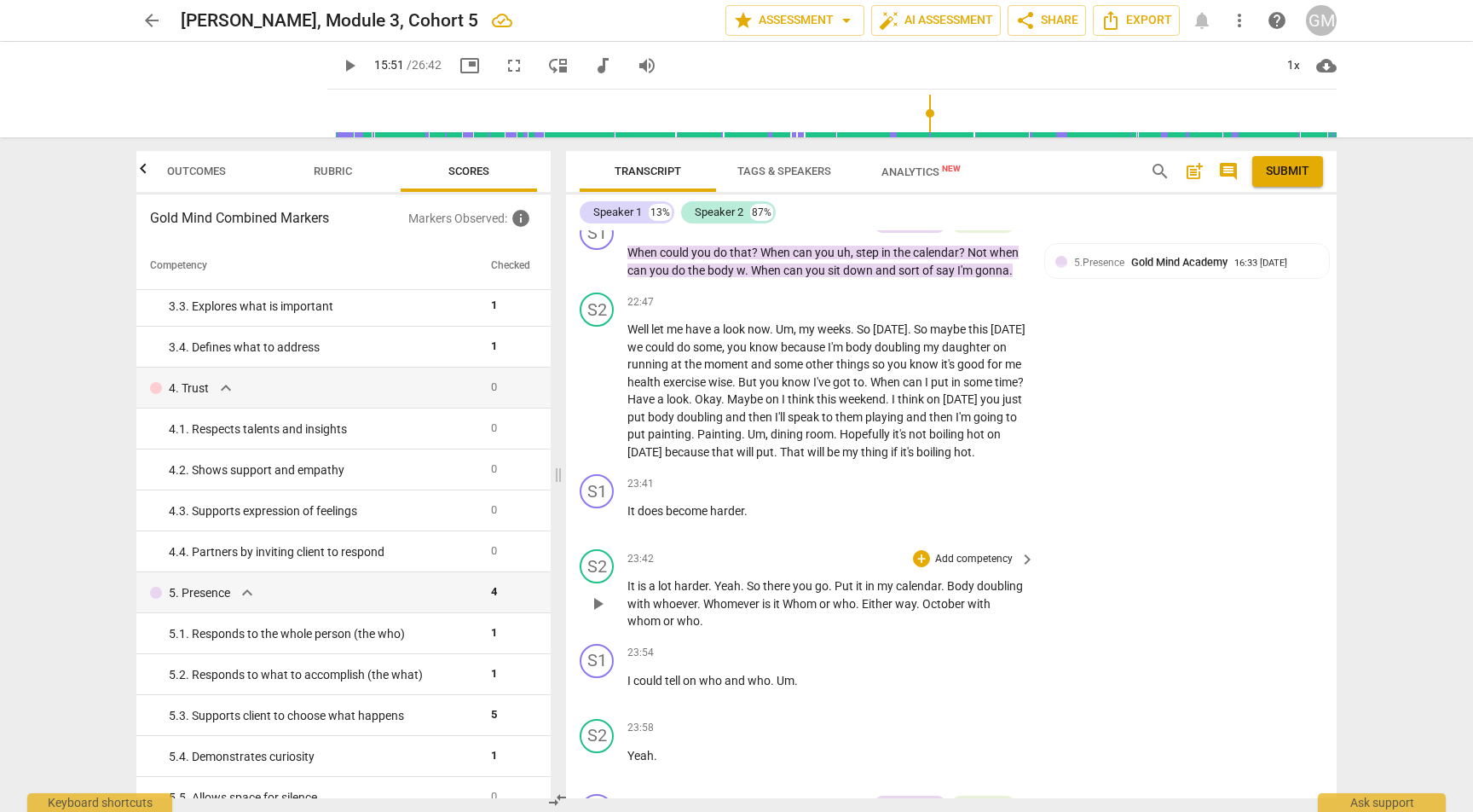
scroll to position [9408, 0]
click at [596, 508] on span "play_arrow" at bounding box center [597, 519] width 21 height 21
click at [1293, 63] on div "1x" at bounding box center [1293, 65] width 33 height 27
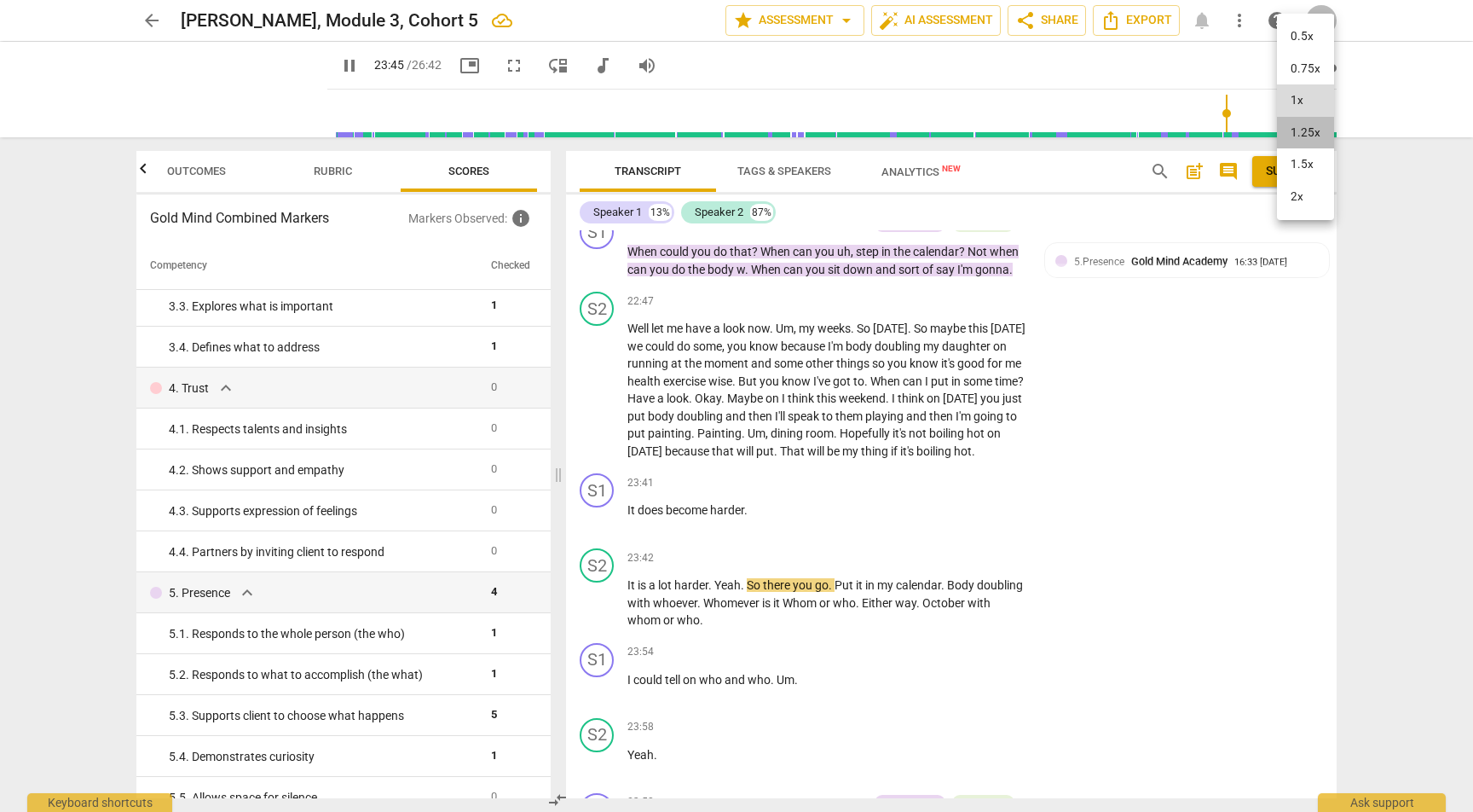
click at [1300, 142] on li "1.25x" at bounding box center [1305, 133] width 57 height 33
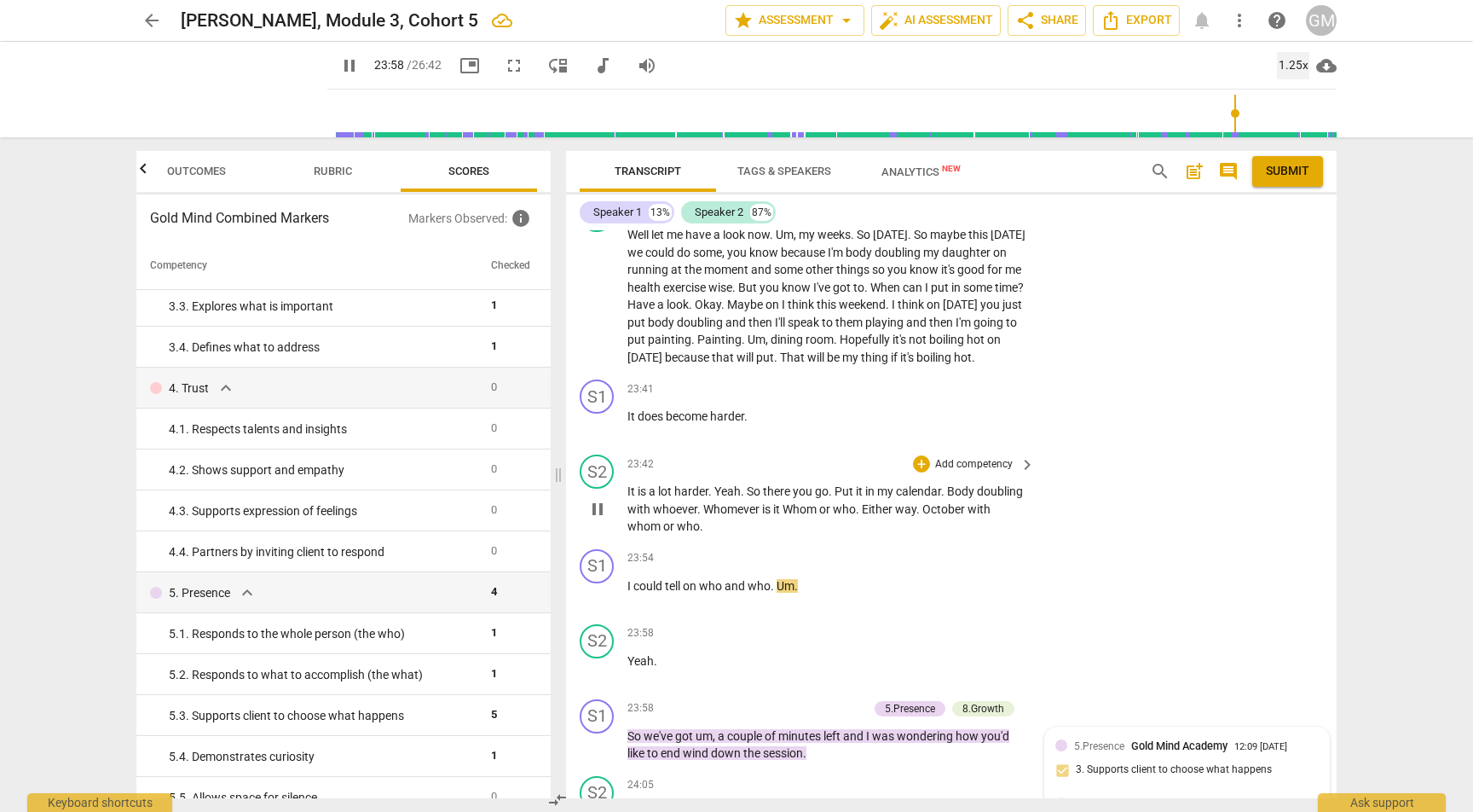
scroll to position [9523, 0]
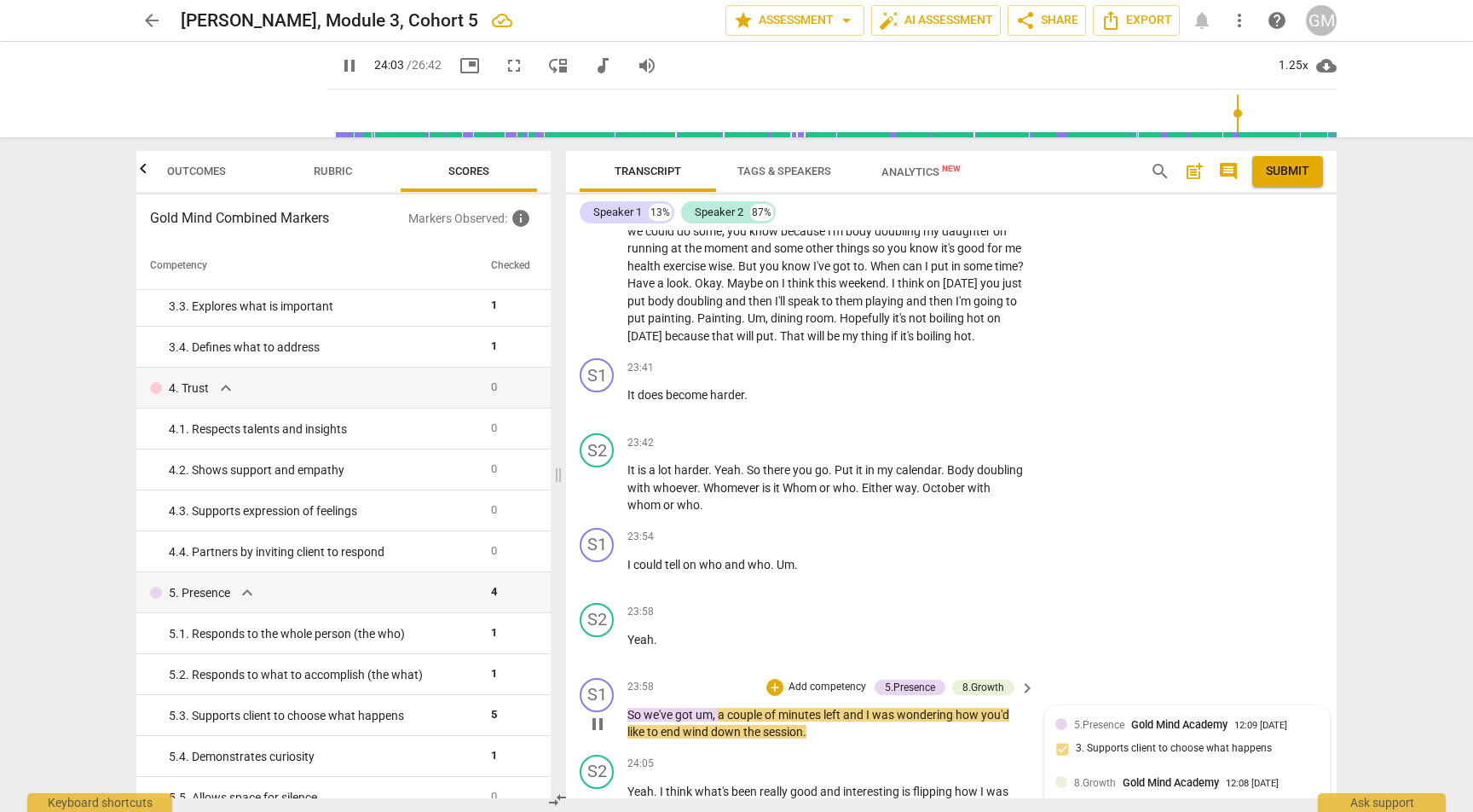
click at [599, 710] on button "pause" at bounding box center [597, 723] width 27 height 27
click at [603, 393] on span "play_arrow" at bounding box center [597, 403] width 21 height 21
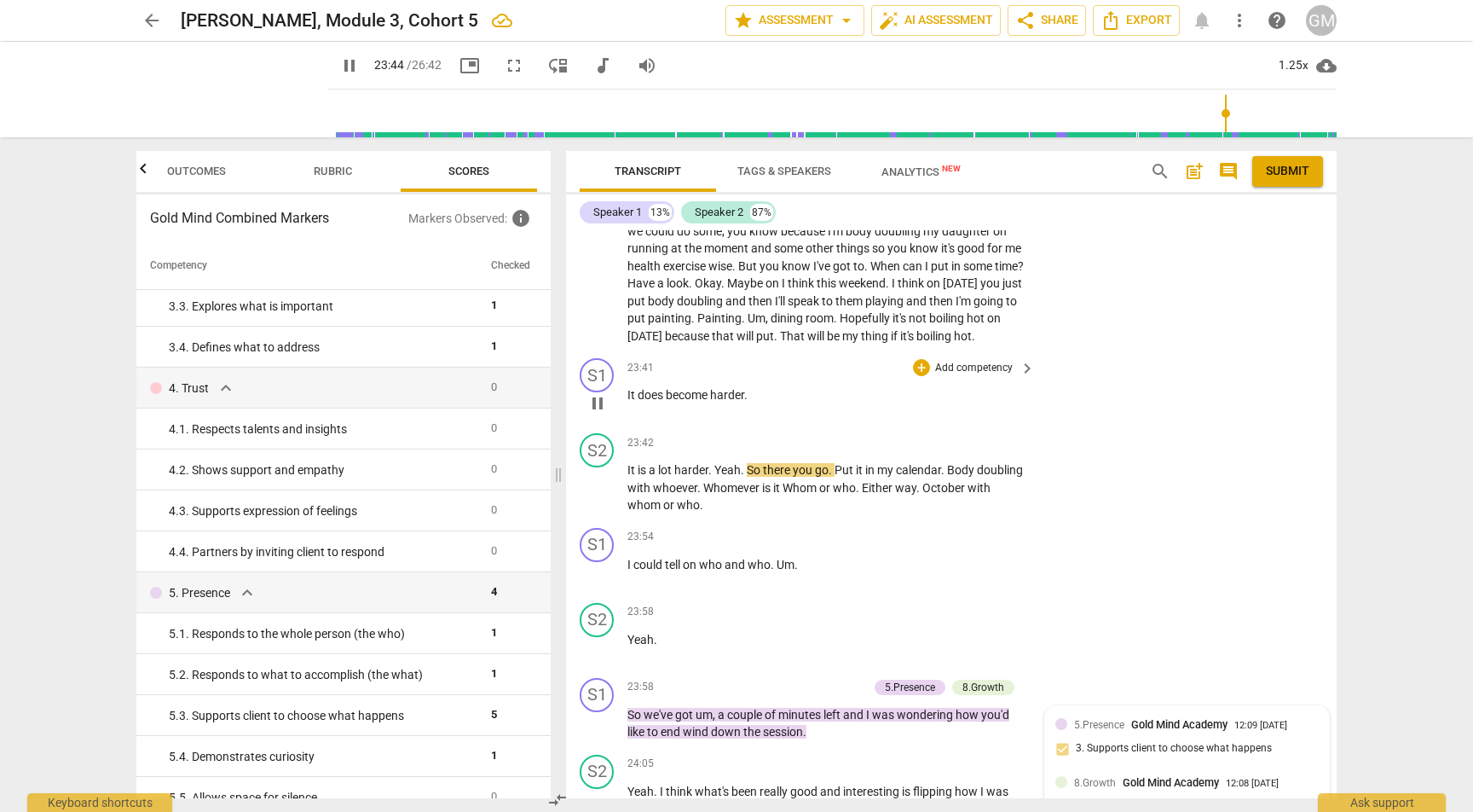
click at [603, 393] on span "pause" at bounding box center [597, 403] width 21 height 21
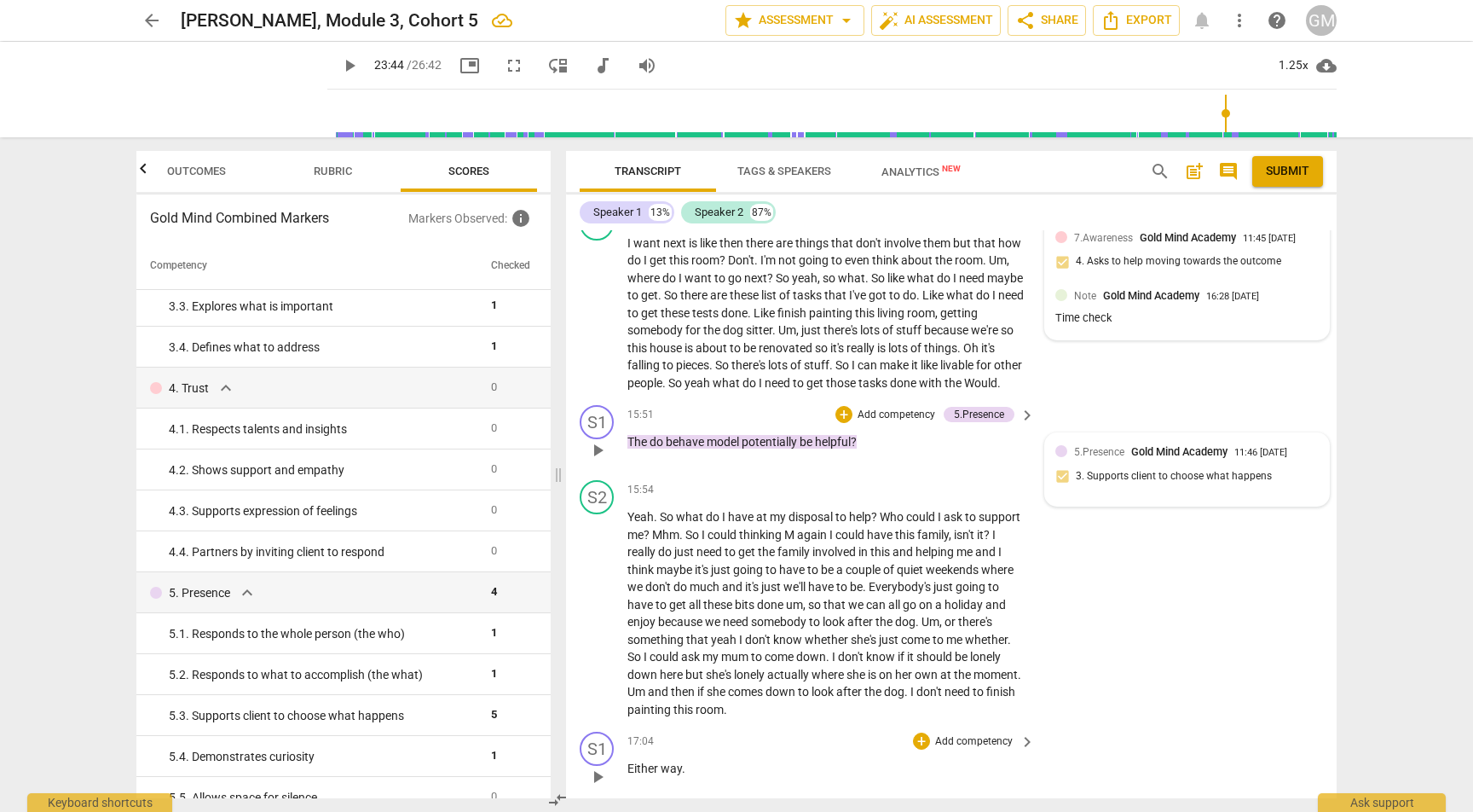
scroll to position [6792, 0]
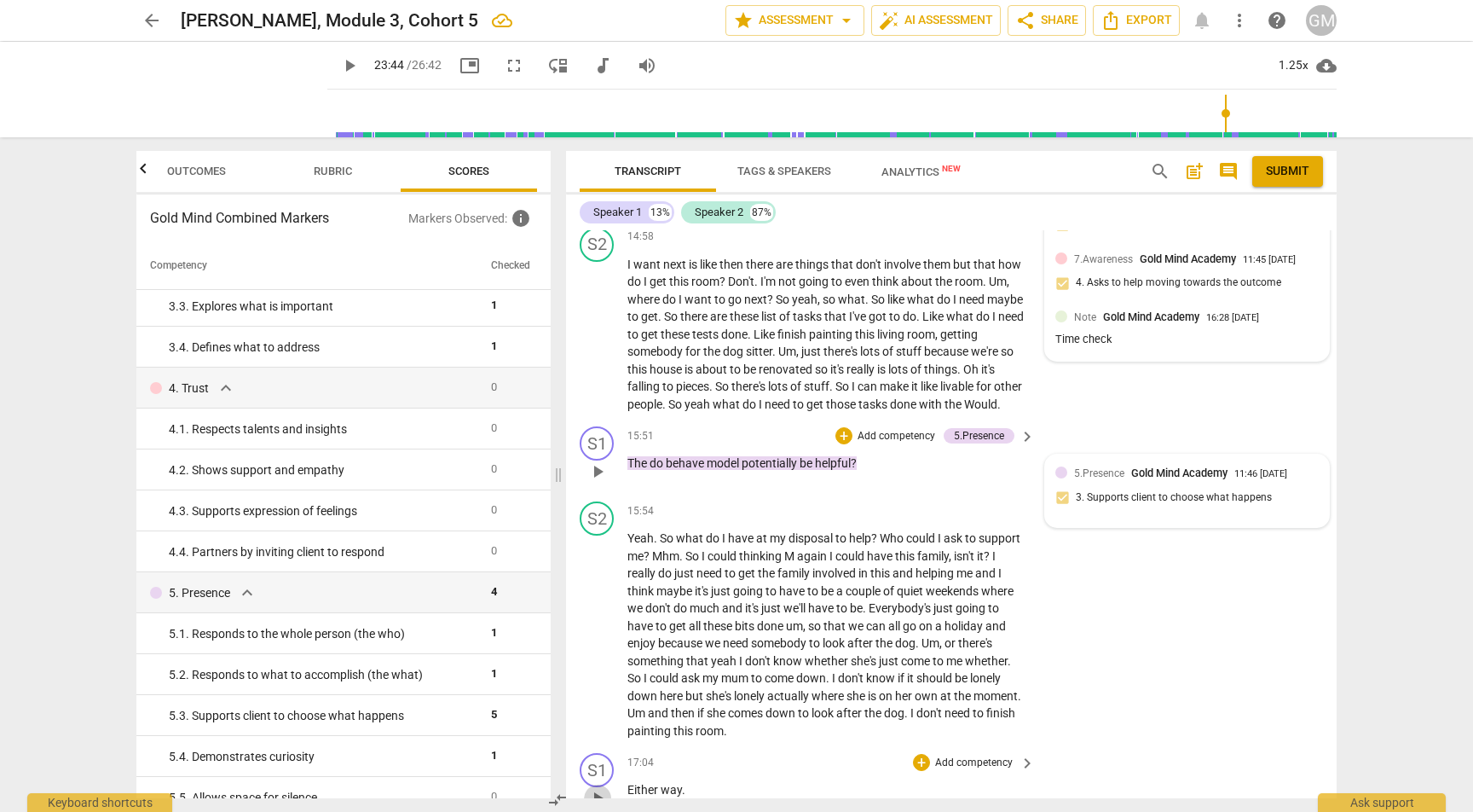
click at [600, 788] on span "play_arrow" at bounding box center [597, 798] width 21 height 21
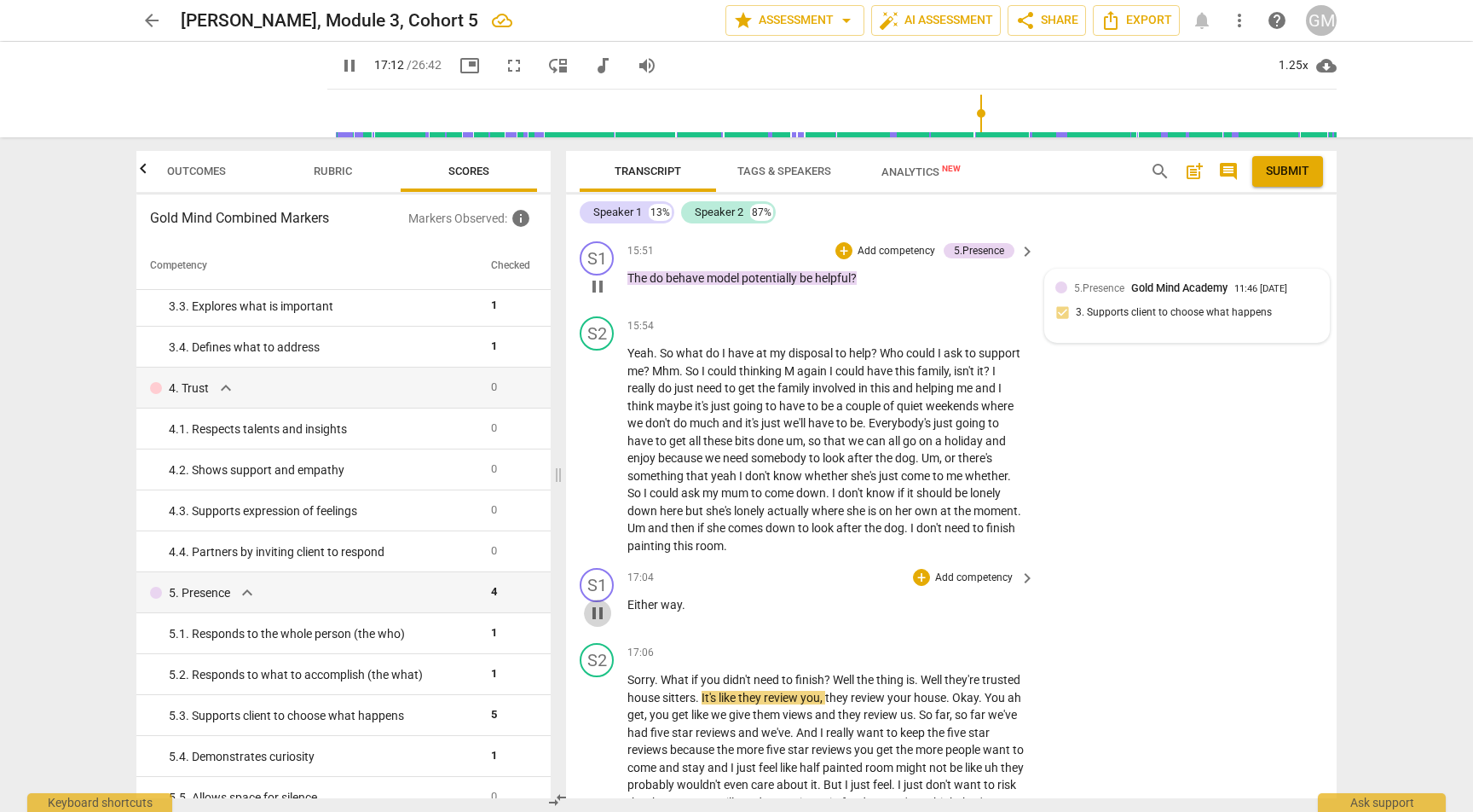
click at [597, 603] on span "pause" at bounding box center [597, 613] width 21 height 21
type input "1033"
drag, startPoint x: 777, startPoint y: 593, endPoint x: 622, endPoint y: 587, distance: 155.1
click at [622, 636] on div "S2 play_arrow pause 17:06 + Add competency keyboard_arrow_right Sorry . What if…" at bounding box center [952, 822] width 771 height 374
click at [981, 645] on p "Add competency" at bounding box center [974, 653] width 81 height 15
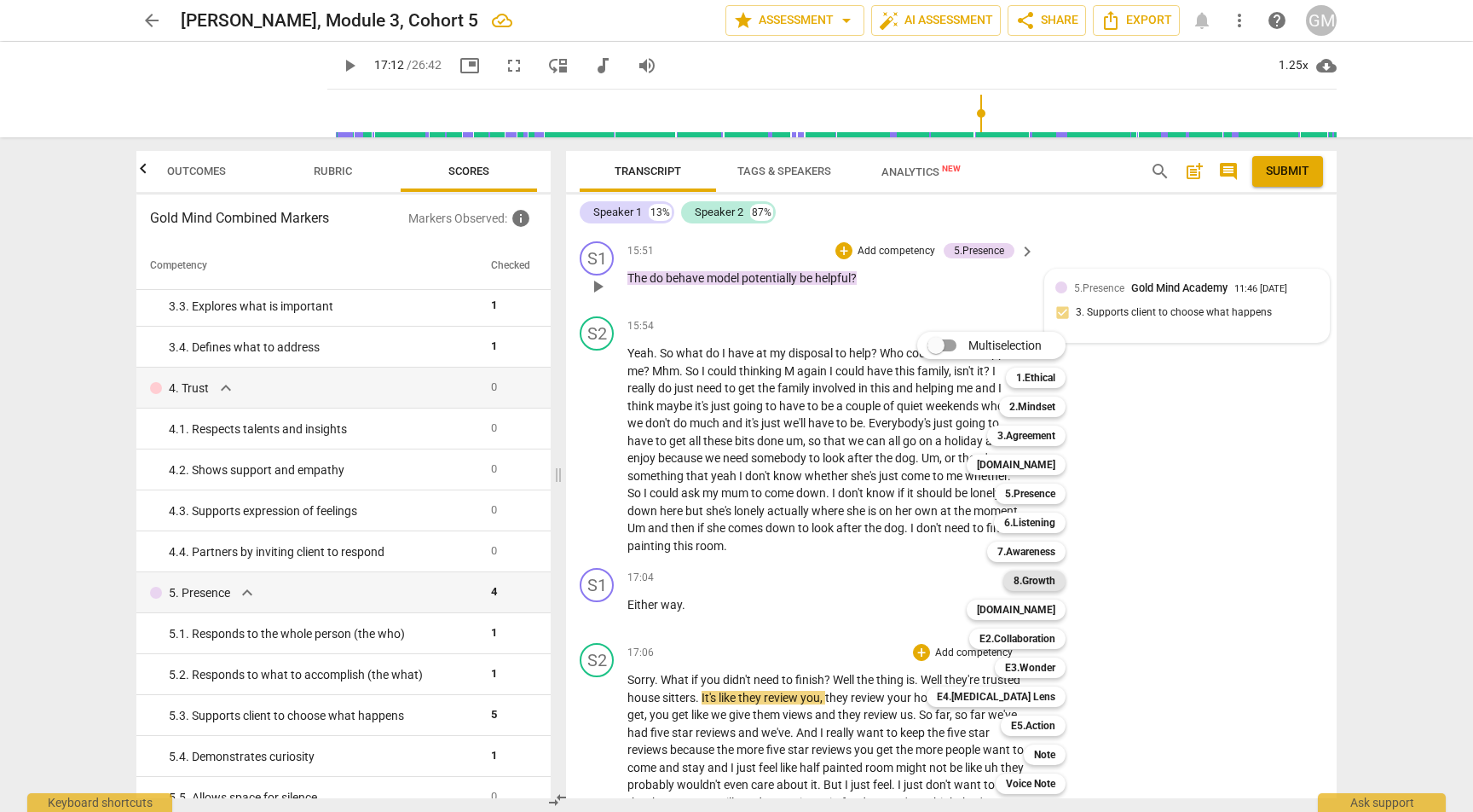
click at [1045, 579] on b "8.Growth" at bounding box center [1034, 580] width 42 height 21
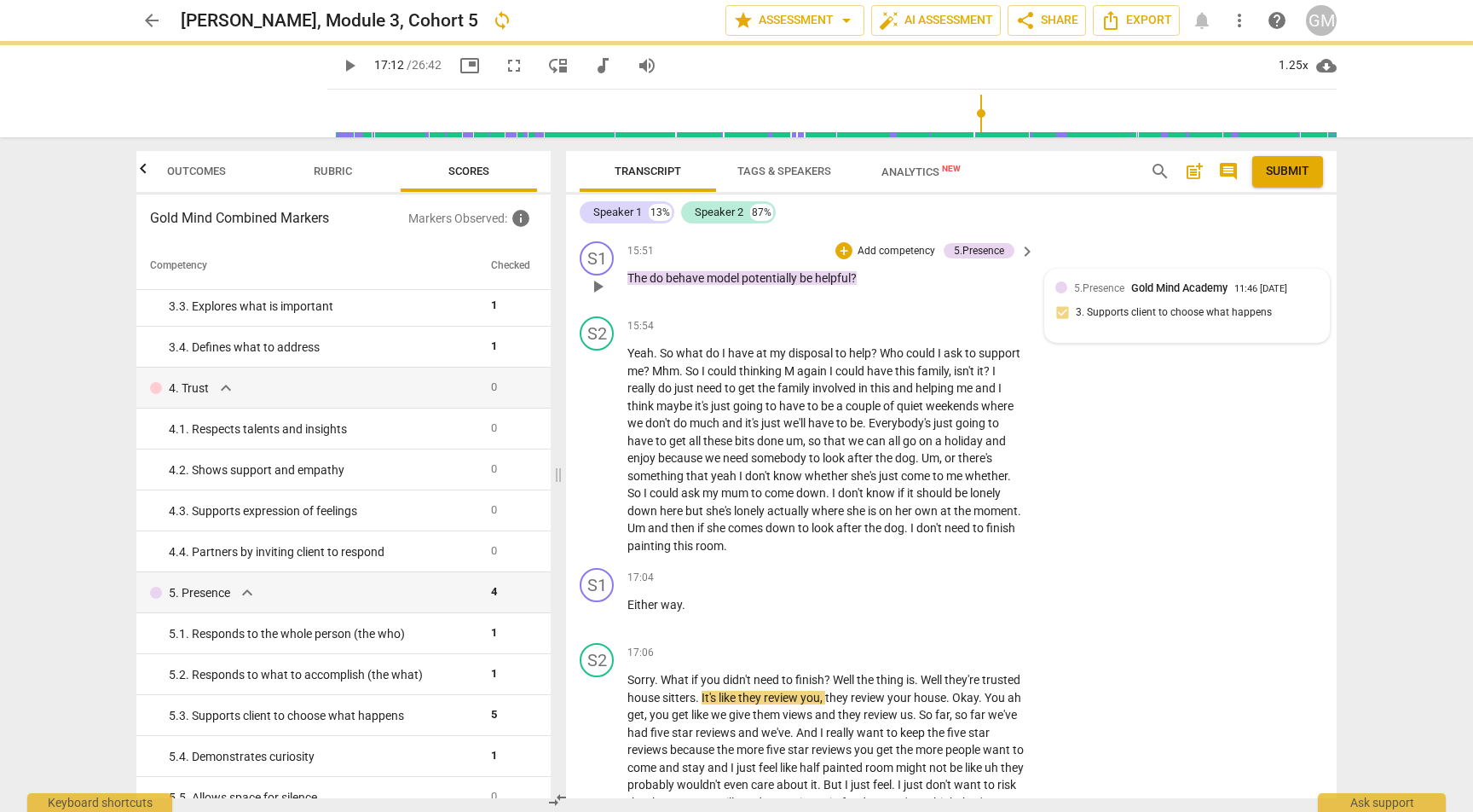
scroll to position [7195, 0]
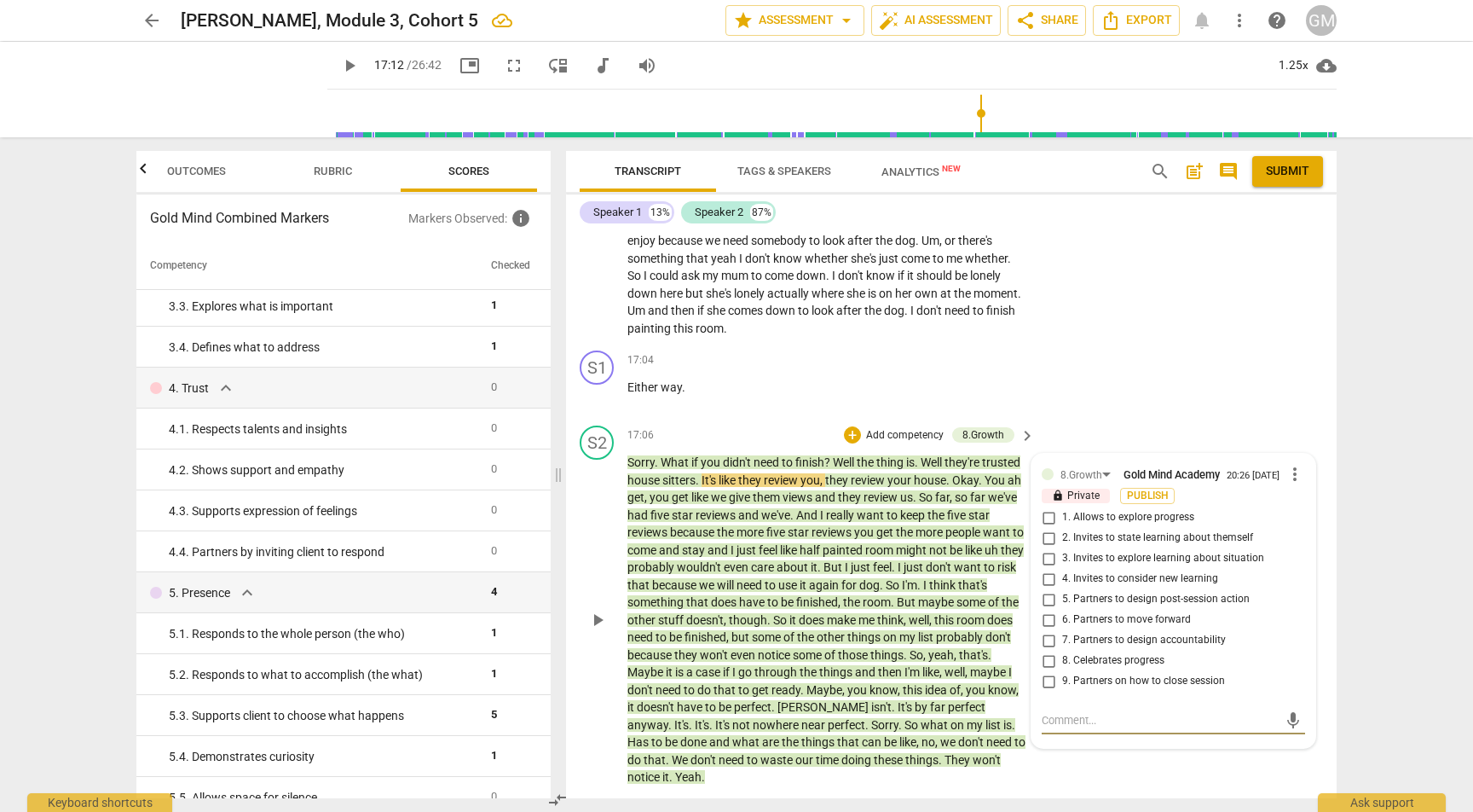
click at [1292, 464] on span "more_vert" at bounding box center [1295, 474] width 21 height 21
click at [1309, 433] on li "Delete" at bounding box center [1308, 421] width 59 height 33
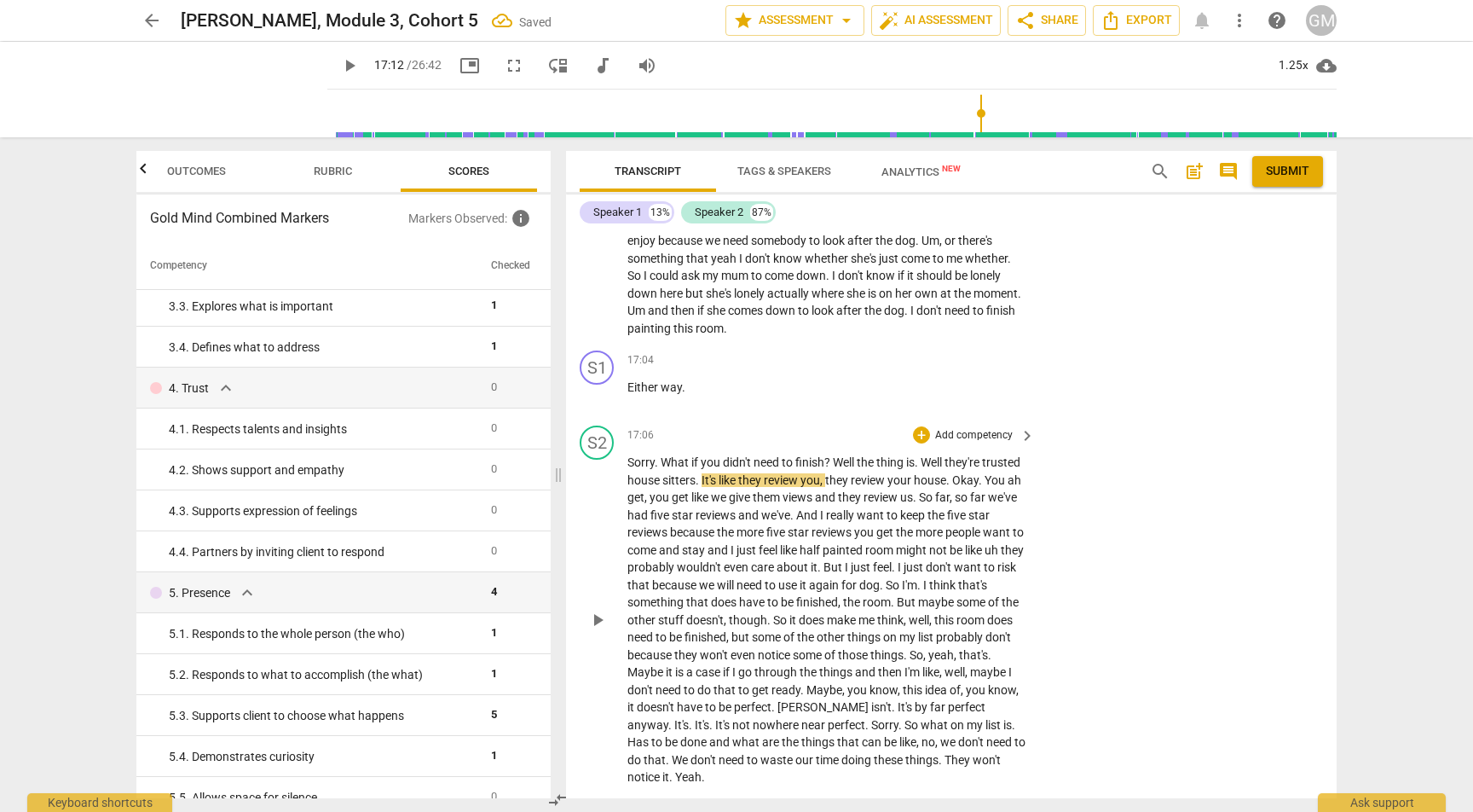
click at [979, 427] on div "+ Add competency" at bounding box center [964, 435] width 101 height 17
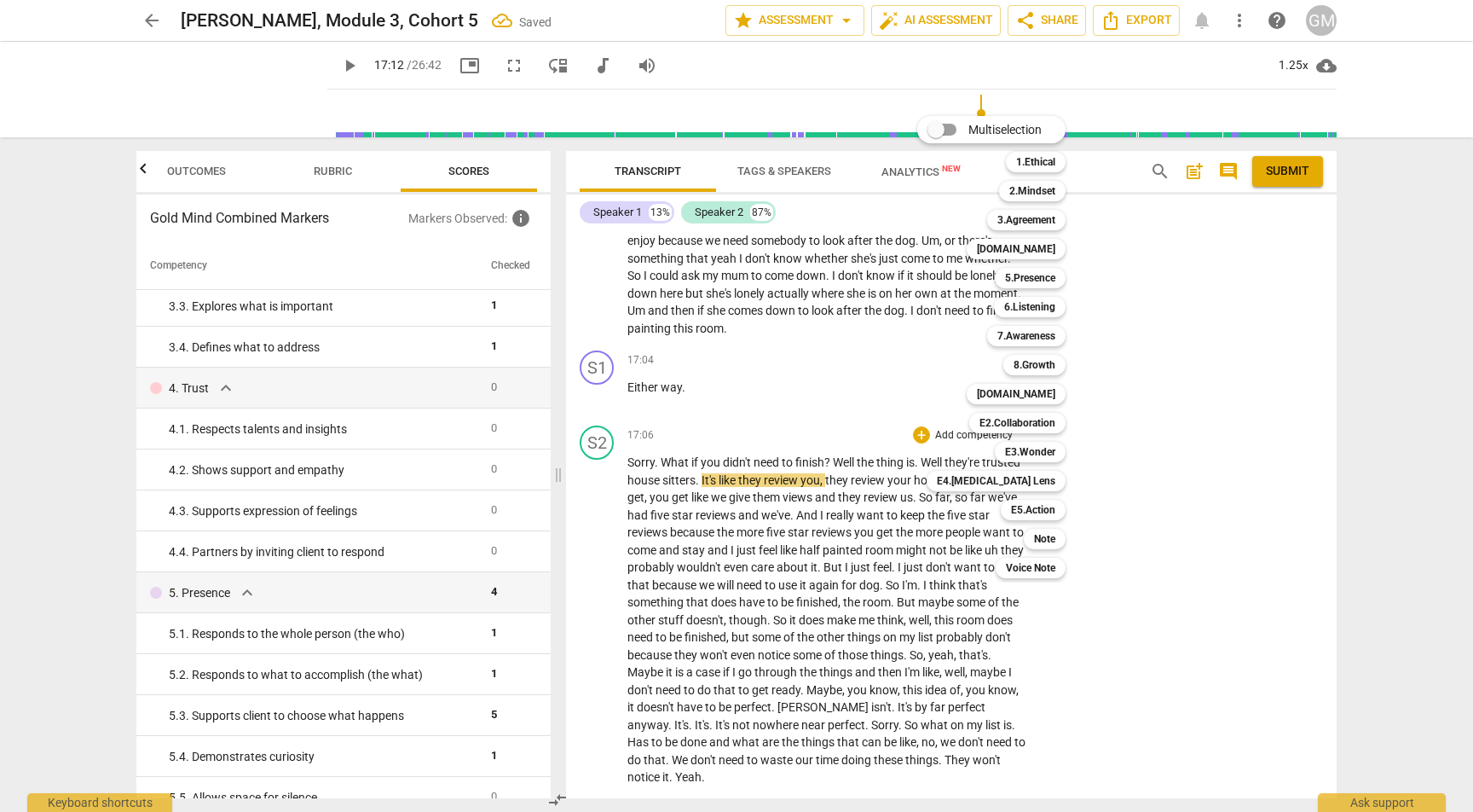
click at [737, 286] on div at bounding box center [736, 406] width 1473 height 812
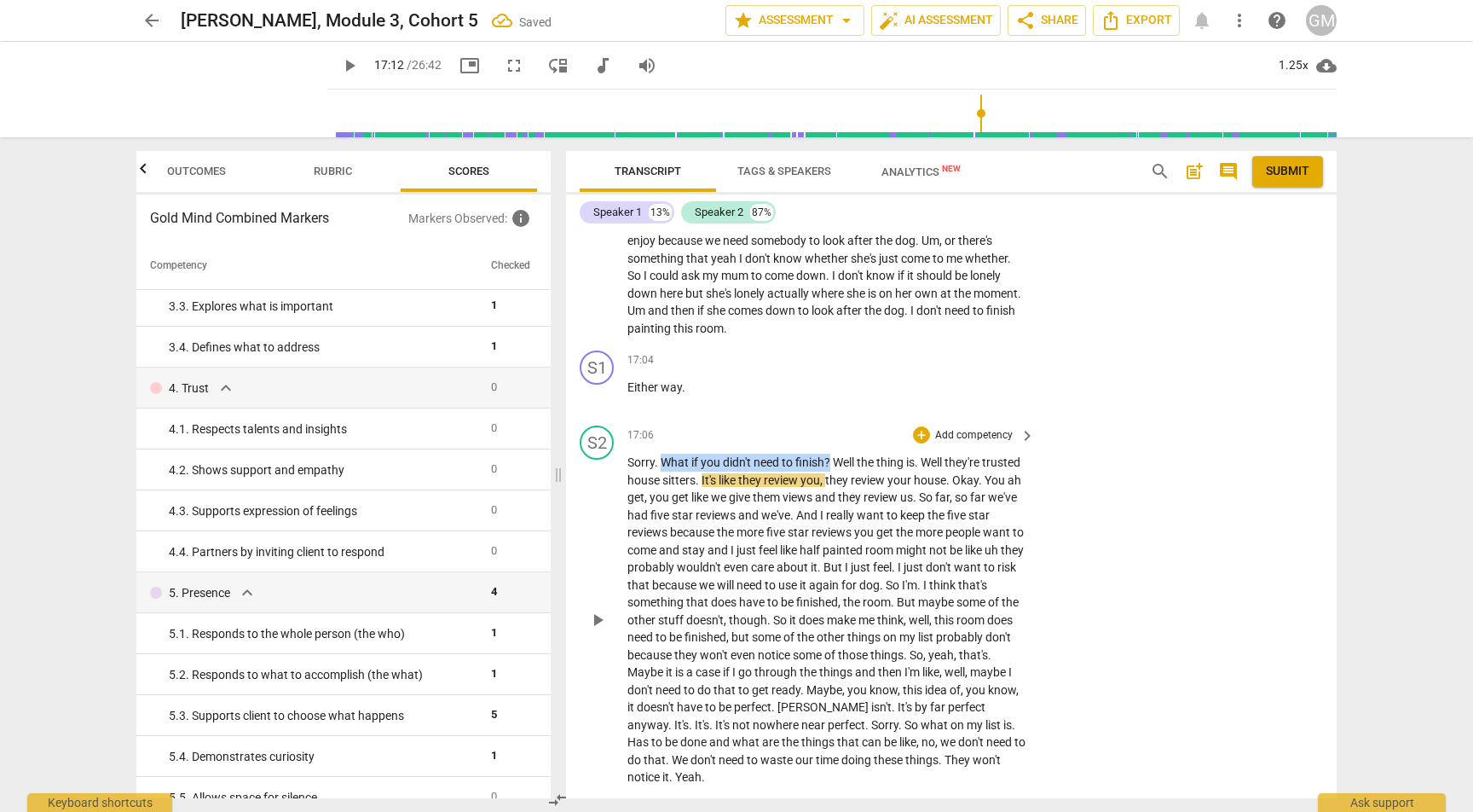
drag, startPoint x: 661, startPoint y: 370, endPoint x: 830, endPoint y: 368, distance: 169.0
click at [830, 454] on p "Sorry . What if you didn't need to finish ? Well the thing is . Well they're tr…" at bounding box center [826, 620] width 398 height 333
click at [973, 428] on p "Add competency" at bounding box center [974, 435] width 81 height 15
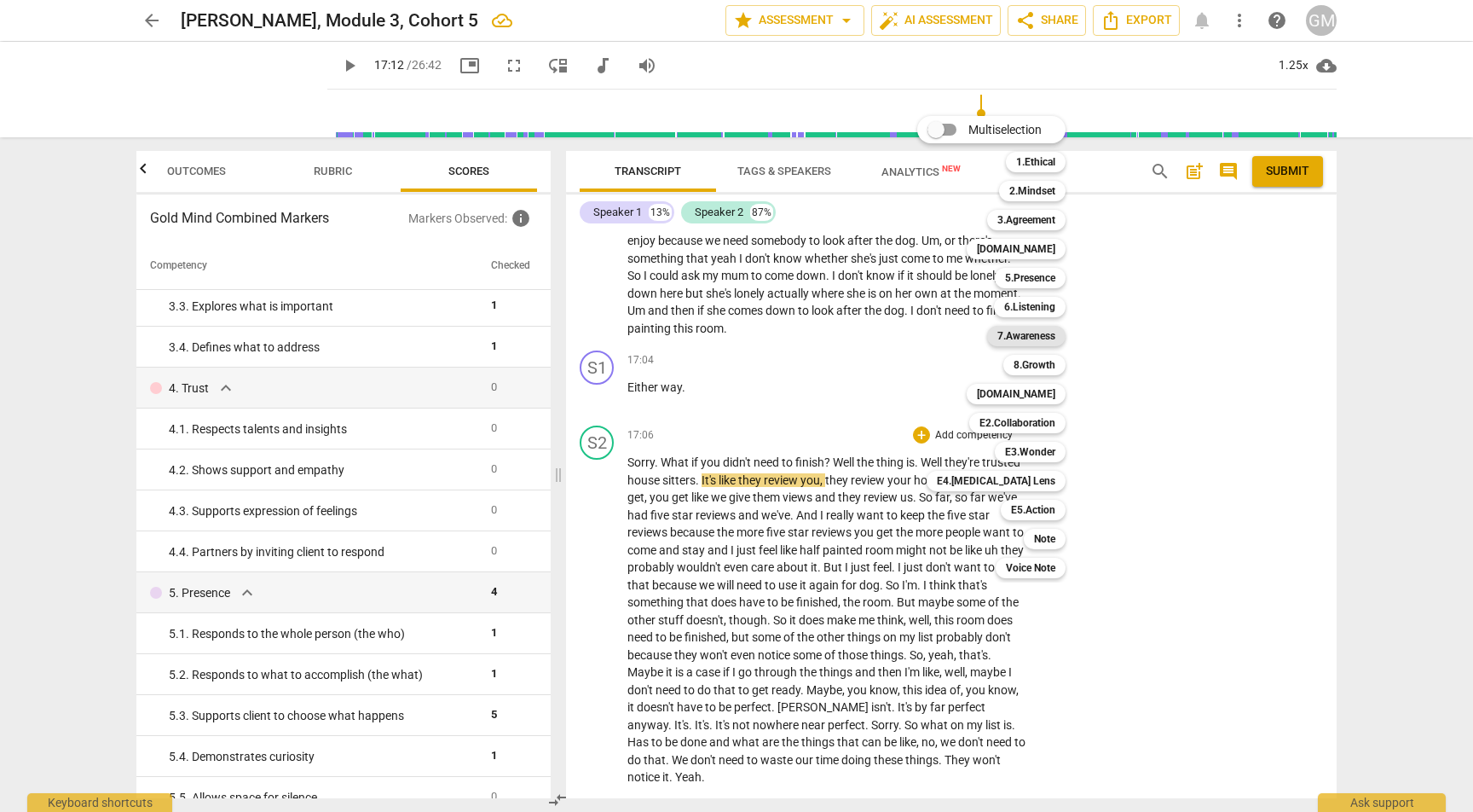
click at [1035, 333] on b "7.Awareness" at bounding box center [1027, 336] width 58 height 21
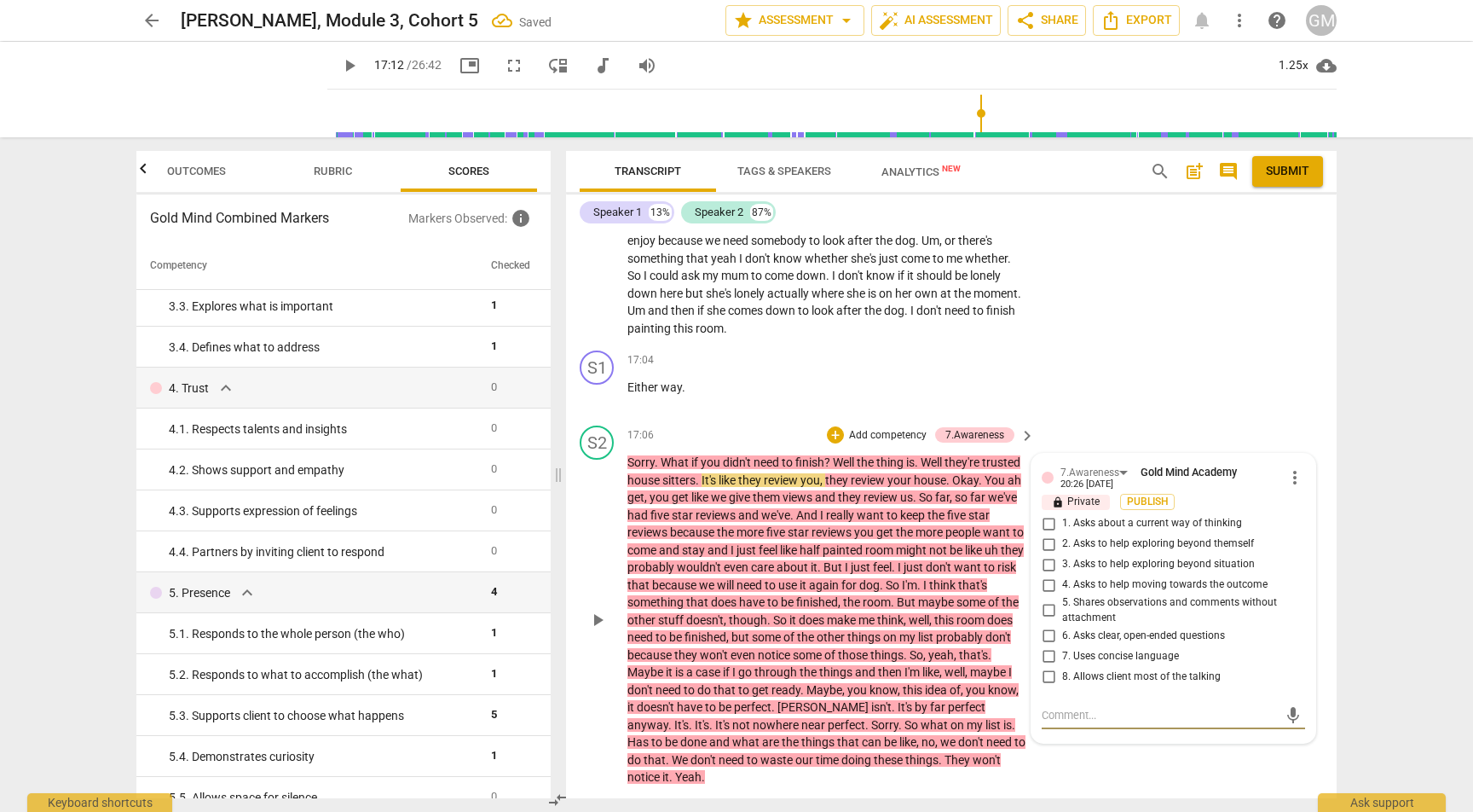
click at [1044, 554] on input "3. Asks to help exploring beyond situation" at bounding box center [1048, 564] width 27 height 21
checkbox input "true"
click at [1180, 343] on div "S1 play_arrow pause 17:04 + Add competency keyboard_arrow_right Either way ." at bounding box center [952, 381] width 771 height 75
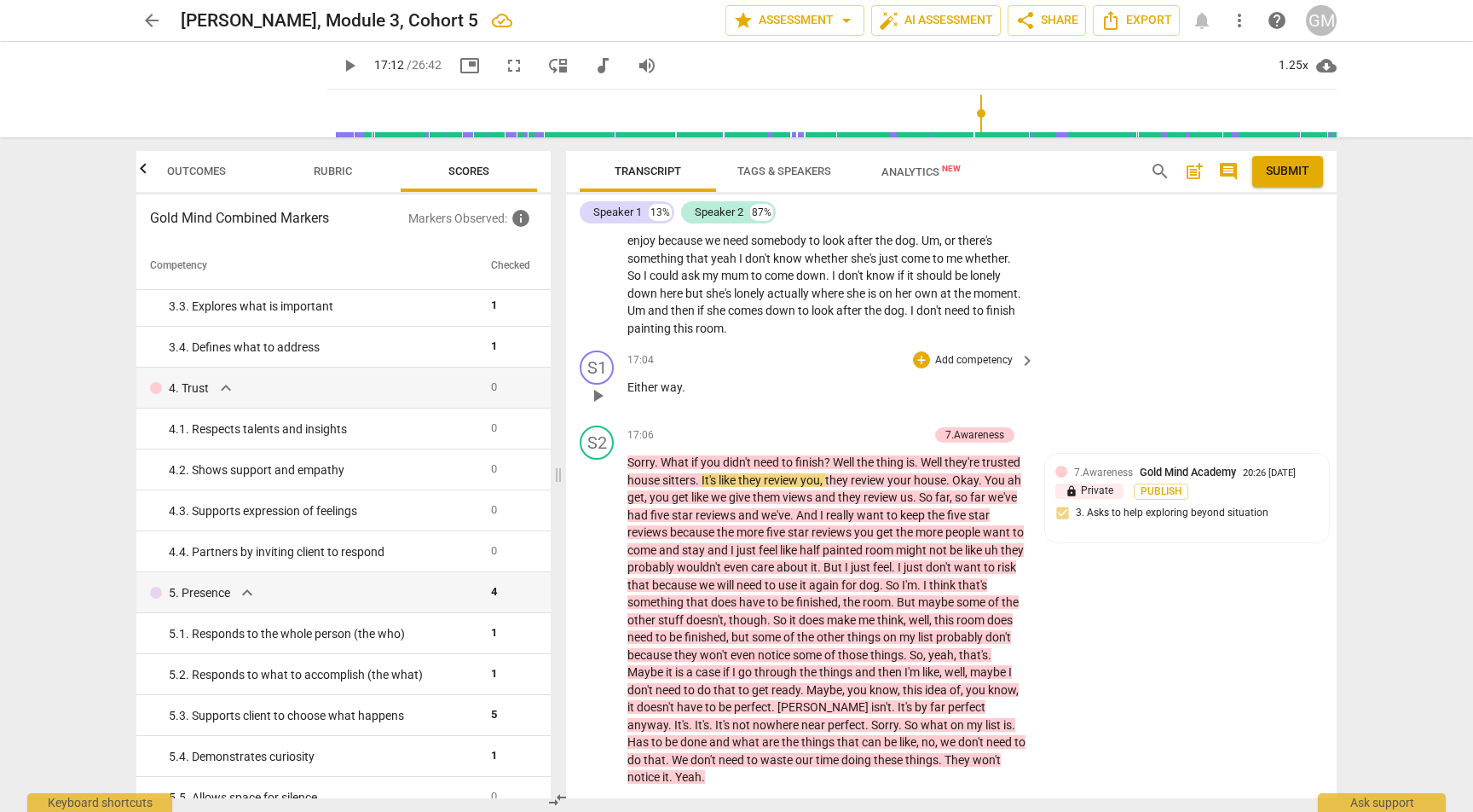
click at [1188, 343] on div "S1 play_arrow pause 17:04 + Add competency keyboard_arrow_right Either way ." at bounding box center [952, 381] width 771 height 75
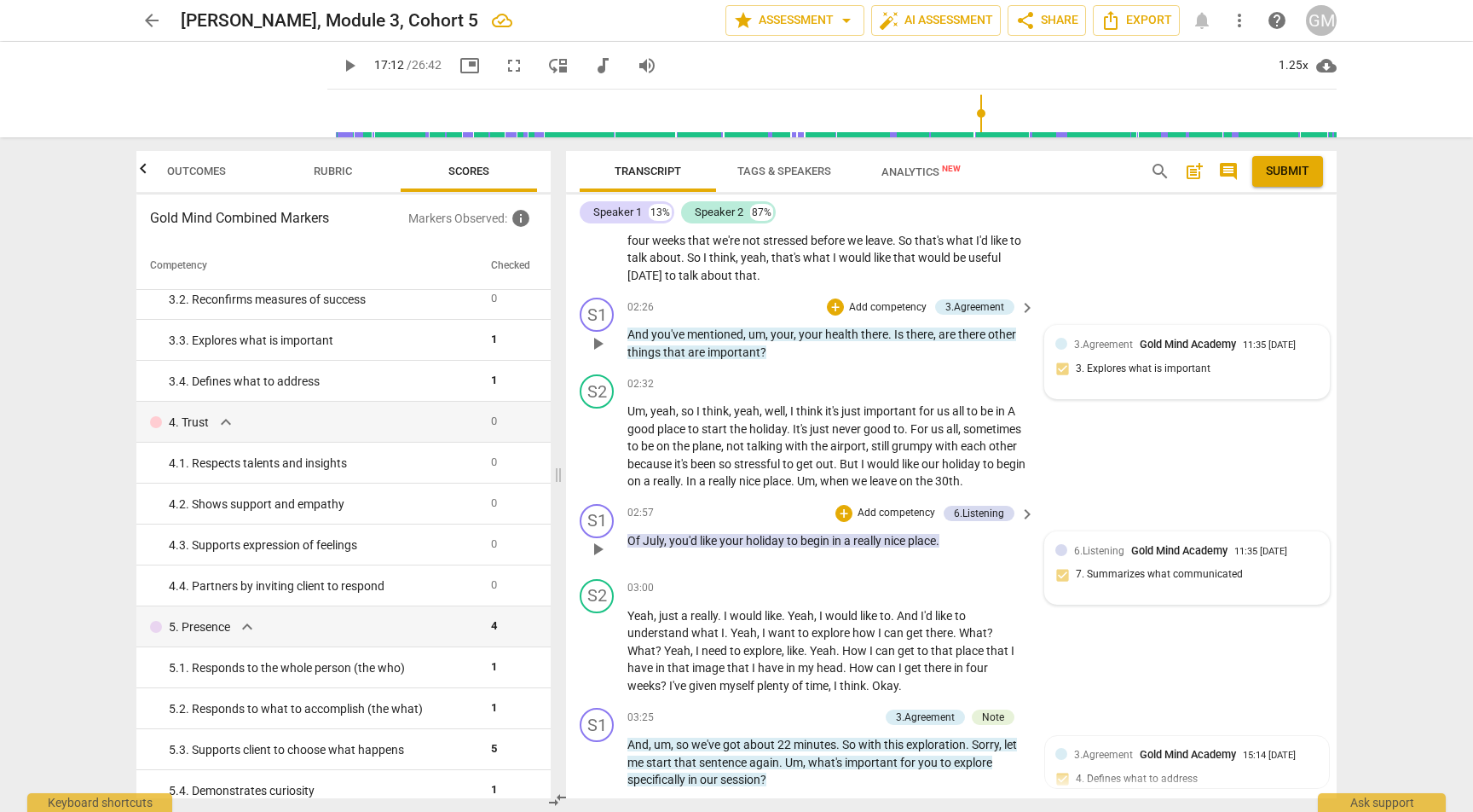
scroll to position [2764, 0]
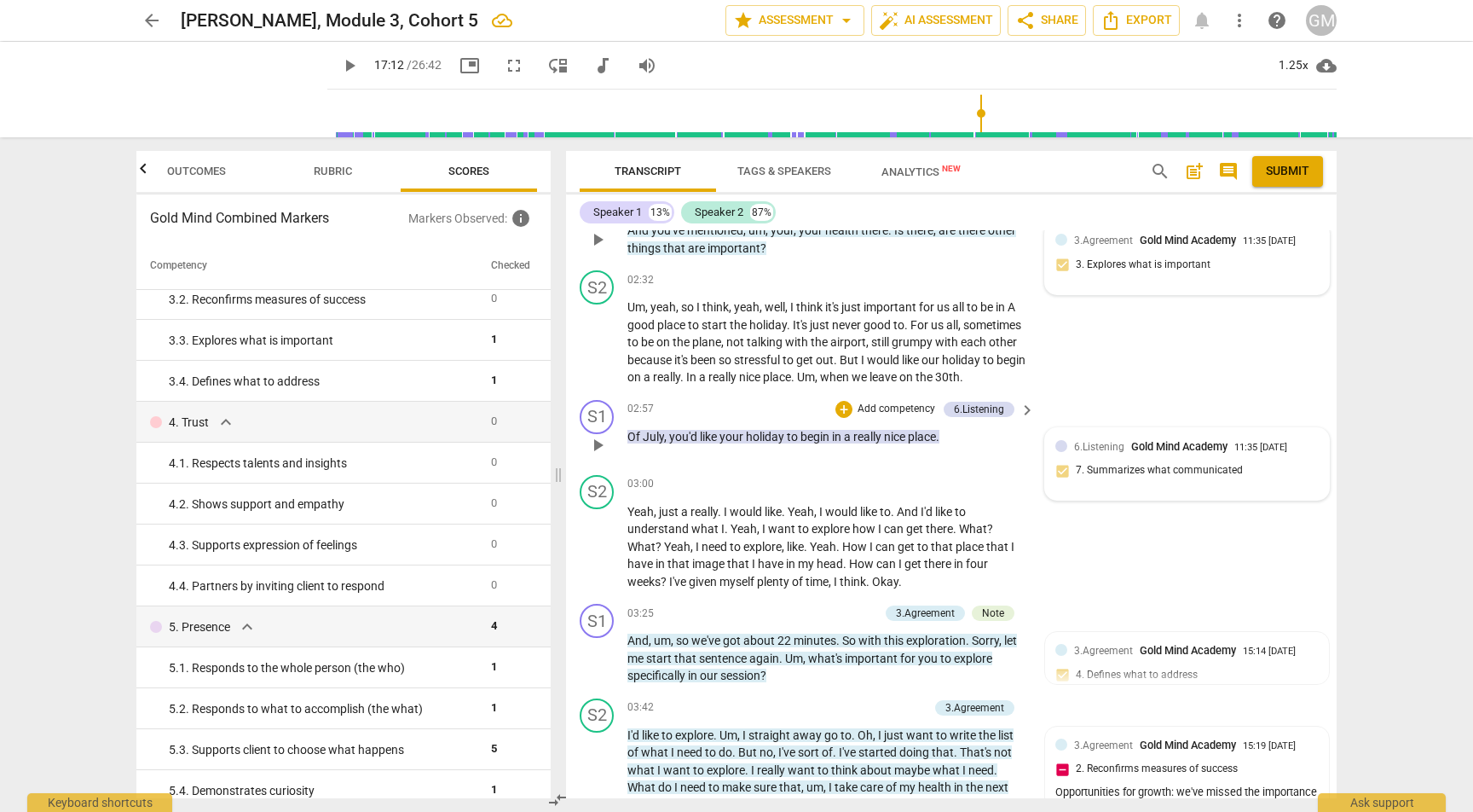
click at [603, 435] on span "play_arrow" at bounding box center [597, 445] width 21 height 21
click at [598, 435] on span "pause" at bounding box center [597, 445] width 21 height 21
click at [600, 435] on span "play_arrow" at bounding box center [597, 445] width 21 height 21
click at [600, 435] on span "pause" at bounding box center [597, 445] width 21 height 21
click at [600, 435] on span "play_arrow" at bounding box center [597, 445] width 21 height 21
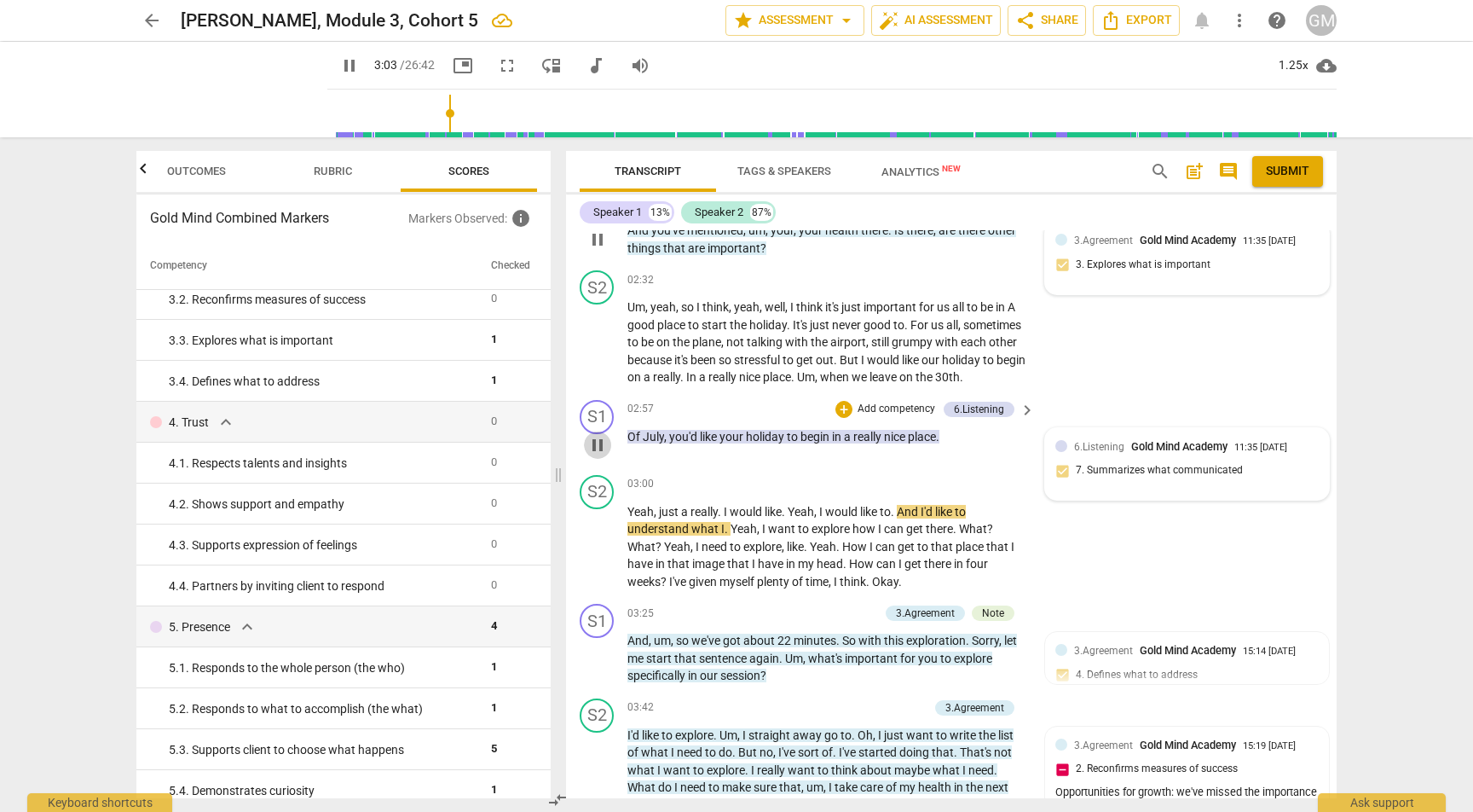
click at [600, 435] on span "pause" at bounding box center [597, 445] width 21 height 21
click at [681, 370] on span "really" at bounding box center [666, 377] width 27 height 14
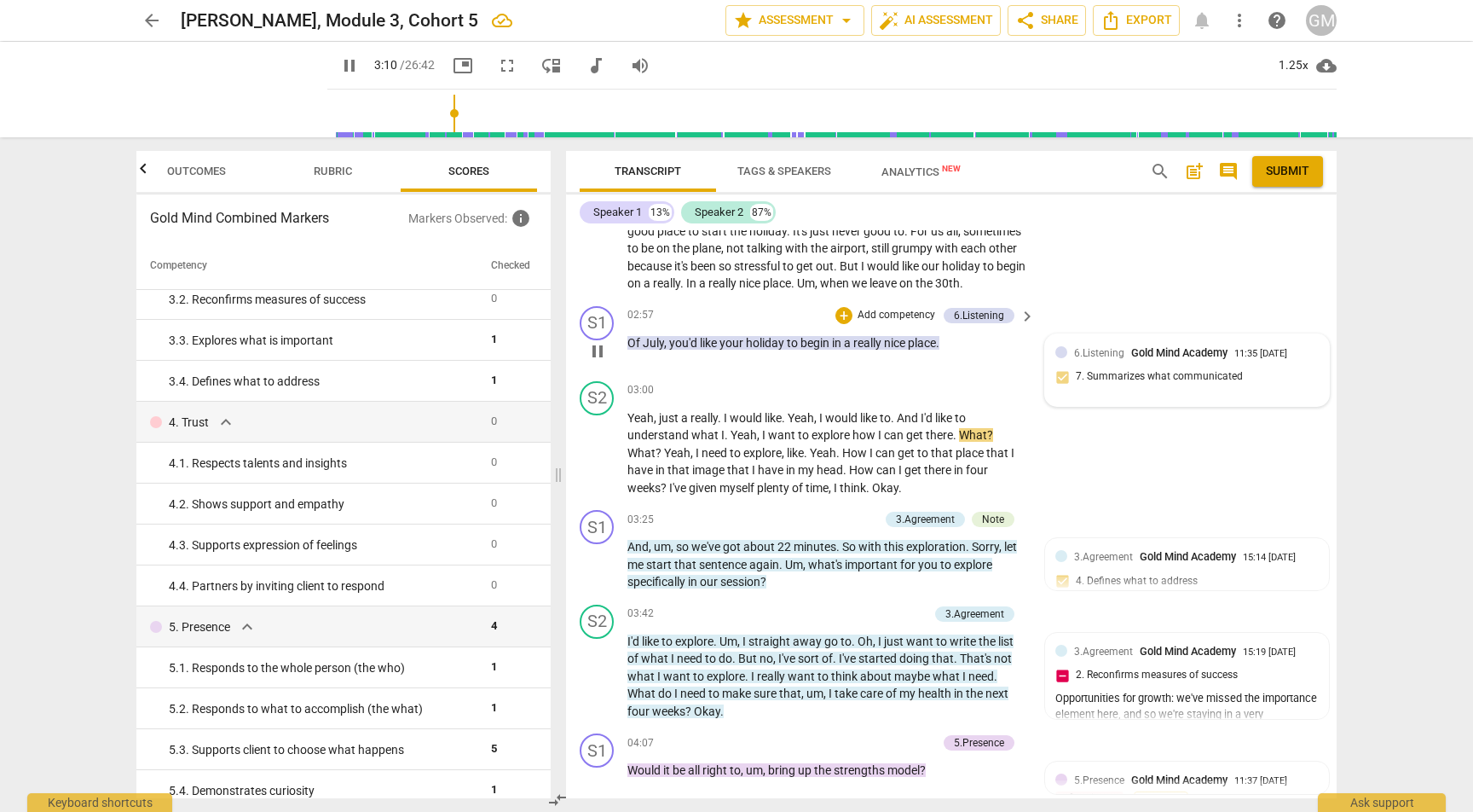
scroll to position [2867, 0]
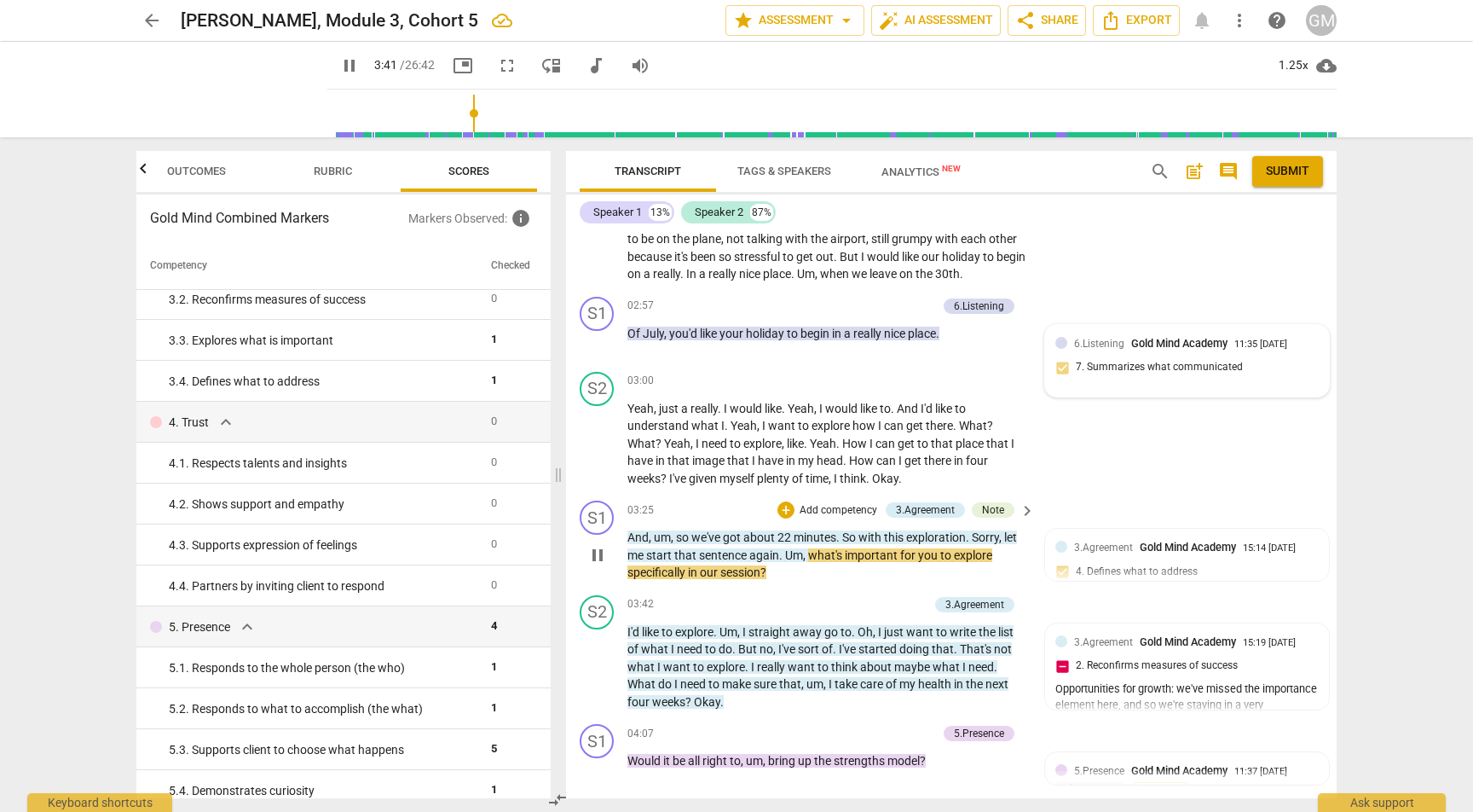
click at [593, 545] on span "pause" at bounding box center [597, 555] width 21 height 21
type input "222"
click at [977, 493] on div "S1 play_arrow pause 03:25 + Add competency 3.Agreement Note keyboard_arrow_righ…" at bounding box center [952, 540] width 771 height 95
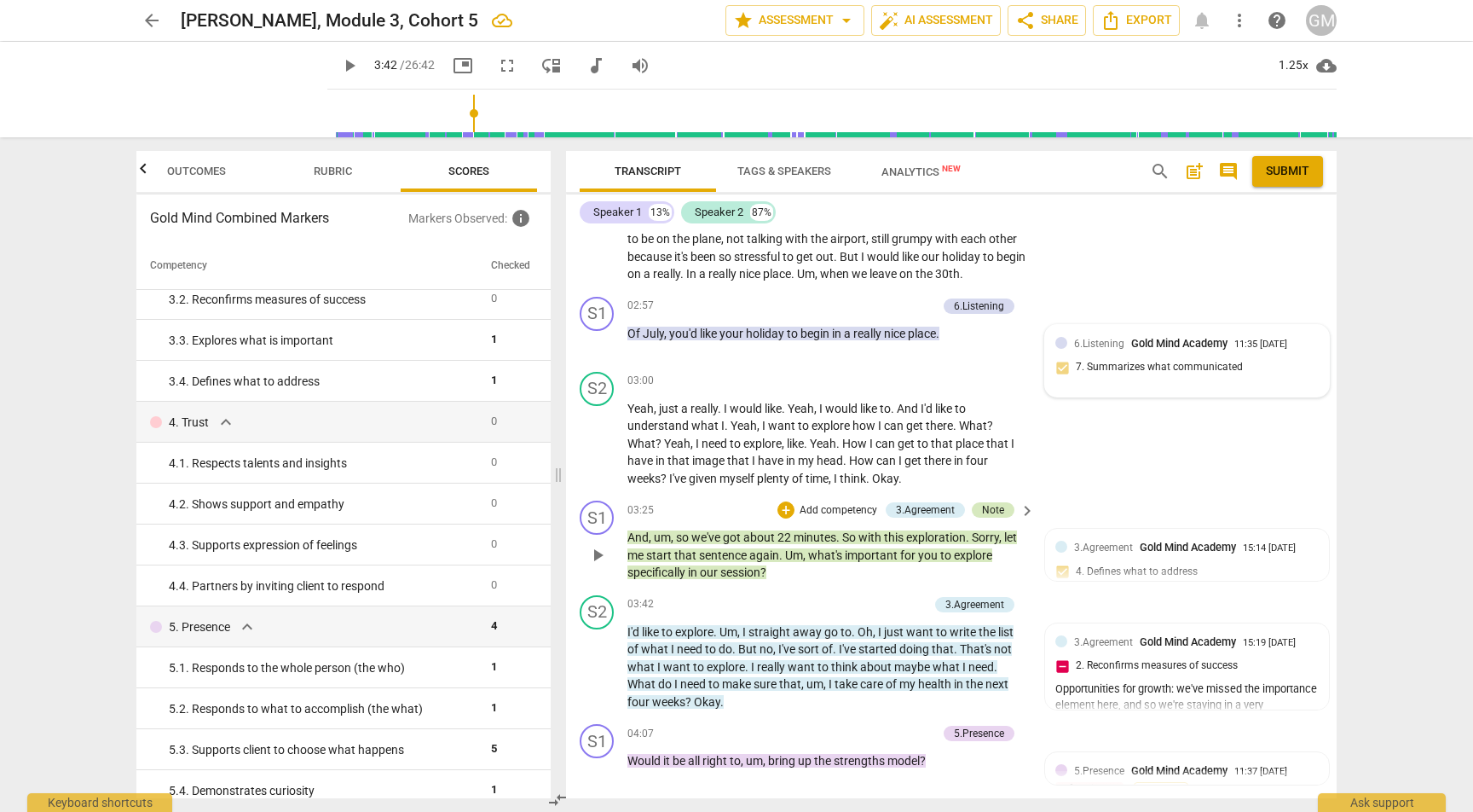
click at [984, 502] on div "Note" at bounding box center [993, 509] width 23 height 15
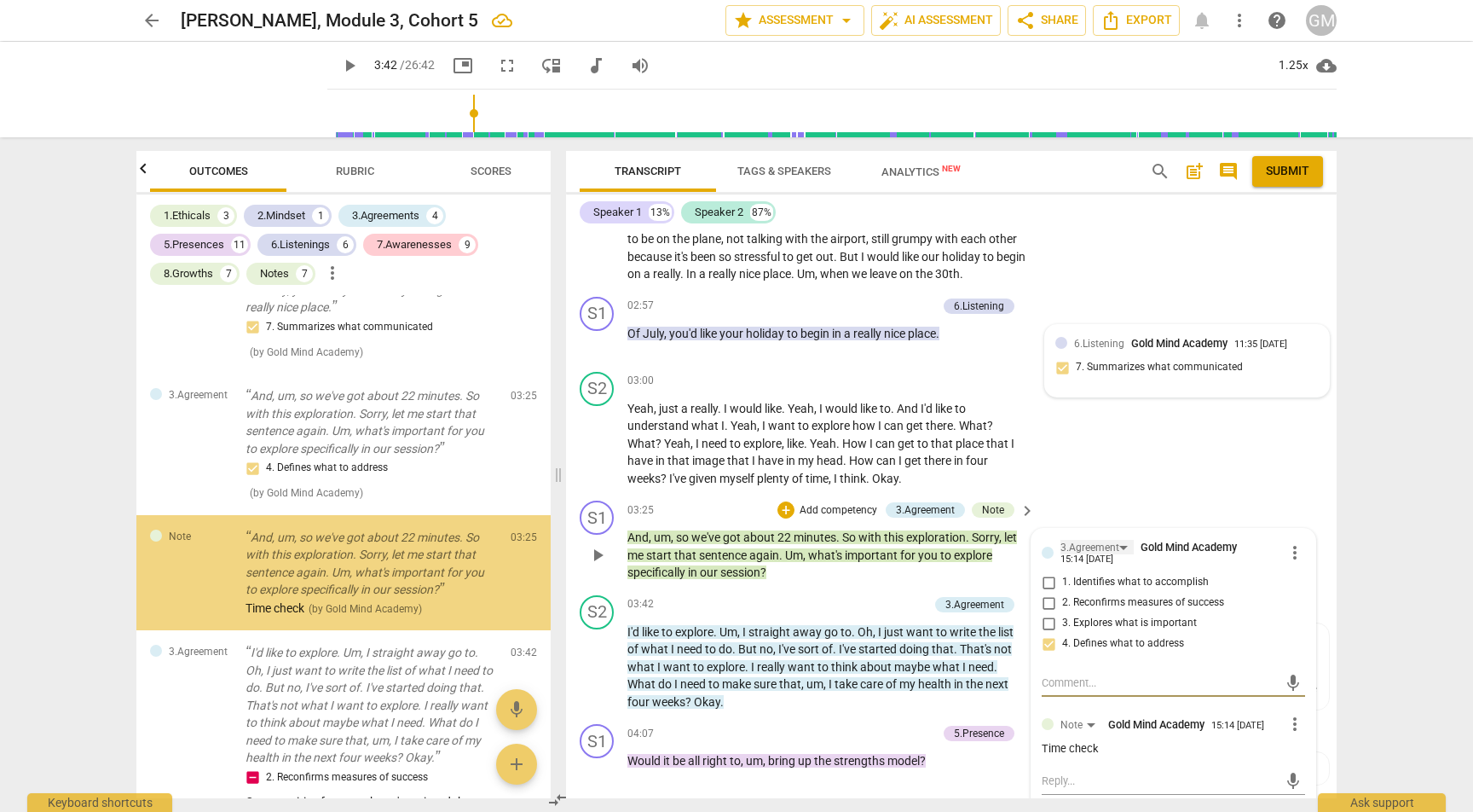
scroll to position [0, 0]
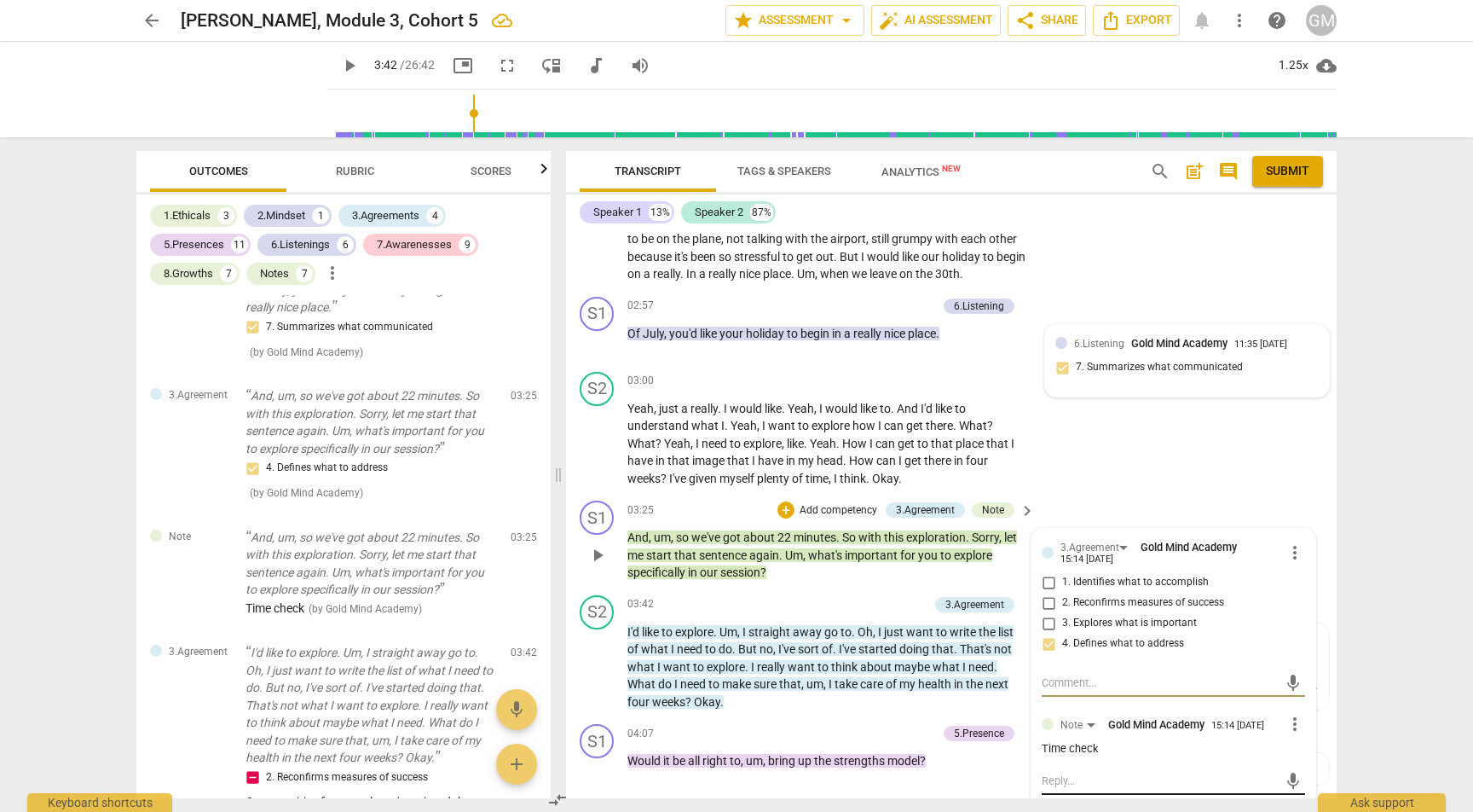
click at [1136, 773] on textarea at bounding box center [1160, 780] width 236 height 16
type textarea "B"
type textarea "Br"
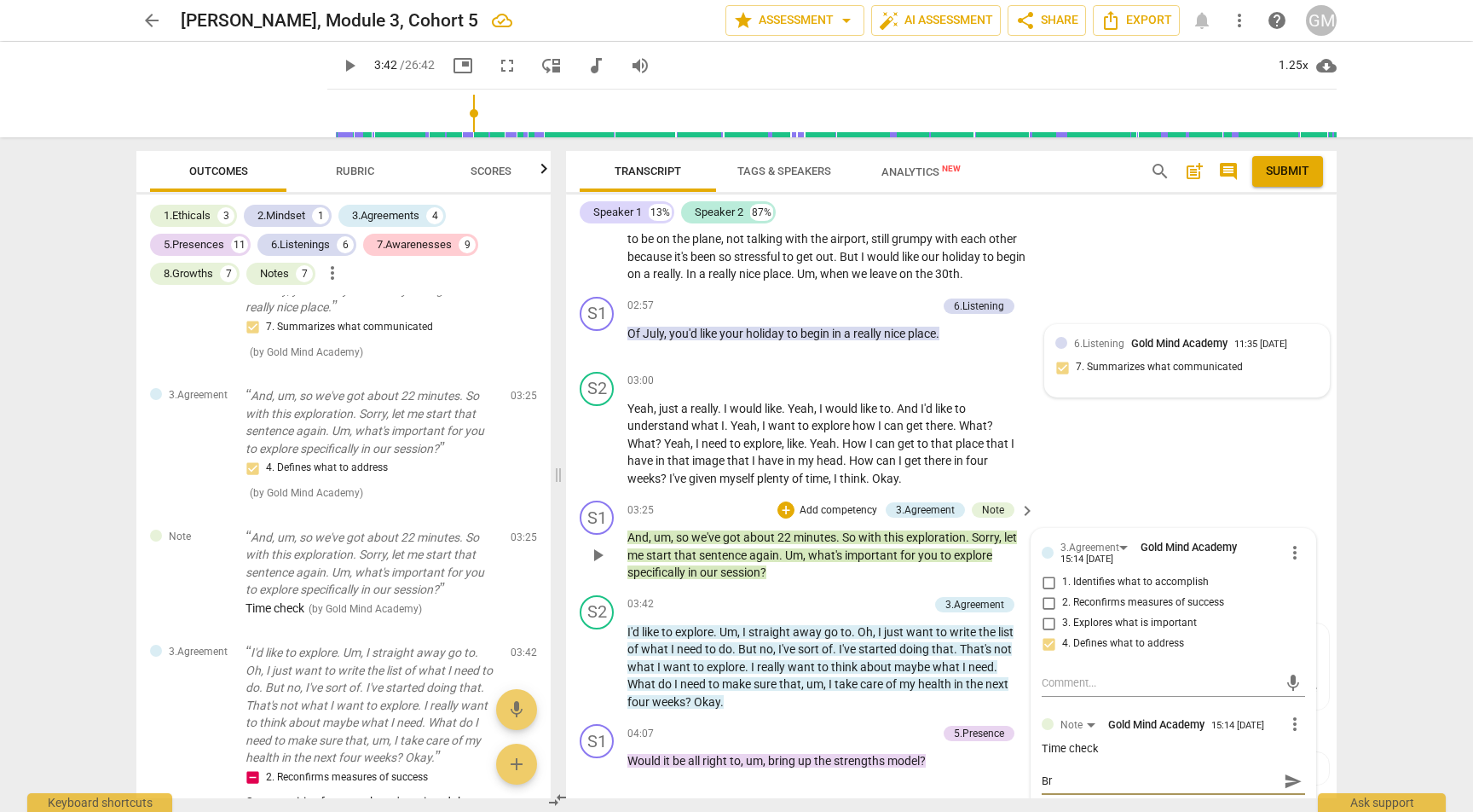
type textarea "Bri"
type textarea "Bril"
type textarea "Brill"
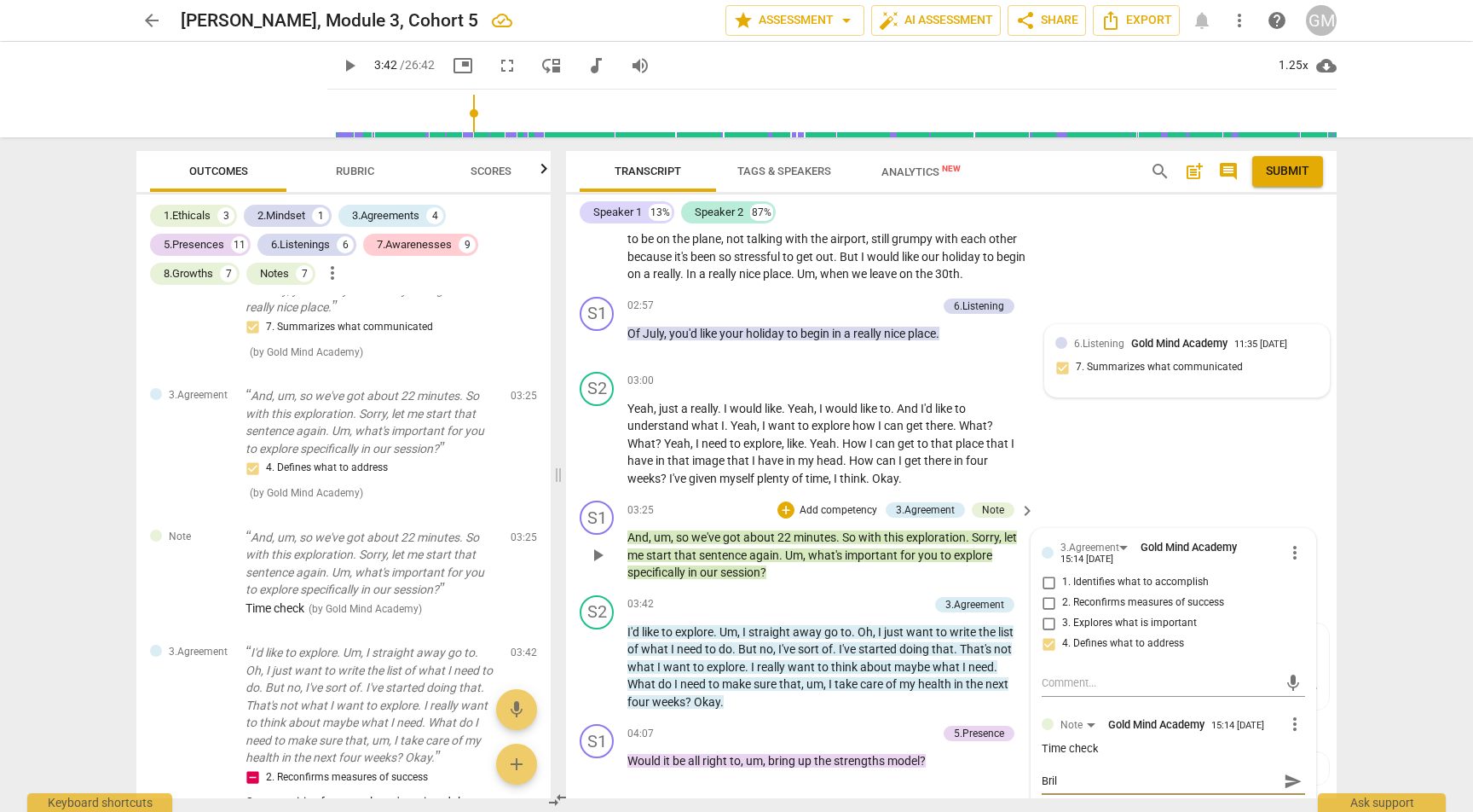
type textarea "Brill"
type textarea "Brilli"
type textarea "Brillia"
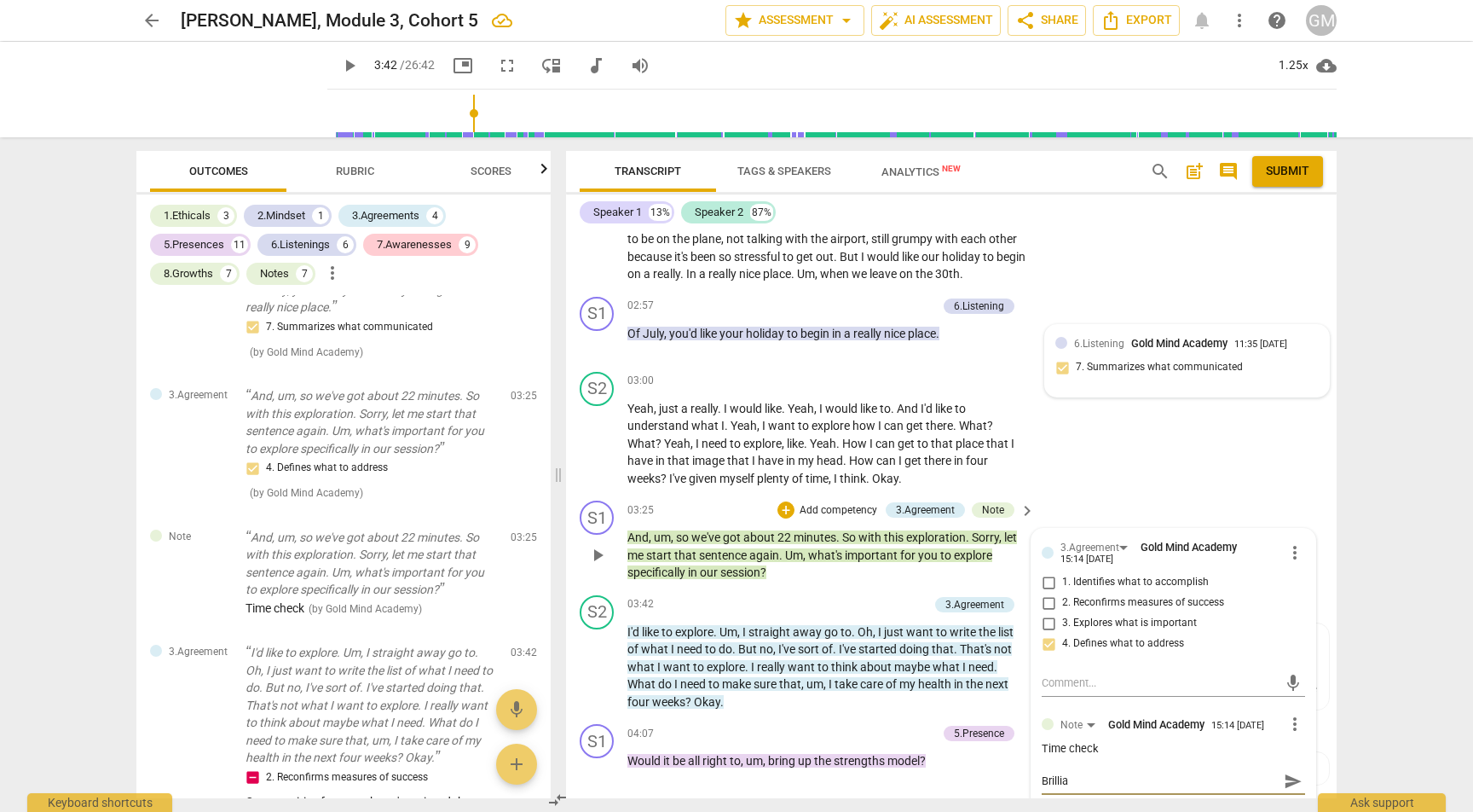
type textarea "Brilliam"
type textarea "Brilliamt"
type textarea "Brilliant"
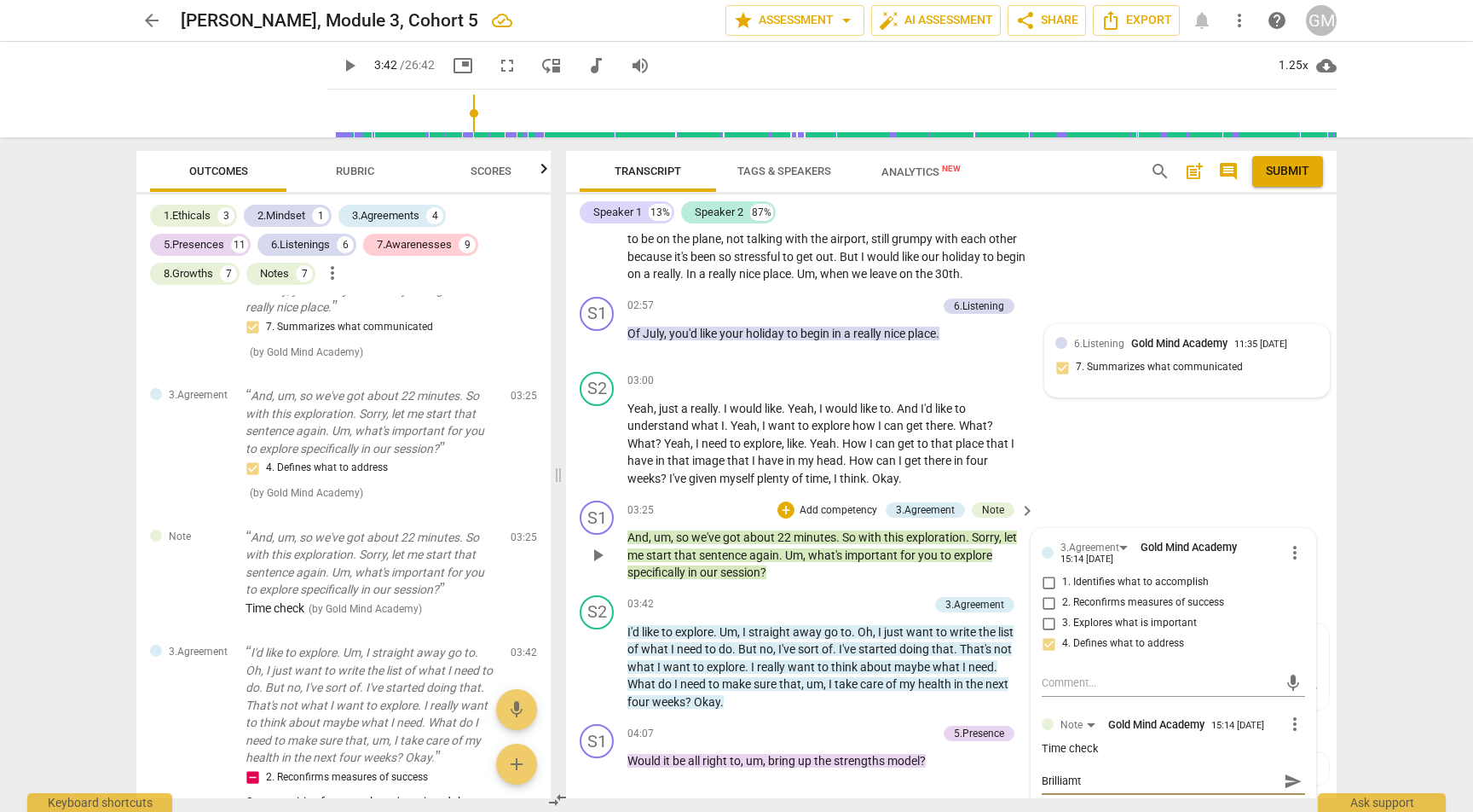
type textarea "Brilliant"
type textarea "Brilliant t"
type textarea "Brilliant th"
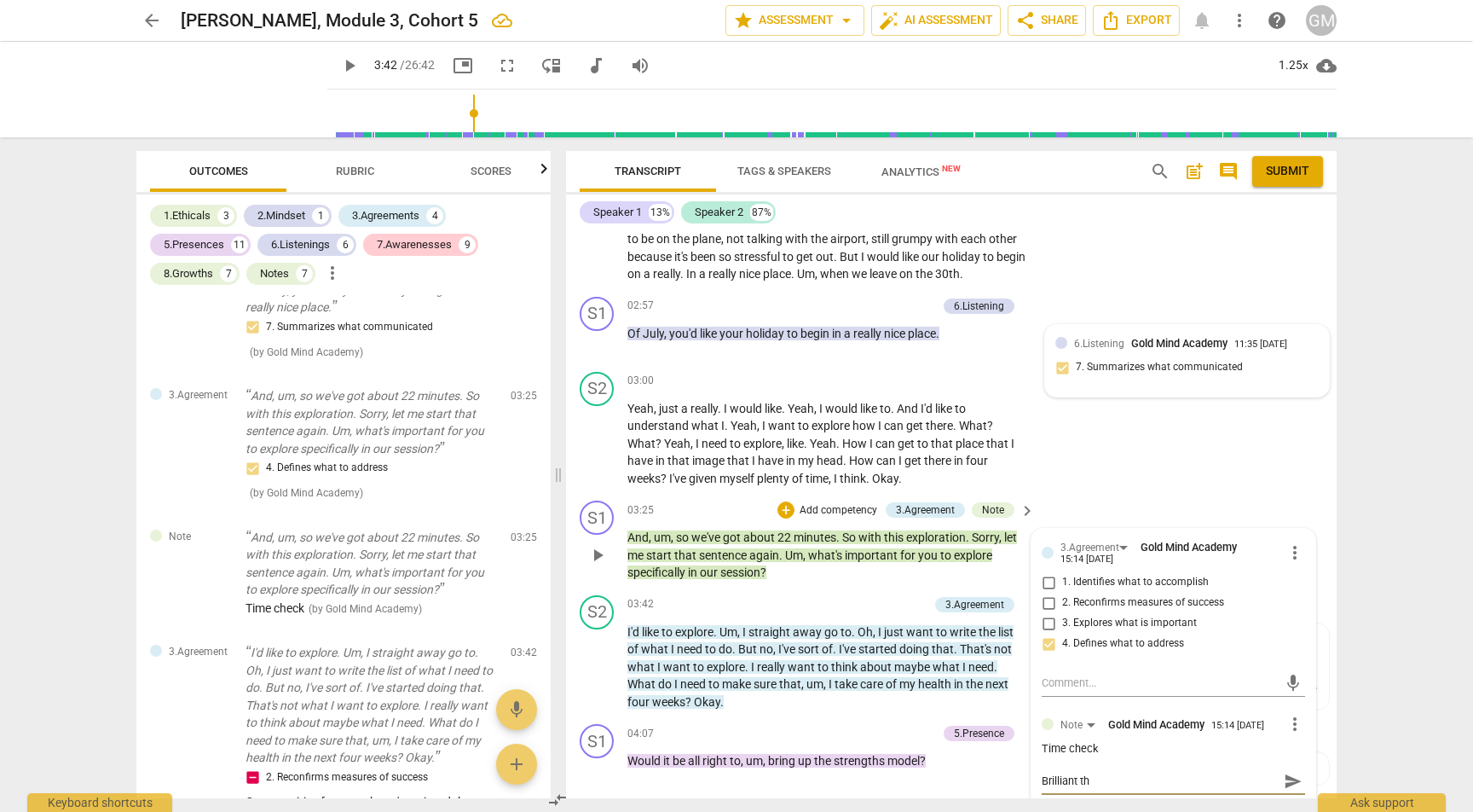
type textarea "Brilliant tha"
type textarea "Brilliant that"
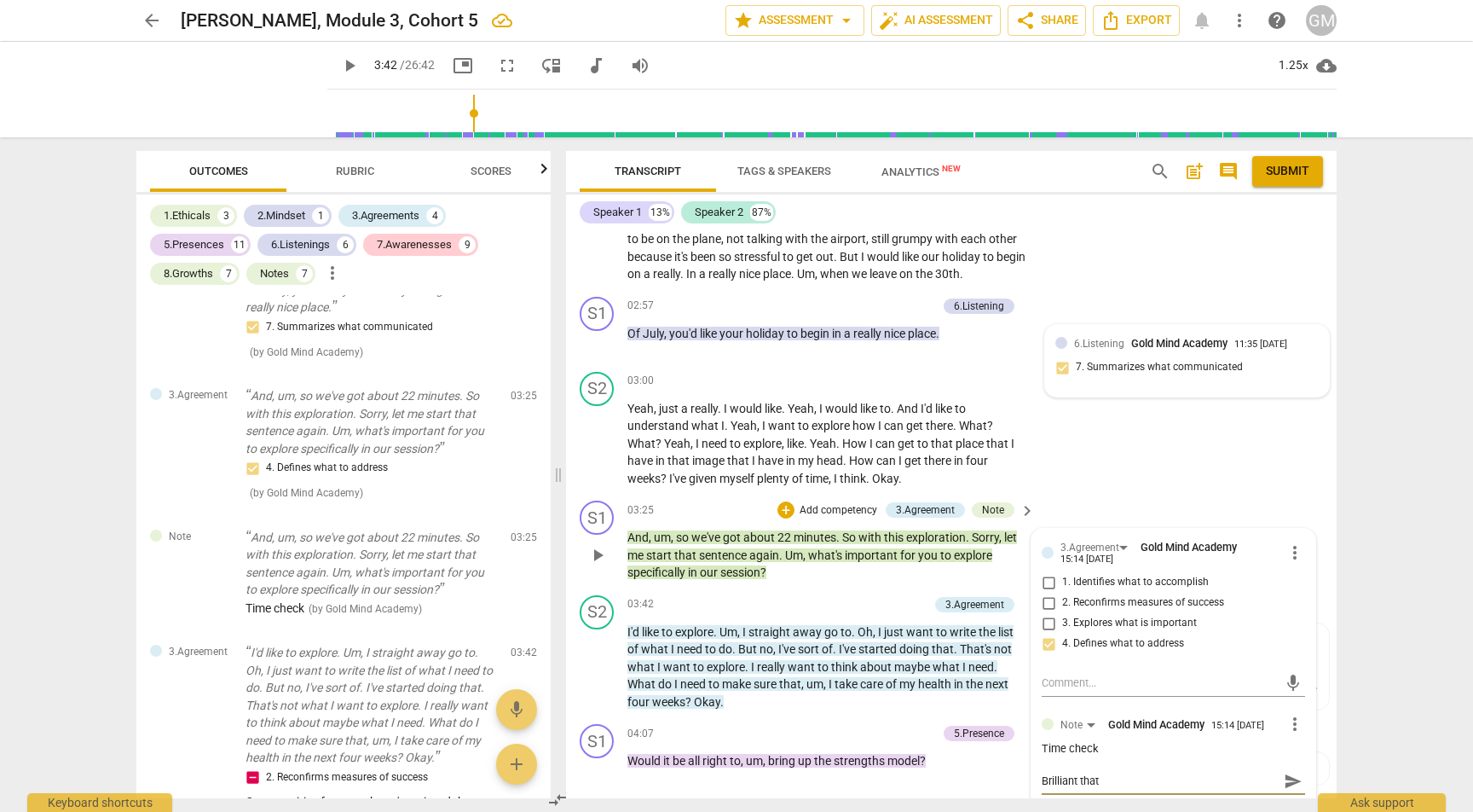
type textarea "Brilliant that"
type textarea "Brilliant that y"
type textarea "Brilliant that yo"
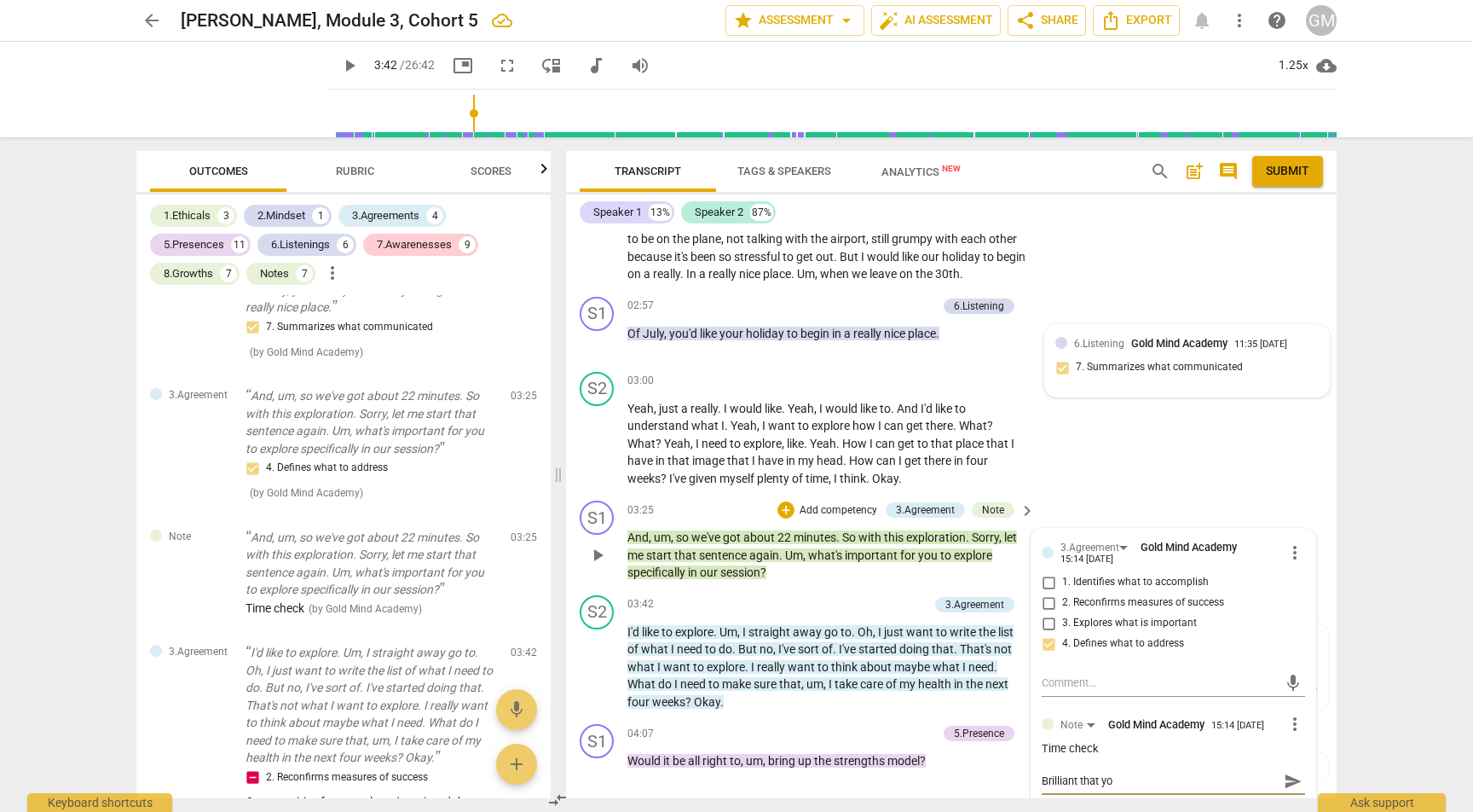
type textarea "Brilliant that you"
type textarea "Brilliant that you c"
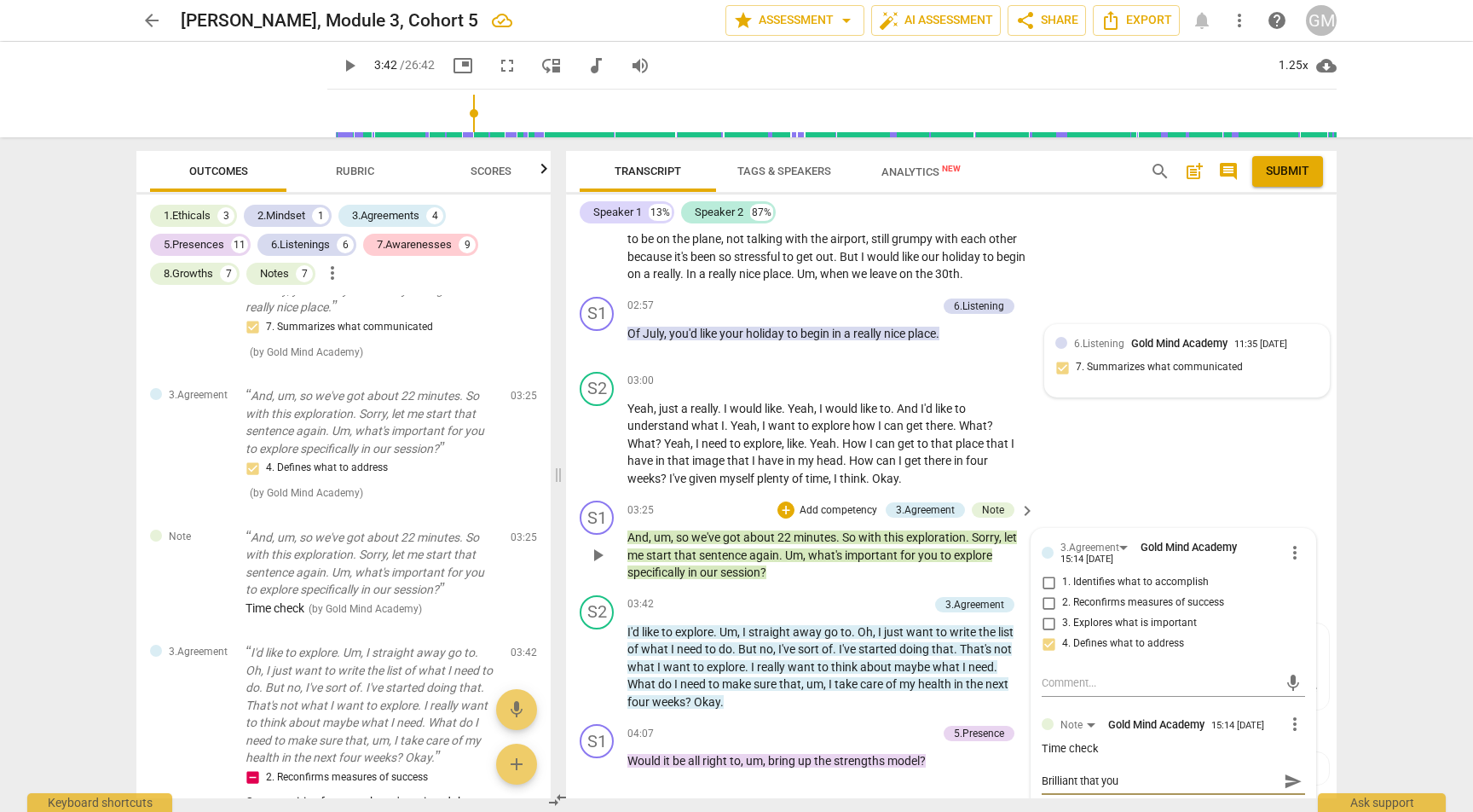
type textarea "Brilliant that you c"
type textarea "Brilliant that you co"
type textarea "Brilliant that you cor"
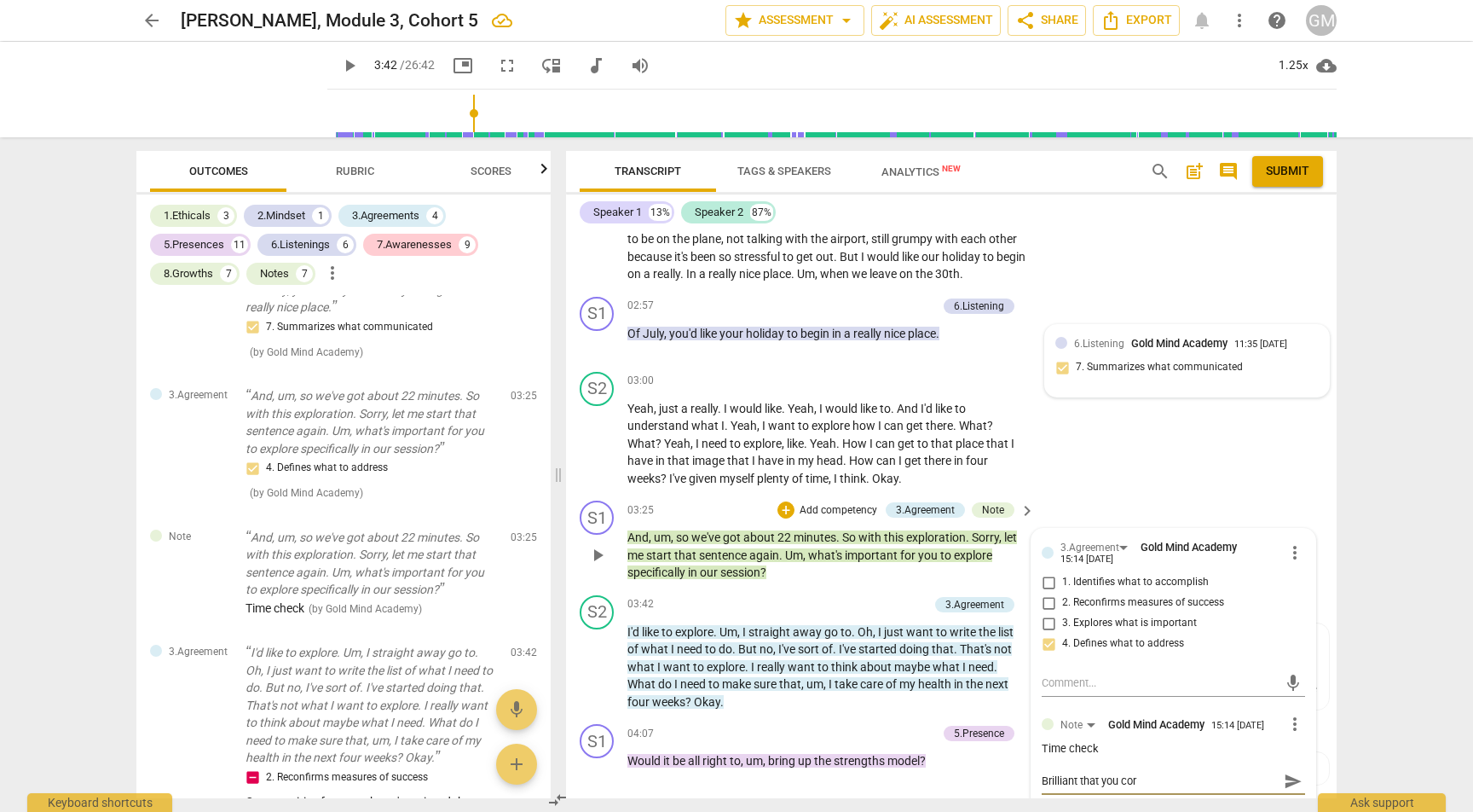
type textarea "Brilliant that you corr"
type textarea "Brilliant that you corre"
type textarea "Brilliant that you correc"
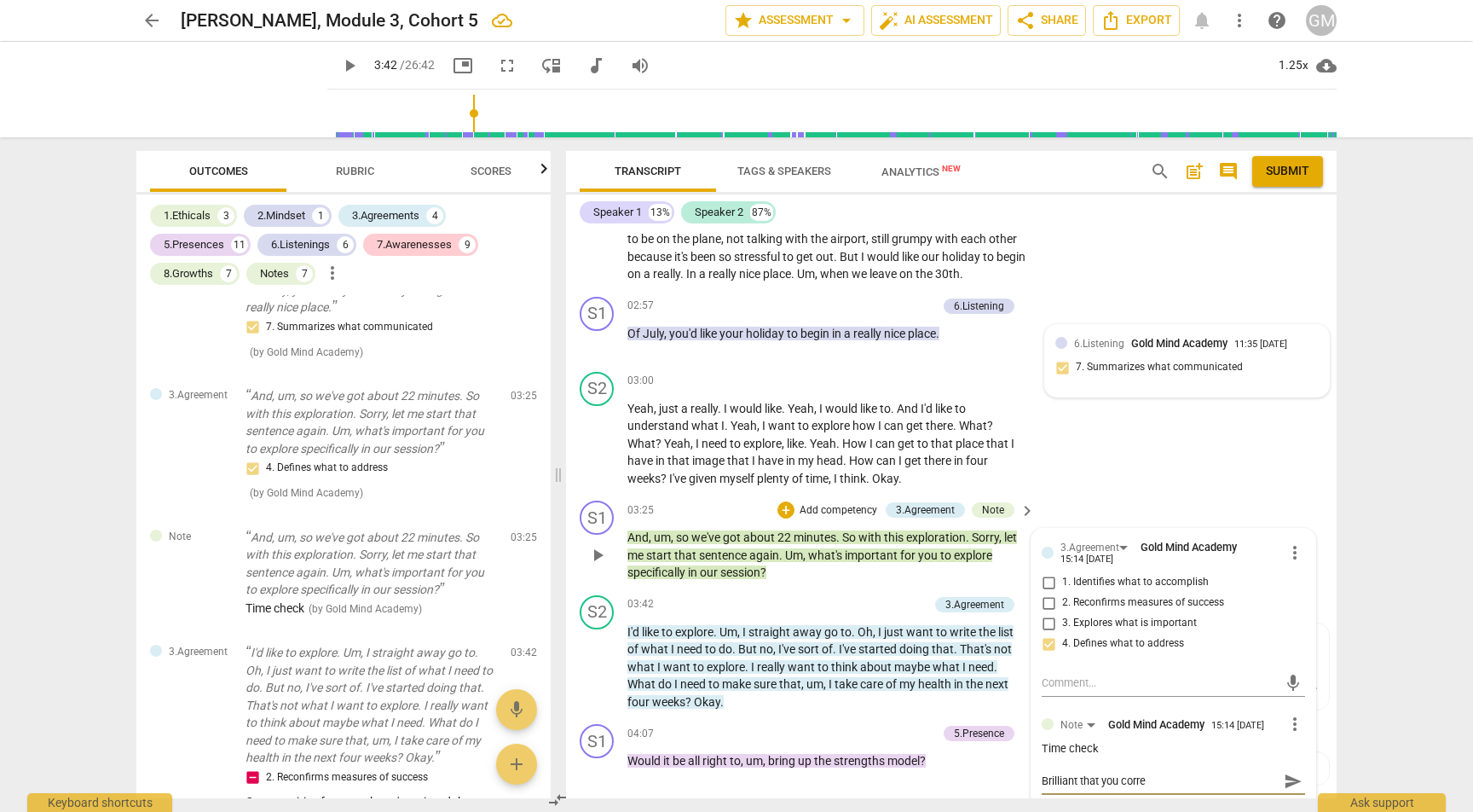
type textarea "Brilliant that you correc"
type textarea "Brilliant that you correct"
type textarea "Brilliant that you correcte"
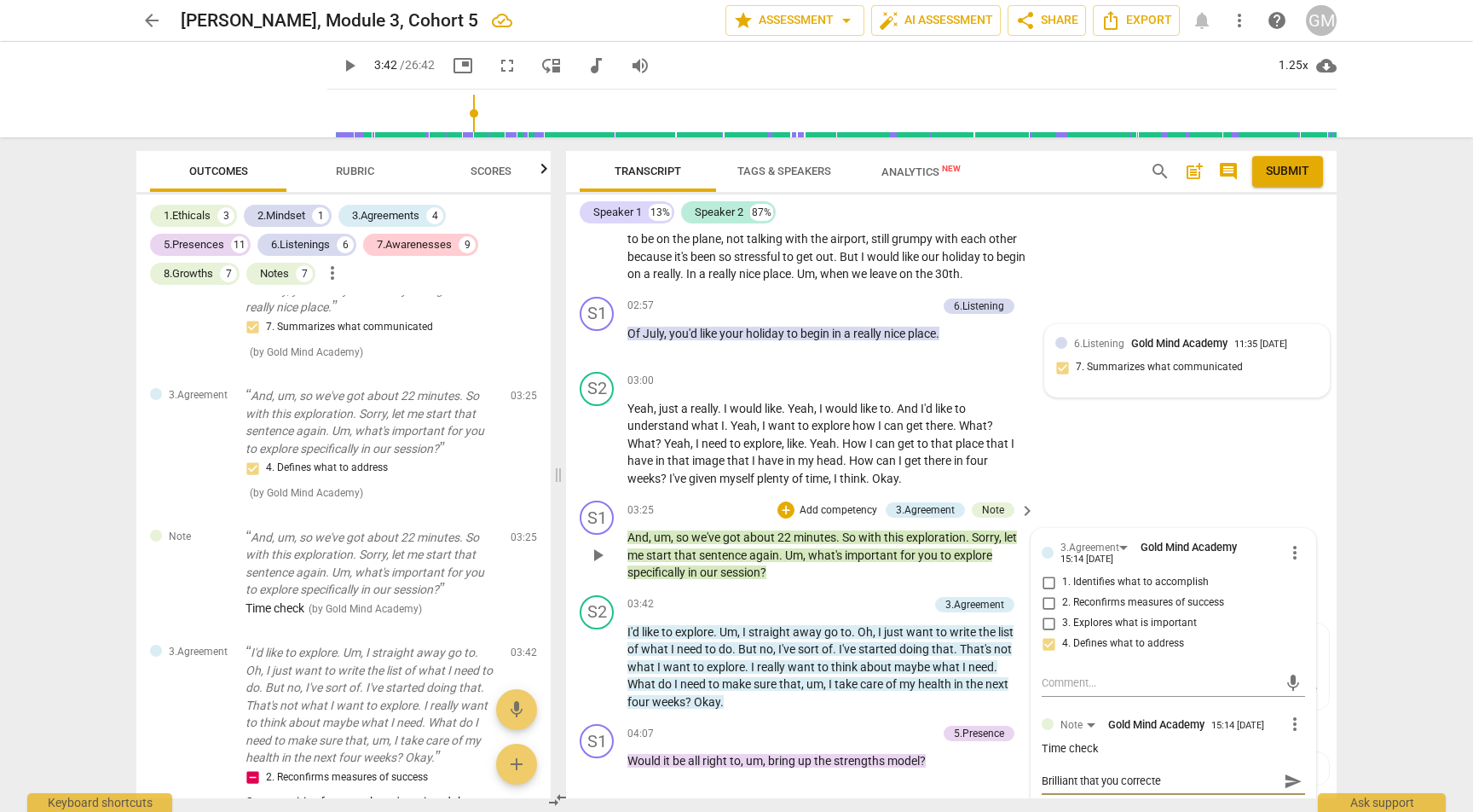
type textarea "Brilliant that you corrected"
type textarea "Brilliant that you corrected y"
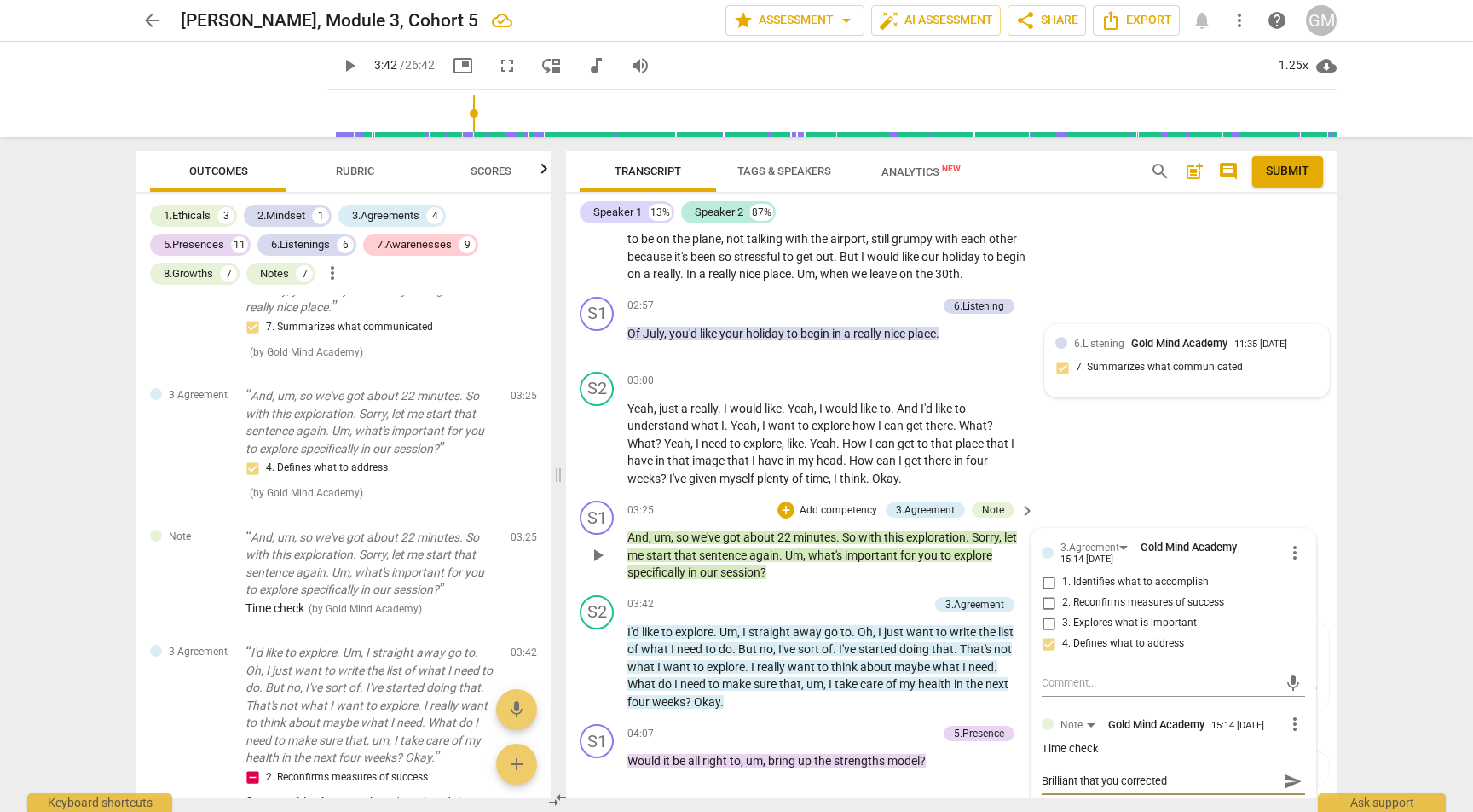
type textarea "Brilliant that you corrected y"
type textarea "Brilliant that you corrected yo"
type textarea "Brilliant that you corrected you"
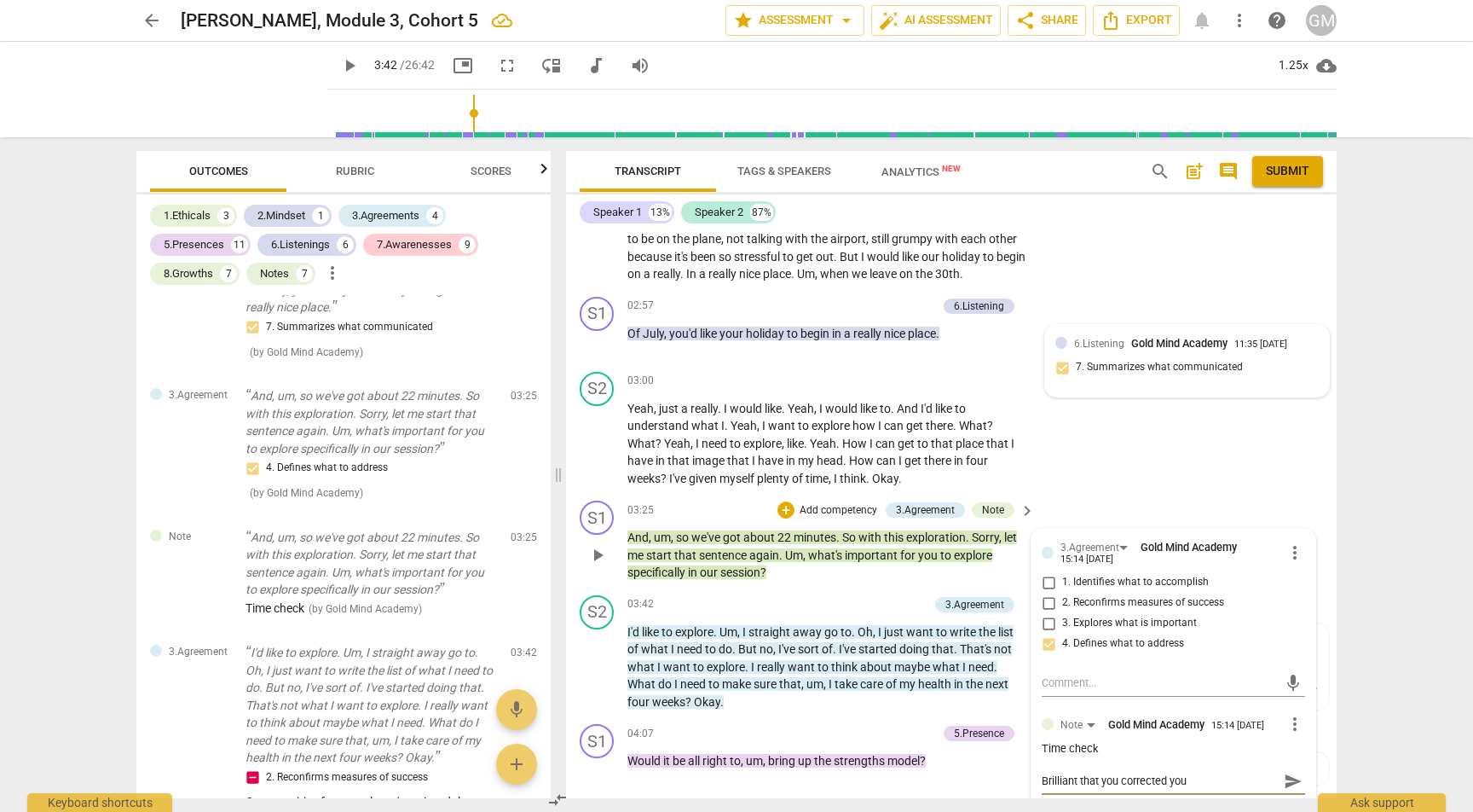
type textarea "Brilliant that you corrected your"
type textarea "Brilliant that you corrected yours"
type textarea "Brilliant that you corrected yourse"
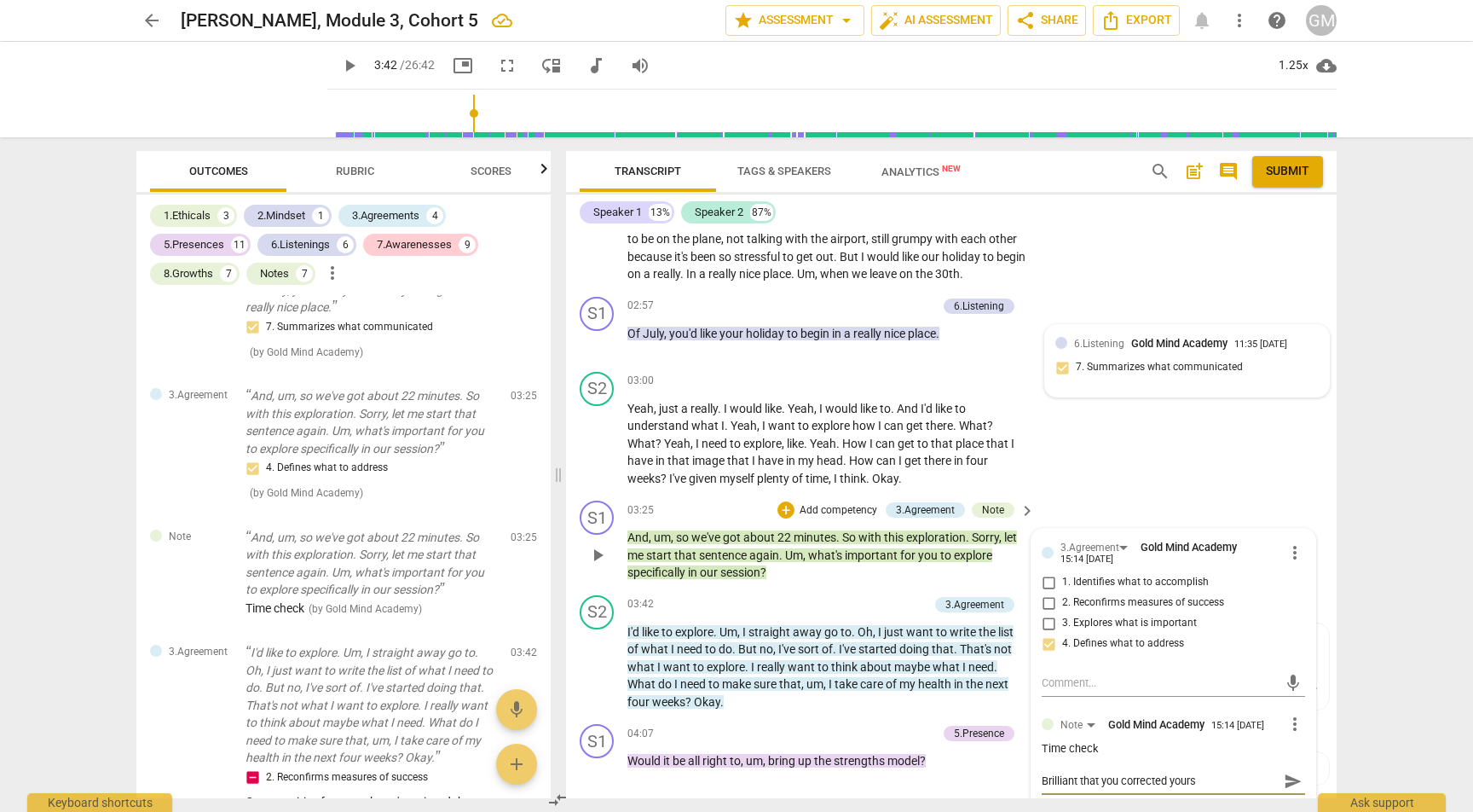
type textarea "Brilliant that you corrected yourse"
type textarea "Brilliant that you corrected yoursel"
type textarea "Brilliant that you corrected yourself"
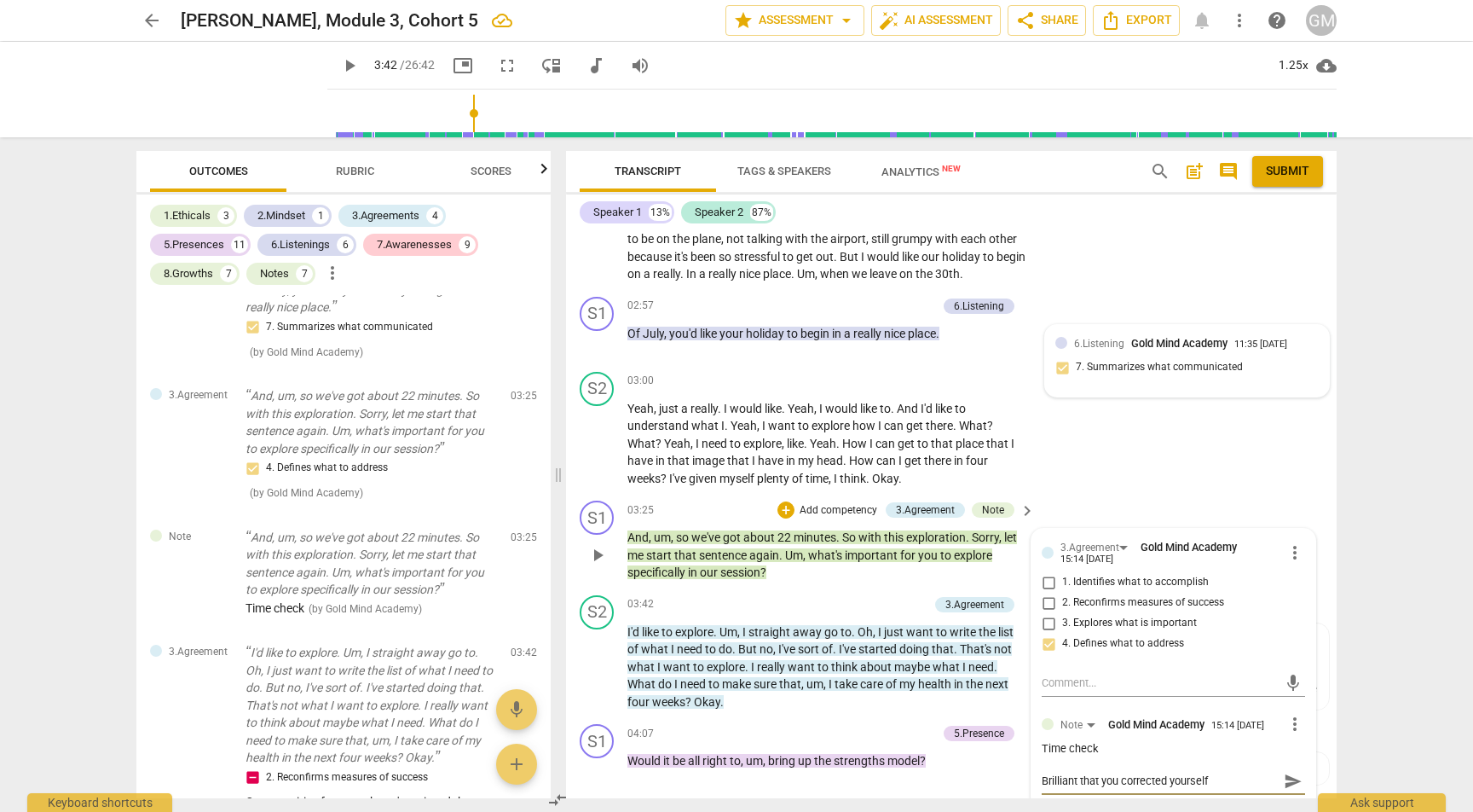
type textarea "Brilliant that you corrected yourself"
type textarea "Brilliant that you corrected yourself w"
type textarea "Brilliant that you corrected yourself wh"
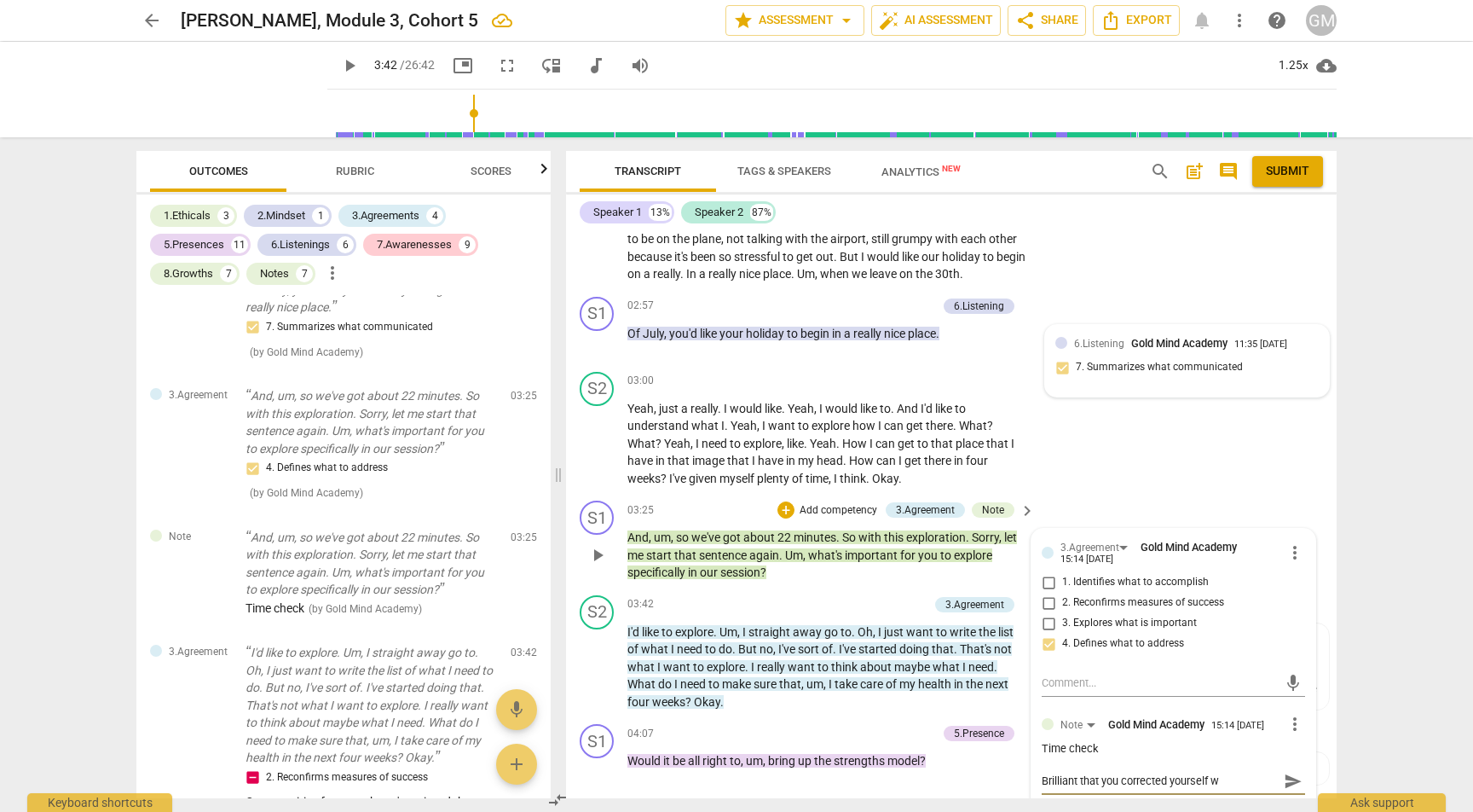
type textarea "Brilliant that you corrected yourself wh"
type textarea "Brilliant that you corrected yourself whe"
type textarea "Brilliant that you corrected yourself when"
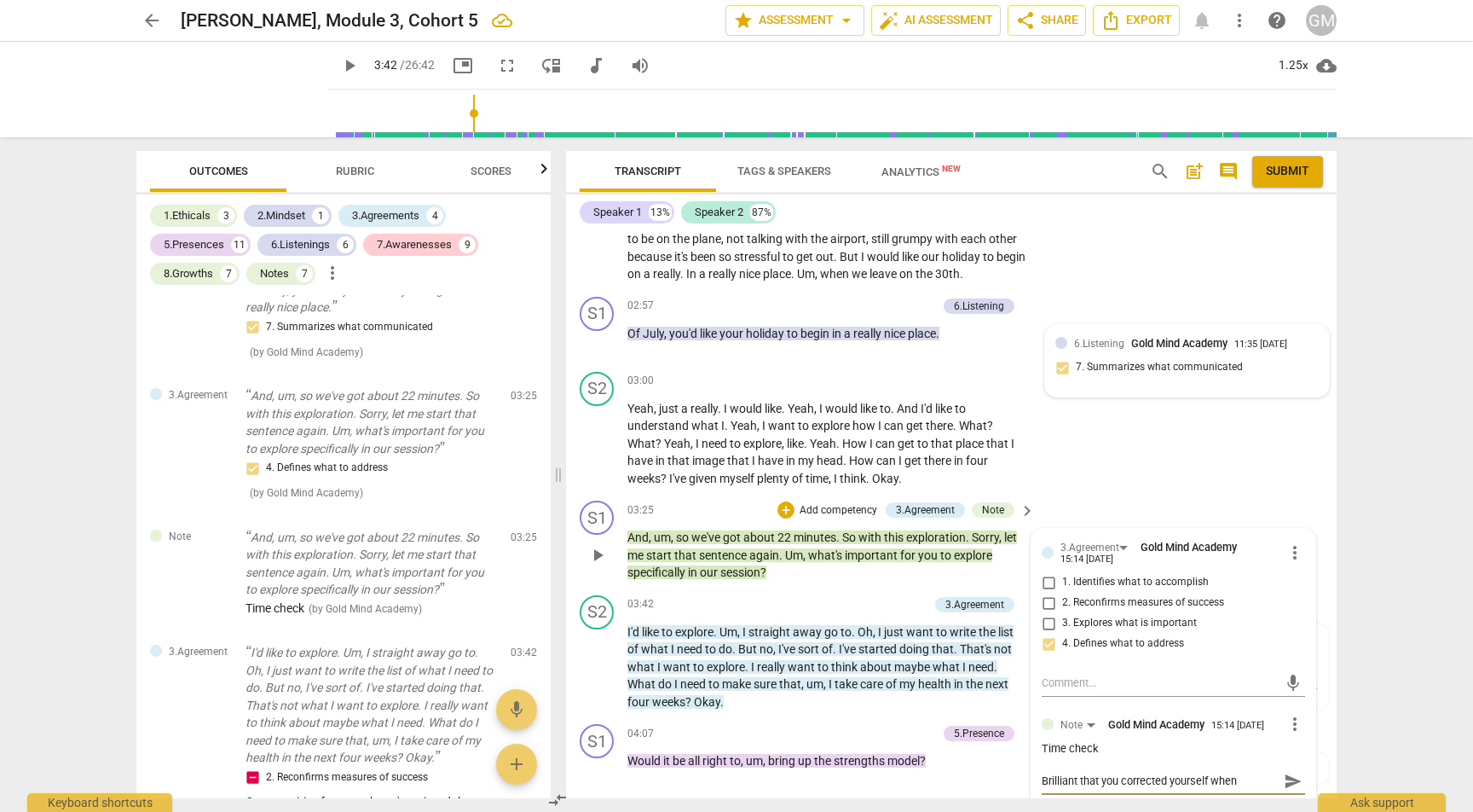
type textarea "Brilliant that you corrected yourself when"
type textarea "Brilliant that you corrected yourself when y"
type textarea "Brilliant that you corrected yourself when yo"
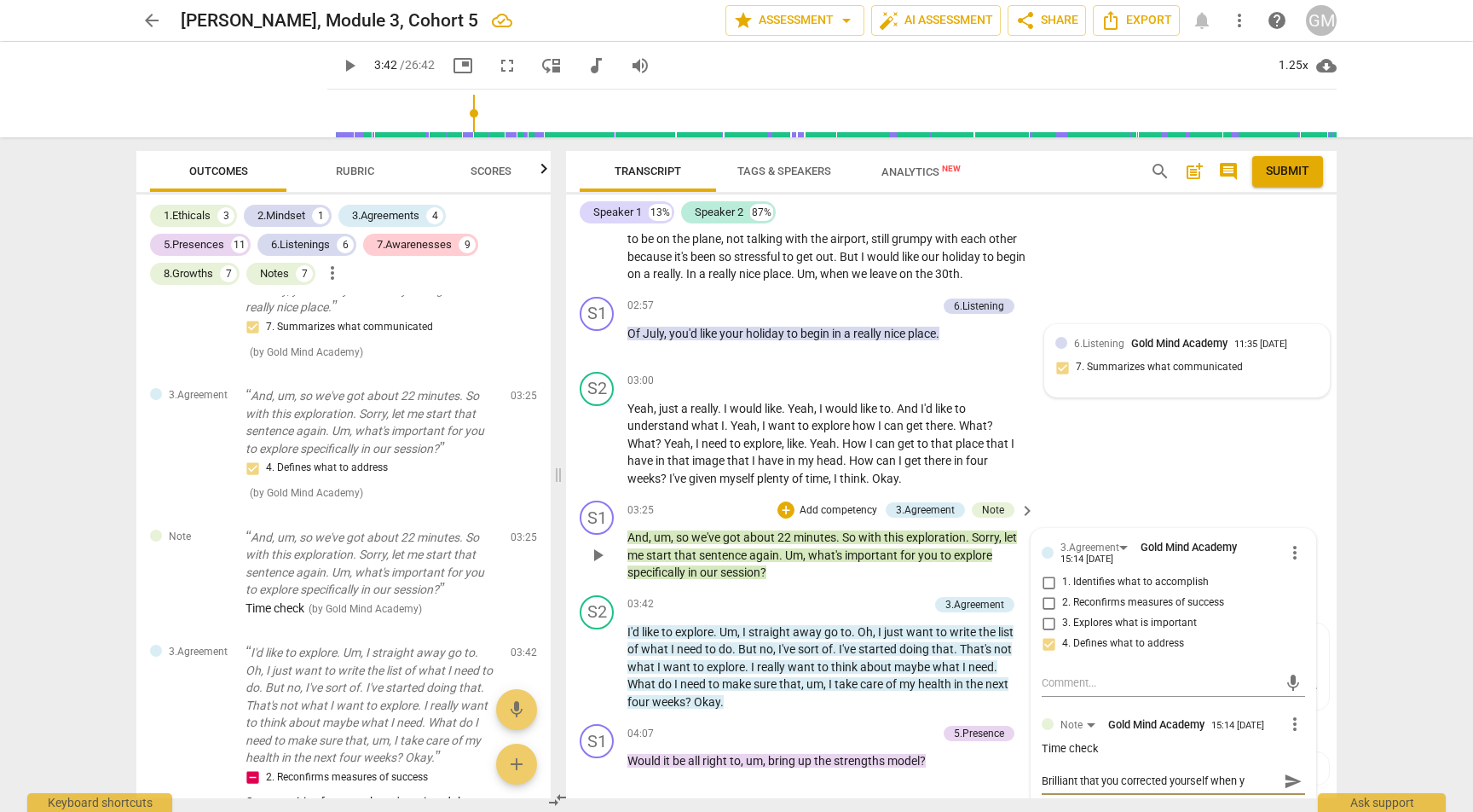
type textarea "Brilliant that you corrected yourself when yo"
type textarea "Brilliant that you corrected yourself when you"
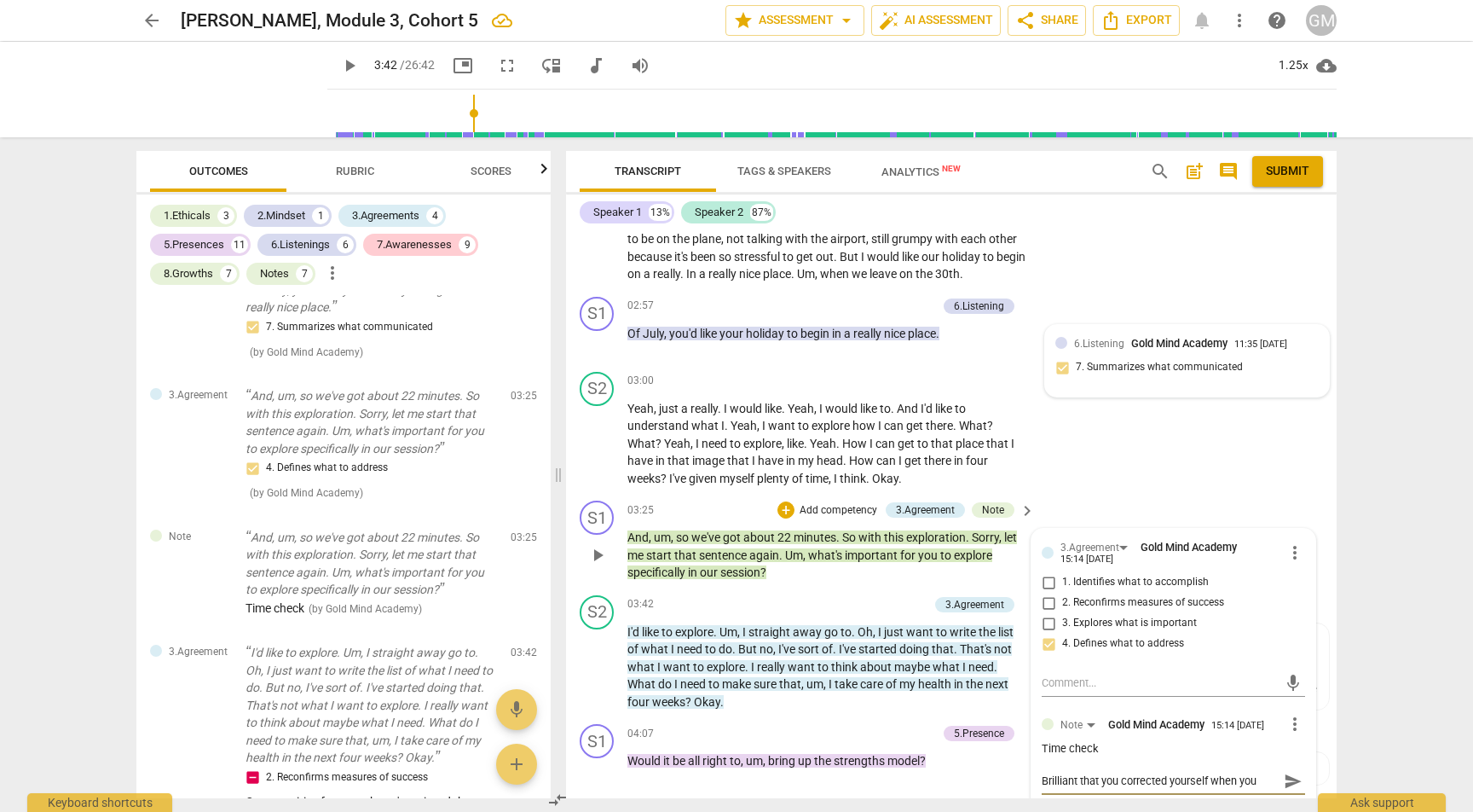
type textarea "Brilliant that you corrected yourself when you w"
type textarea "Brilliant that you corrected yourself when you wa"
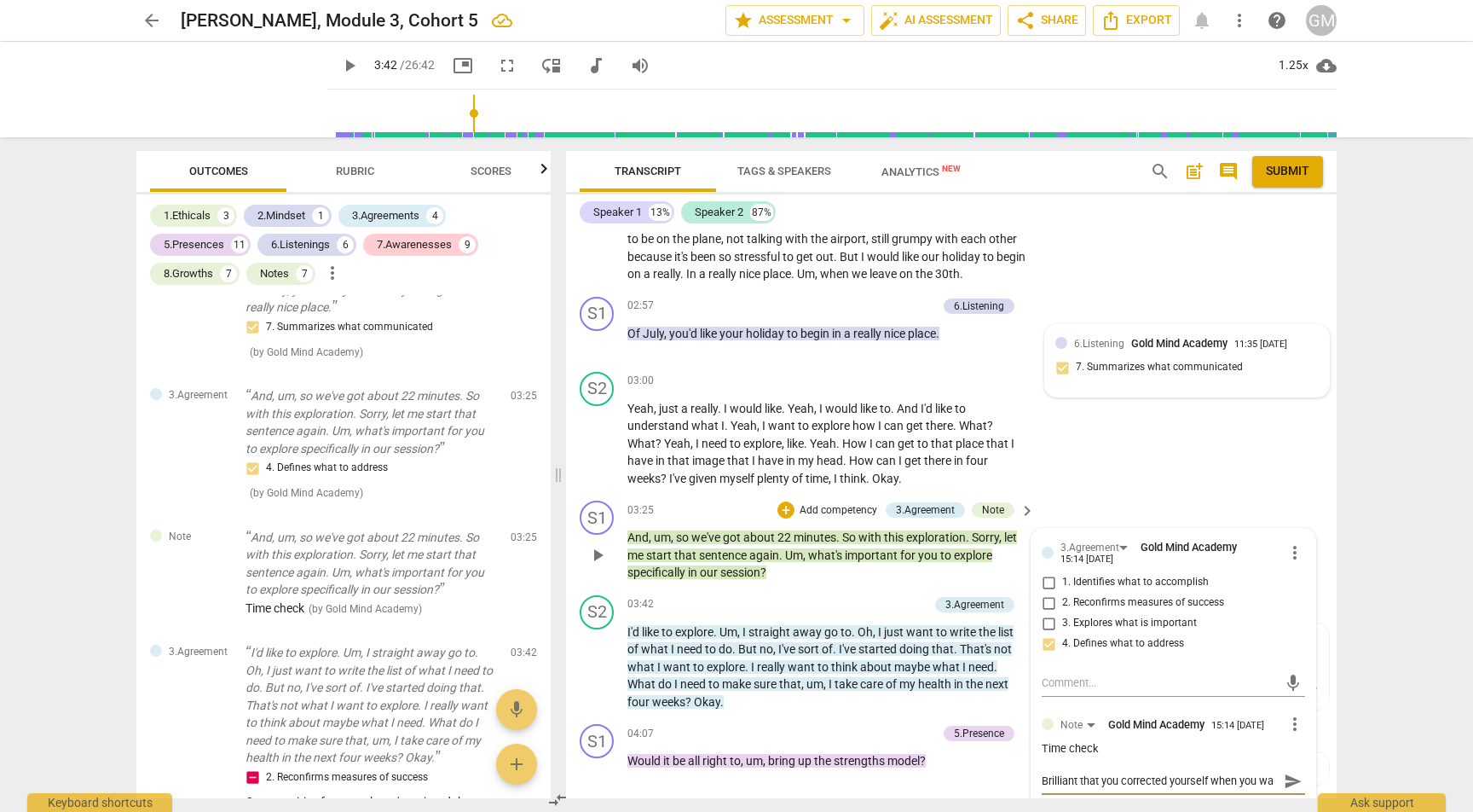
type textarea "Brilliant that you corrected yourself when you wan"
type textarea "Brilliant that you corrected yourself when you want"
type textarea "Brilliant that you corrected yourself when you wante"
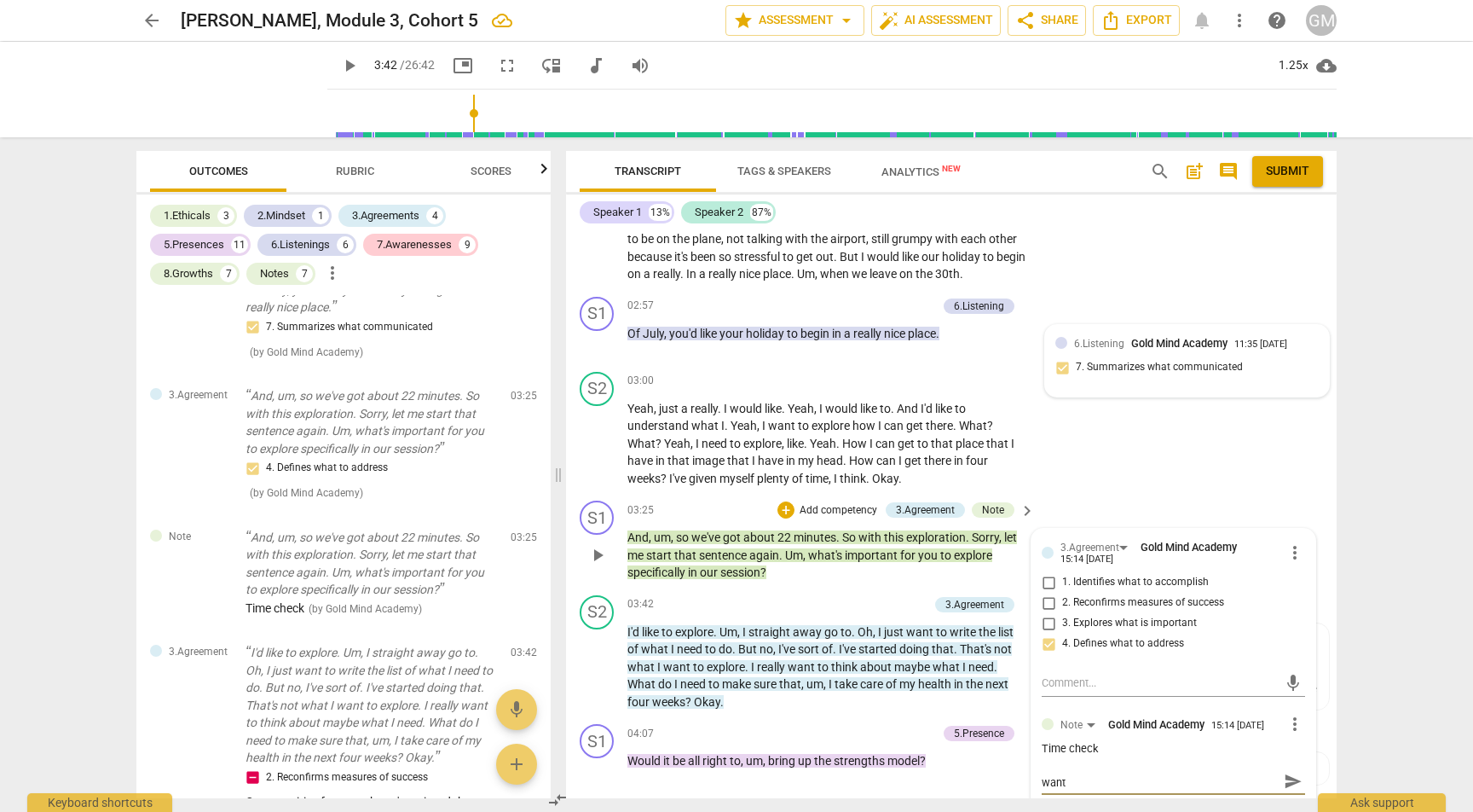
type textarea "Brilliant that you corrected yourself when you wante"
type textarea "Brilliant that you corrected yourself when you wanted"
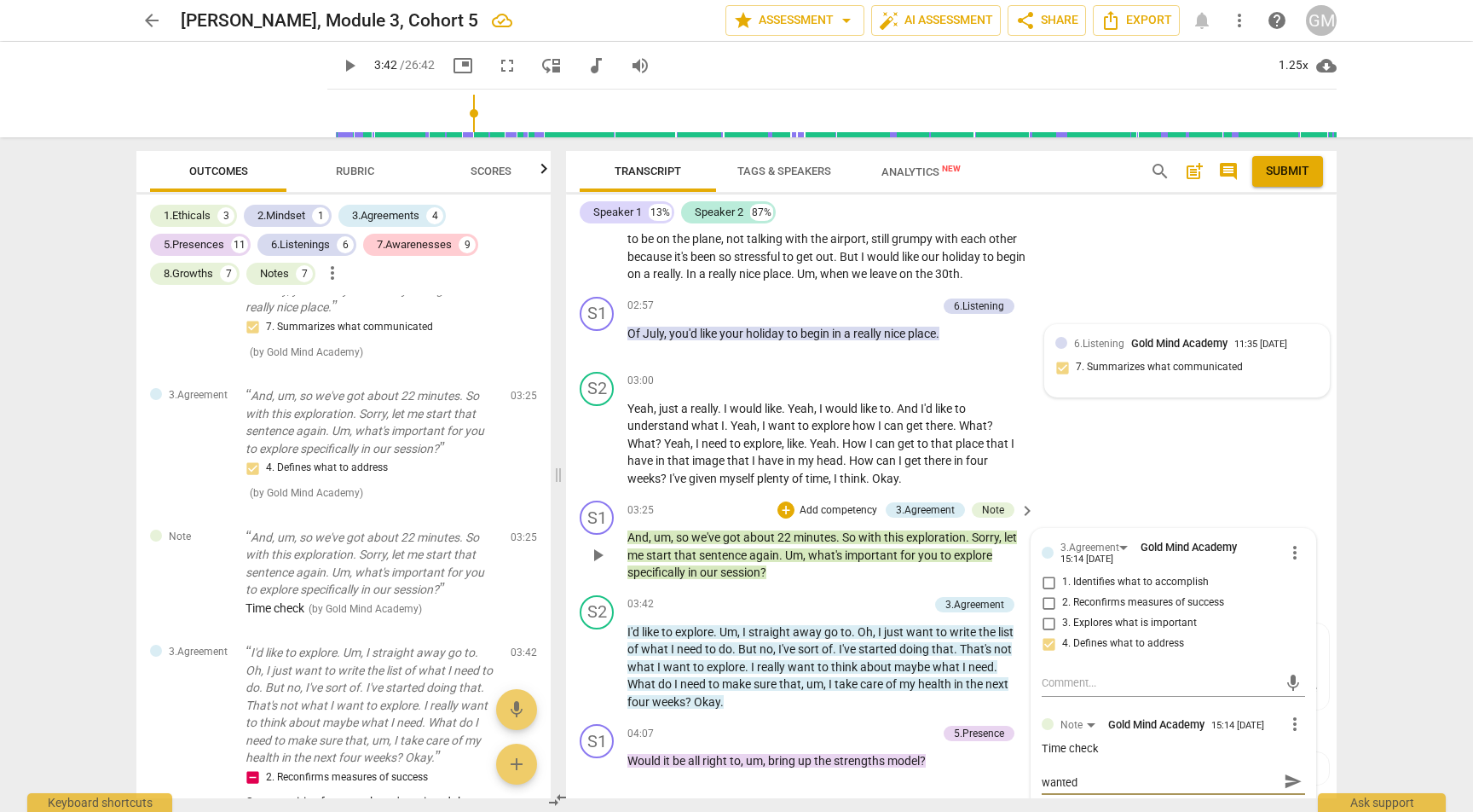
type textarea "Brilliant that you corrected yourself when you wanted t"
type textarea "Brilliant that you corrected yourself when you wanted to"
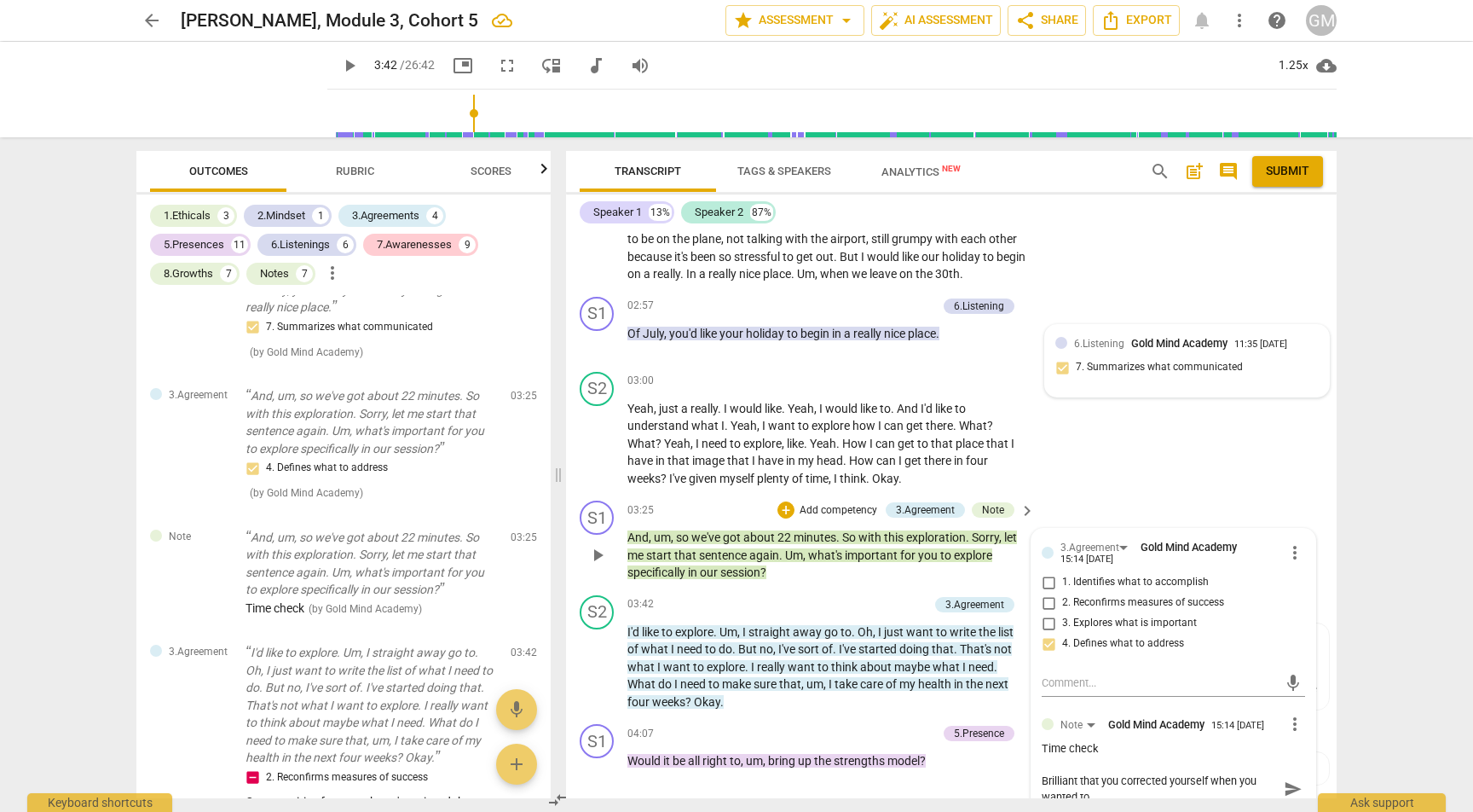
type textarea "Brilliant that you corrected yourself when you wanted to"
type textarea "Brilliant that you corrected yourself when you wanted to a"
type textarea "Brilliant that you corrected yourself when you wanted to as"
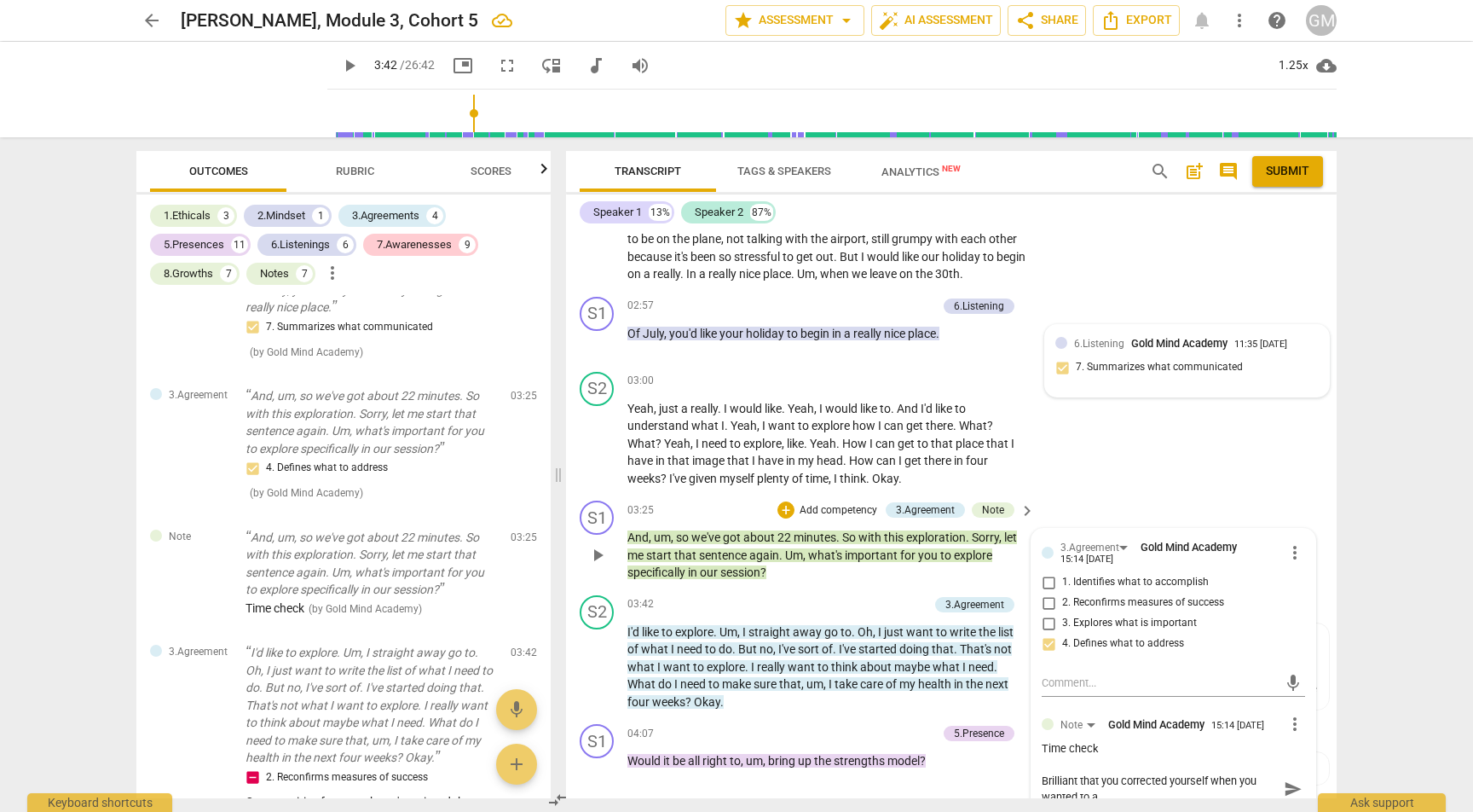
type textarea "Brilliant that you corrected yourself when you wanted to as"
type textarea "Brilliant that you corrected yourself when you wanted to ask"
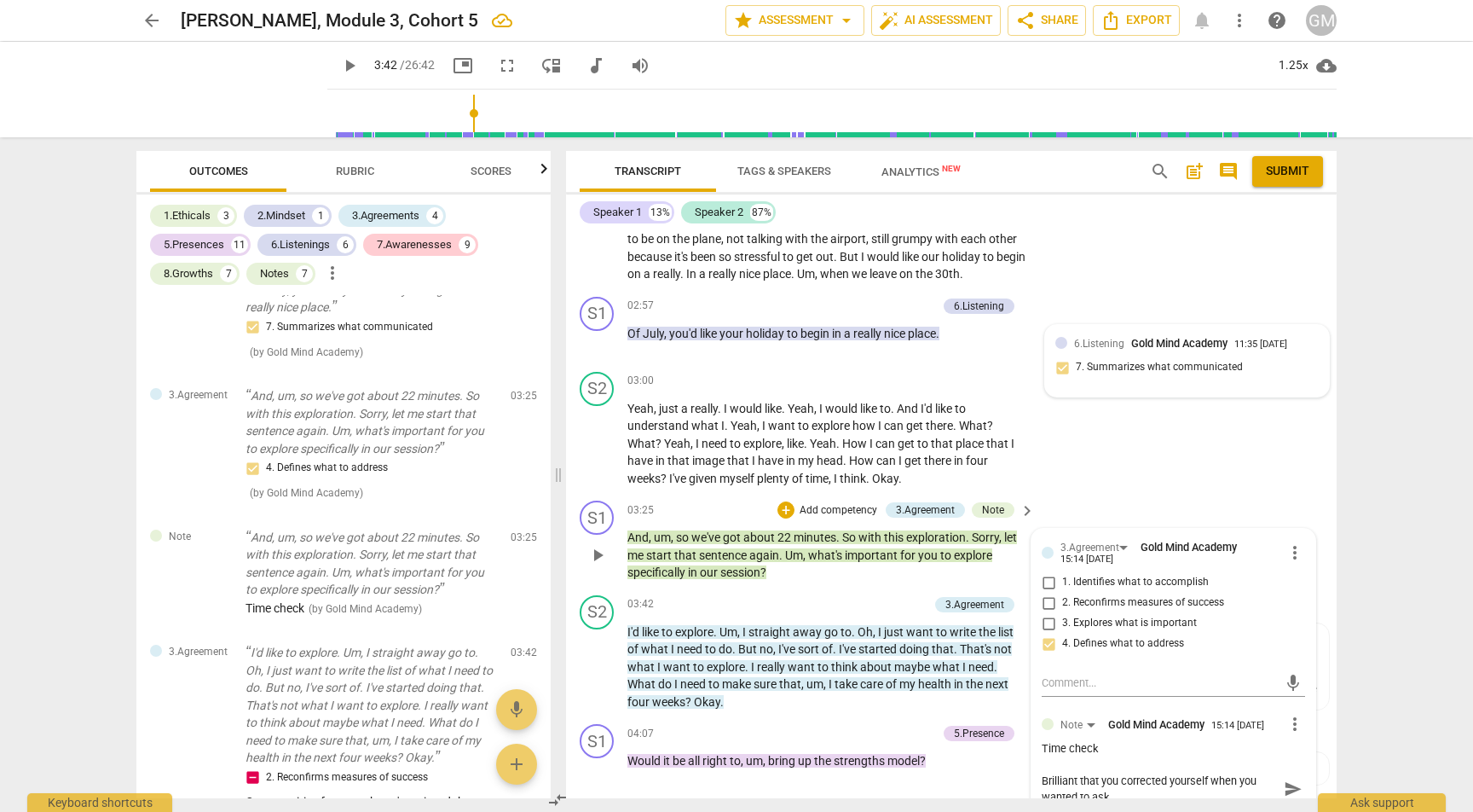
type textarea "Brilliant that you corrected yourself when you wanted to ask a"
type textarea "Brilliant that you corrected yourself when you wanted to ask a b"
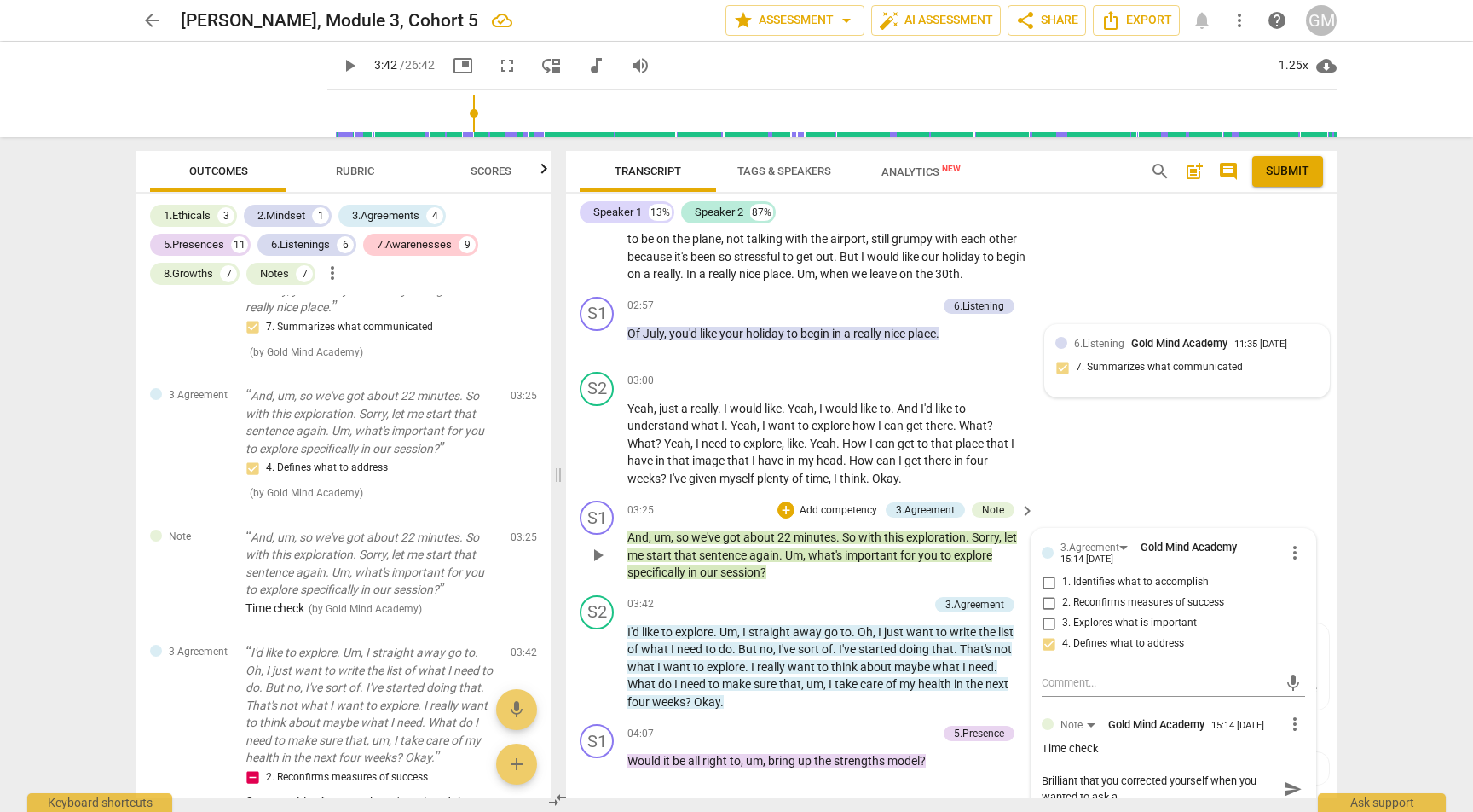
type textarea "Brilliant that you corrected yourself when you wanted to ask a b"
type textarea "Brilliant that you corrected yourself when you wanted to ask a be"
type textarea "Brilliant that you corrected yourself when you wanted to ask a bet"
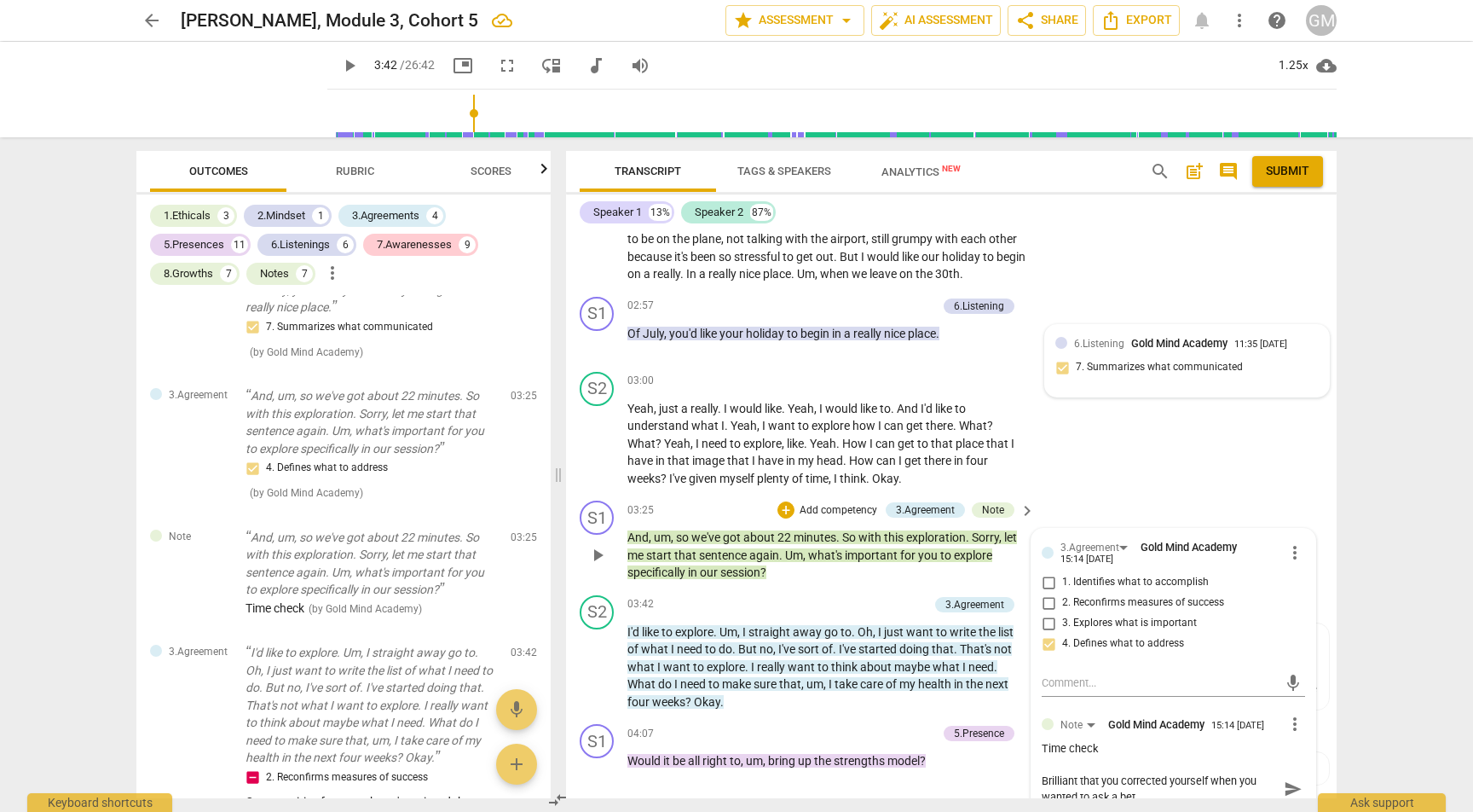
type textarea "Brilliant that you corrected yourself when you wanted to ask a bett"
type textarea "Brilliant that you corrected yourself when you wanted to ask a bette"
type textarea "Brilliant that you corrected yourself when you wanted to ask a better"
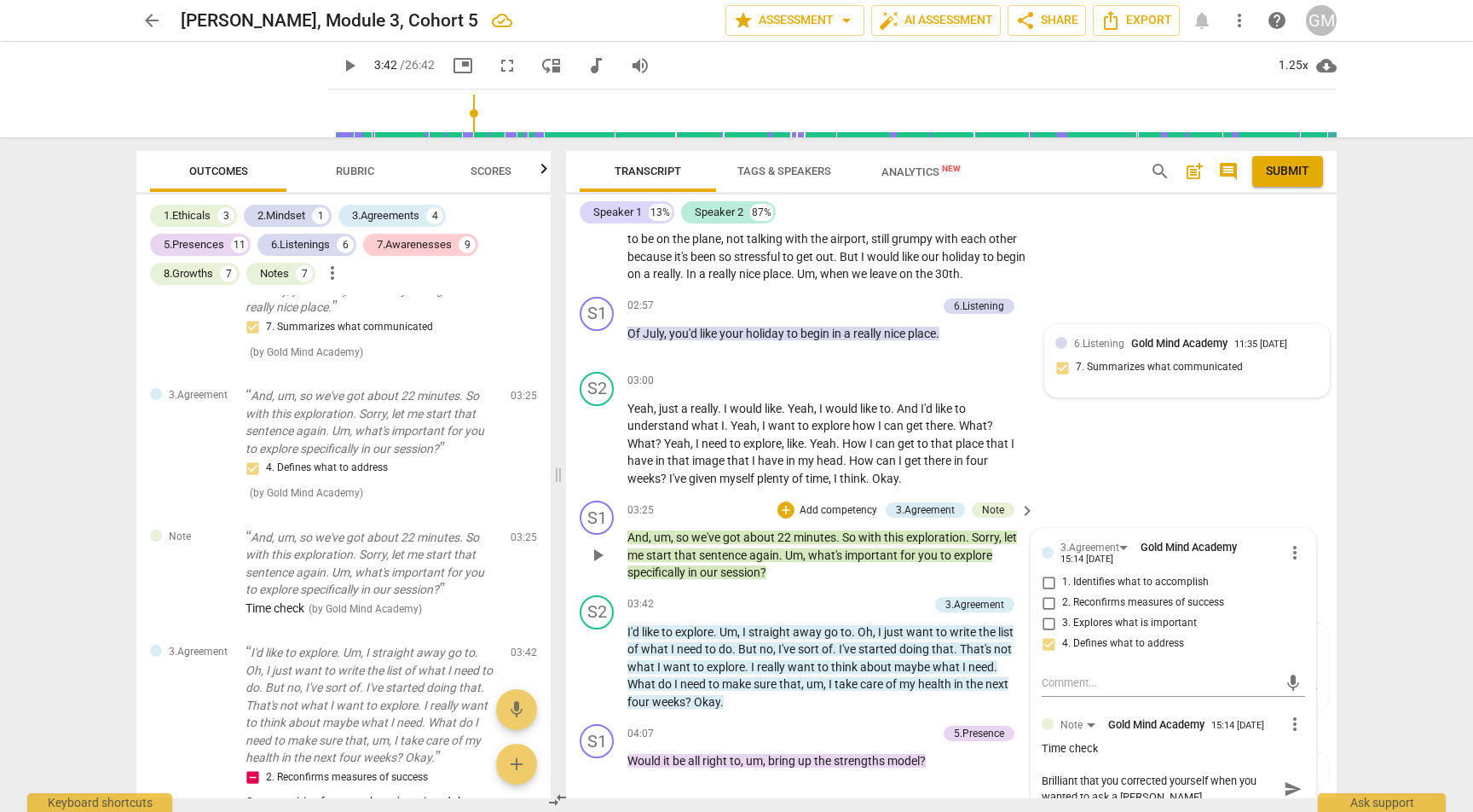
type textarea "Brilliant that you corrected yourself when you wanted to ask a better"
type textarea "Brilliant that you corrected yourself when you wanted to ask a better q"
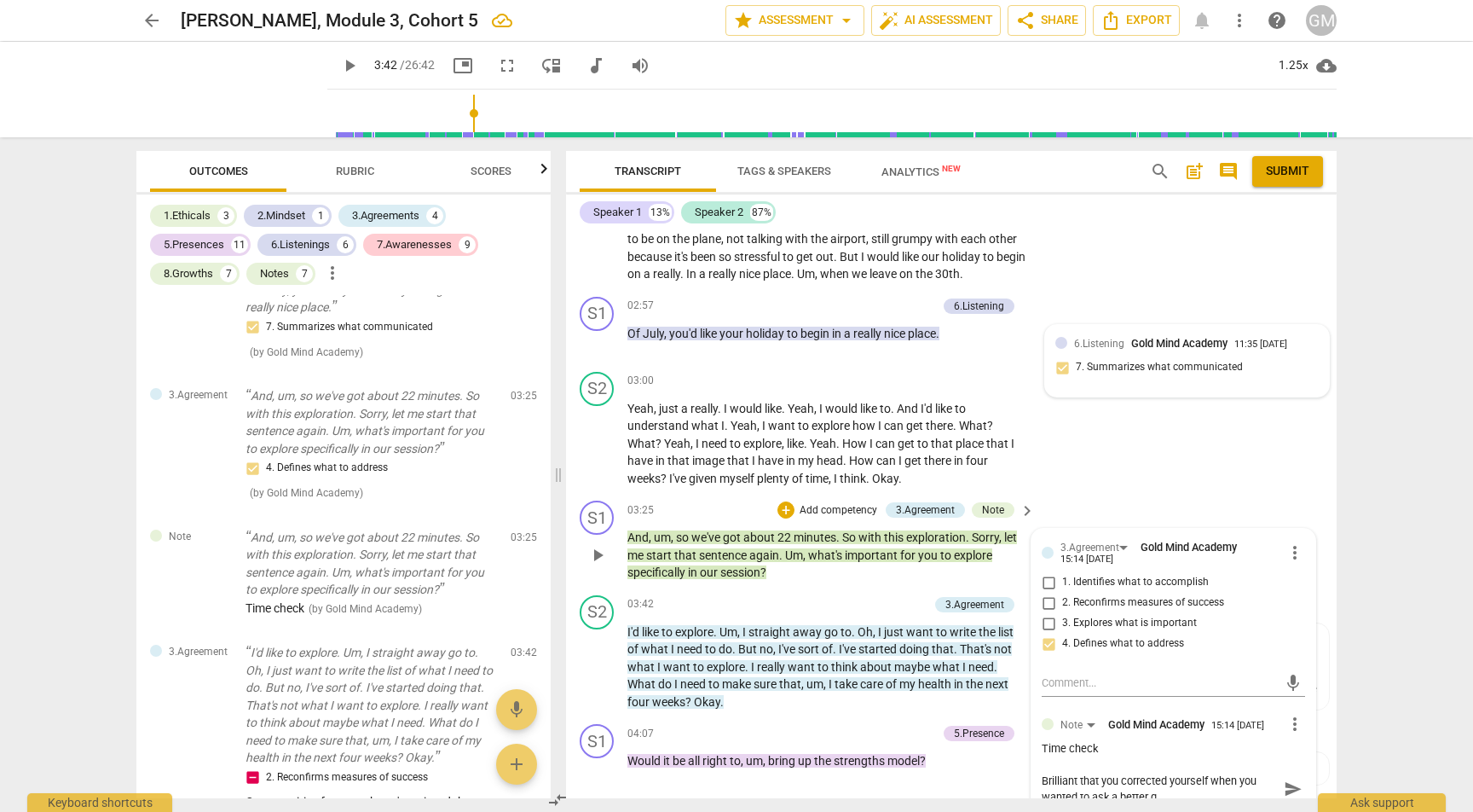
type textarea "Brilliant that you corrected yourself when you wanted to ask a better qu"
type textarea "Brilliant that you corrected yourself when you wanted to ask a better que"
type textarea "Brilliant that you corrected yourself when you wanted to ask a better ques"
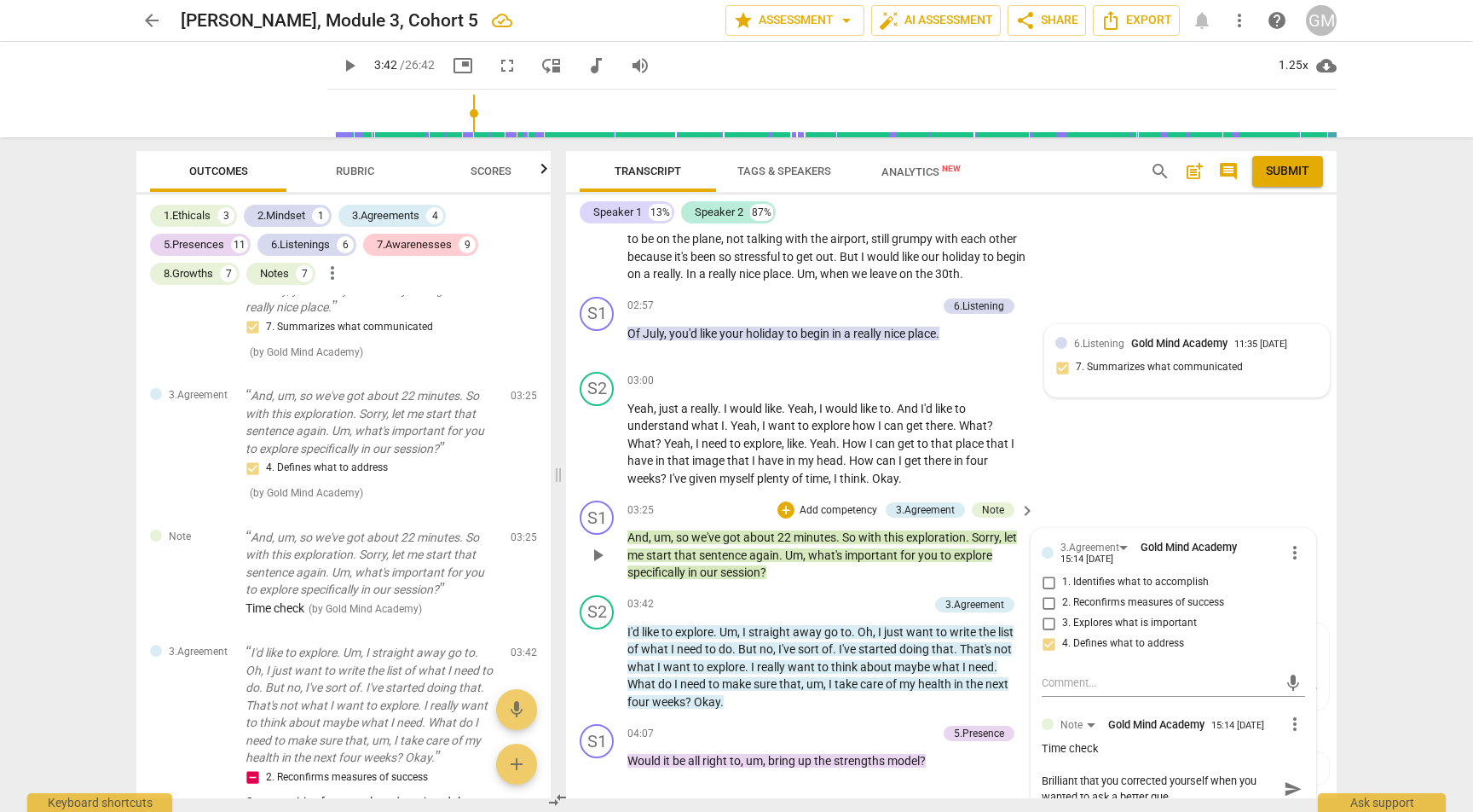
type textarea "Brilliant that you corrected yourself when you wanted to ask a better ques"
type textarea "Brilliant that you corrected yourself when you wanted to ask a better quest"
type textarea "Brilliant that you corrected yourself when you wanted to ask a better questi"
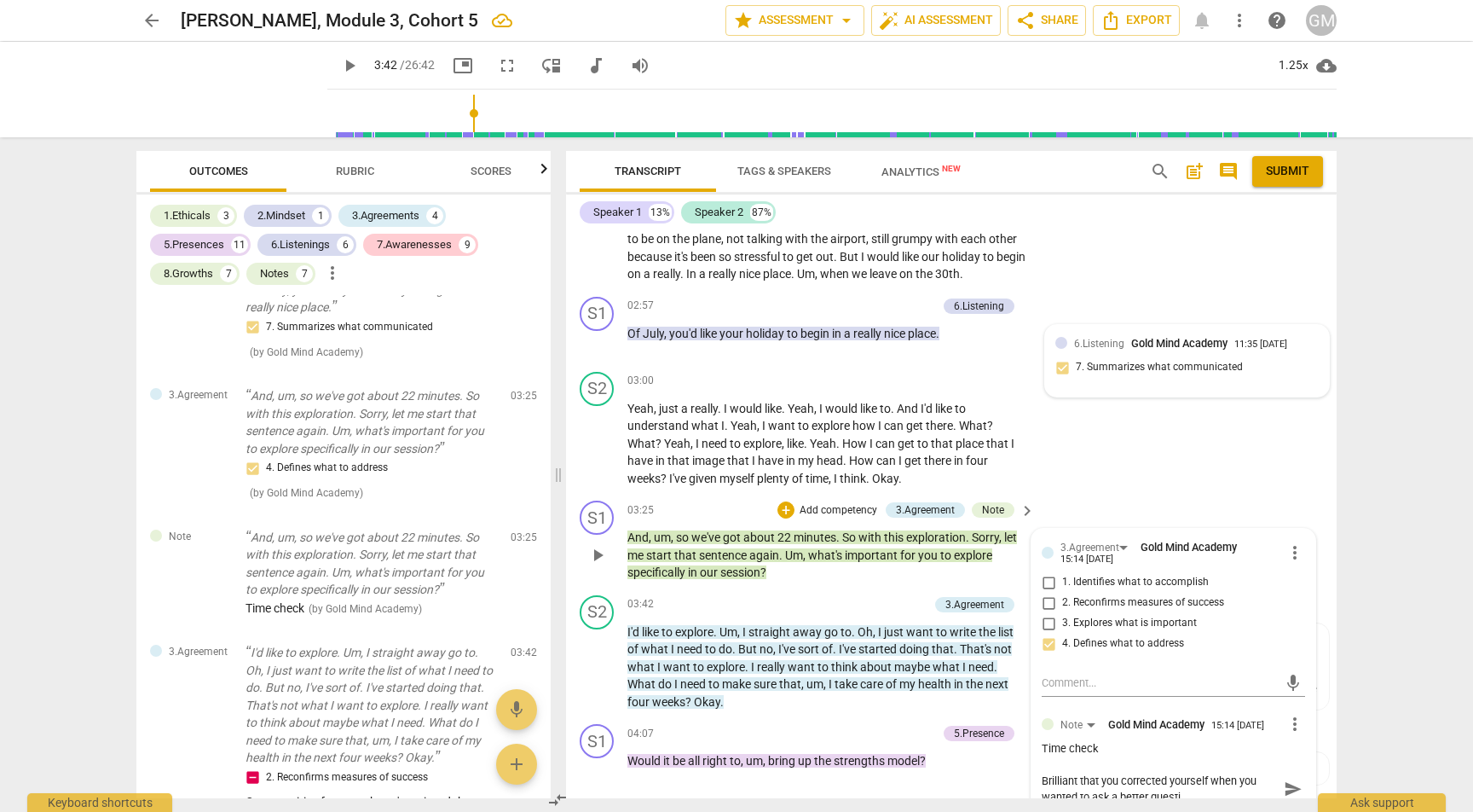
type textarea "Brilliant that you corrected yourself when you wanted to ask a better questio"
type textarea "Brilliant that you corrected yourself when you wanted to ask a better question"
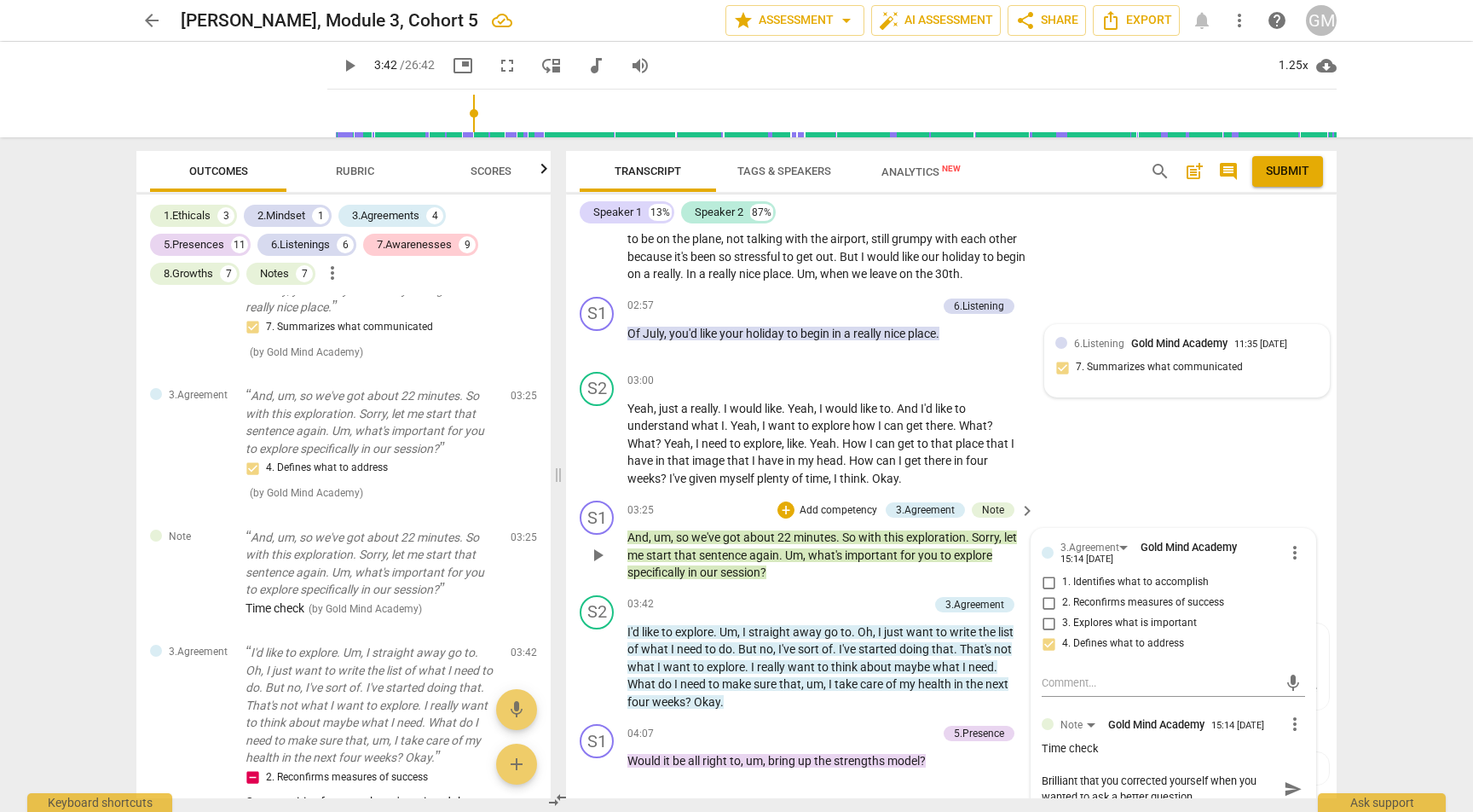
type textarea "Brilliant that you corrected yourself when you wanted to ask a better question"
type textarea "Brilliant that you corrected yourself when you wanted to ask a better question."
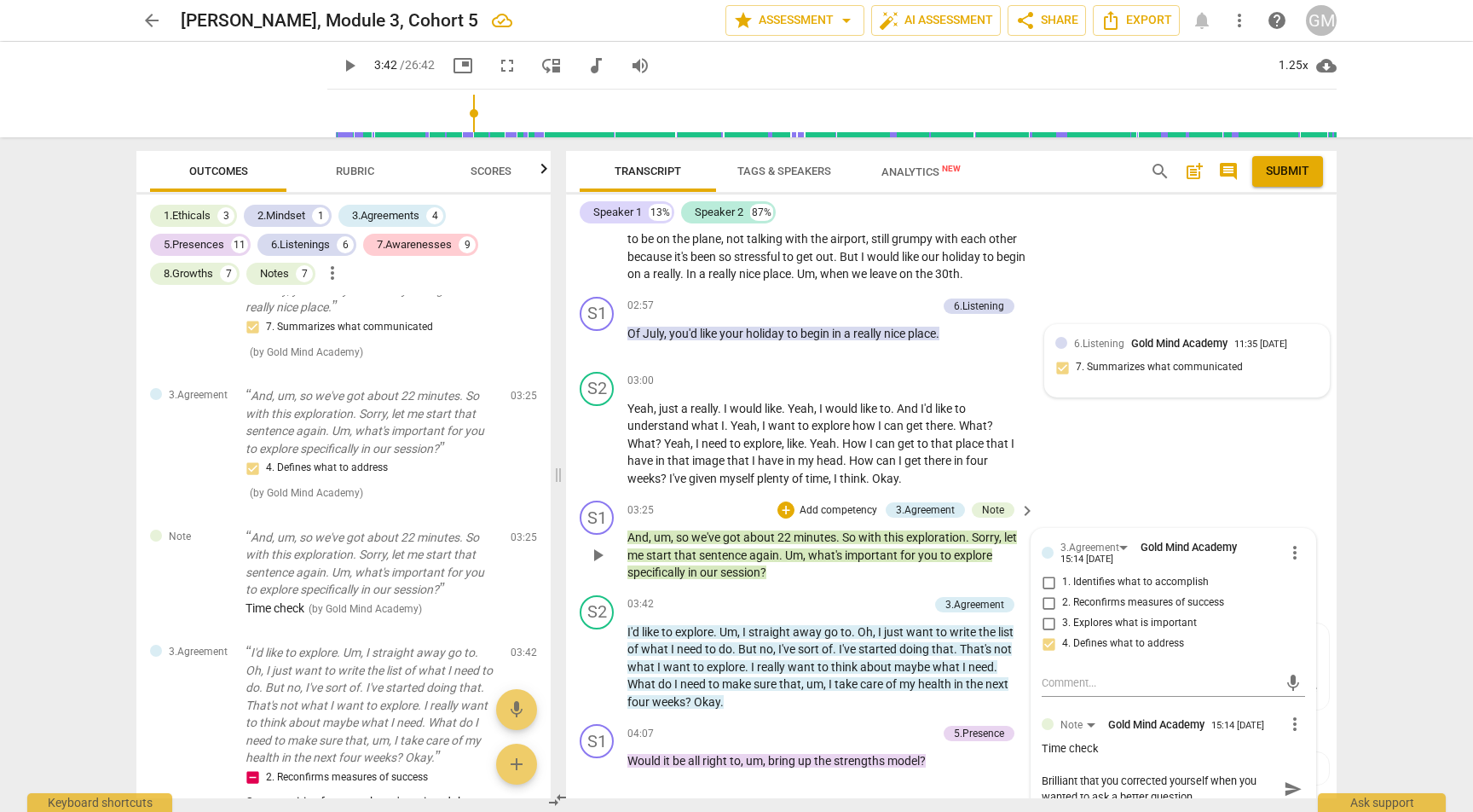
type textarea "Brilliant that you corrected yourself when you wanted to ask a better question."
type textarea "Brilliant that you corrected yourself when you wanted to ask a better question.…"
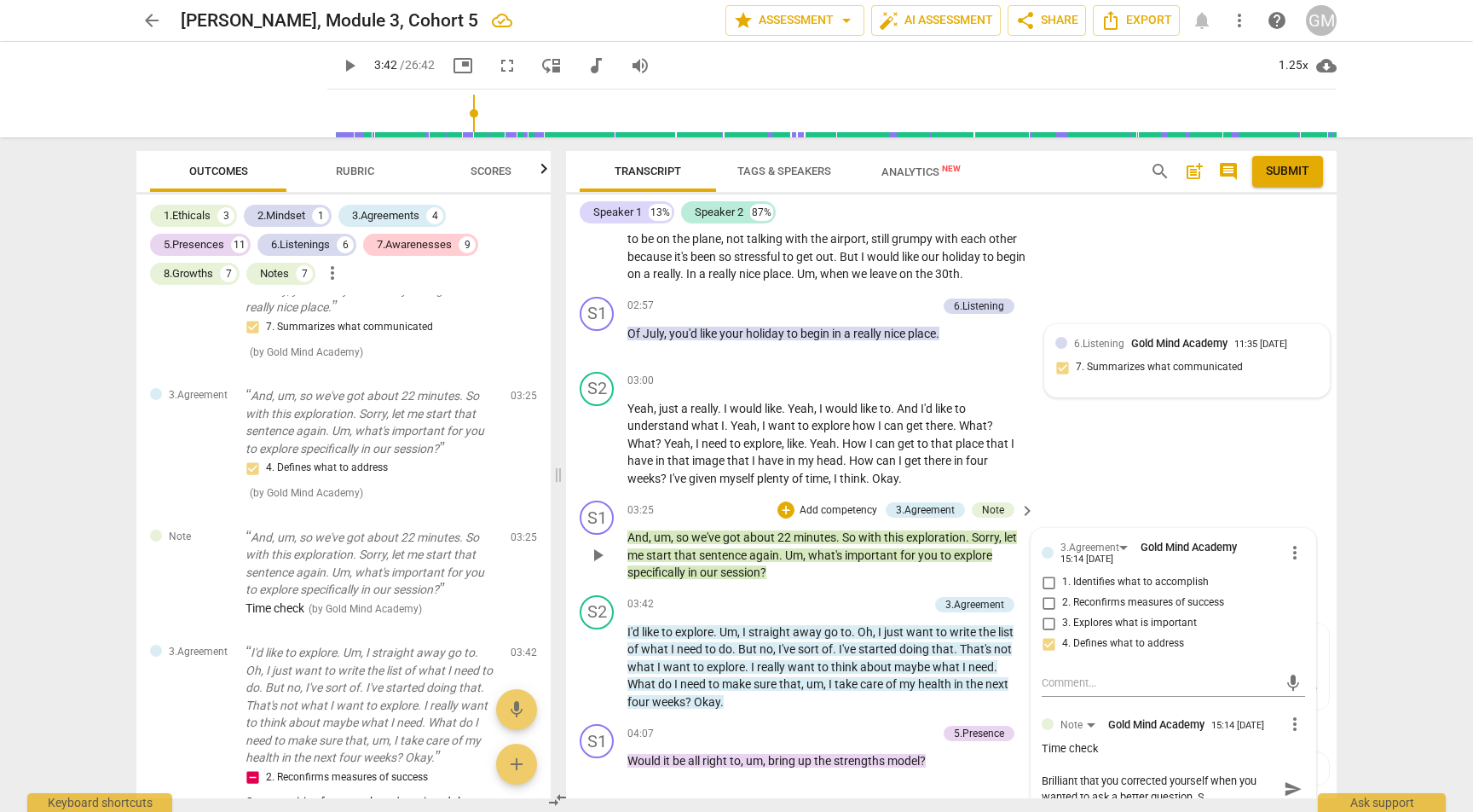
type textarea "Brilliant that you corrected yourself when you wanted to ask a better question.…"
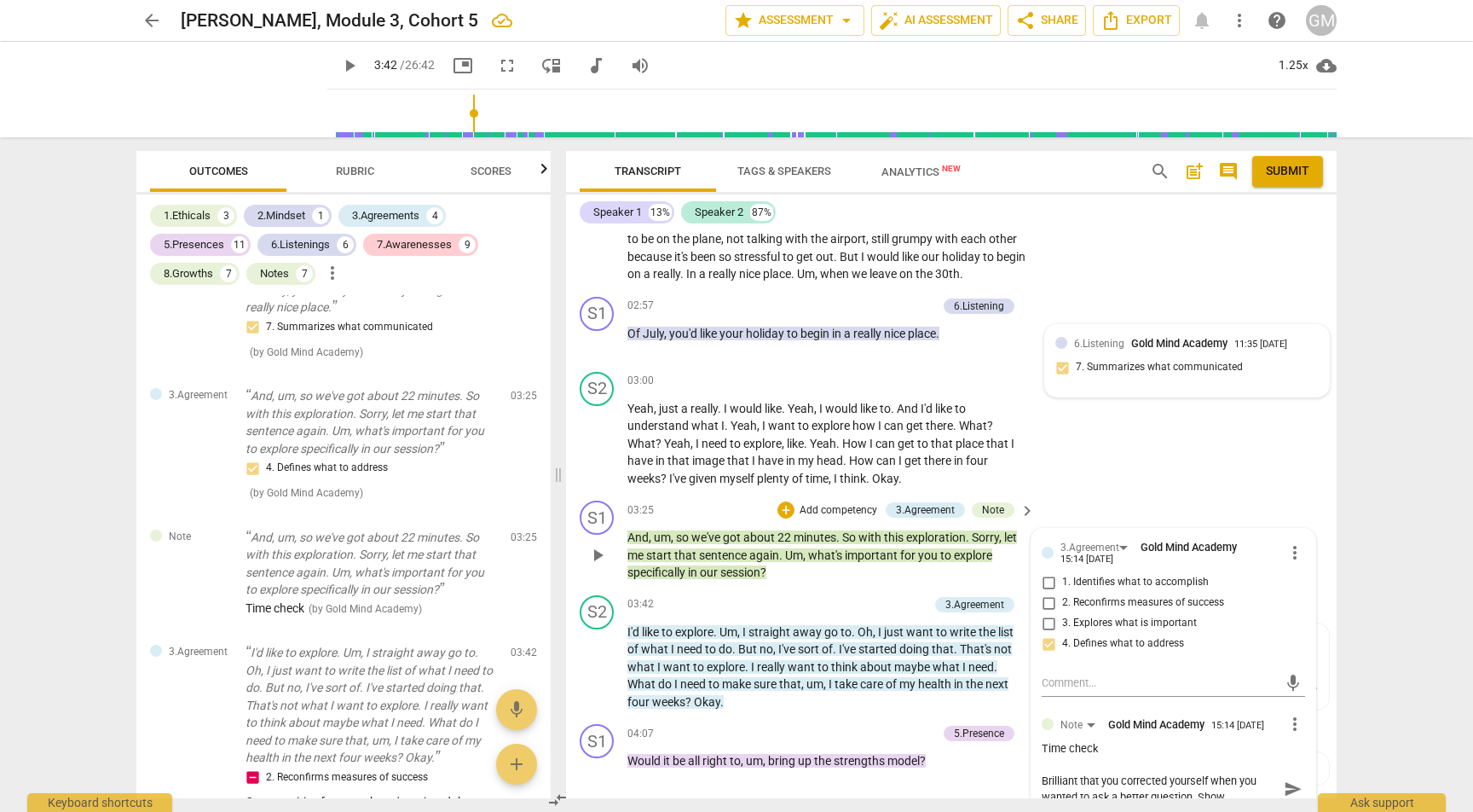
type textarea "Brilliant that you corrected yourself when you wanted to ask a better question.…"
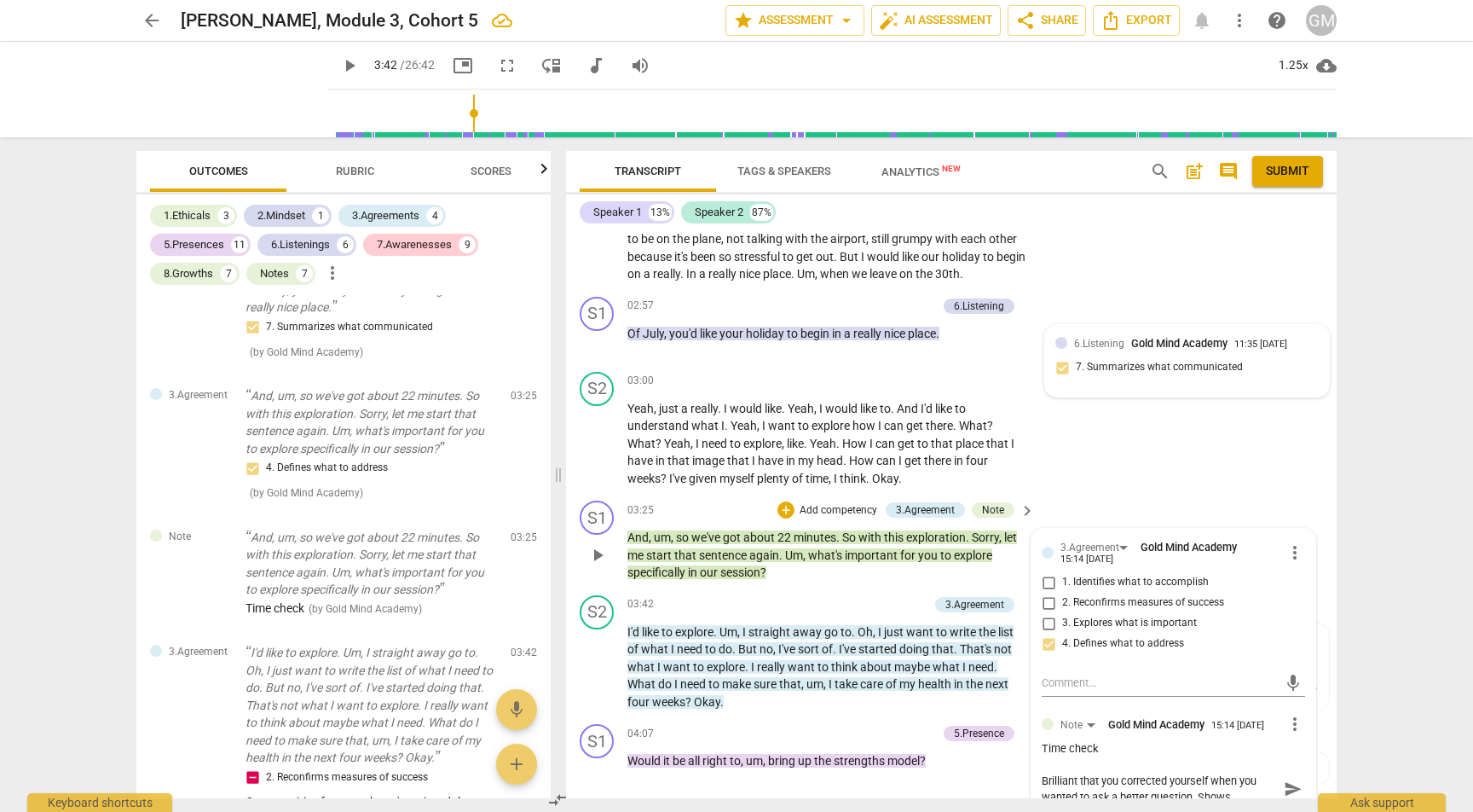
type textarea "Brilliant that you corrected yourself when you wanted to ask a better question.…"
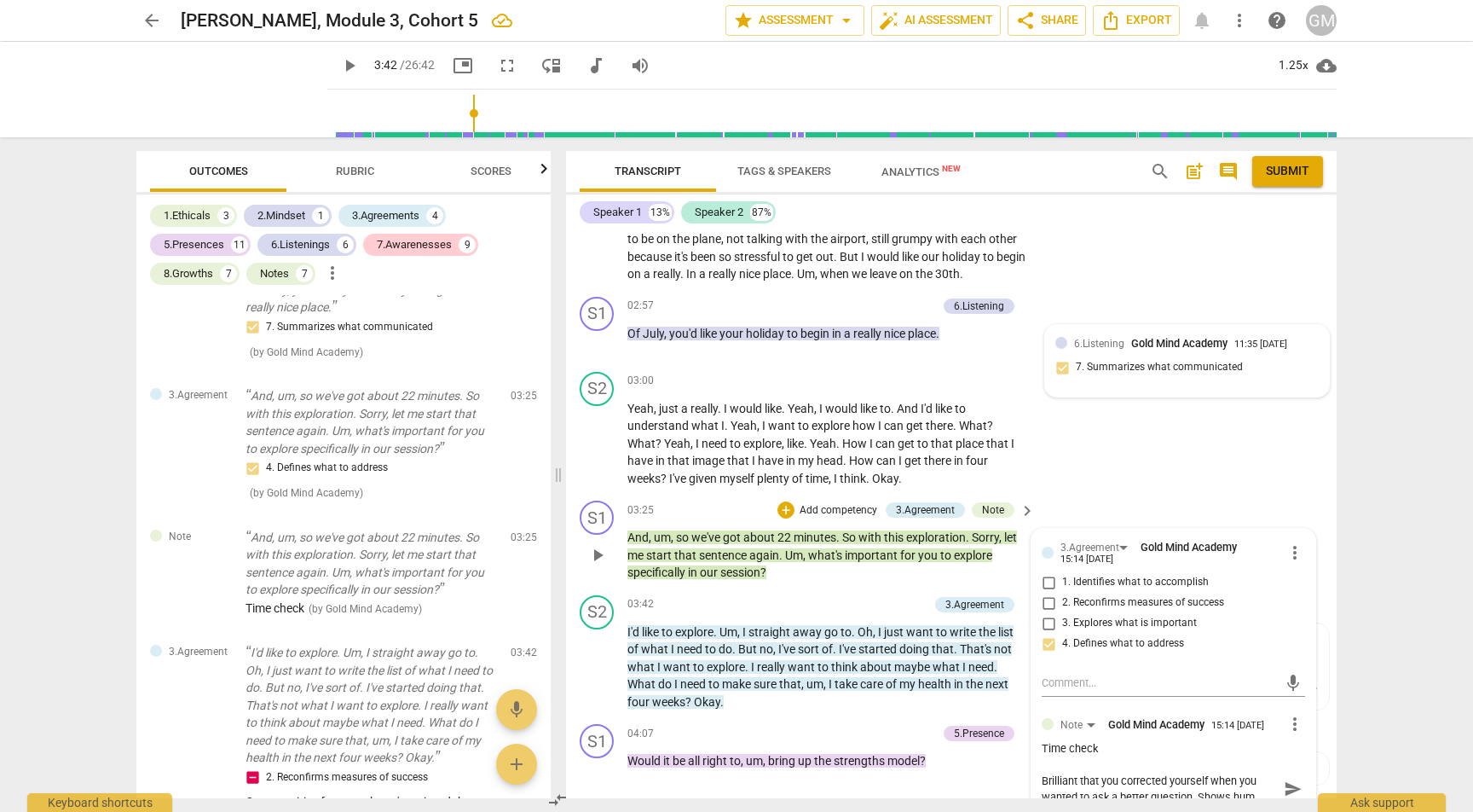
type textarea "Brilliant that you corrected yourself when you wanted to ask a better question.…"
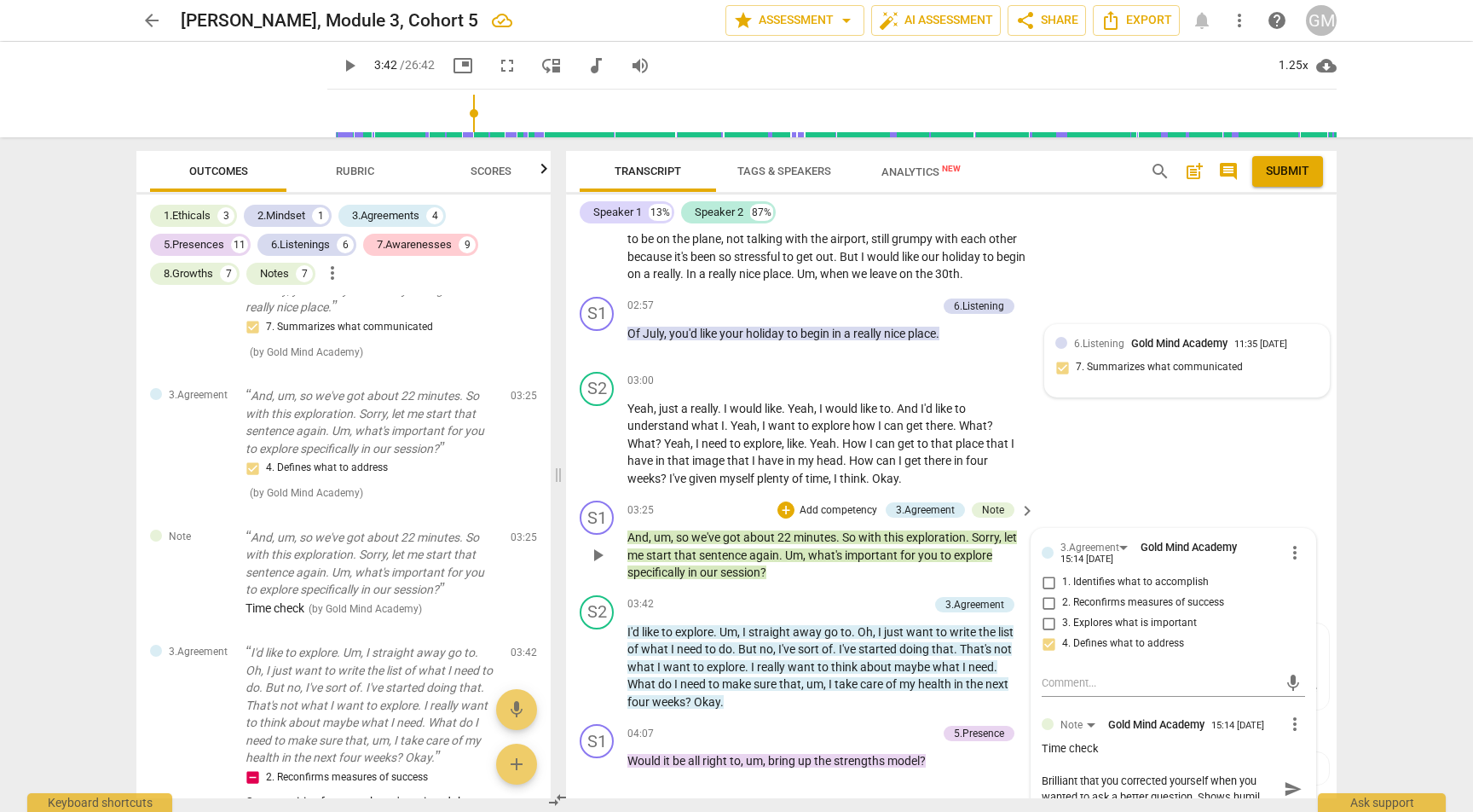
type textarea "Brilliant that you corrected yourself when you wanted to ask a better question.…"
click at [1289, 779] on span "send" at bounding box center [1293, 789] width 19 height 19
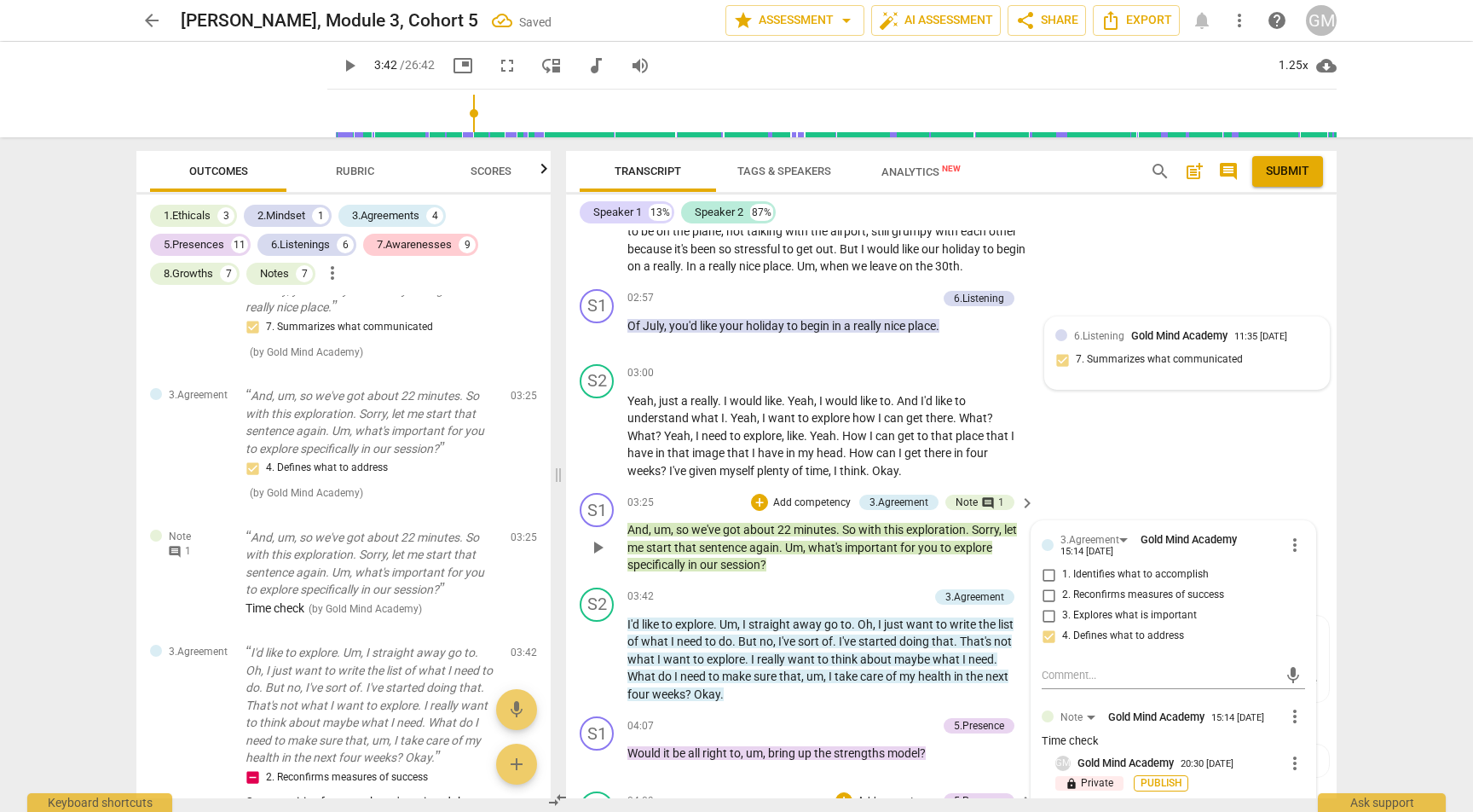
click at [1150, 775] on span "Publish" at bounding box center [1161, 782] width 25 height 14
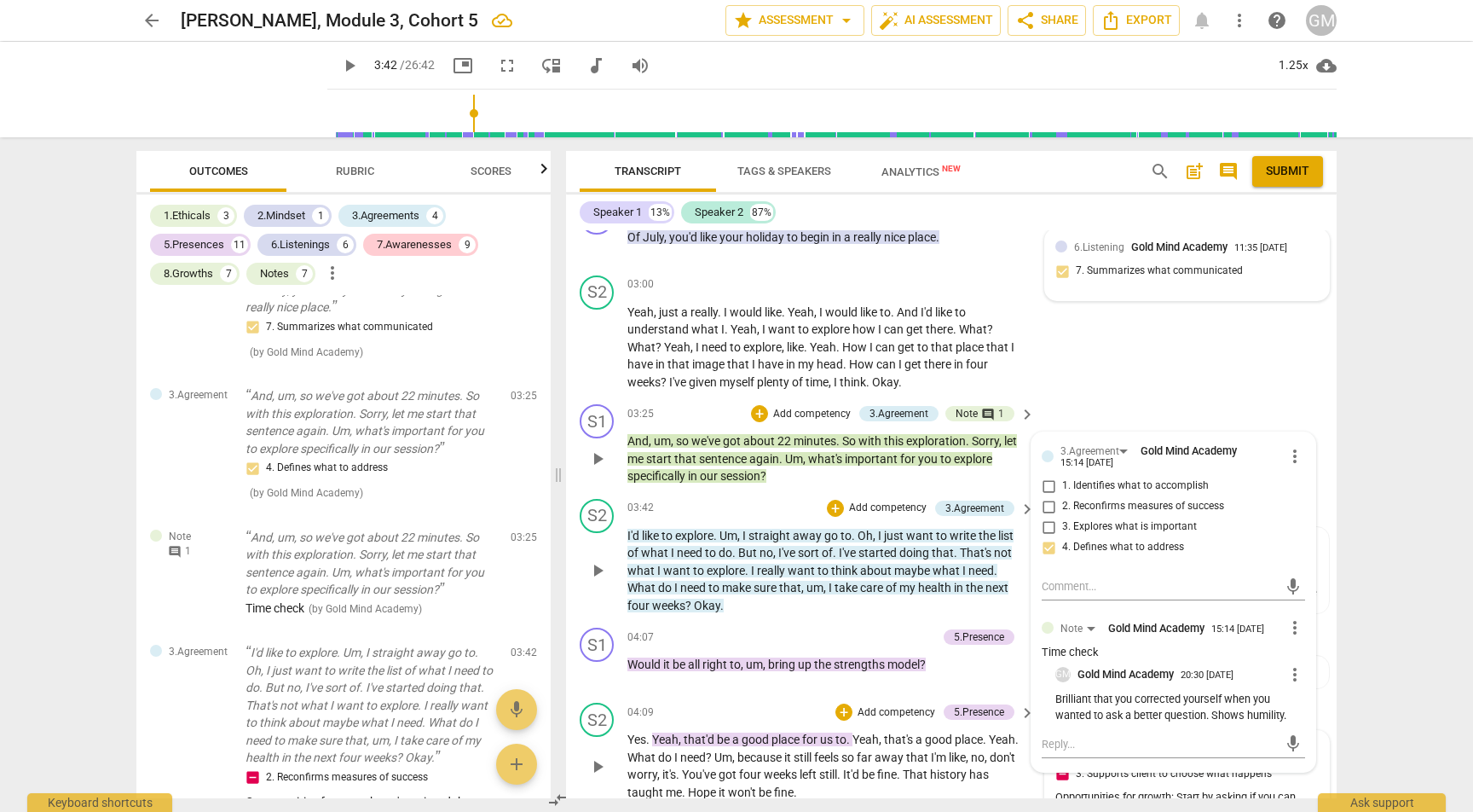
scroll to position [2980, 0]
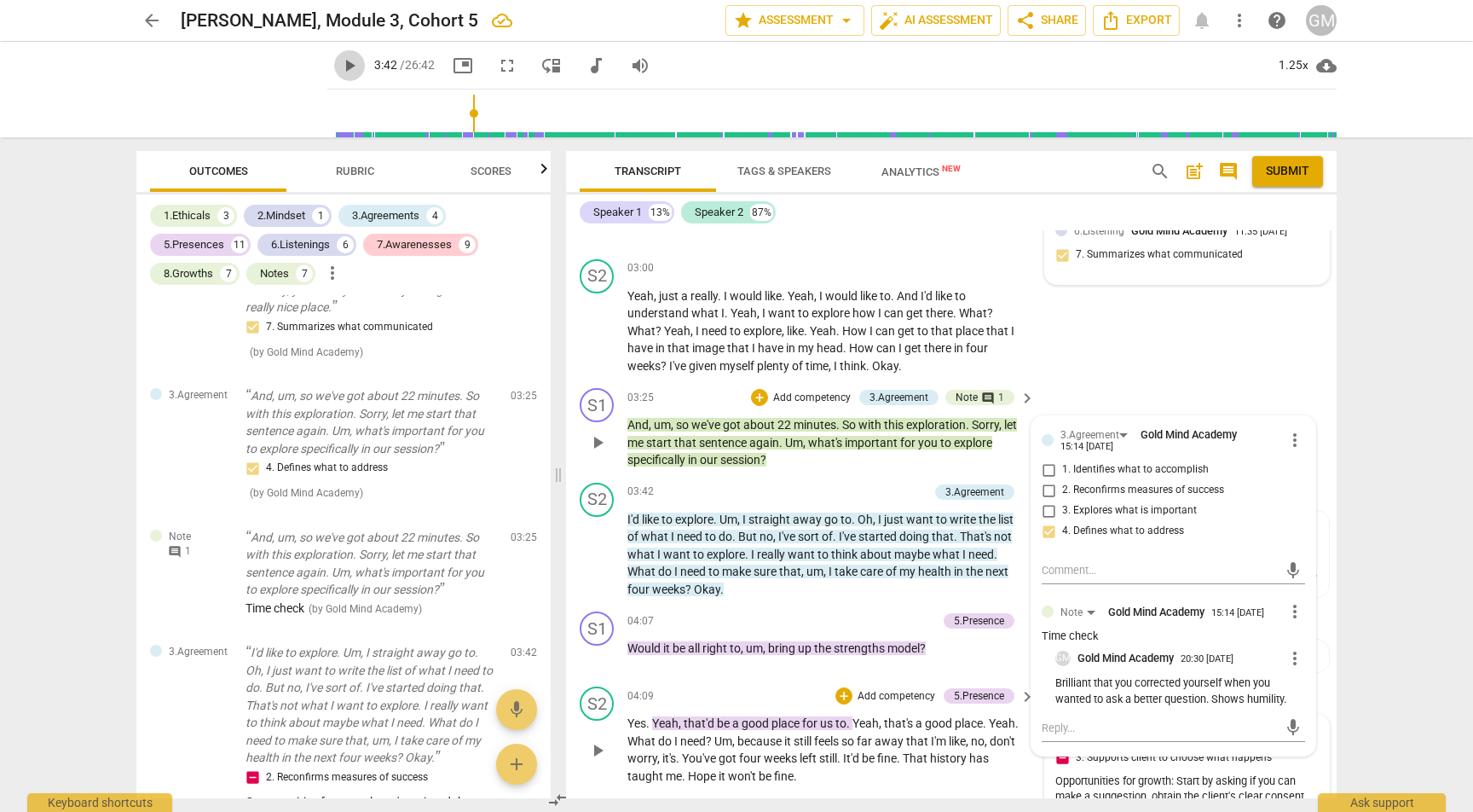
click at [339, 64] on span "play_arrow" at bounding box center [350, 66] width 21 height 21
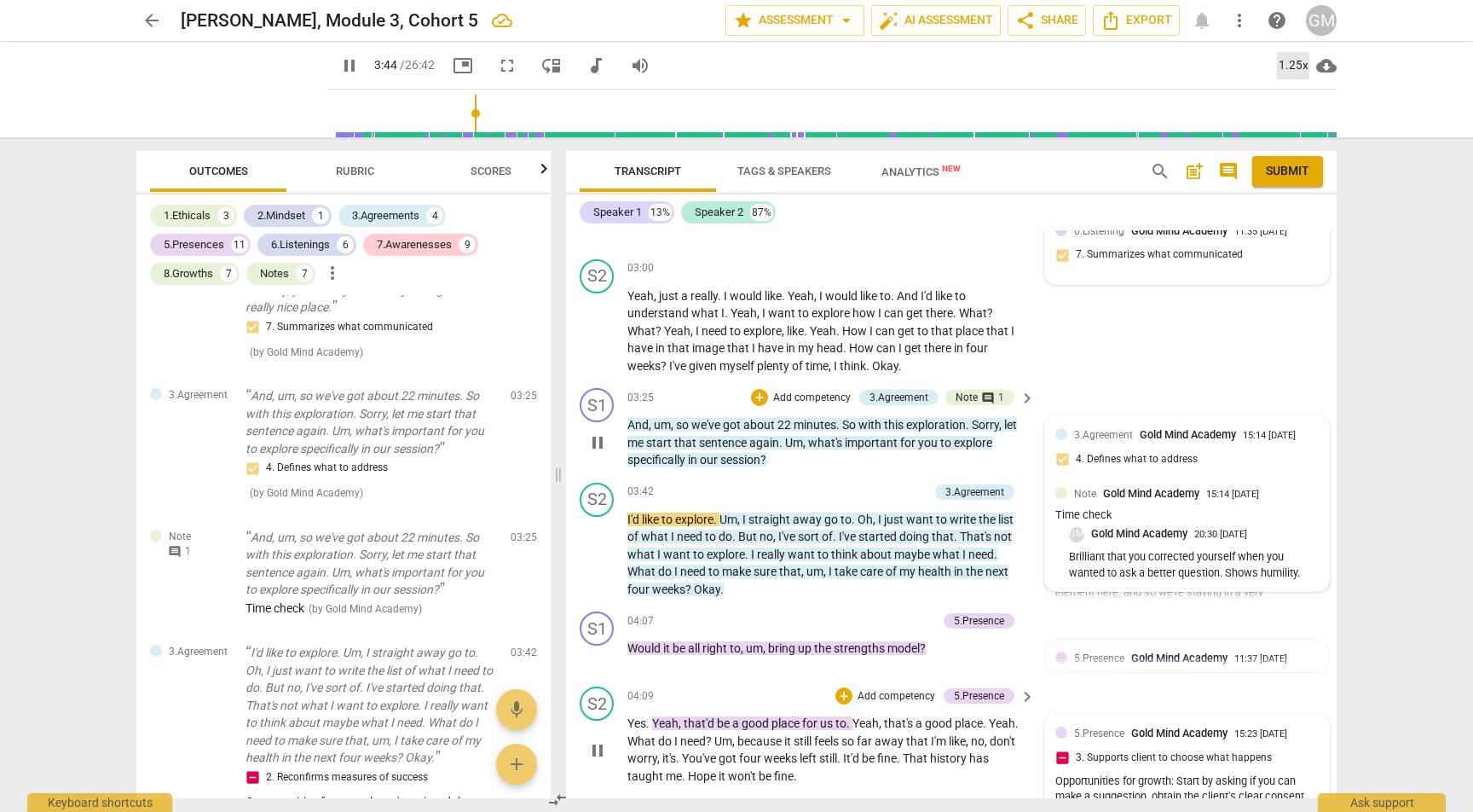
click at [1300, 60] on div "1.25x" at bounding box center [1293, 65] width 33 height 27
click at [1305, 165] on li "1.5x" at bounding box center [1305, 164] width 57 height 33
click at [1294, 64] on div "1.5x" at bounding box center [1293, 65] width 33 height 27
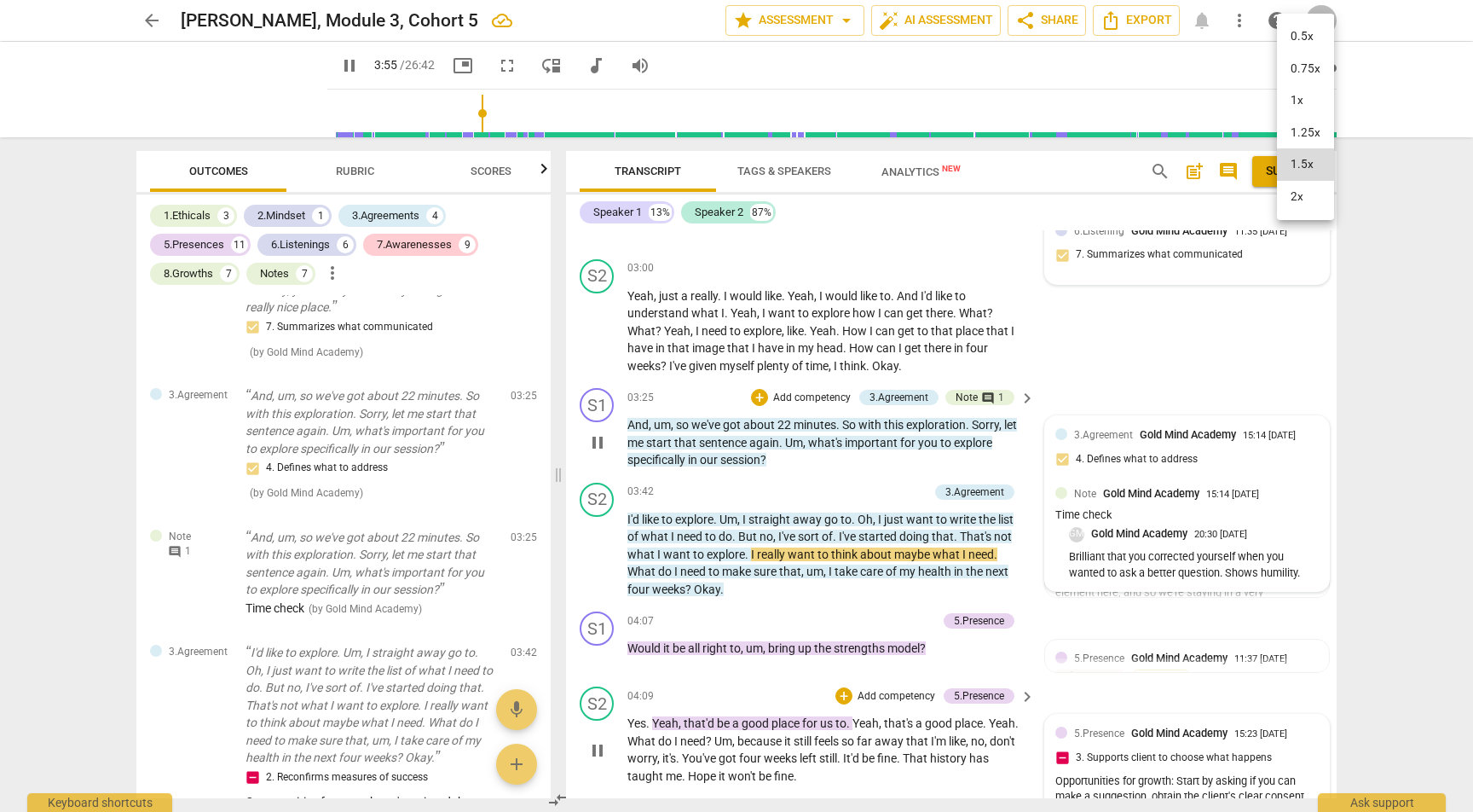
click at [479, 178] on div at bounding box center [736, 406] width 1473 height 812
click at [491, 173] on span "Scores" at bounding box center [491, 171] width 41 height 13
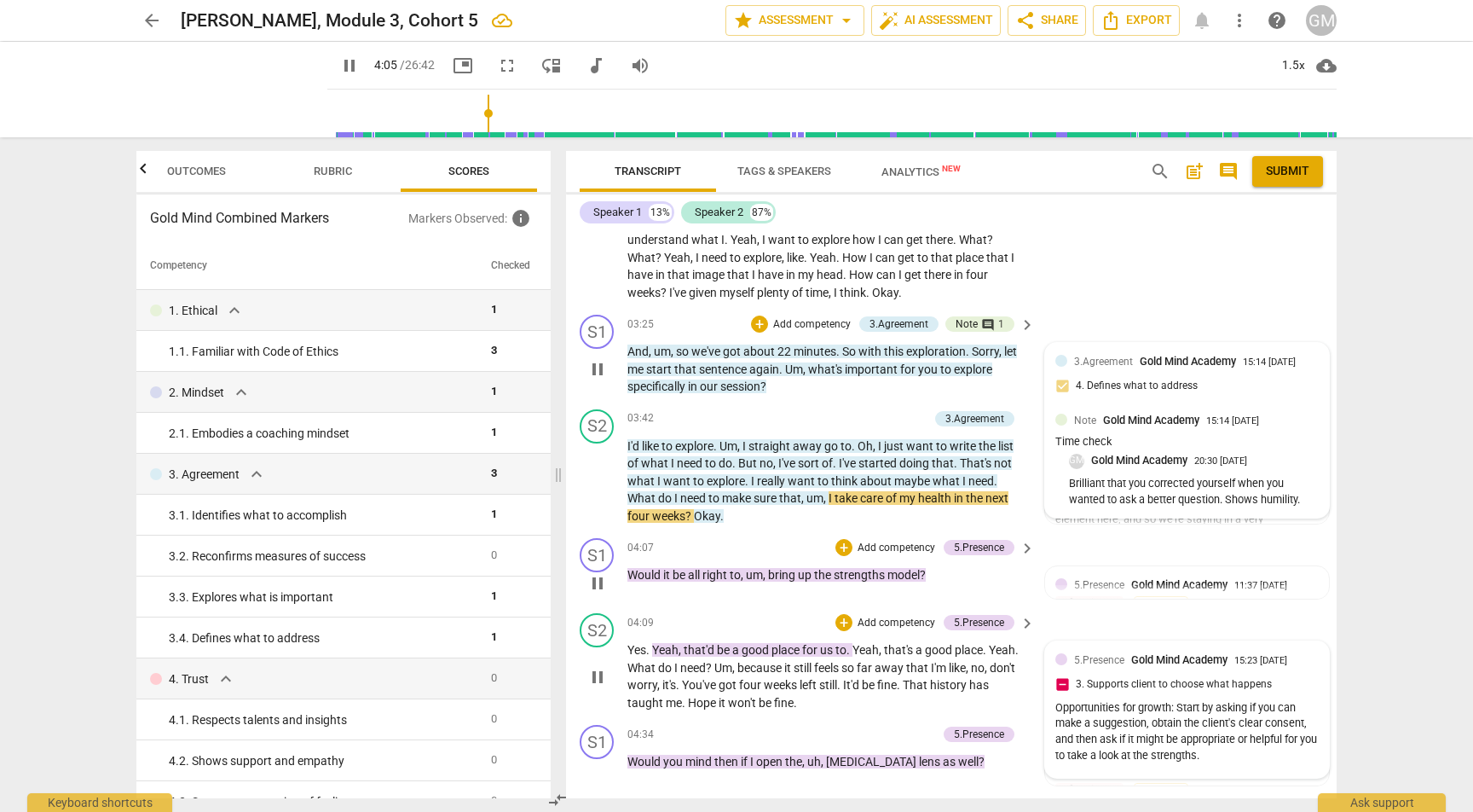
scroll to position [3071, 0]
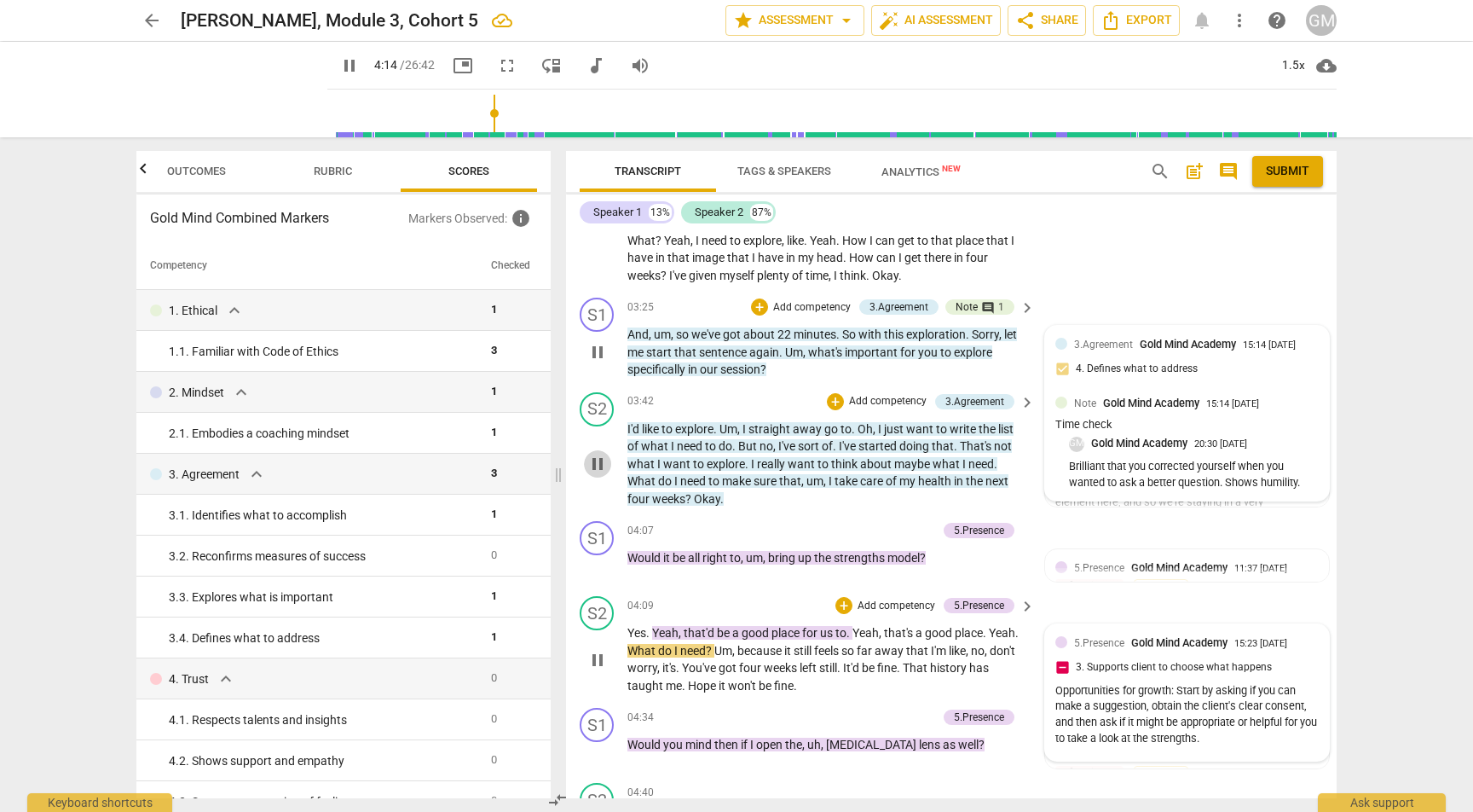
click at [602, 454] on span "pause" at bounding box center [597, 464] width 21 height 21
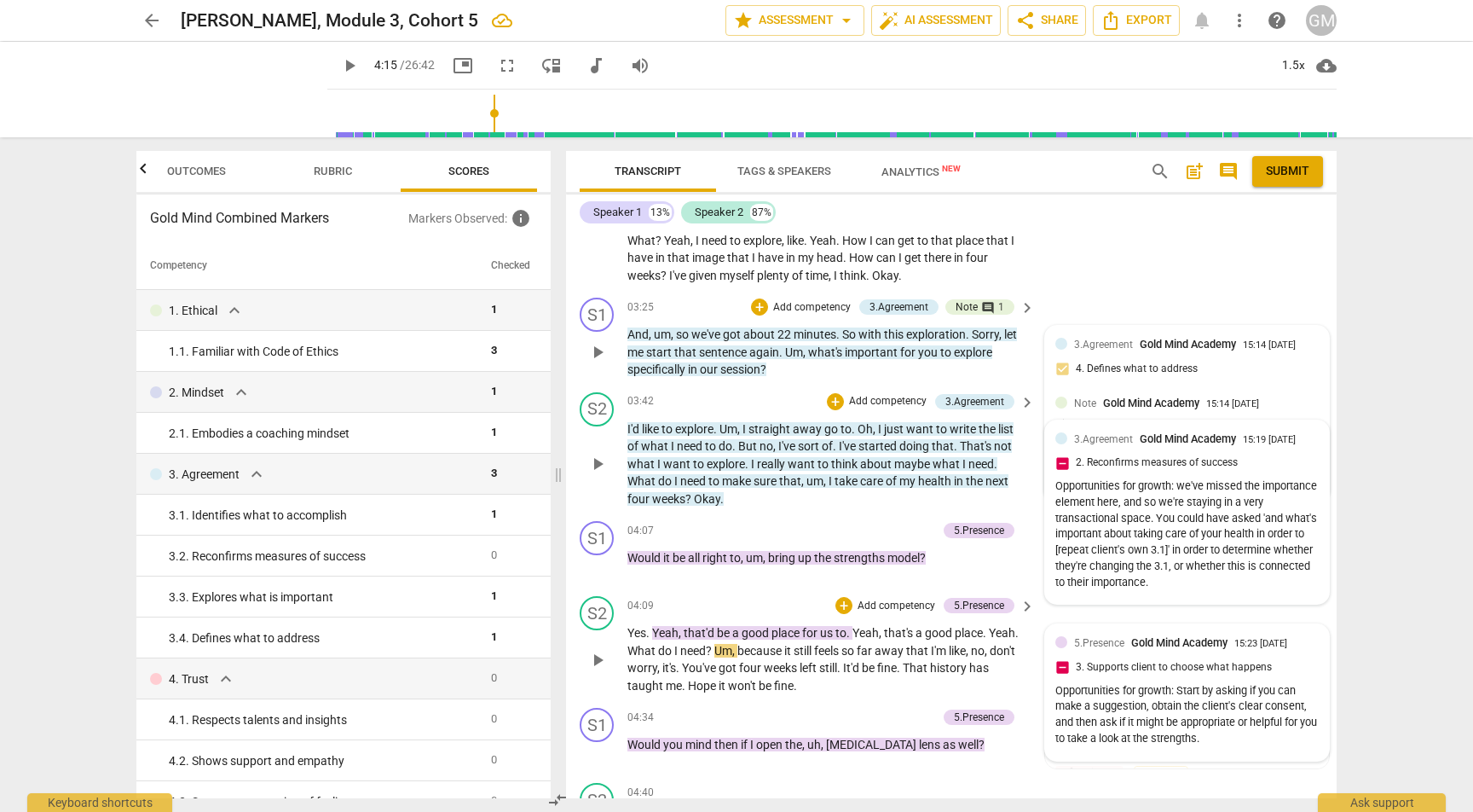
scroll to position [3091, 0]
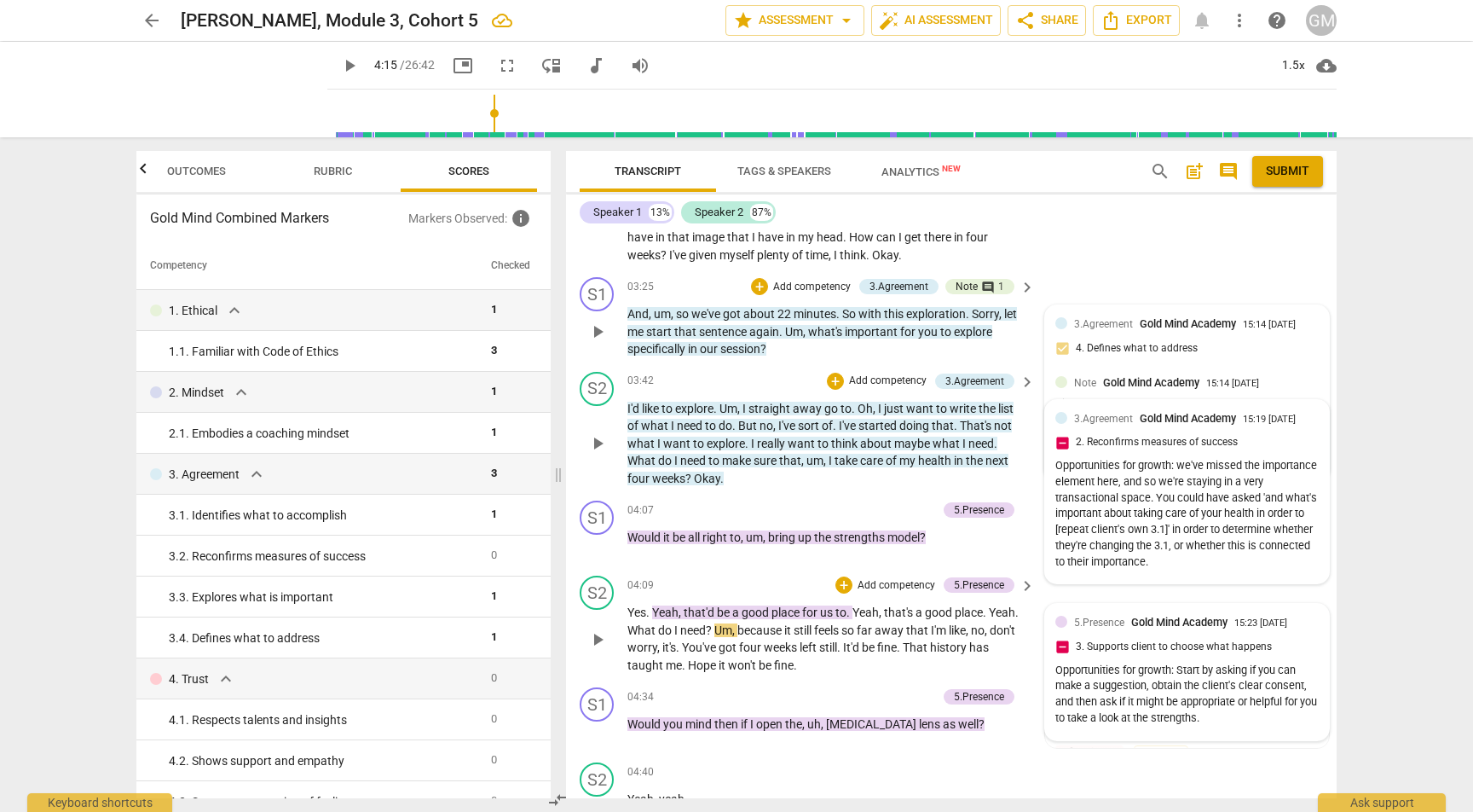
click at [1058, 410] on div "3.Agreement Gold Mind Academy 15:19 07-26-2025 2. Reconfirms measures of succes…" at bounding box center [1187, 491] width 263 height 164
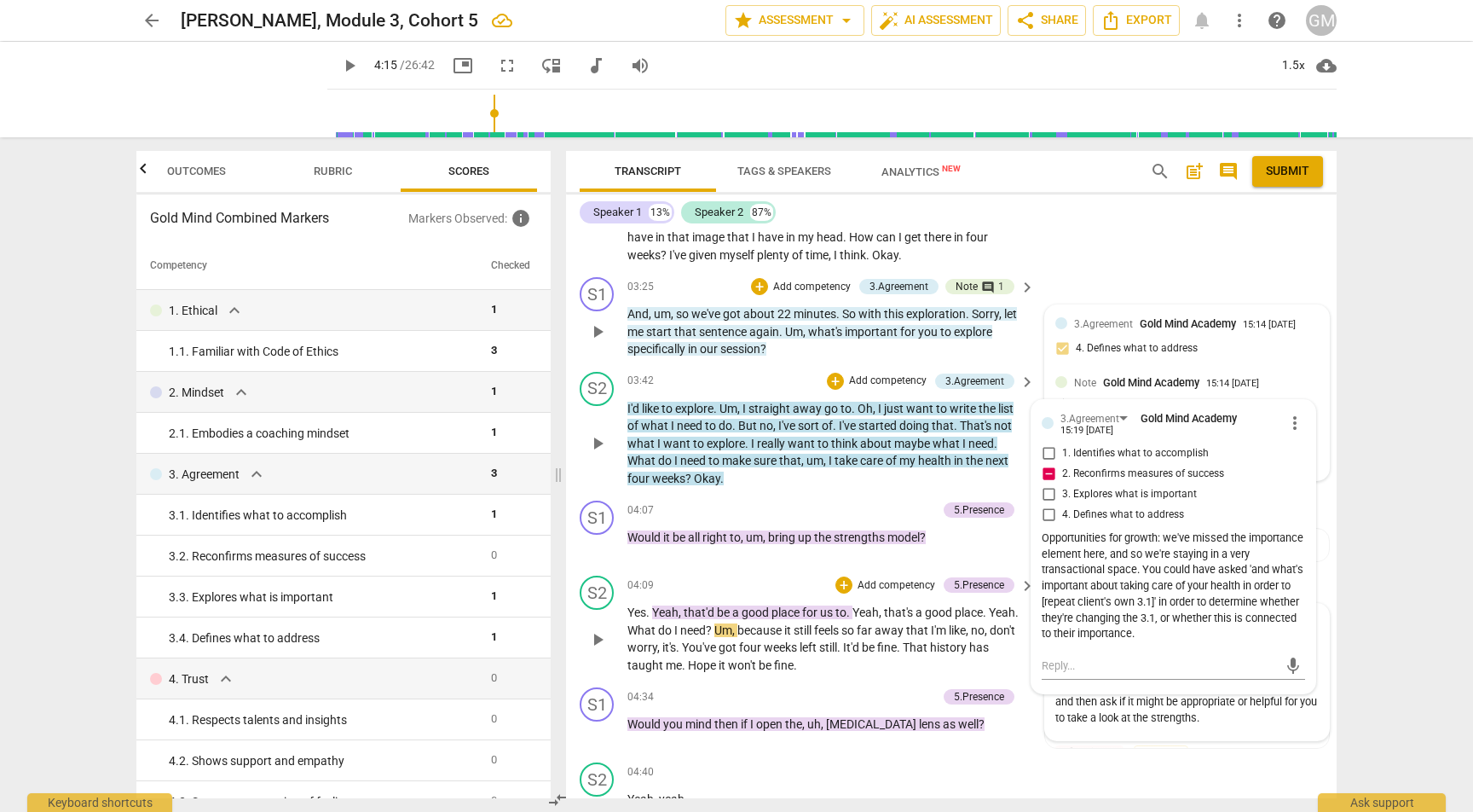
click at [1042, 464] on input "2. Reconfirms measures of success" at bounding box center [1048, 474] width 27 height 21
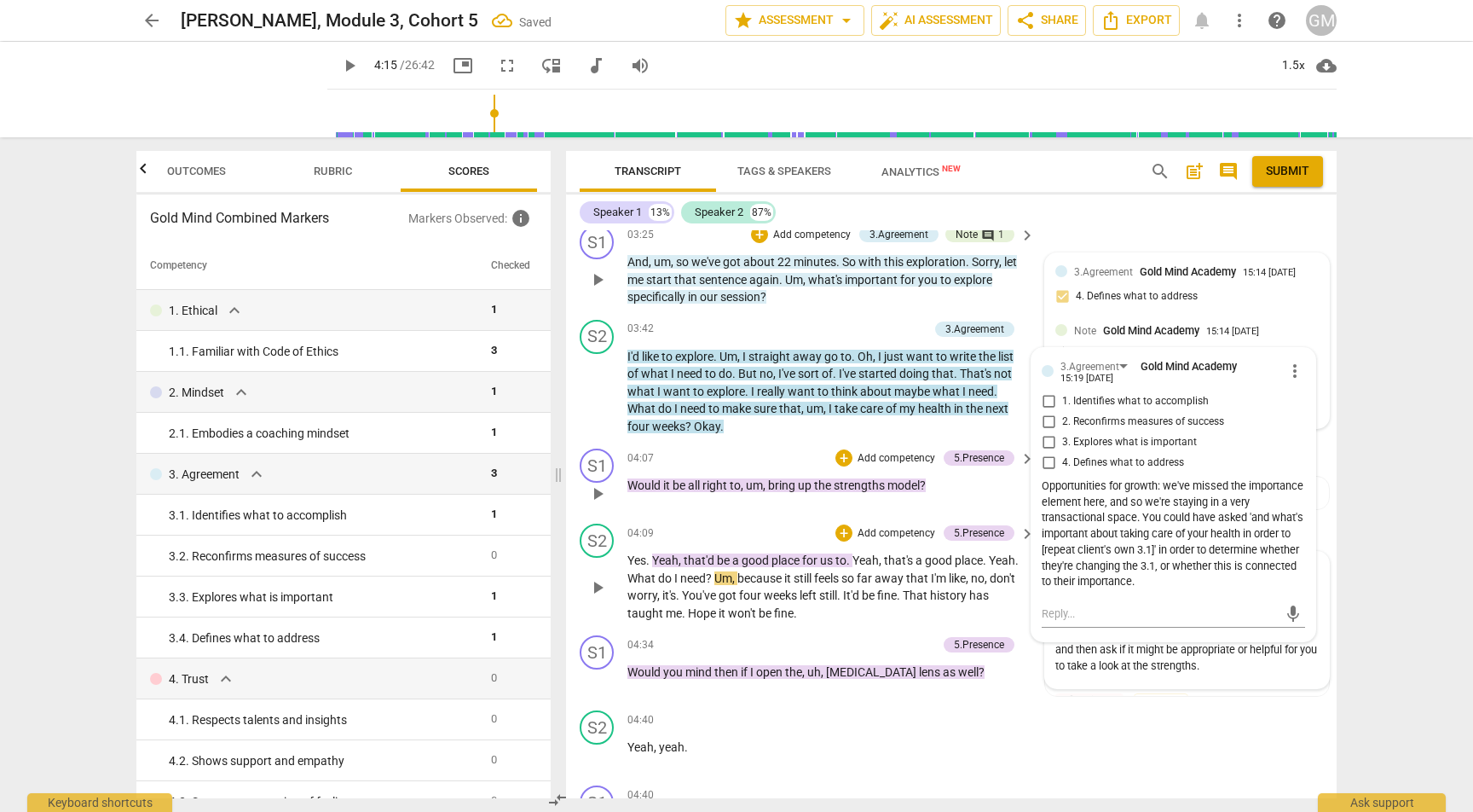
scroll to position [3159, 0]
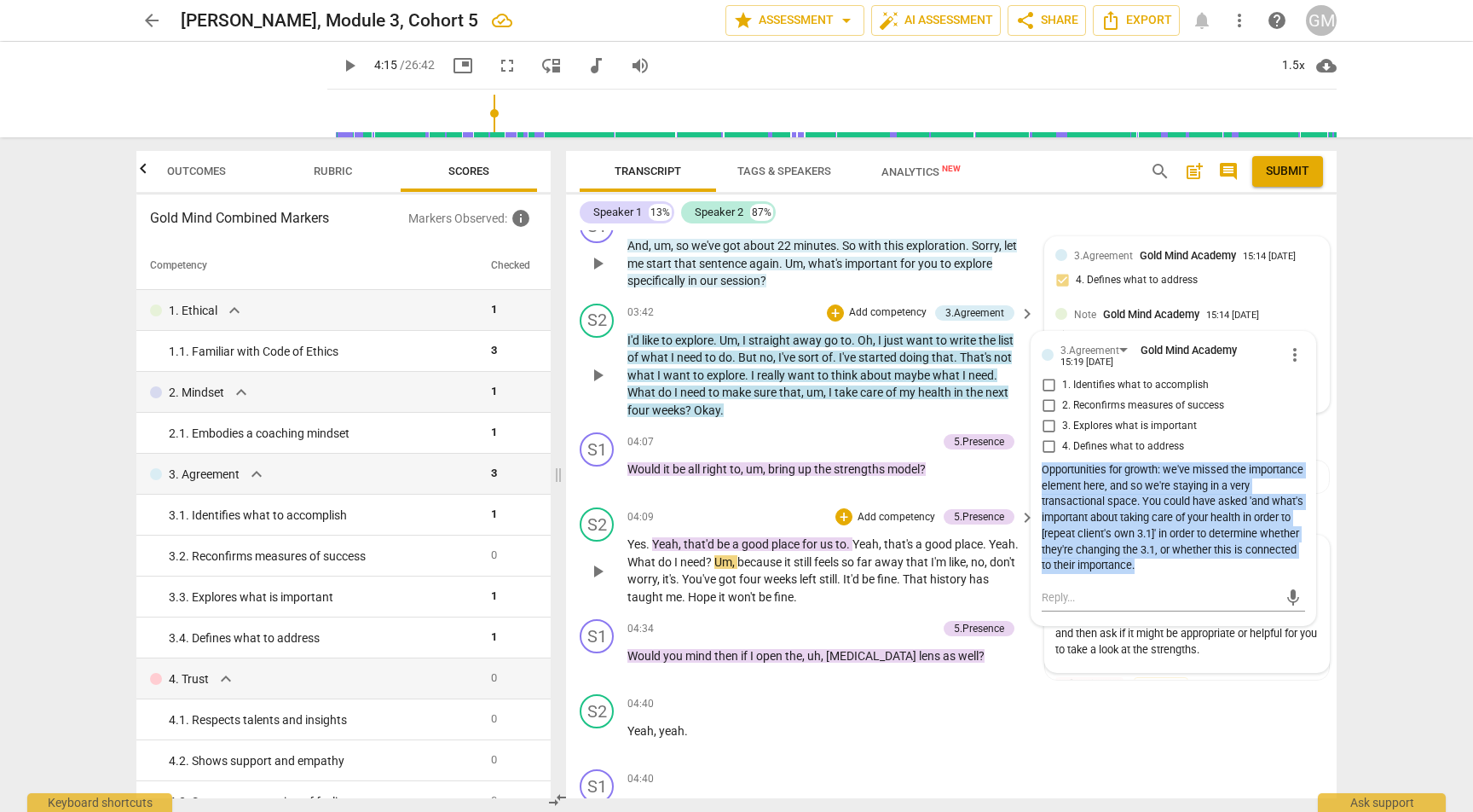
drag, startPoint x: 1188, startPoint y: 511, endPoint x: 1034, endPoint y: 417, distance: 180.4
click at [1034, 417] on div "3.Agreement Gold Mind Academy 15:19 07-26-2025 more_vert 1. Identifies what to …" at bounding box center [1173, 479] width 284 height 294
copy div "Opportunities for growth: we've missed the importance element here, and so we'r…"
click at [1286, 344] on span "more_vert" at bounding box center [1295, 354] width 21 height 21
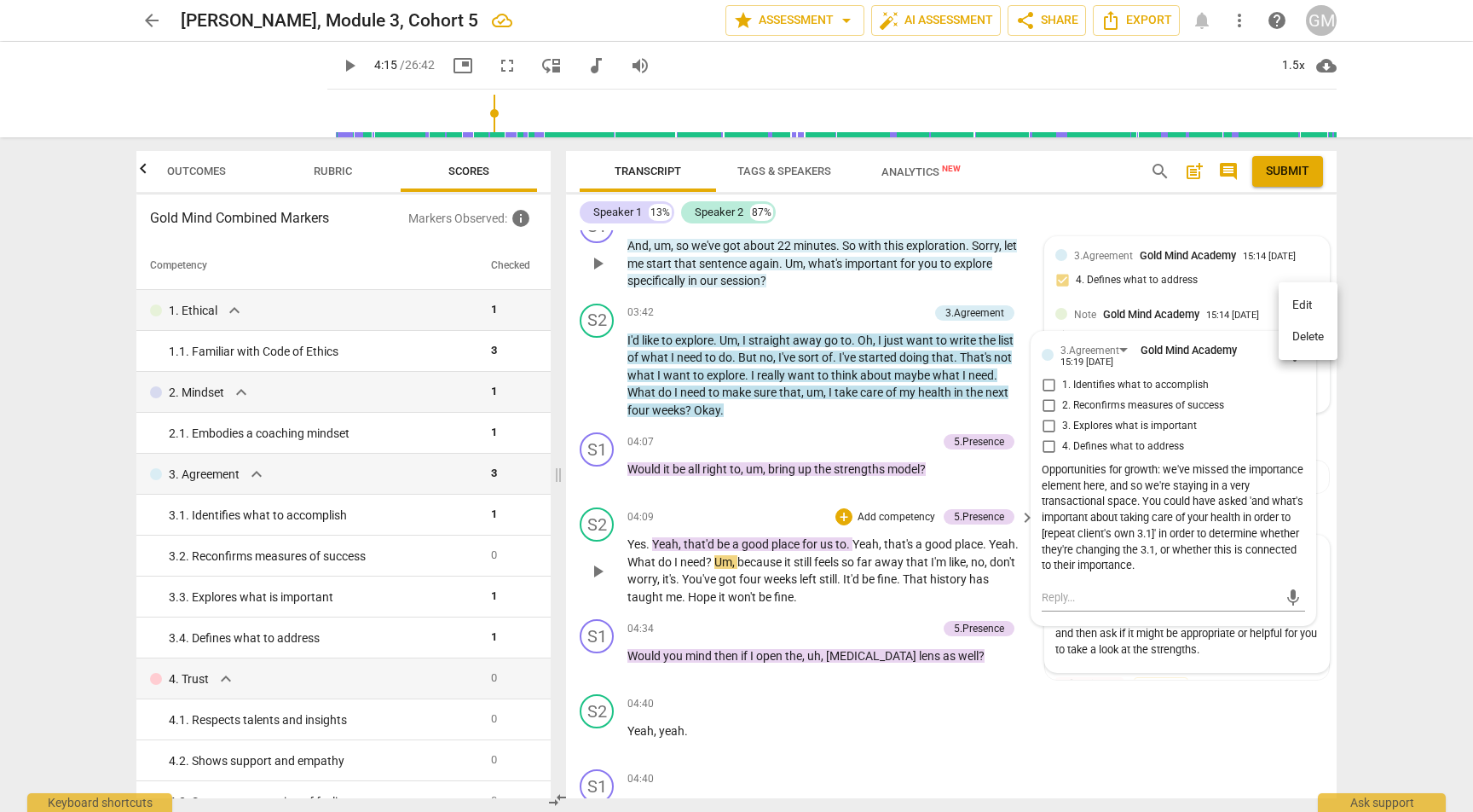
click at [1304, 336] on li "Delete" at bounding box center [1308, 337] width 59 height 33
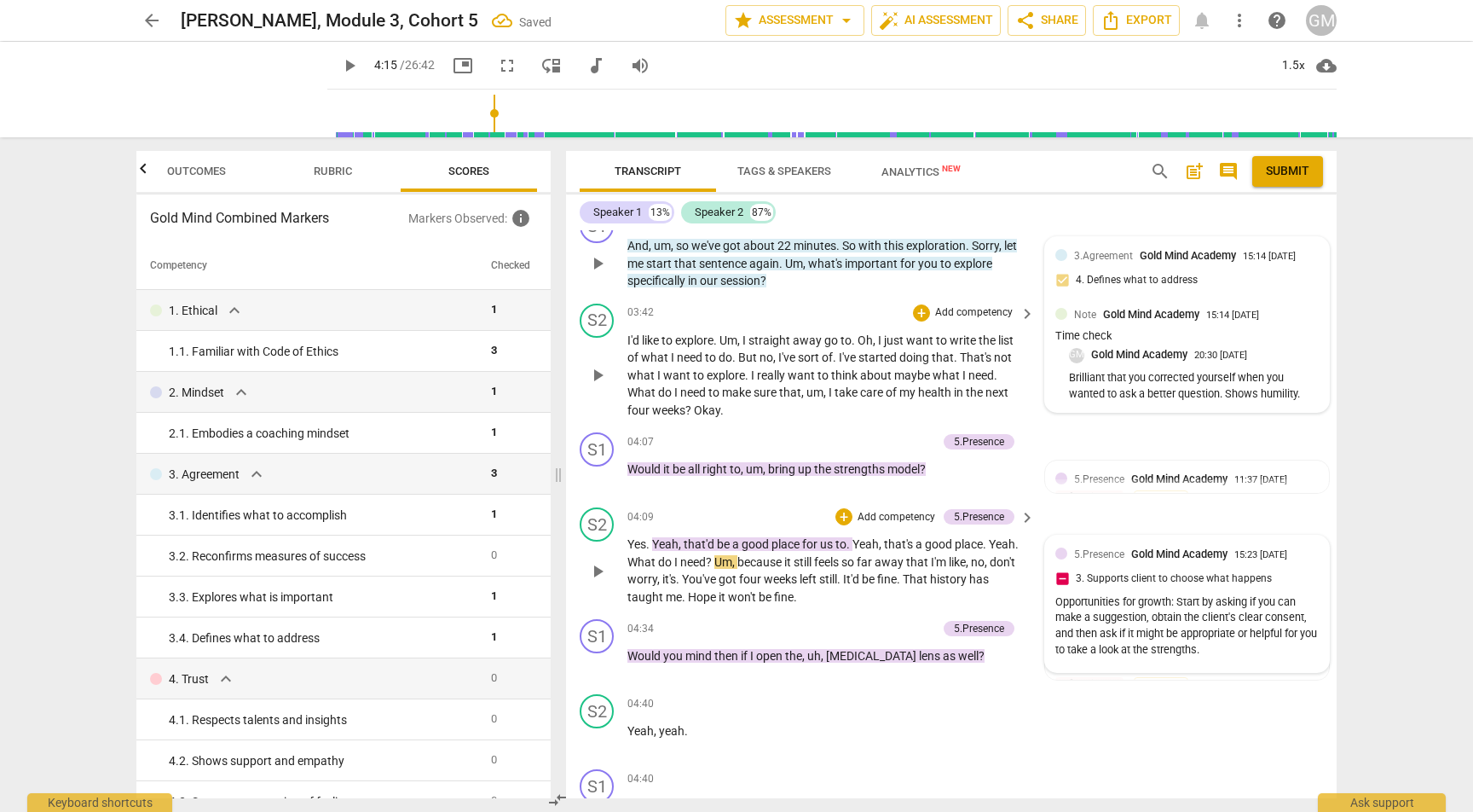
click at [950, 305] on p "Add competency" at bounding box center [974, 312] width 81 height 15
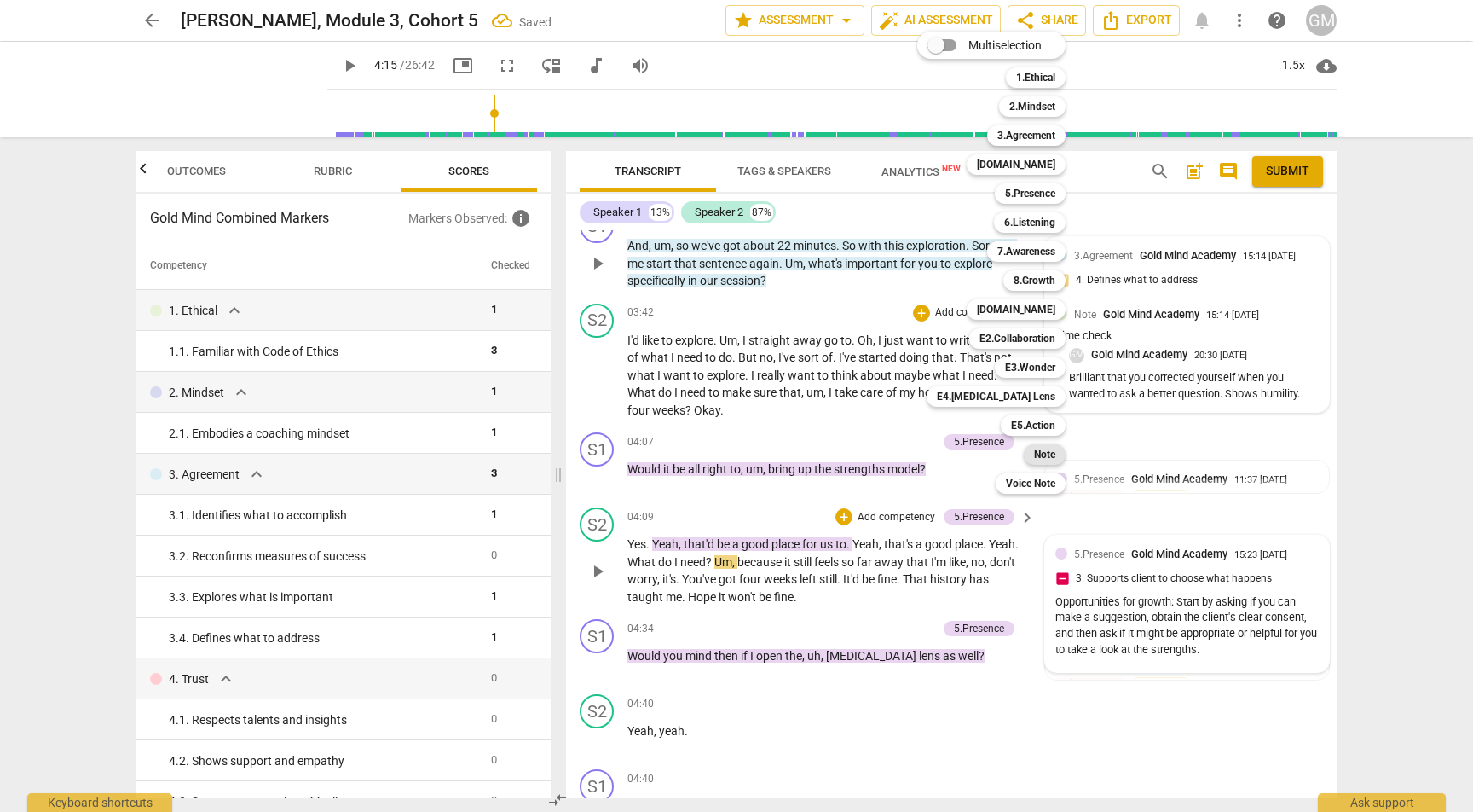
click at [1045, 459] on b "Note" at bounding box center [1045, 455] width 22 height 21
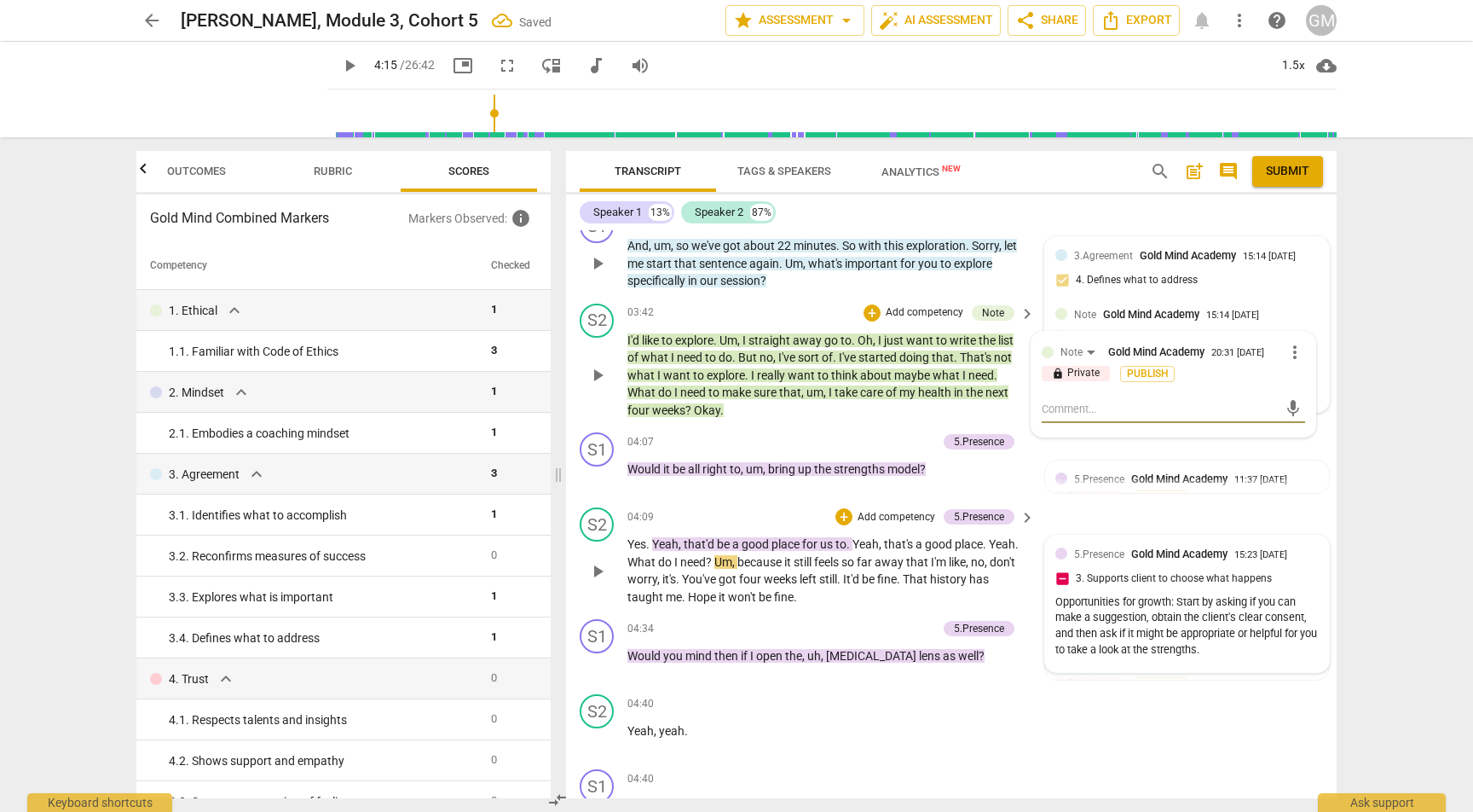
paste textarea "Opportunities for growth: we've missed the importance element here, and so we'r…"
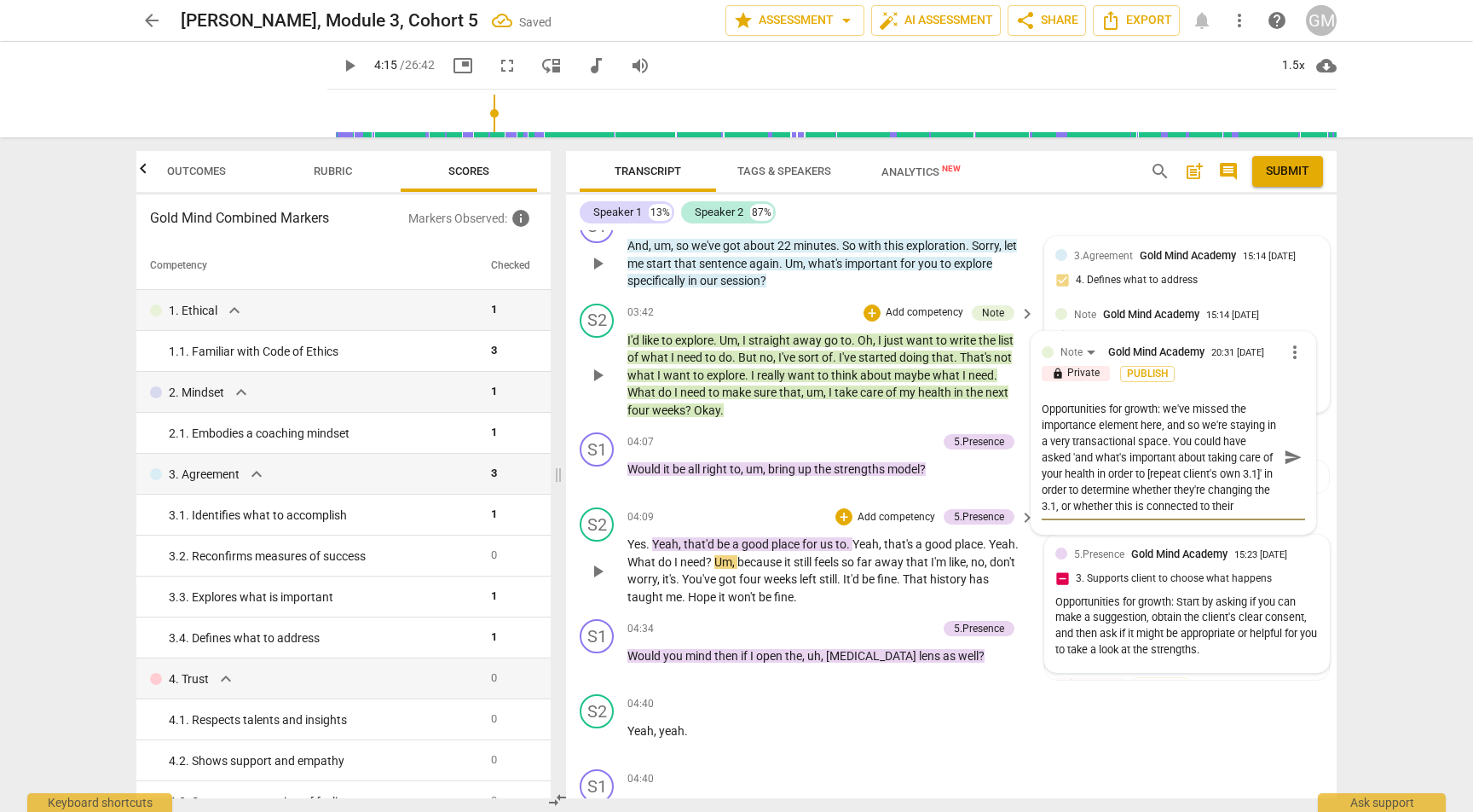
scroll to position [14, 0]
click at [1152, 367] on span "Publish" at bounding box center [1147, 373] width 25 height 14
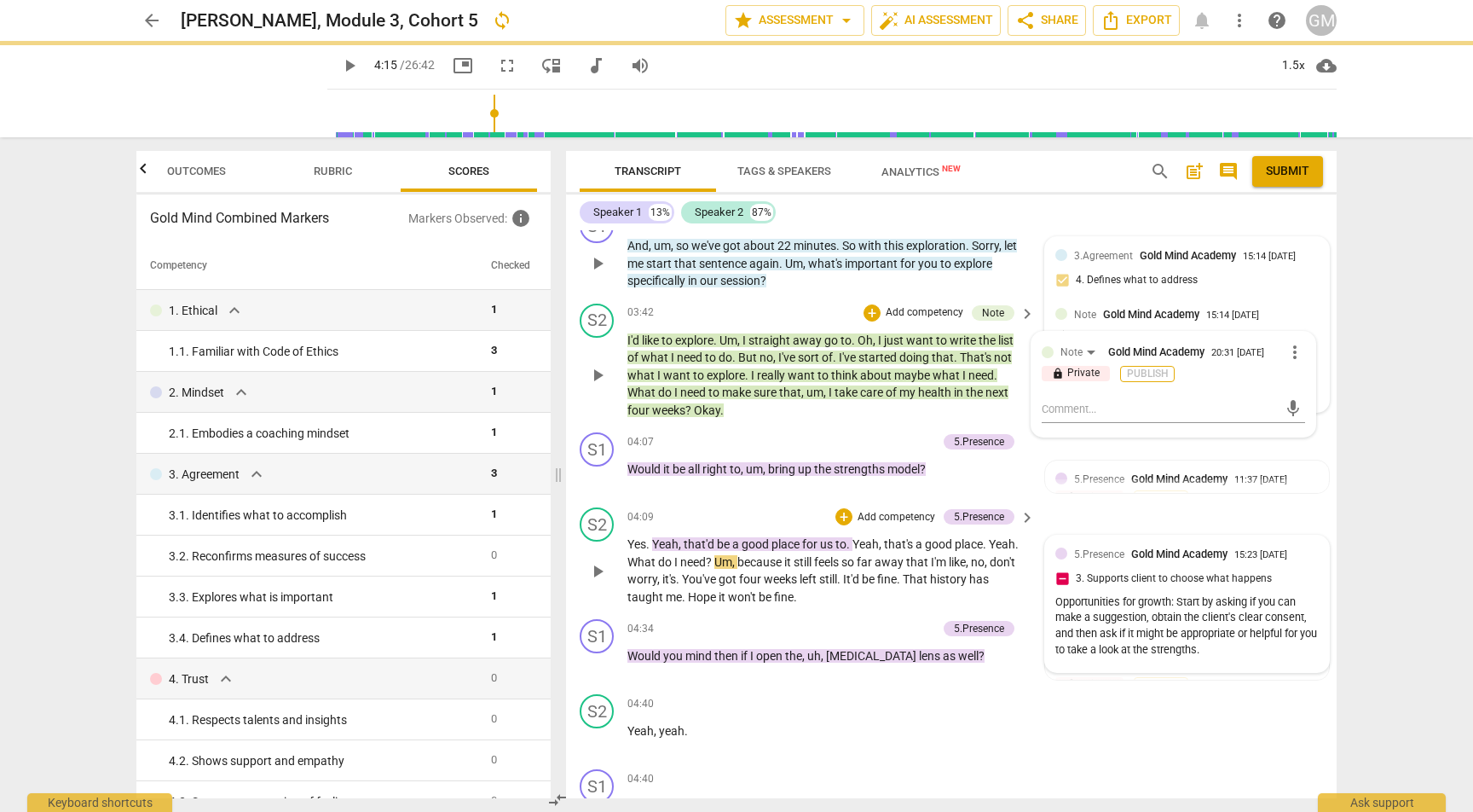
scroll to position [0, 0]
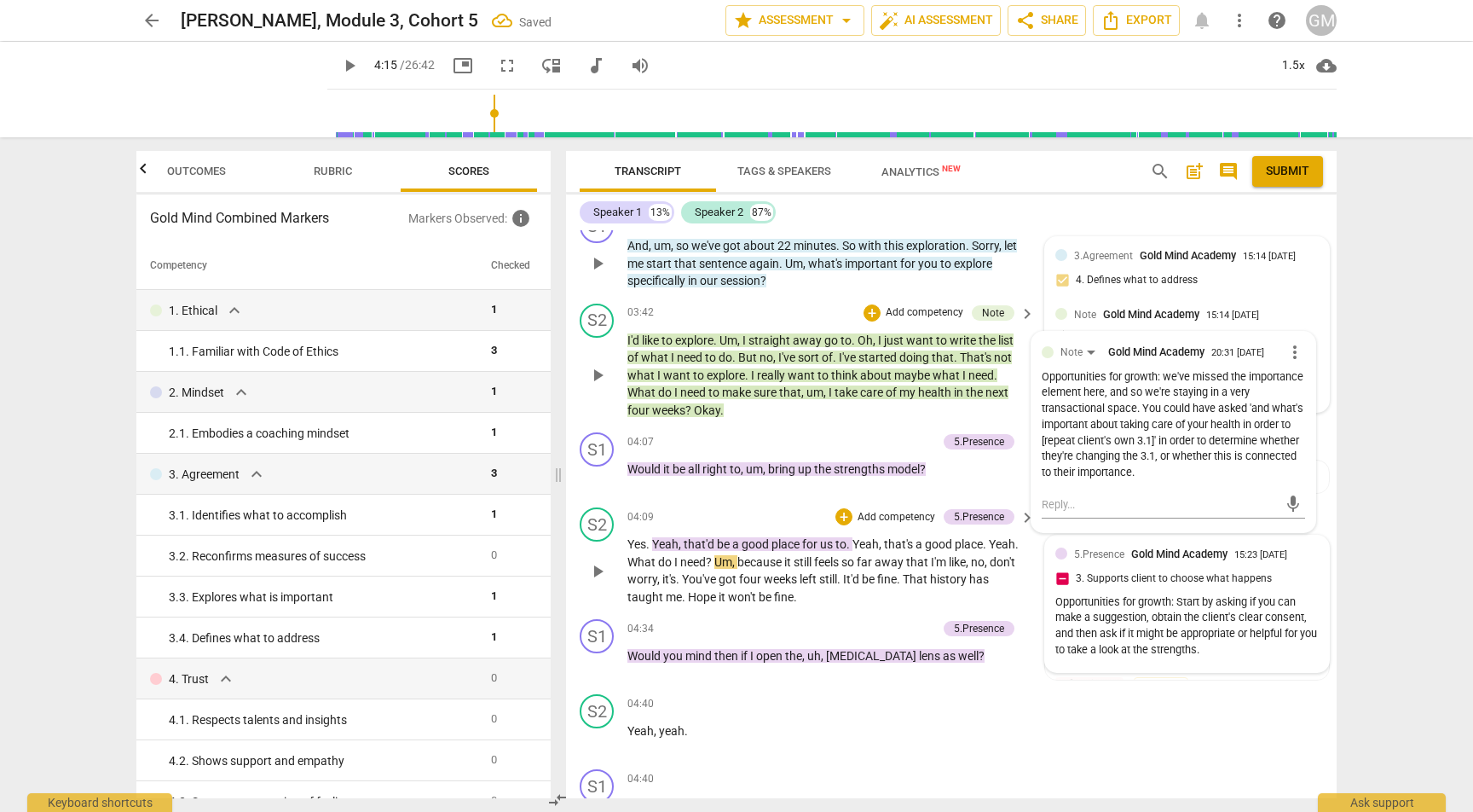
click at [600, 561] on span "play_arrow" at bounding box center [597, 571] width 21 height 21
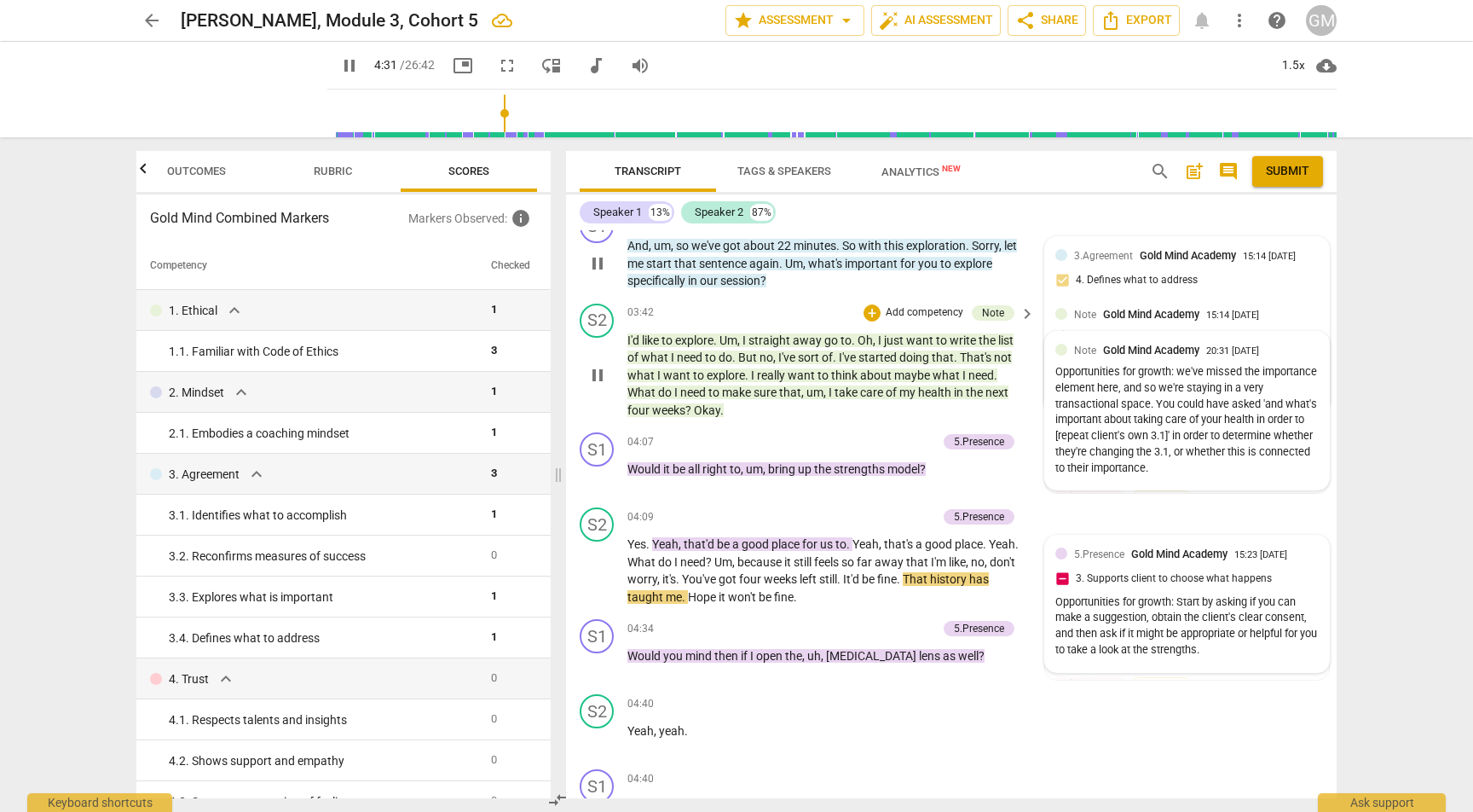
click at [1215, 546] on div "5.Presence Gold Mind Academy 15:23 07-26-2025 3. Supports client to choose what…" at bounding box center [1187, 604] width 263 height 116
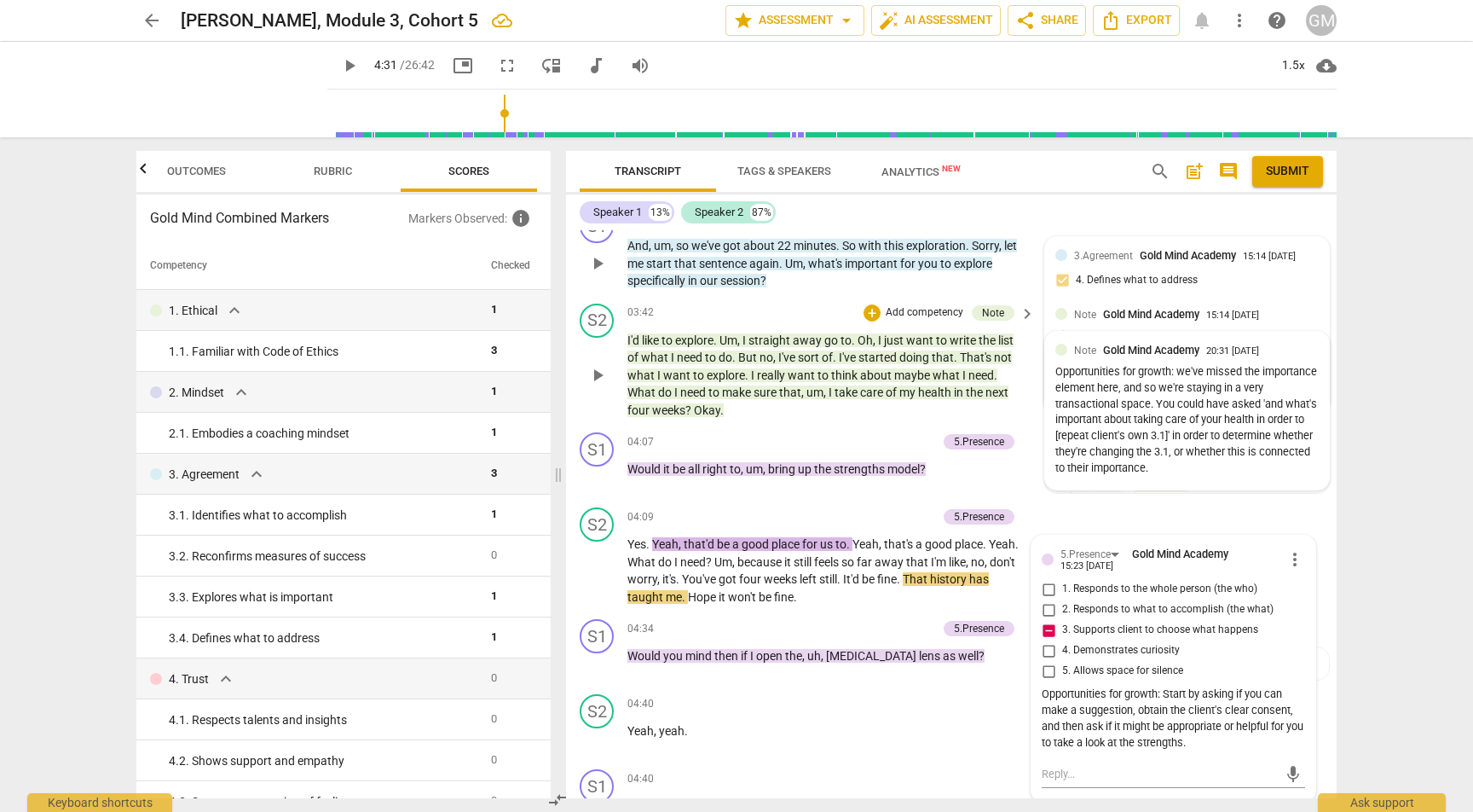
click at [1288, 549] on span "more_vert" at bounding box center [1295, 559] width 21 height 21
click at [1316, 536] on li "Delete" at bounding box center [1308, 538] width 59 height 33
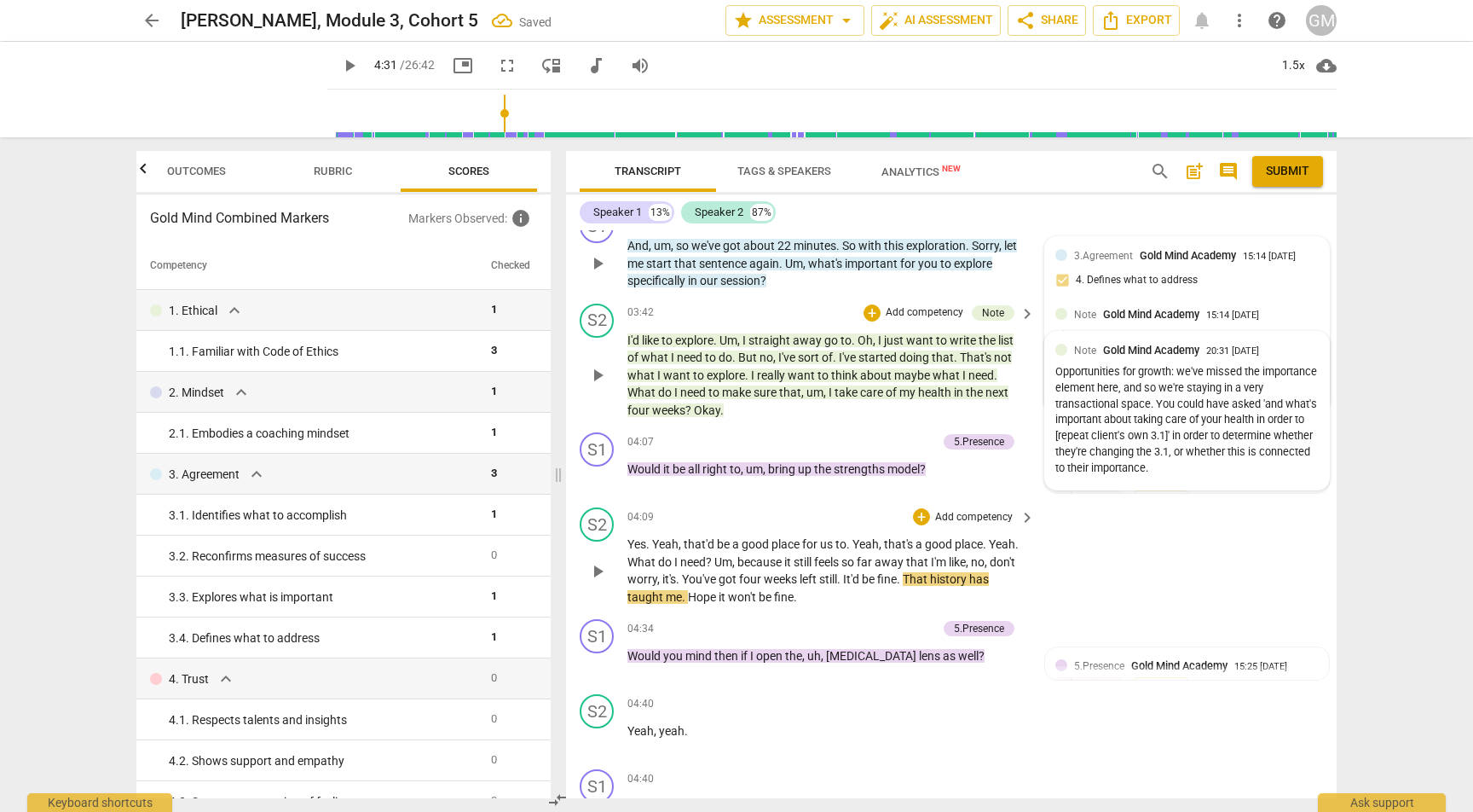
click at [596, 558] on button "play_arrow" at bounding box center [597, 571] width 27 height 27
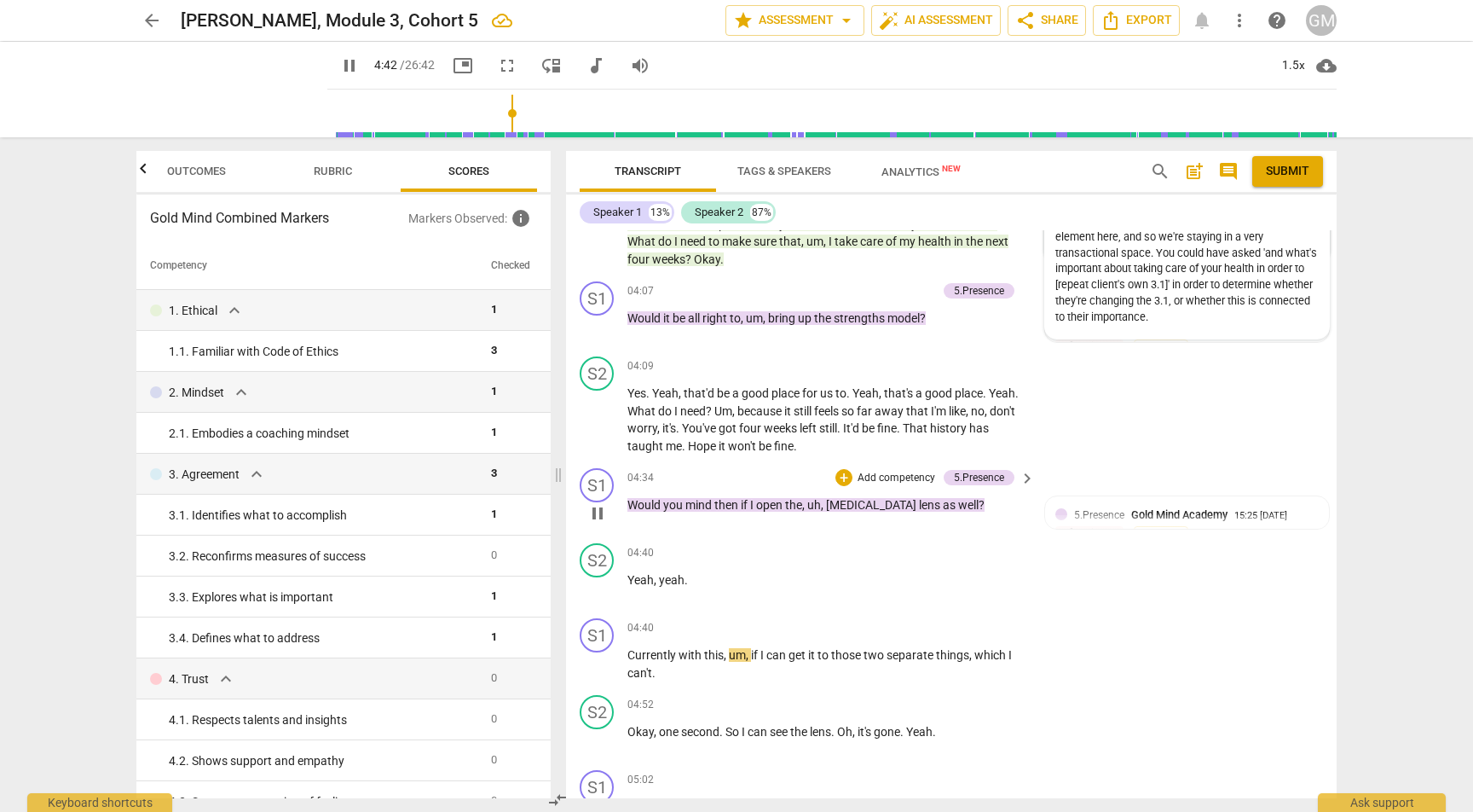
scroll to position [3325, 0]
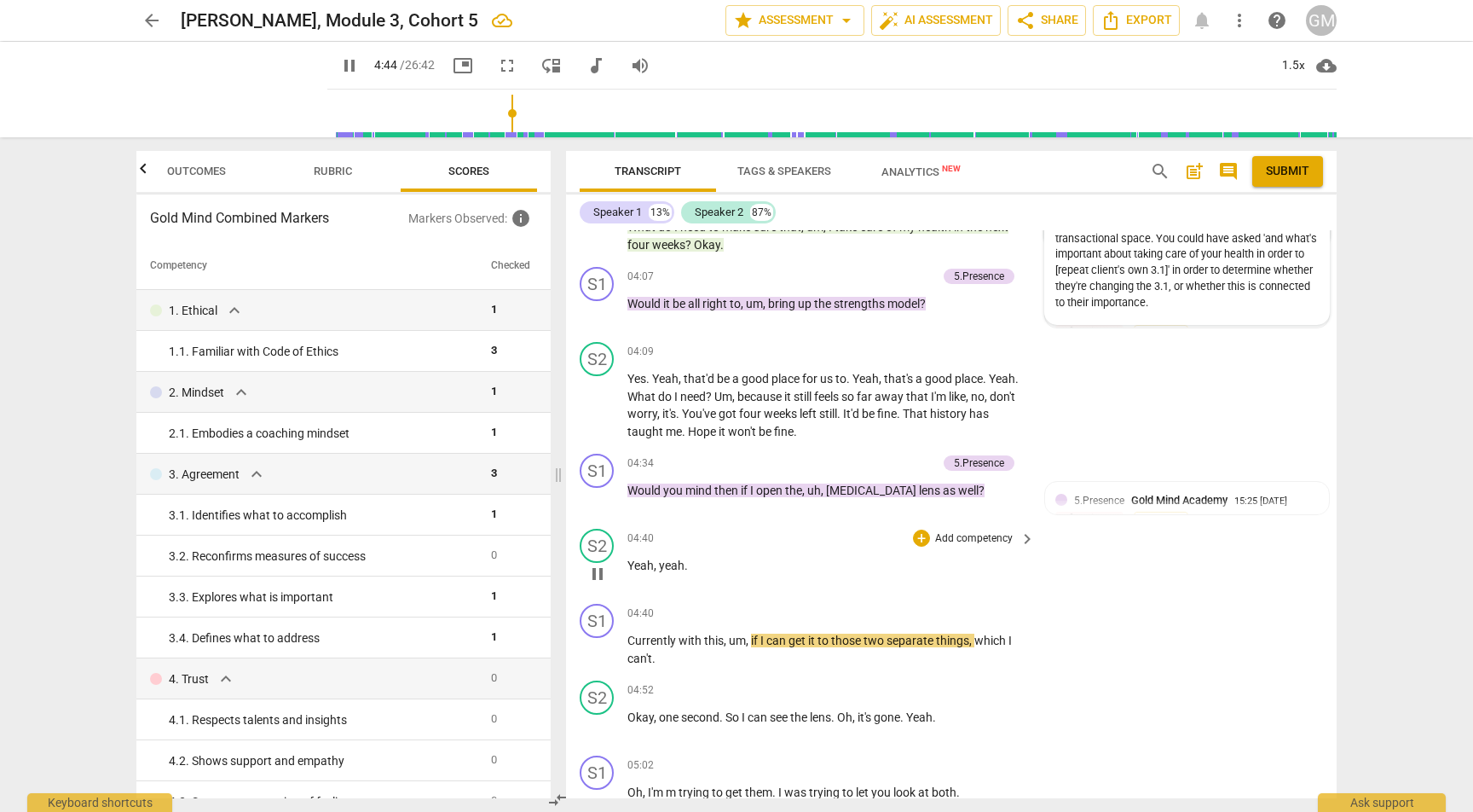
click at [592, 564] on span "pause" at bounding box center [597, 574] width 21 height 21
